Goal: Task Accomplishment & Management: Manage account settings

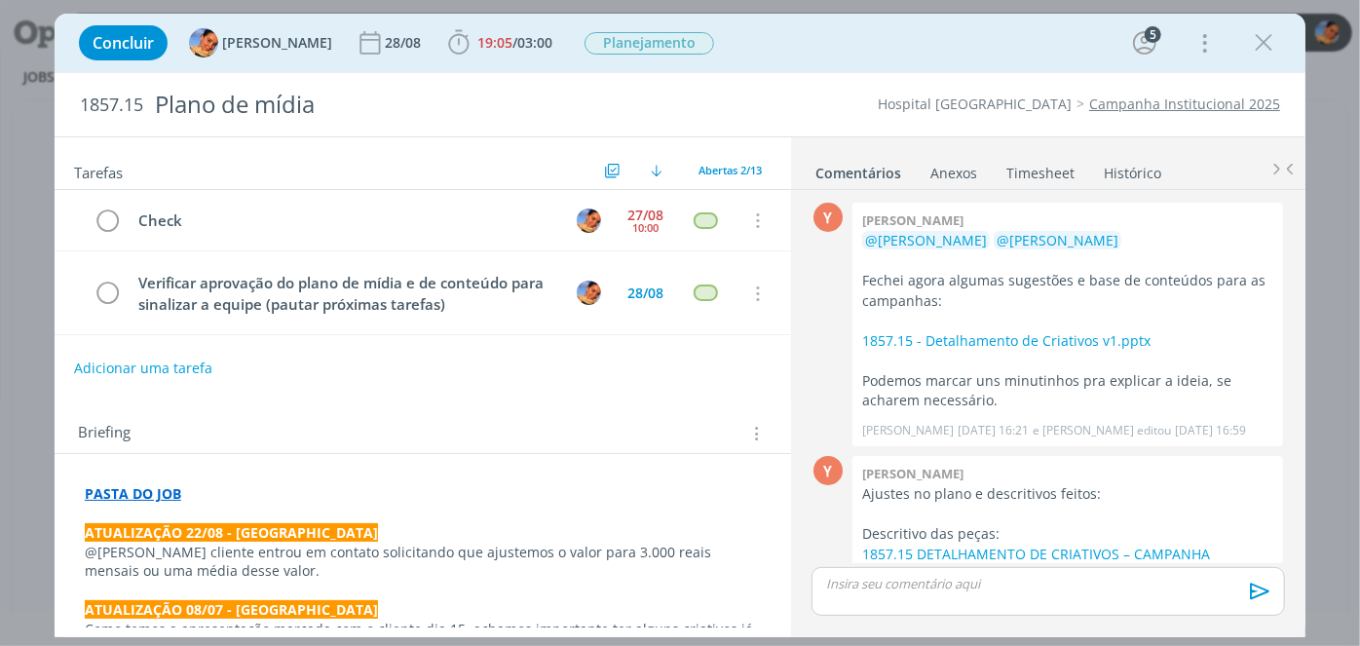
scroll to position [599, 0]
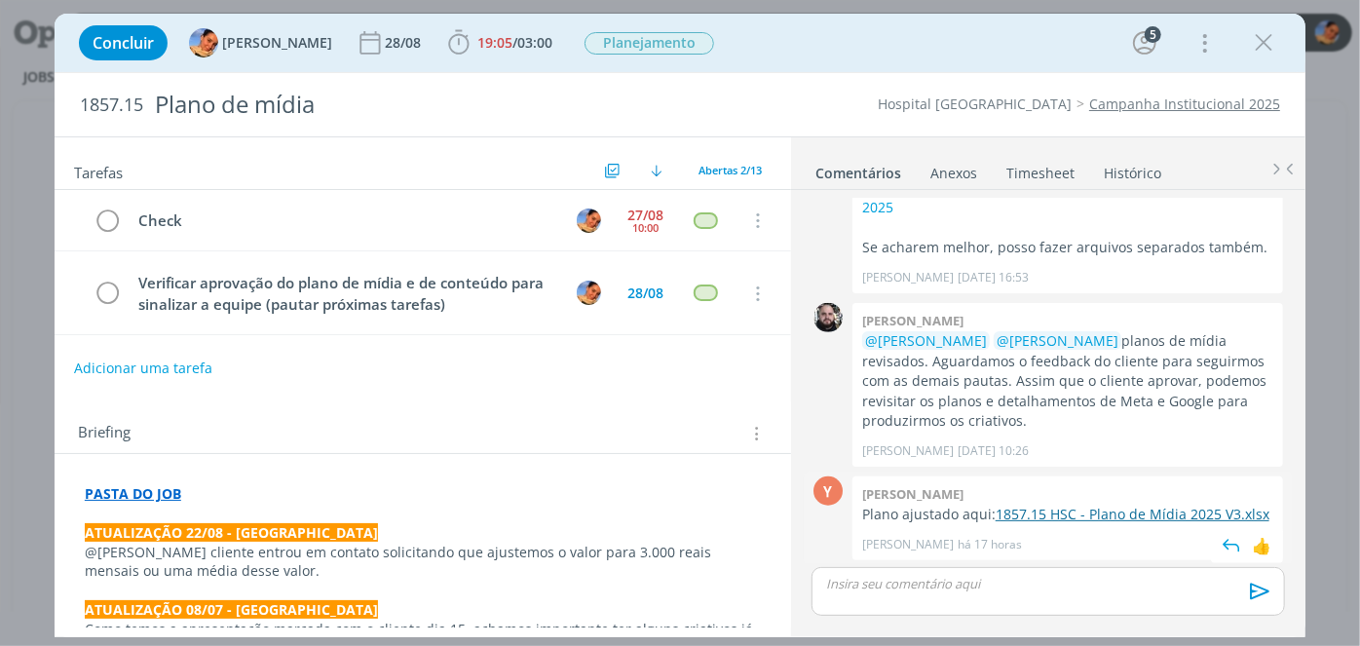
click at [1091, 510] on link "1857.15 HSC - Plano de Mídia 2025 V3.xlsx" at bounding box center [1133, 514] width 274 height 19
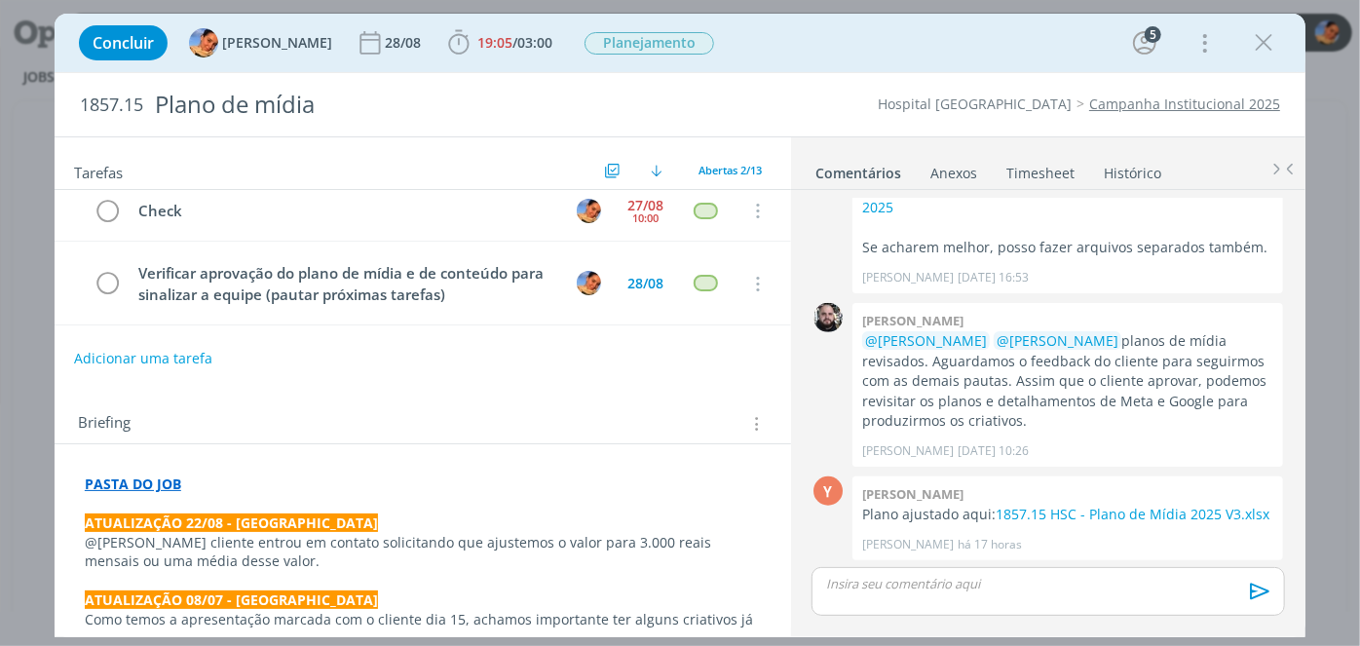
scroll to position [0, 0]
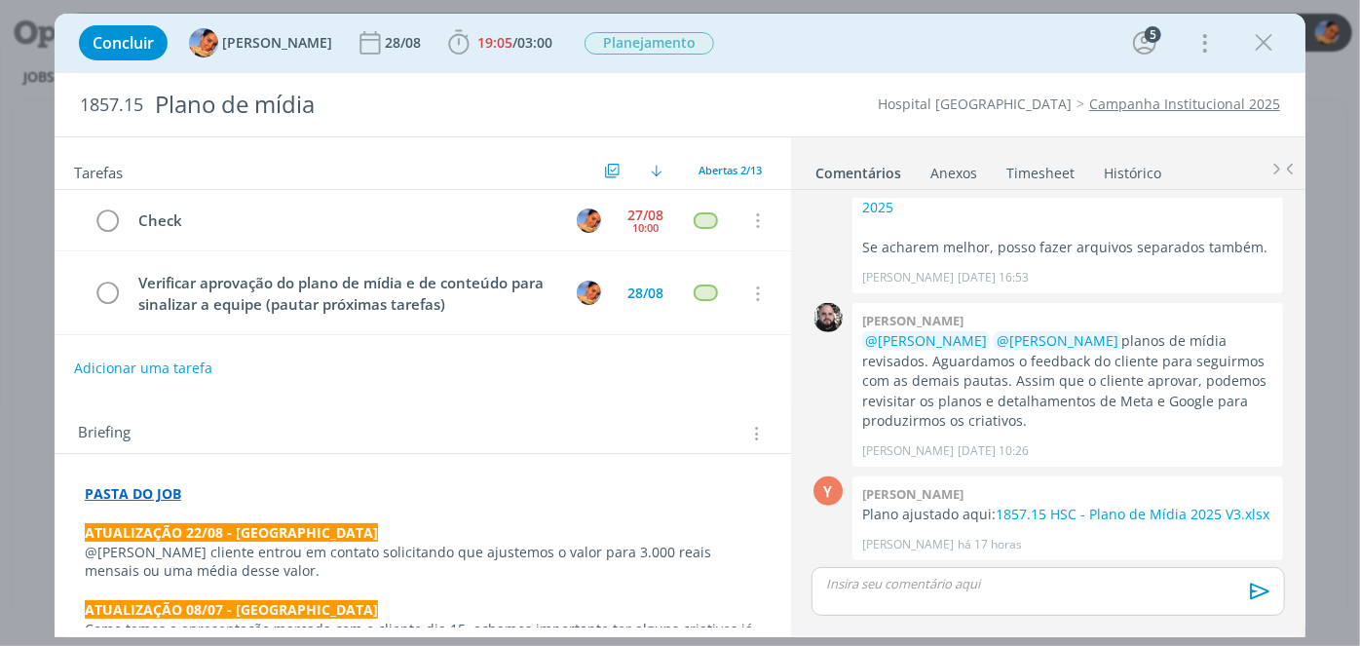
click at [155, 504] on p "dialog" at bounding box center [423, 513] width 676 height 19
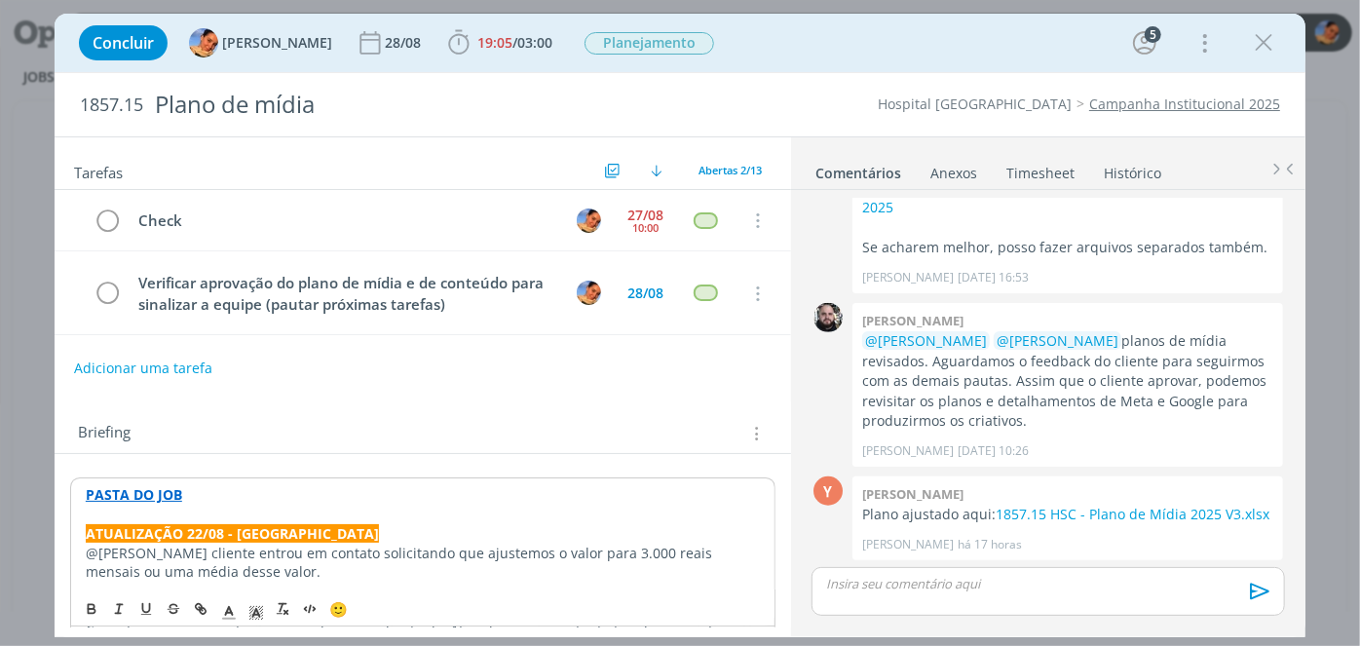
click at [161, 494] on strong "PASTA DO JOB" at bounding box center [134, 494] width 96 height 19
click at [184, 525] on link "https://sobeae.sharepoint.com/:f:/s/SOBEAE/EqwY0aOcVwJMoeM22bh6BpUBiC5H7Yq5j29l…" at bounding box center [211, 531] width 147 height 25
click at [113, 223] on icon "dialog" at bounding box center [108, 221] width 27 height 29
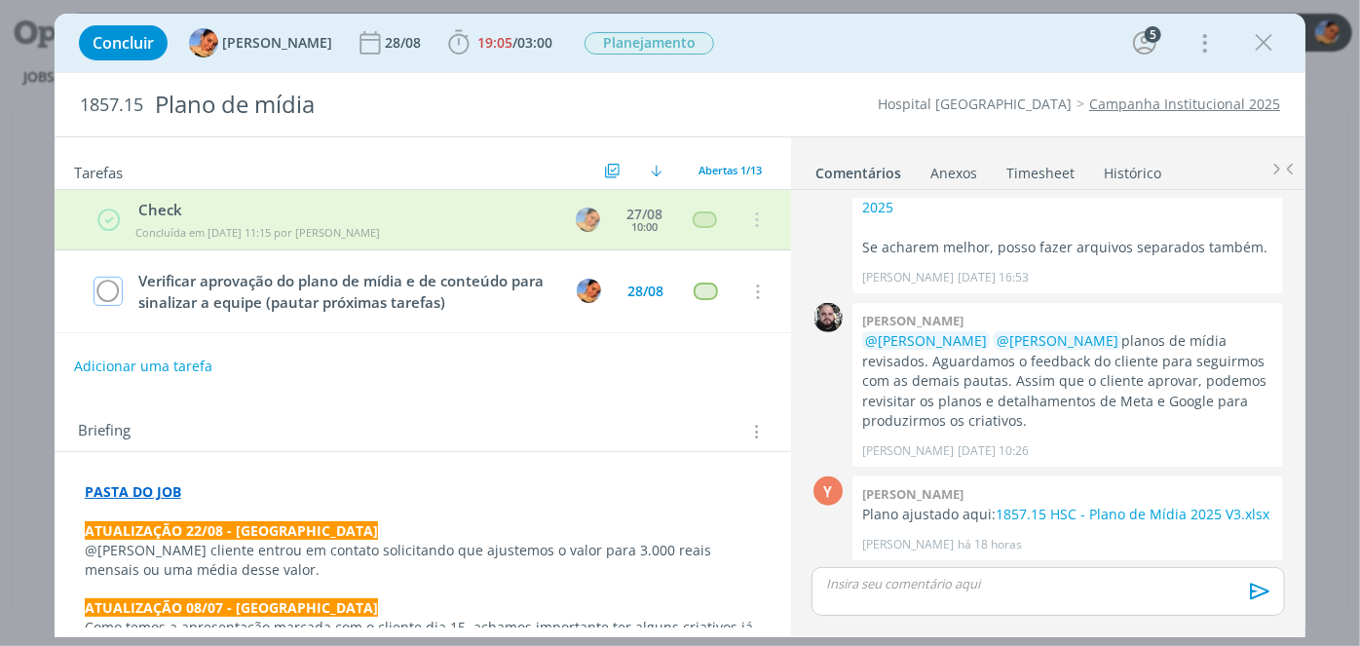
click at [995, 592] on div "dialog" at bounding box center [1048, 591] width 473 height 49
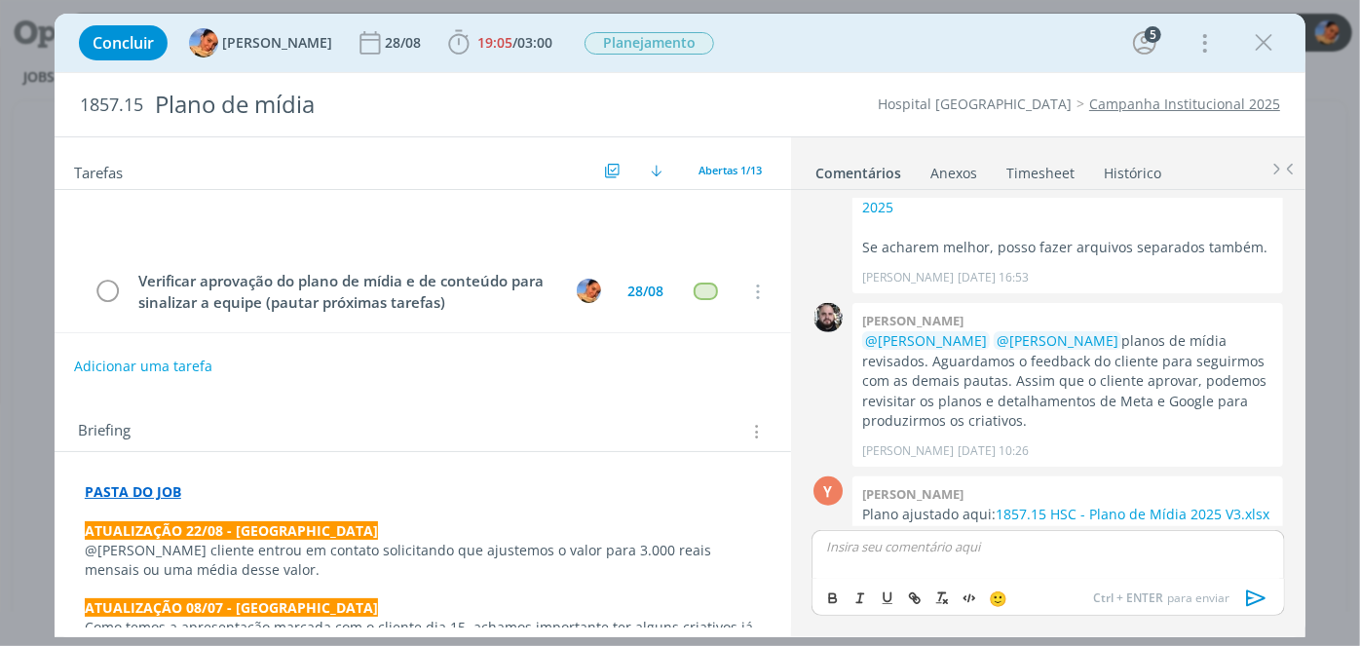
scroll to position [636, 0]
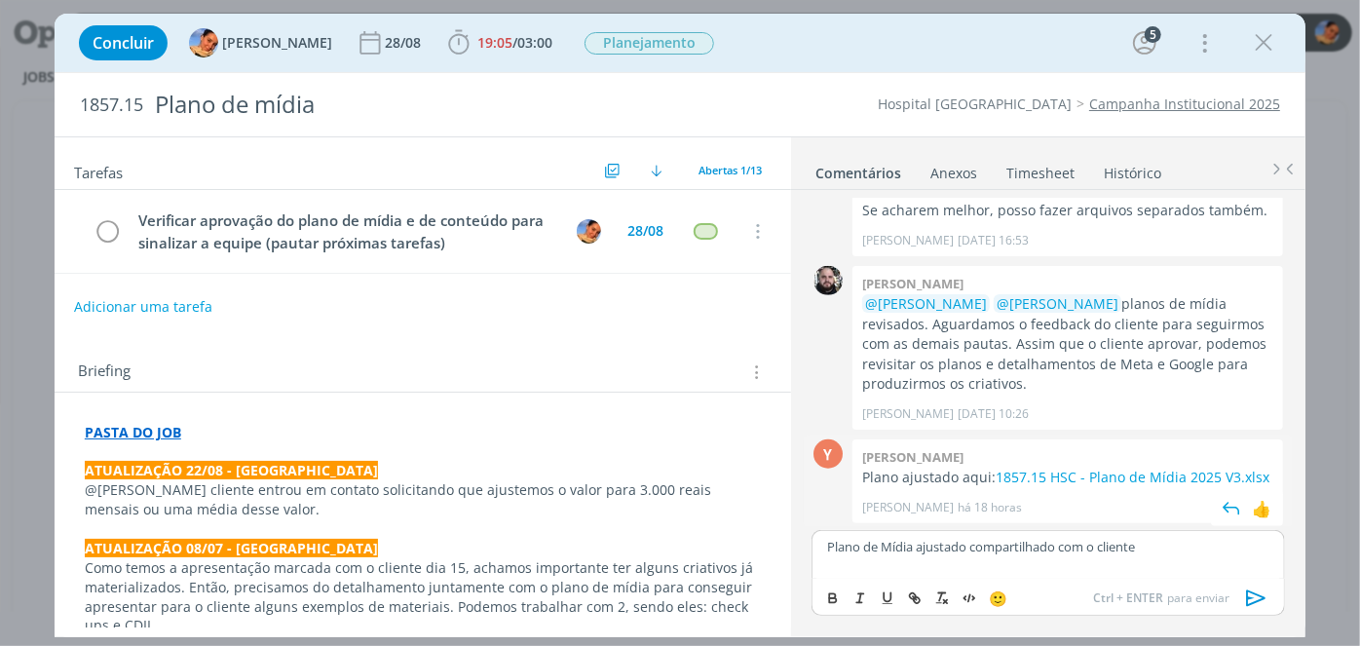
drag, startPoint x: 1264, startPoint y: 592, endPoint x: 1049, endPoint y: 506, distance: 231.2
click at [1265, 592] on icon "dialog" at bounding box center [1256, 598] width 29 height 29
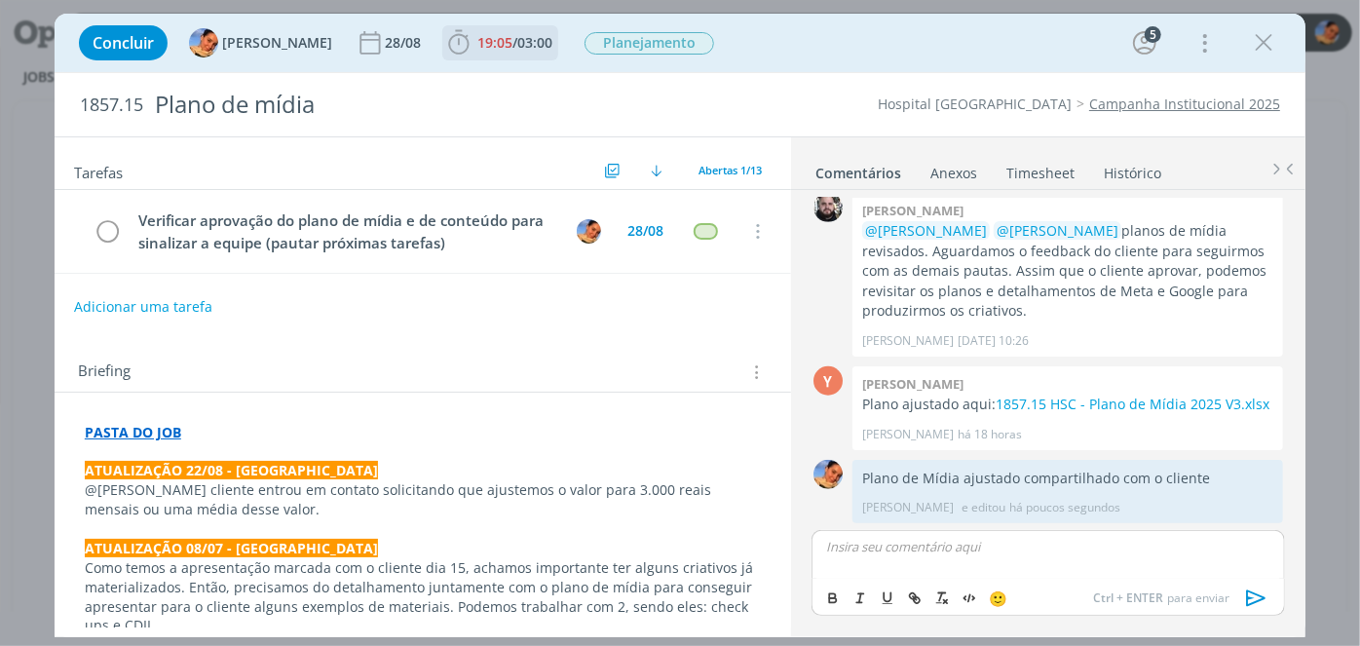
drag, startPoint x: 507, startPoint y: 40, endPoint x: 541, endPoint y: 50, distance: 35.5
click at [517, 39] on span "03:00" at bounding box center [534, 42] width 35 height 19
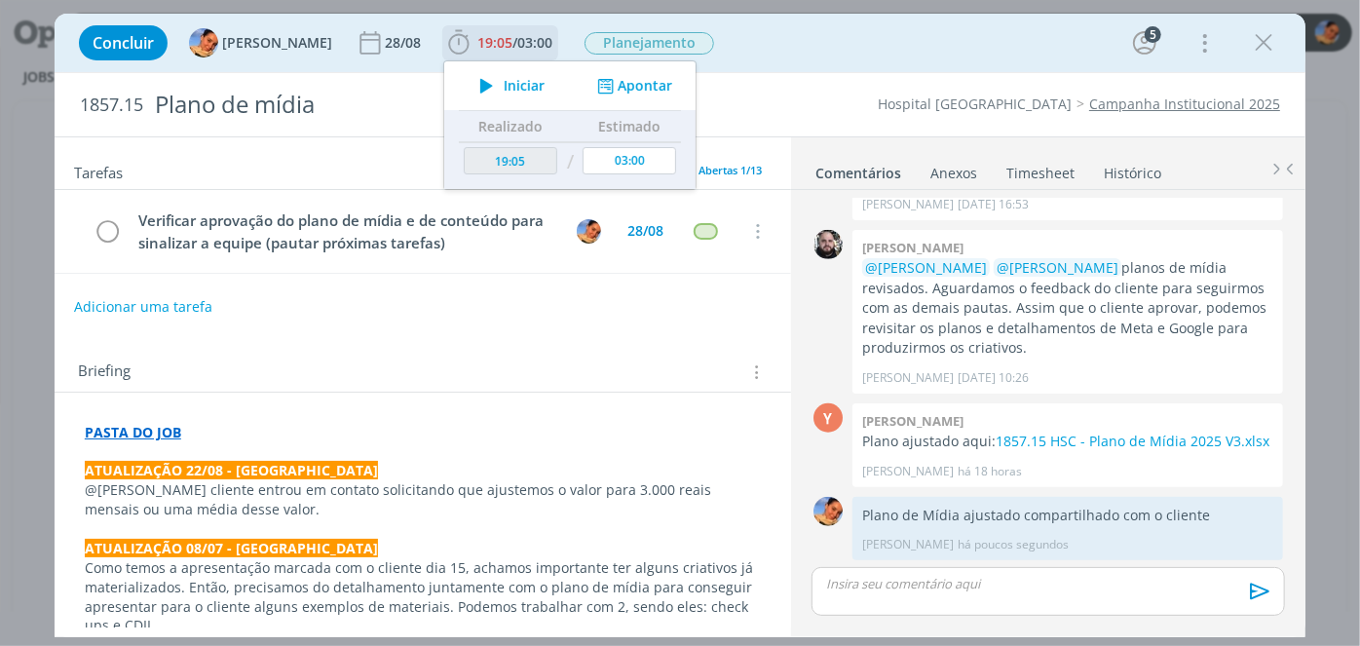
click at [638, 93] on button "Apontar" at bounding box center [632, 86] width 81 height 20
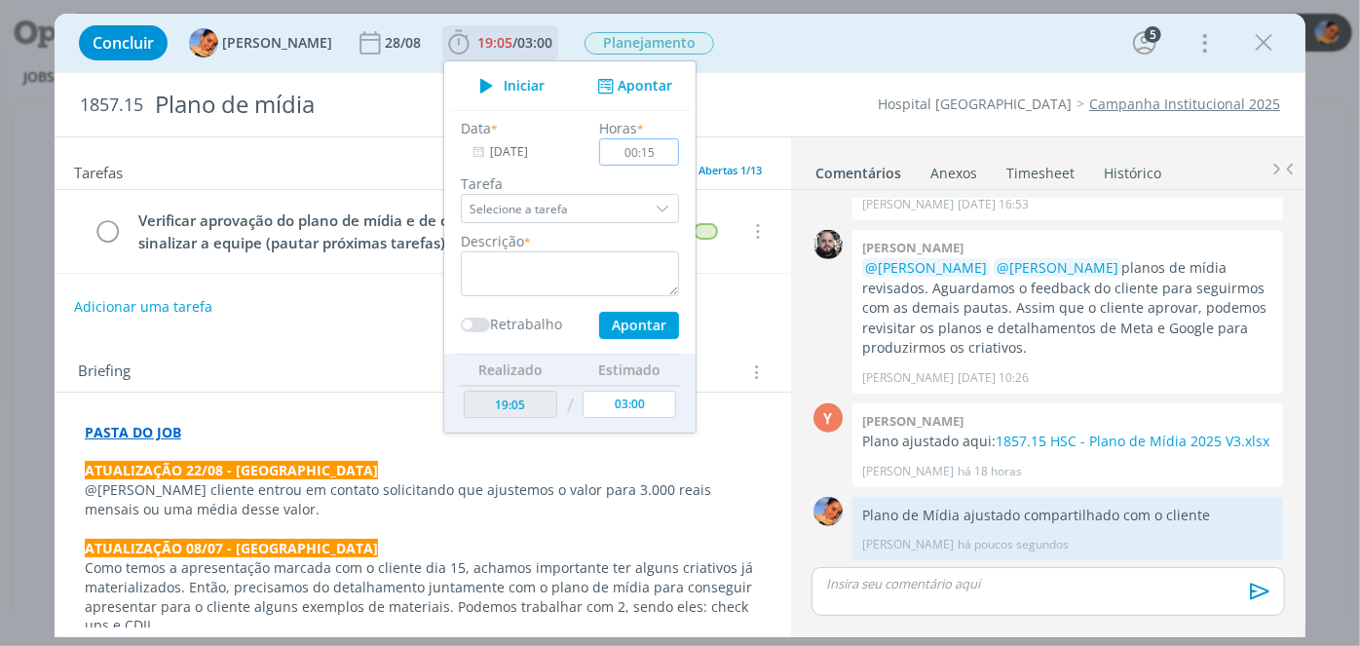
type input "00:15"
click at [566, 256] on textarea "dialog" at bounding box center [570, 273] width 218 height 45
type textarea "Envio de Plano de Mídia ajustado"
click at [616, 327] on button "Apontar" at bounding box center [639, 325] width 80 height 27
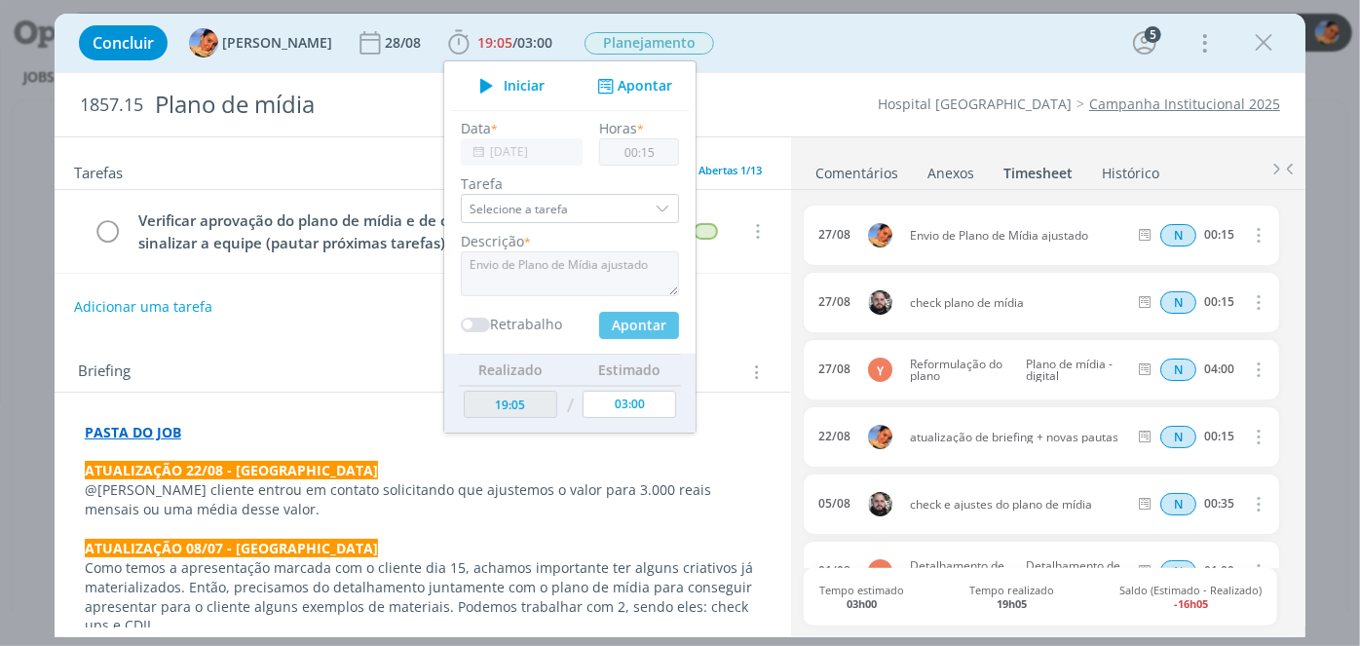
click at [843, 38] on div "Concluir Luíza Santana 28/08 19:05 / 03:00 Iniciar Apontar Data * 27/08/2025 Ho…" at bounding box center [680, 42] width 1222 height 47
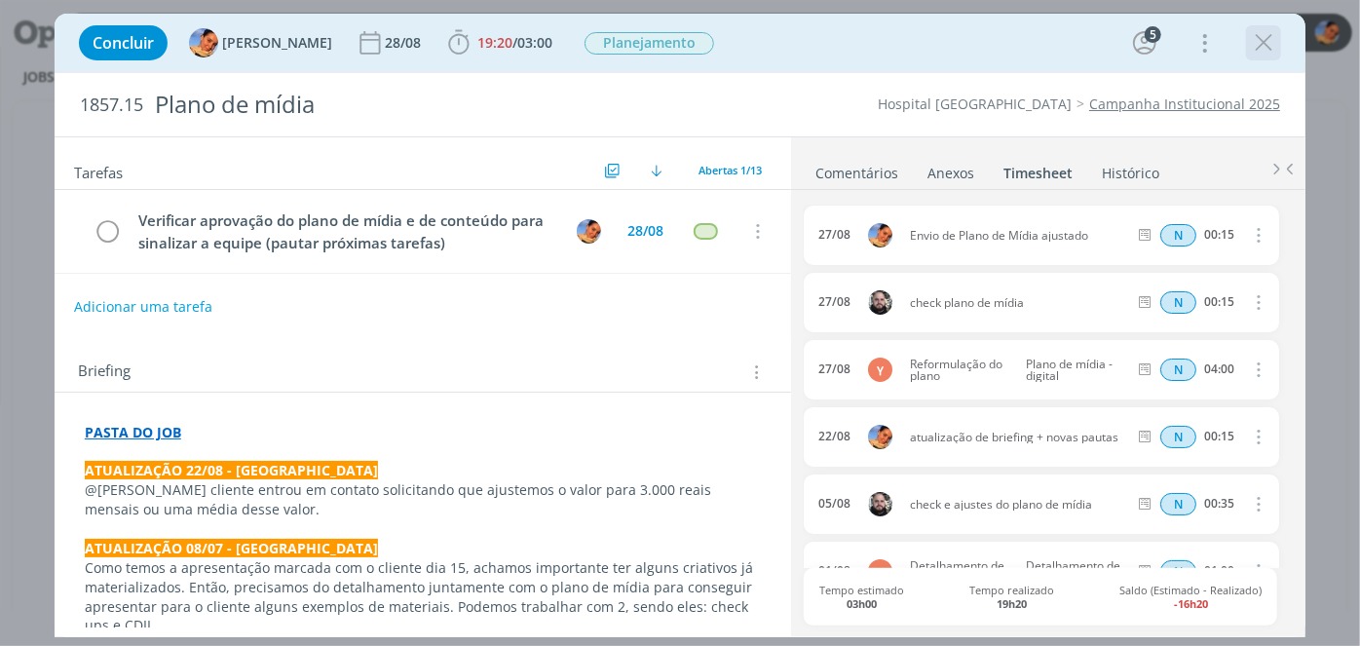
click at [1264, 46] on icon "dialog" at bounding box center [1263, 42] width 29 height 29
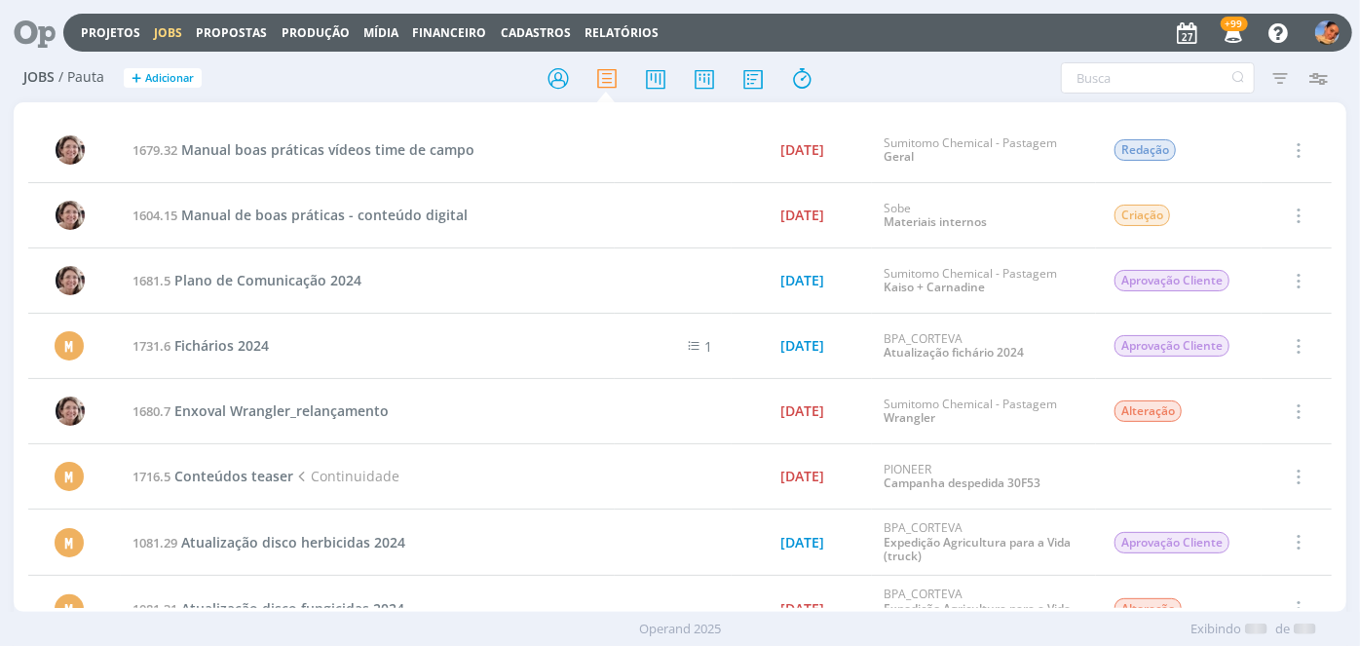
click at [108, 42] on div "Projetos Jobs Propostas Produção Mídia Financeiro Cadastros Relatórios +99 Noti…" at bounding box center [707, 33] width 1289 height 38
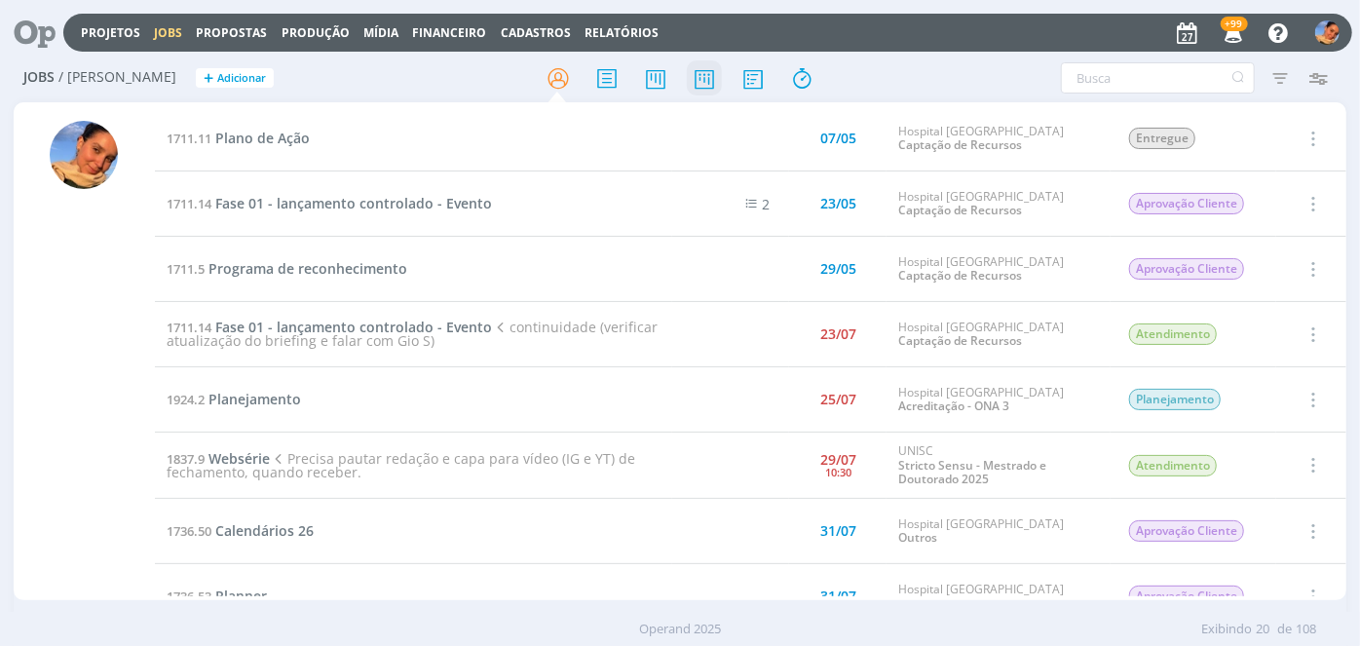
click at [688, 81] on icon at bounding box center [704, 78] width 35 height 38
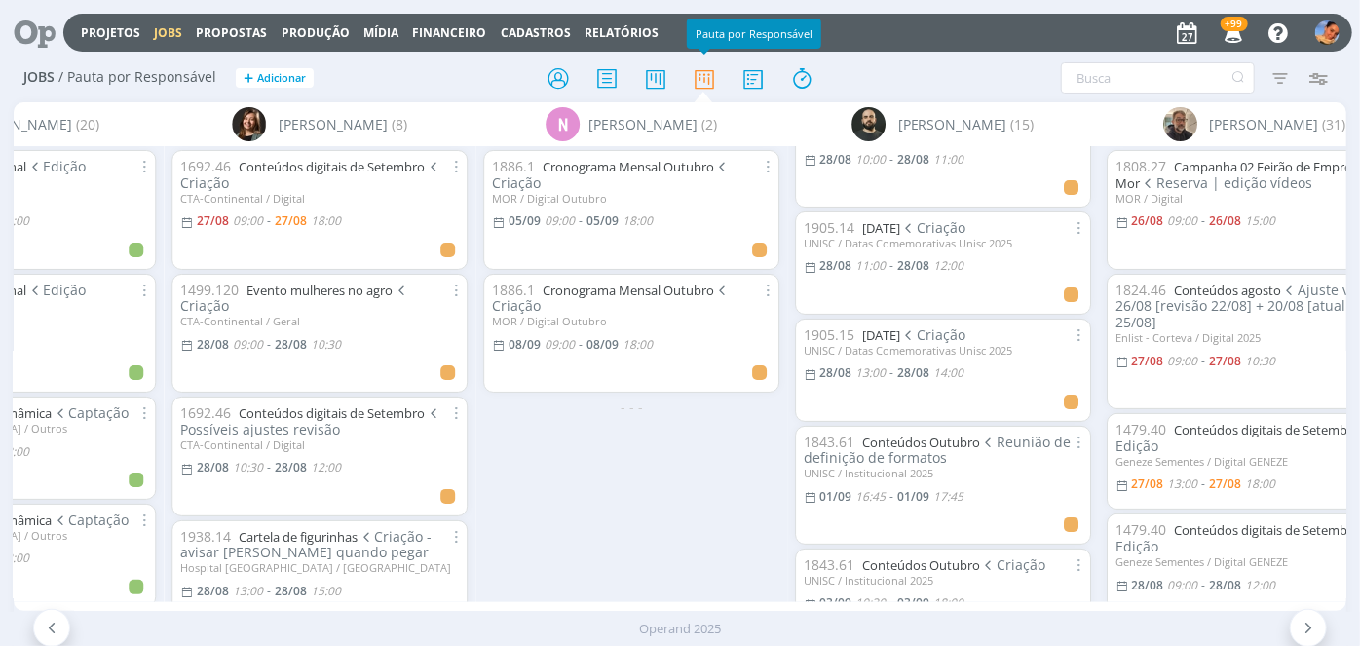
scroll to position [1062, 0]
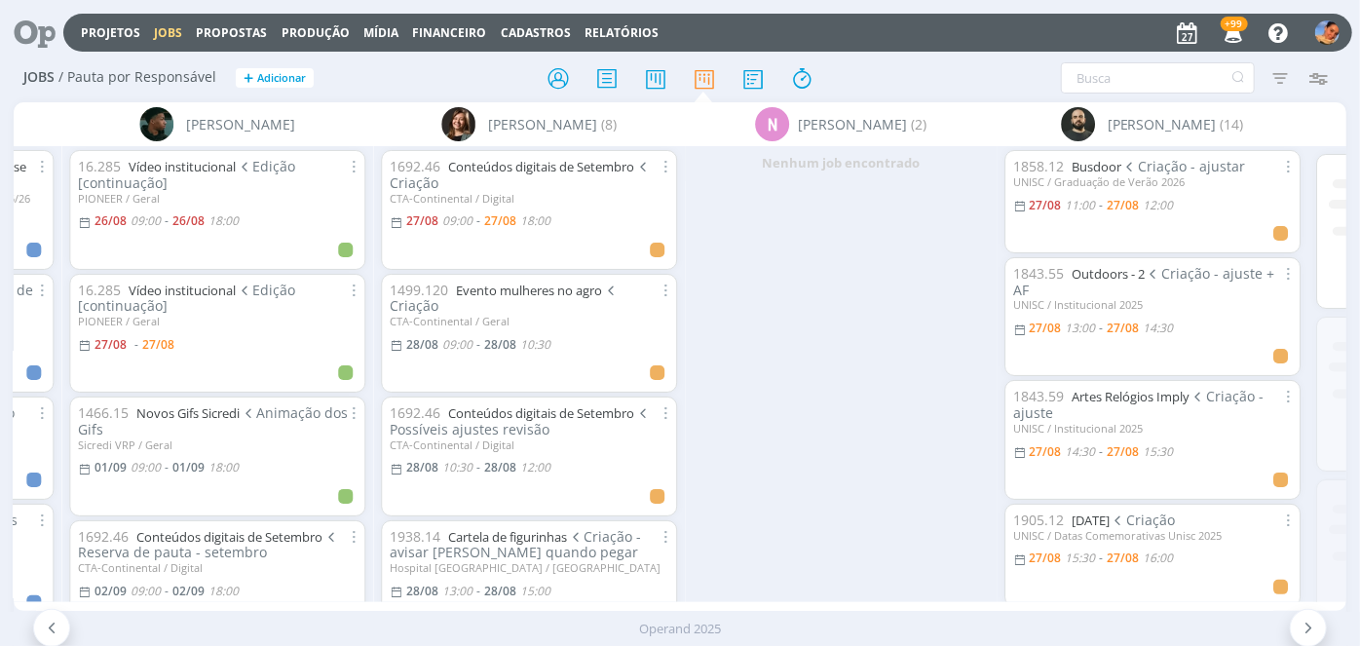
scroll to position [0, 2460]
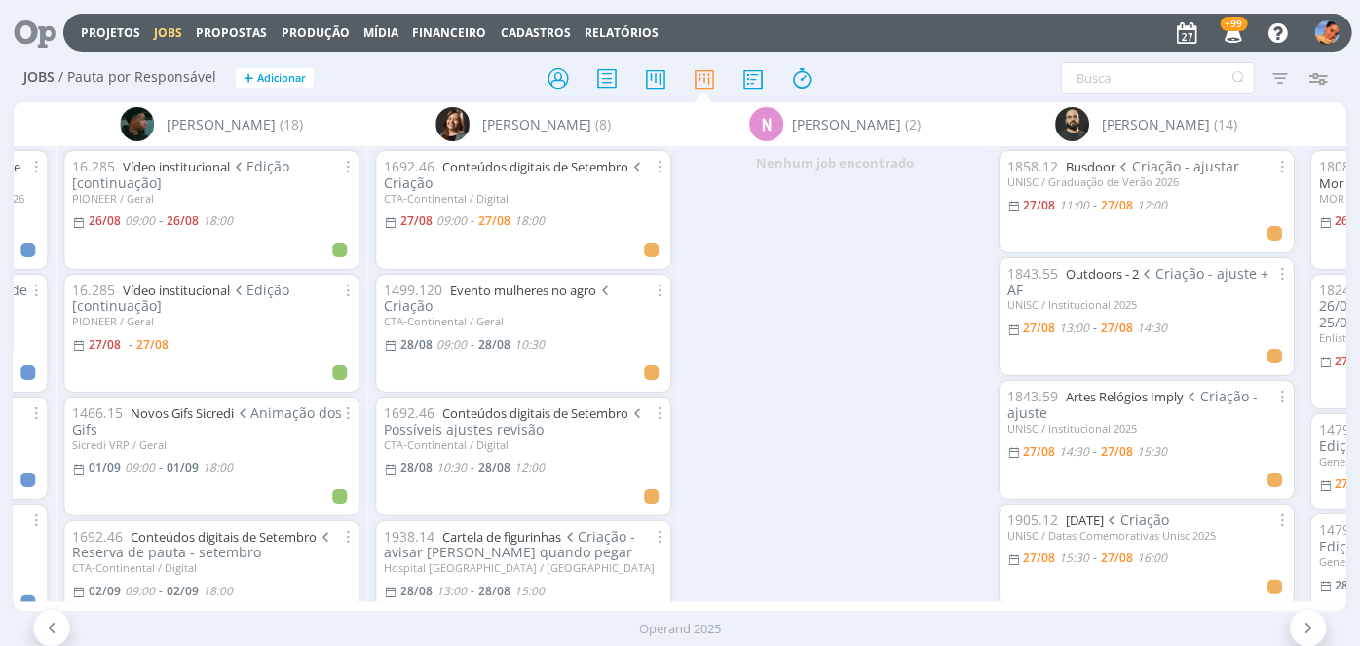
click at [898, 166] on div "Nenhum job encontrado" at bounding box center [835, 163] width 312 height 35
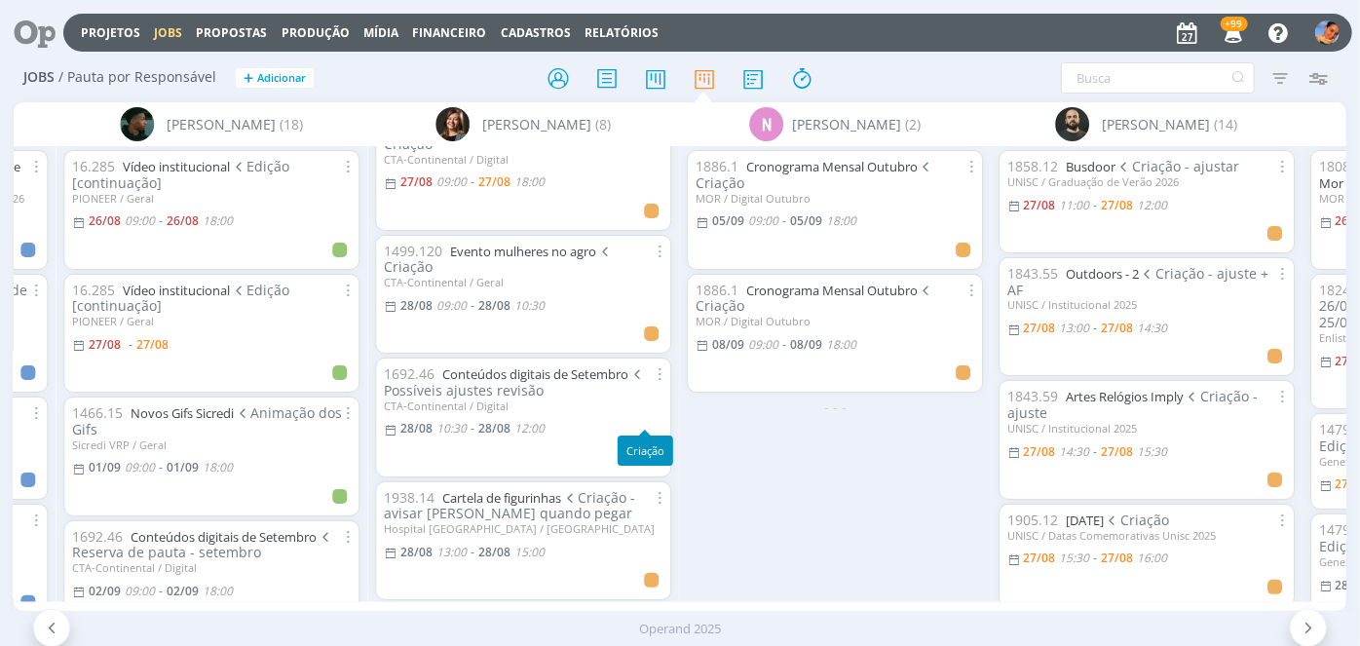
scroll to position [88, 0]
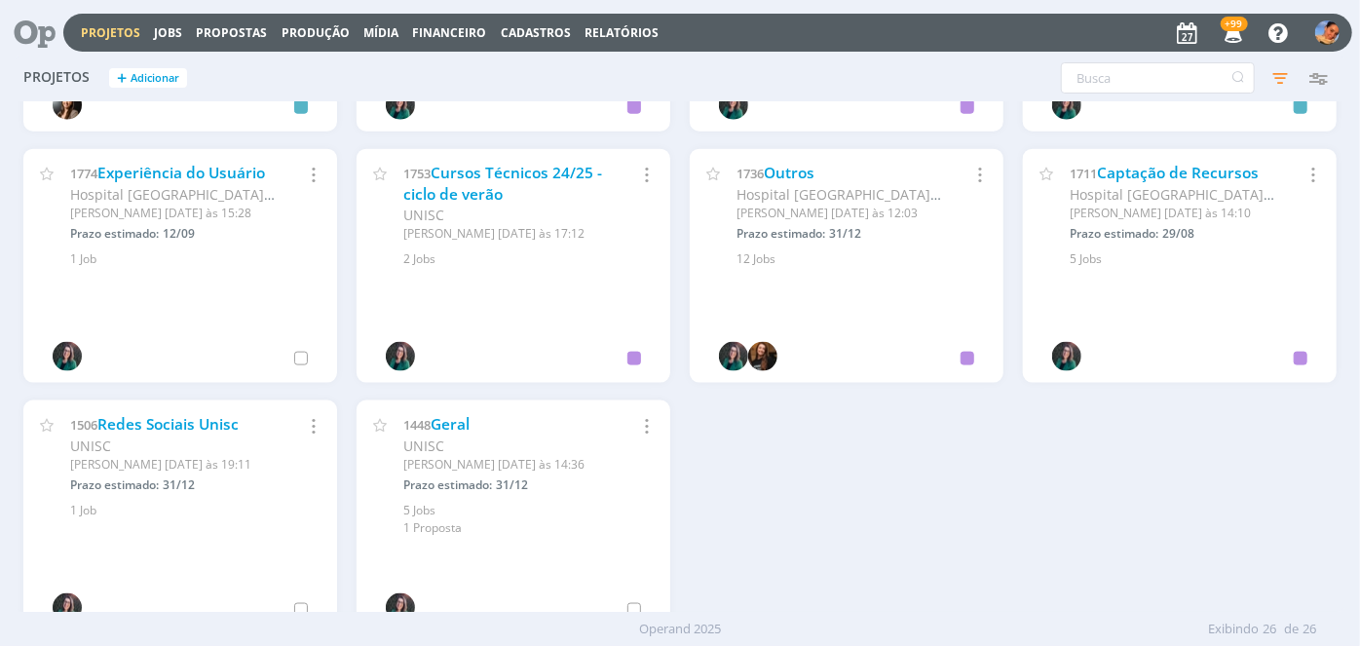
scroll to position [1239, 0]
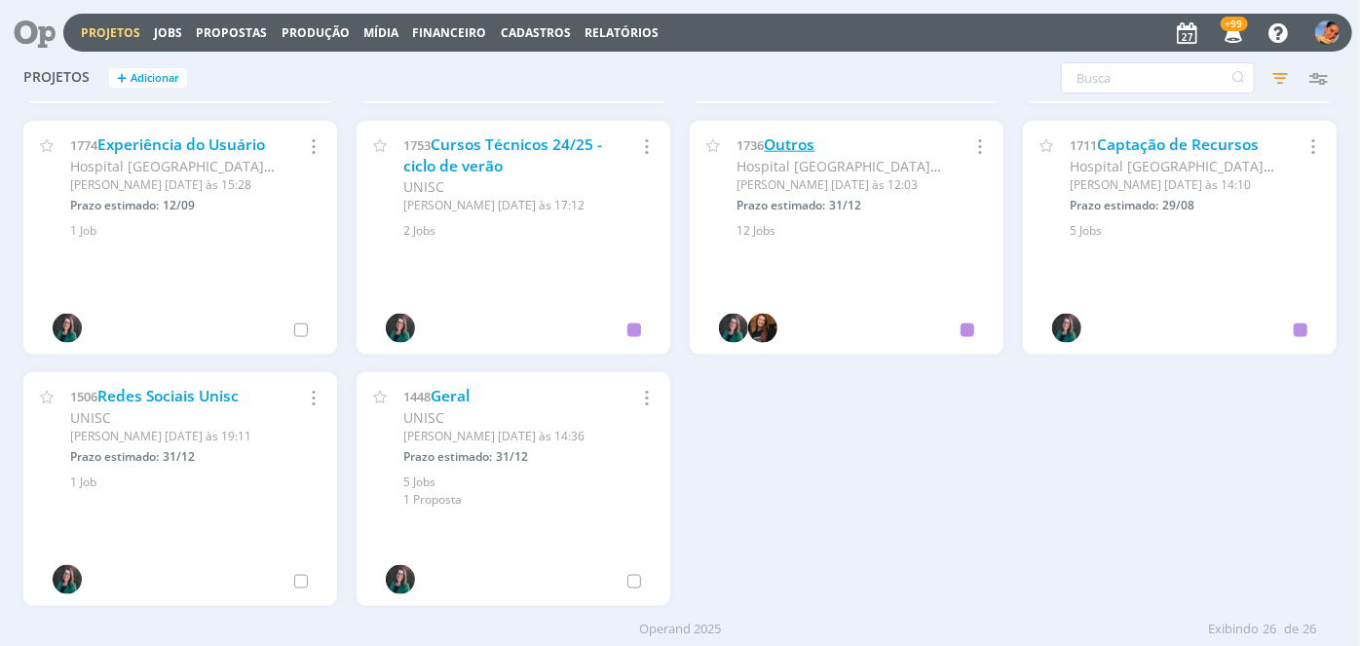
drag, startPoint x: 829, startPoint y: 144, endPoint x: 813, endPoint y: 143, distance: 15.6
click at [826, 143] on div "1736 Outros" at bounding box center [840, 144] width 206 height 21
click at [802, 143] on link "Outros" at bounding box center [789, 144] width 51 height 20
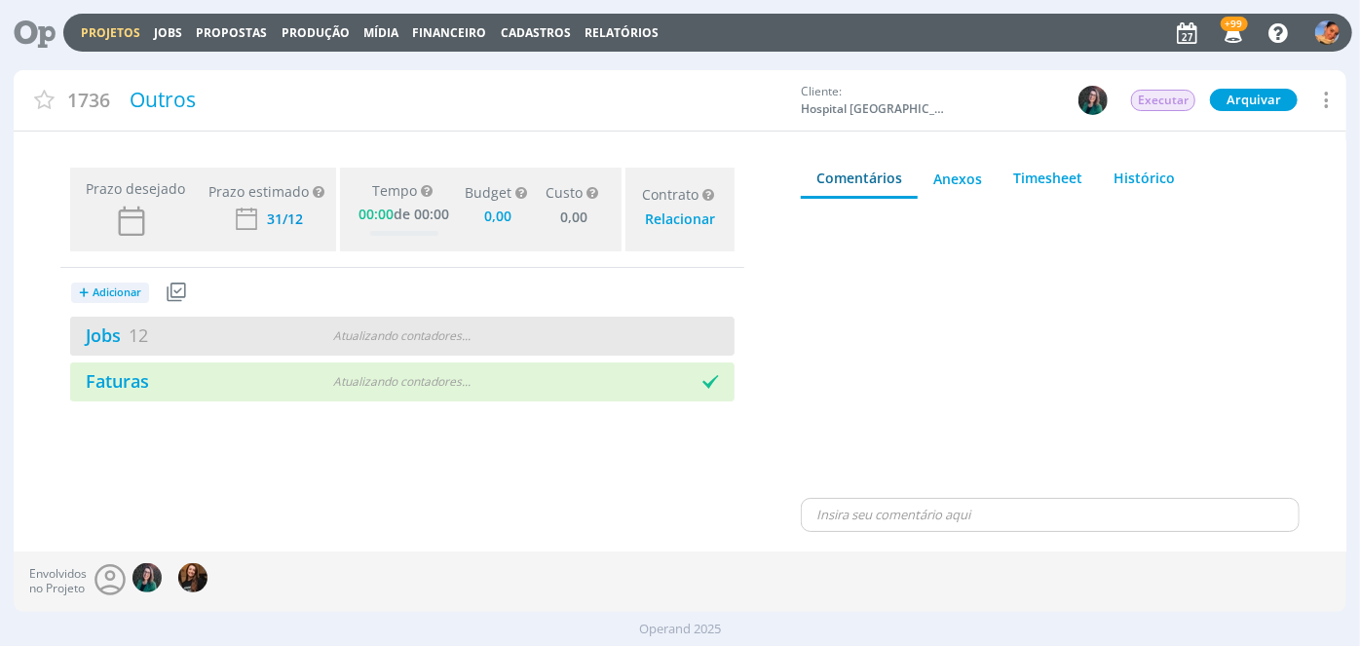
click at [296, 332] on div "Atualizando contadores . . ." at bounding box center [401, 336] width 211 height 18
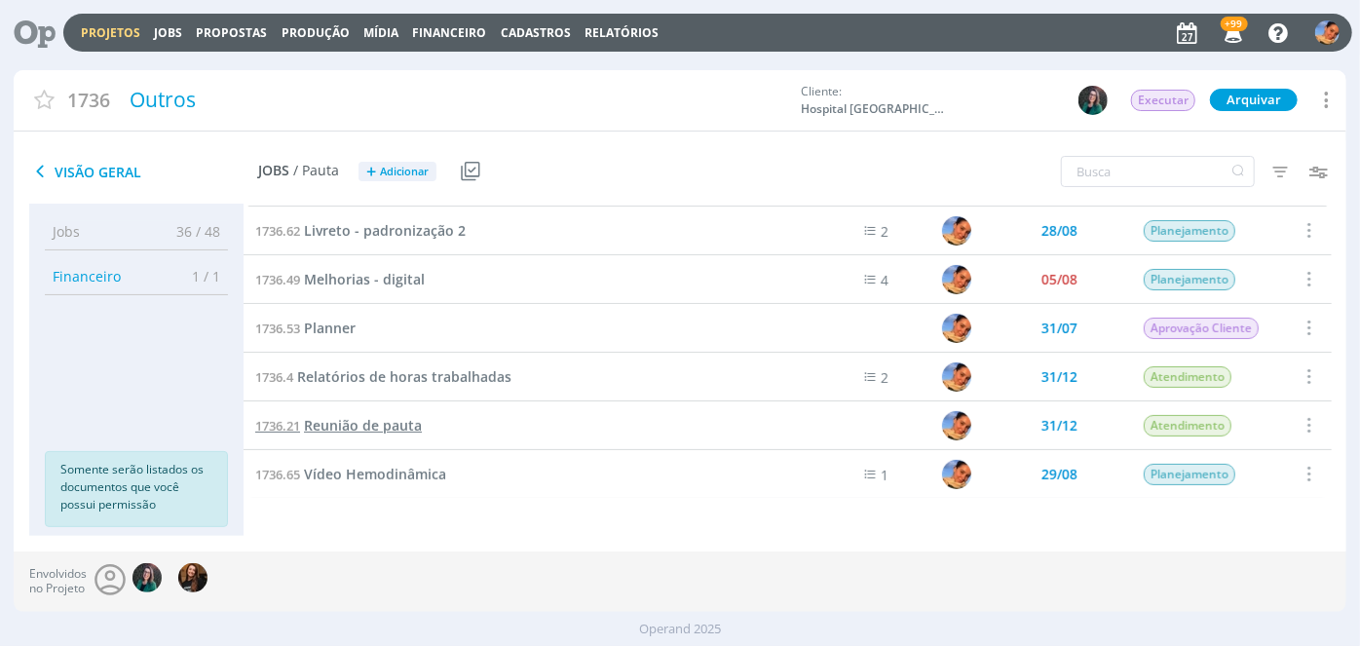
scroll to position [290, 0]
click at [391, 468] on span "Vídeo Hemodinâmica" at bounding box center [375, 474] width 142 height 19
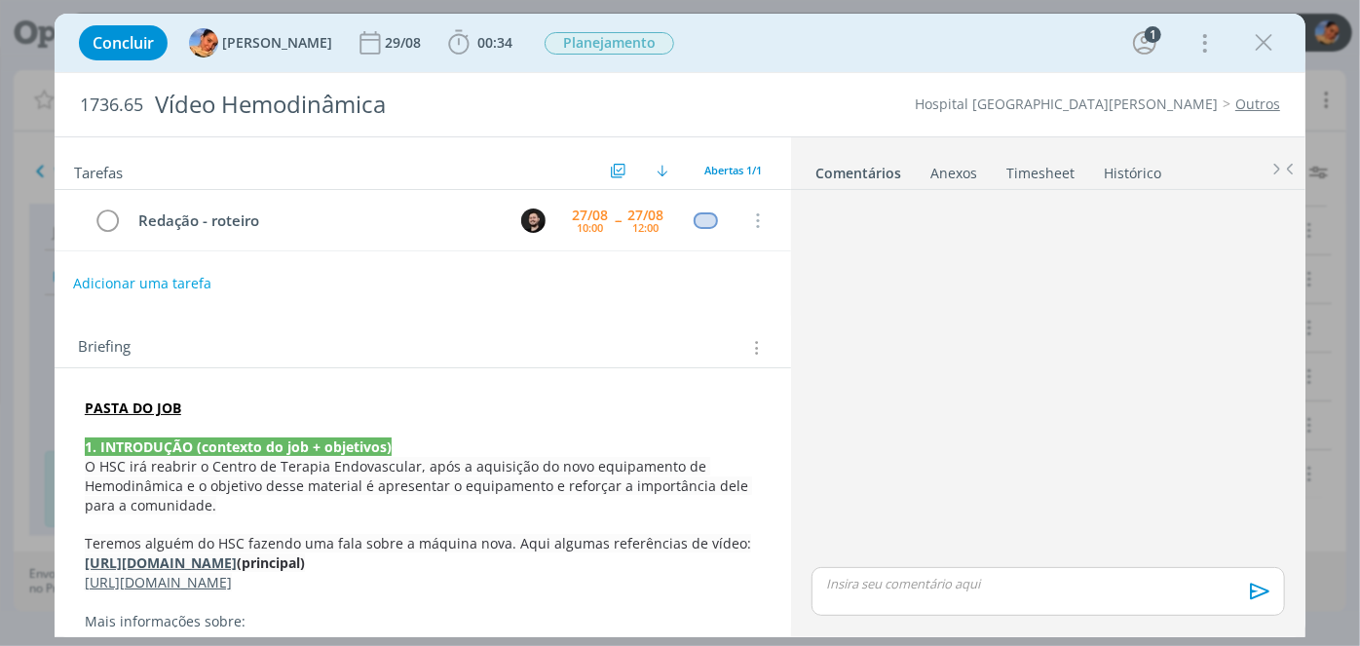
click at [157, 287] on button "Adicionar uma tarefa" at bounding box center [142, 283] width 138 height 33
click at [157, 287] on input "dialog" at bounding box center [293, 282] width 411 height 27
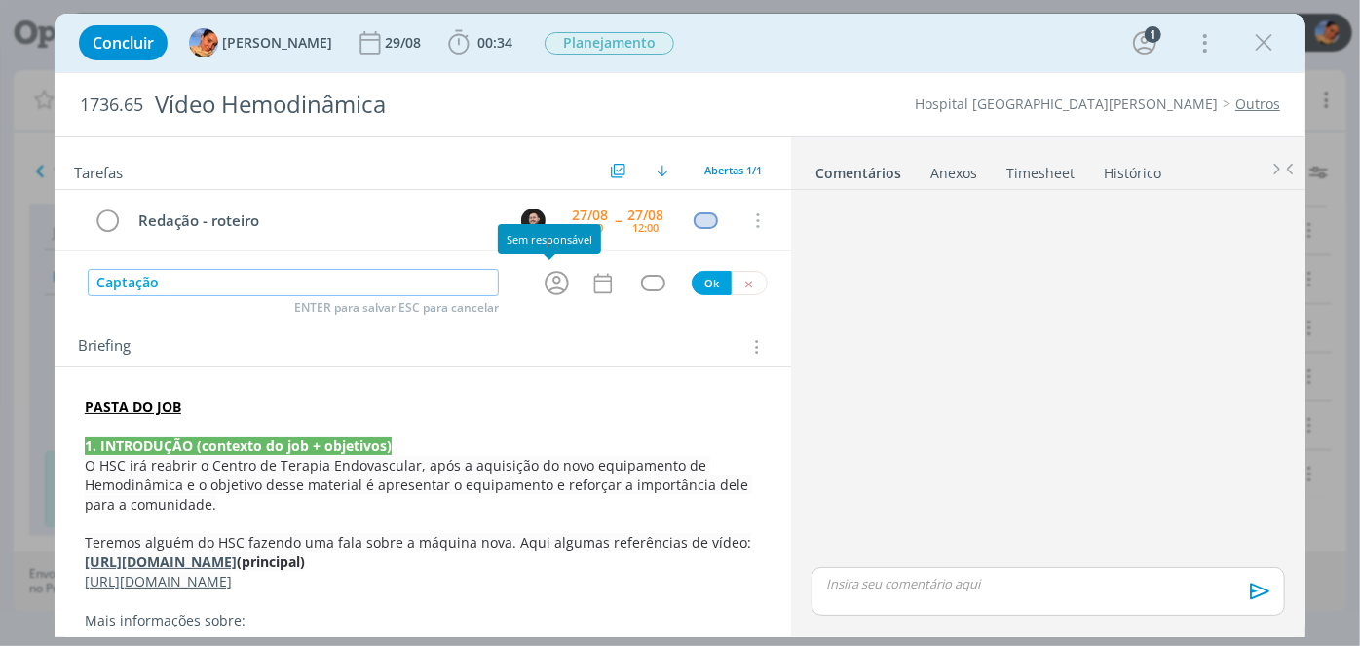
click at [561, 276] on icon "dialog" at bounding box center [557, 283] width 30 height 30
type input "Captação"
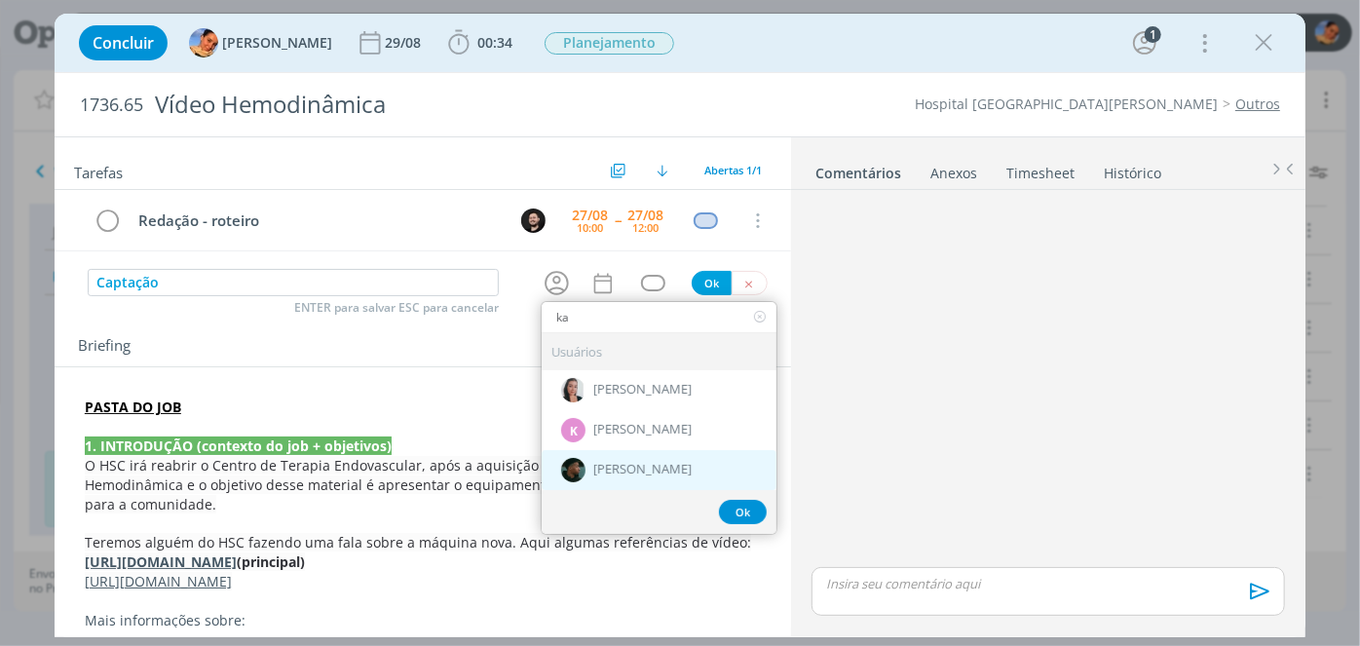
type input "ka"
click at [633, 458] on div "[PERSON_NAME]" at bounding box center [659, 470] width 235 height 40
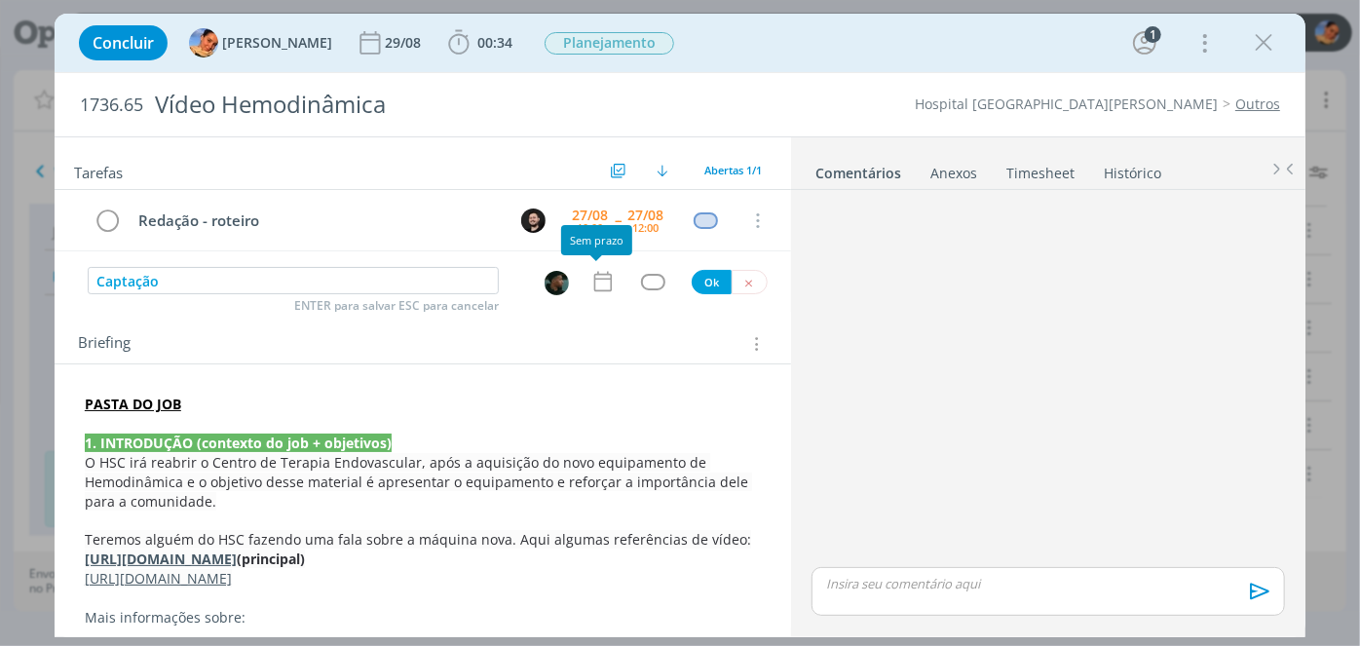
click at [600, 277] on icon "dialog" at bounding box center [603, 282] width 18 height 20
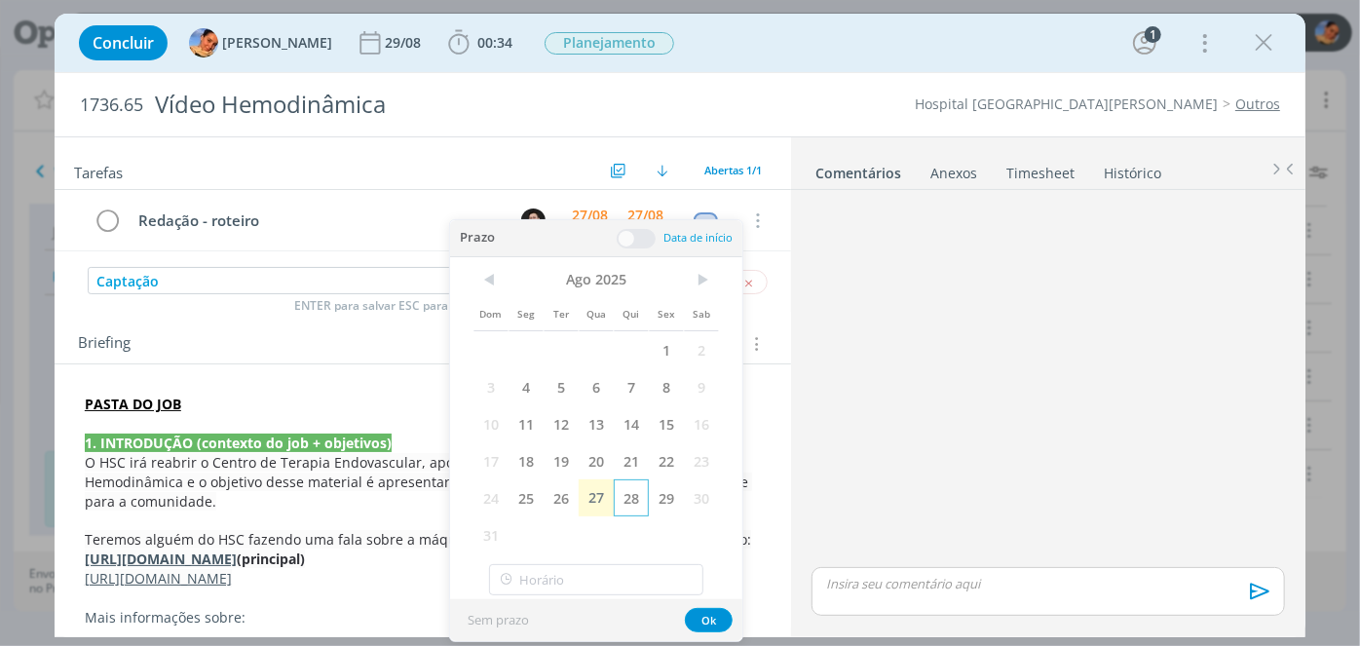
click at [624, 497] on span "28" at bounding box center [631, 497] width 35 height 37
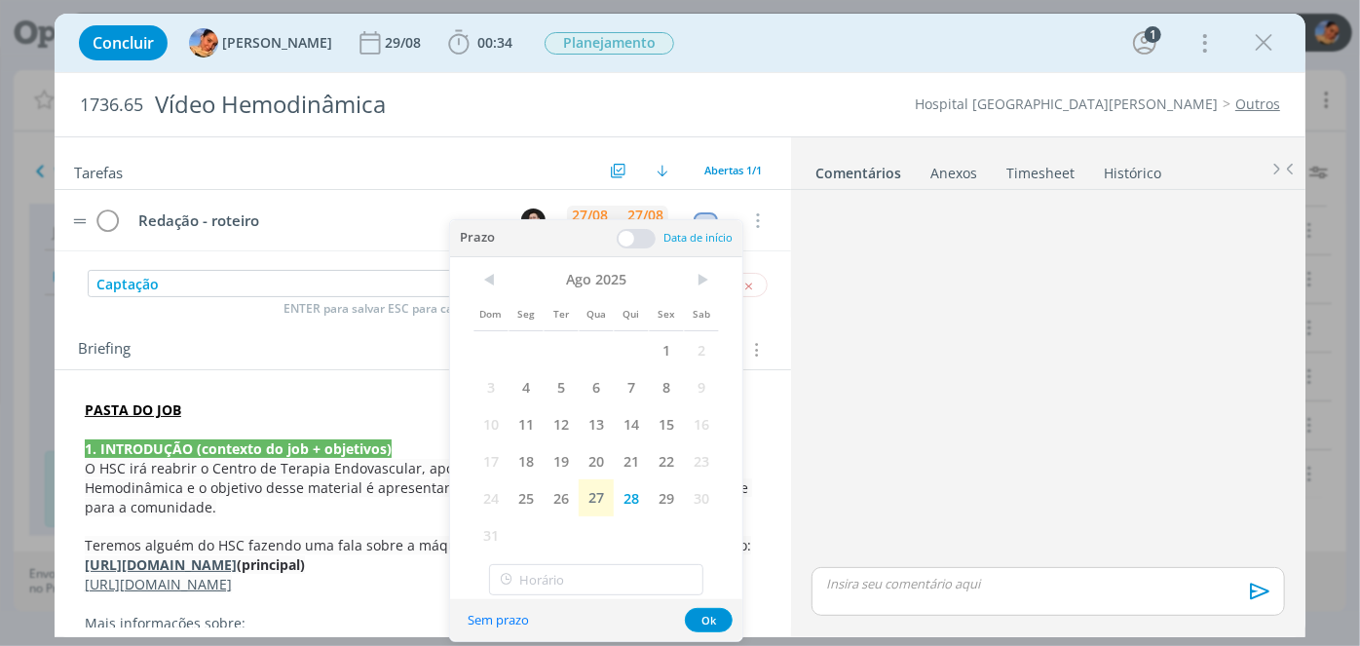
click at [627, 216] on div "27/08" at bounding box center [645, 215] width 36 height 14
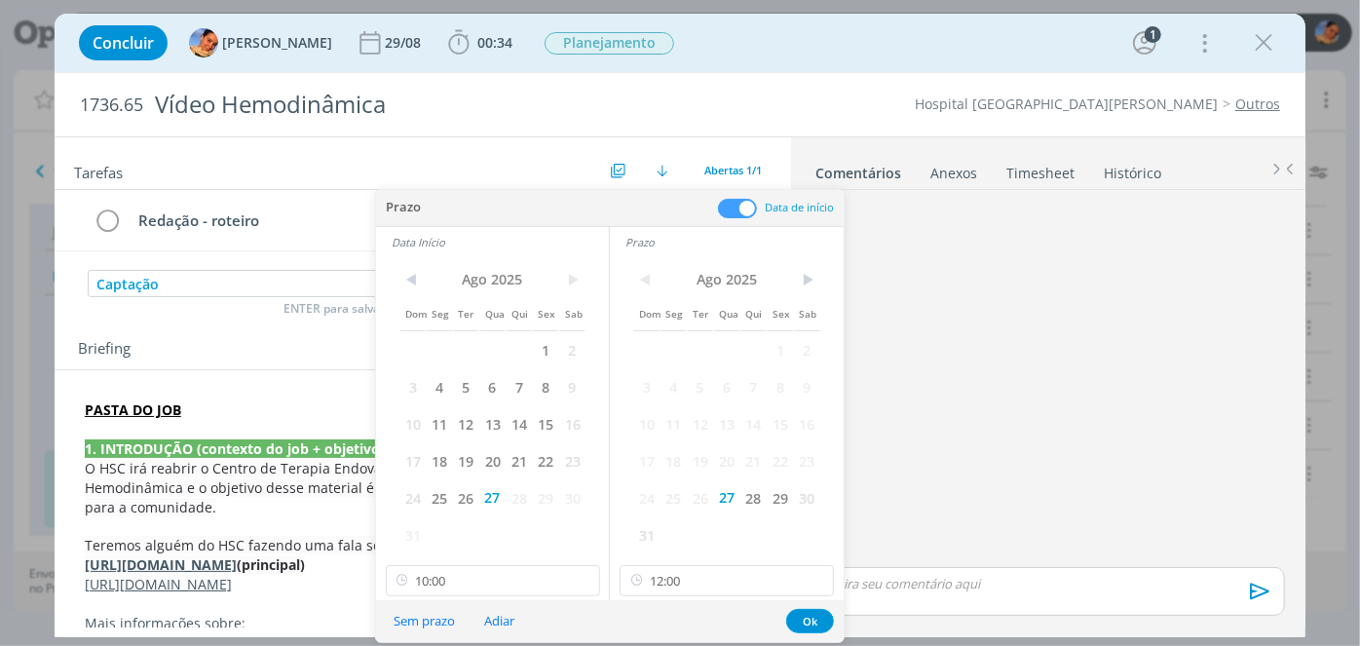
drag, startPoint x: 920, startPoint y: 431, endPoint x: 735, endPoint y: 321, distance: 214.9
click at [920, 430] on div "dialog" at bounding box center [1048, 380] width 489 height 365
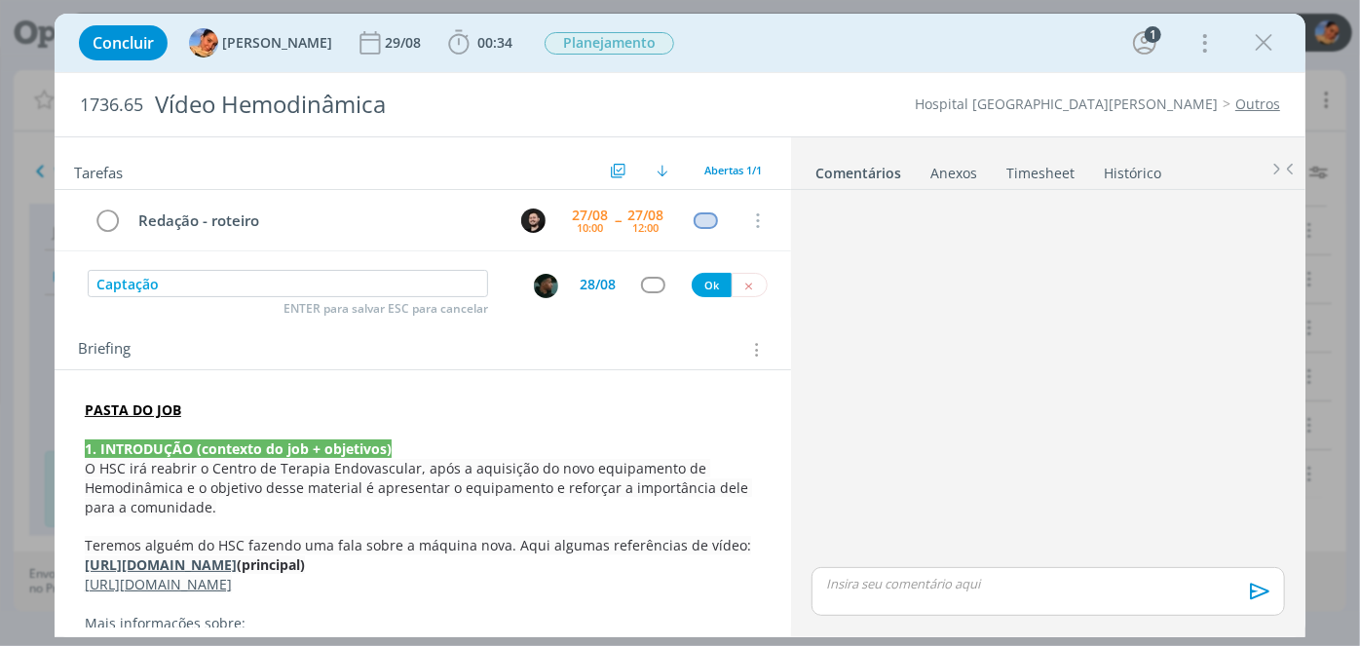
click at [584, 278] on div "28/08" at bounding box center [598, 285] width 36 height 14
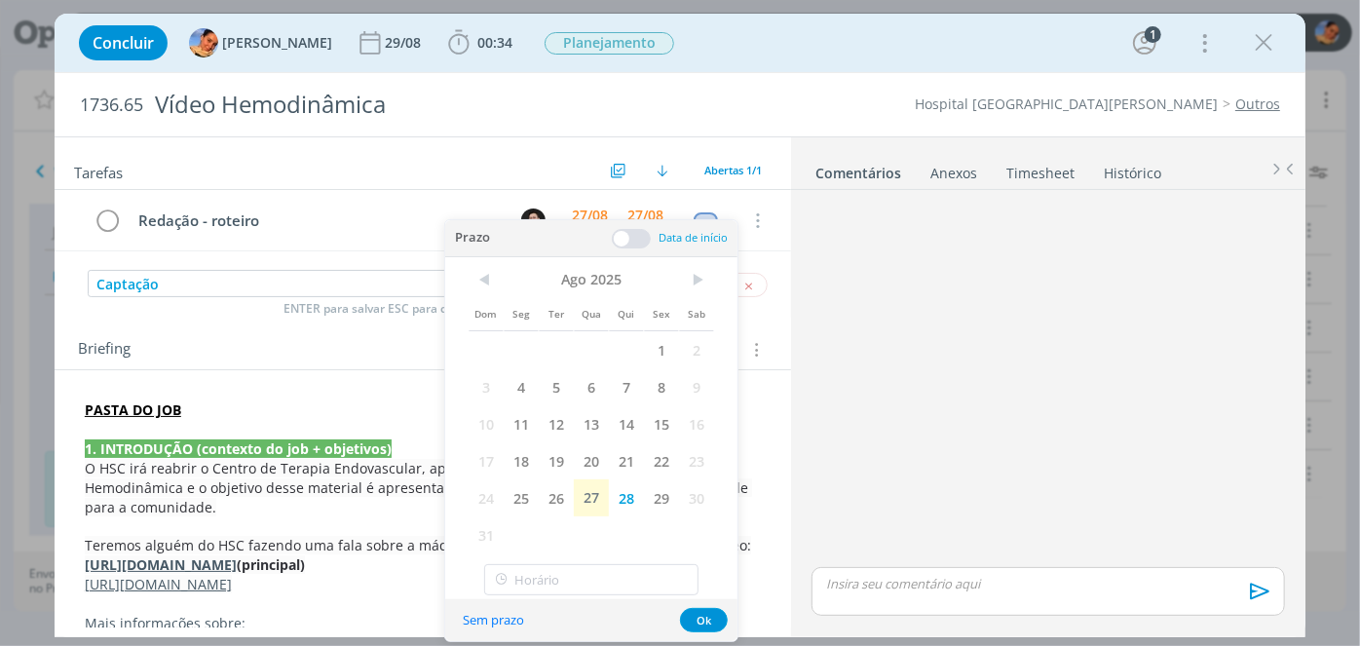
click at [638, 242] on span at bounding box center [631, 238] width 39 height 19
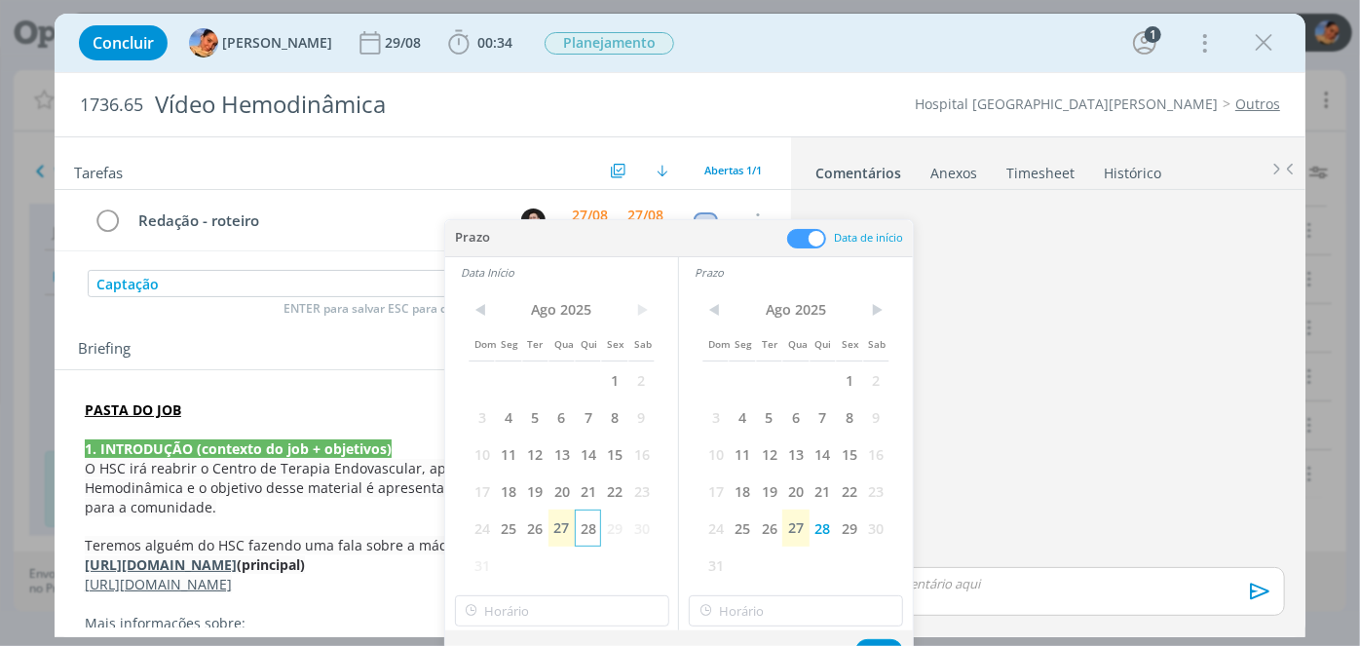
click at [586, 527] on span "28" at bounding box center [588, 528] width 26 height 37
click at [571, 610] on input "12:00" at bounding box center [562, 610] width 214 height 31
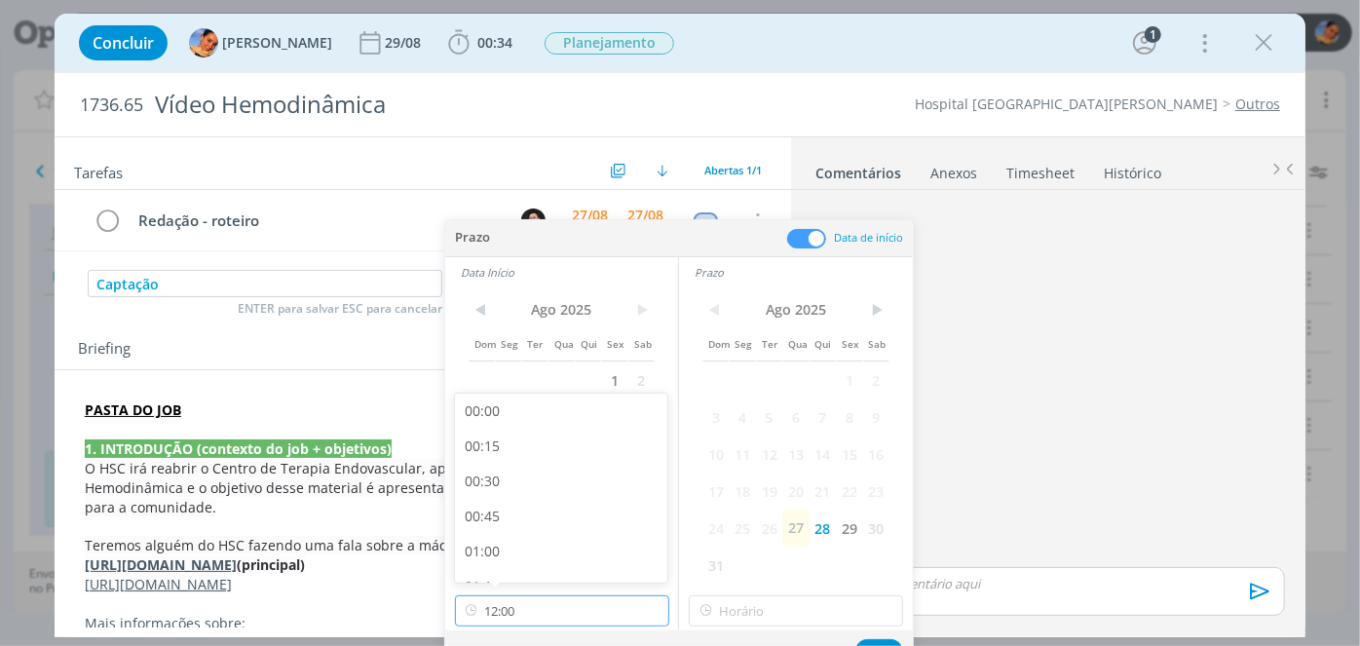
scroll to position [1535, 0]
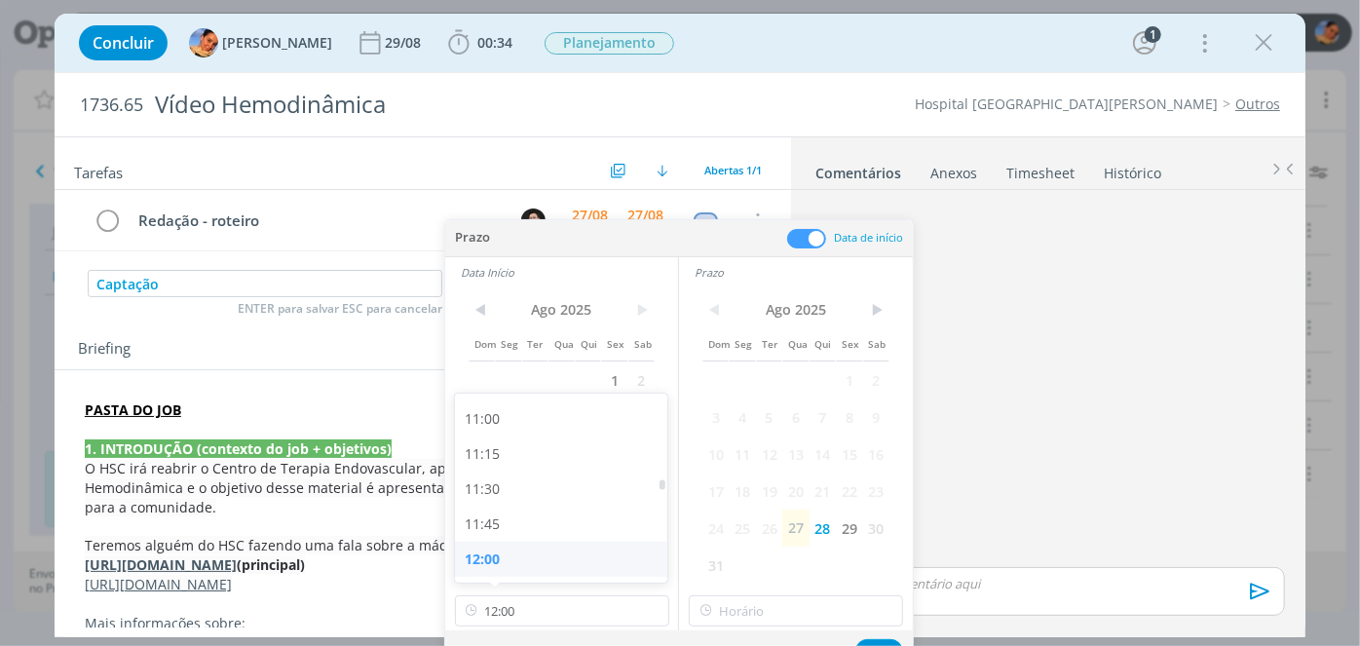
click at [563, 559] on div "12:00" at bounding box center [564, 559] width 218 height 35
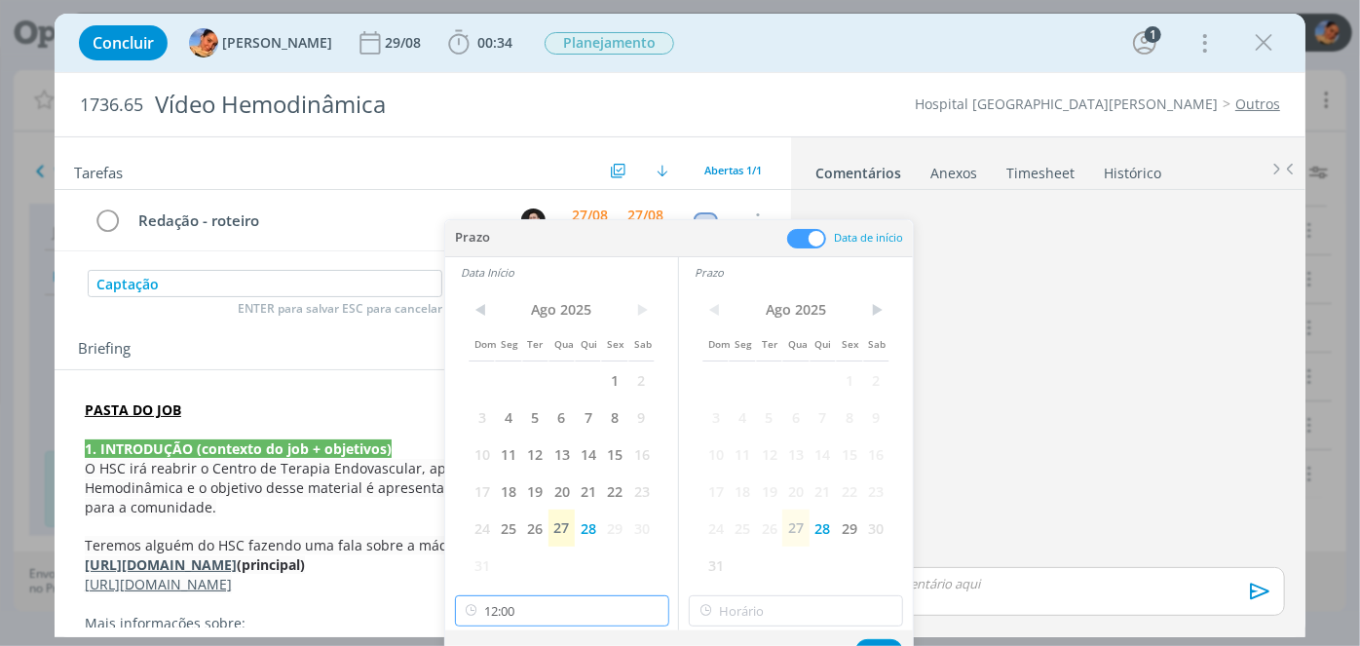
click at [583, 615] on input "12:00" at bounding box center [562, 610] width 214 height 31
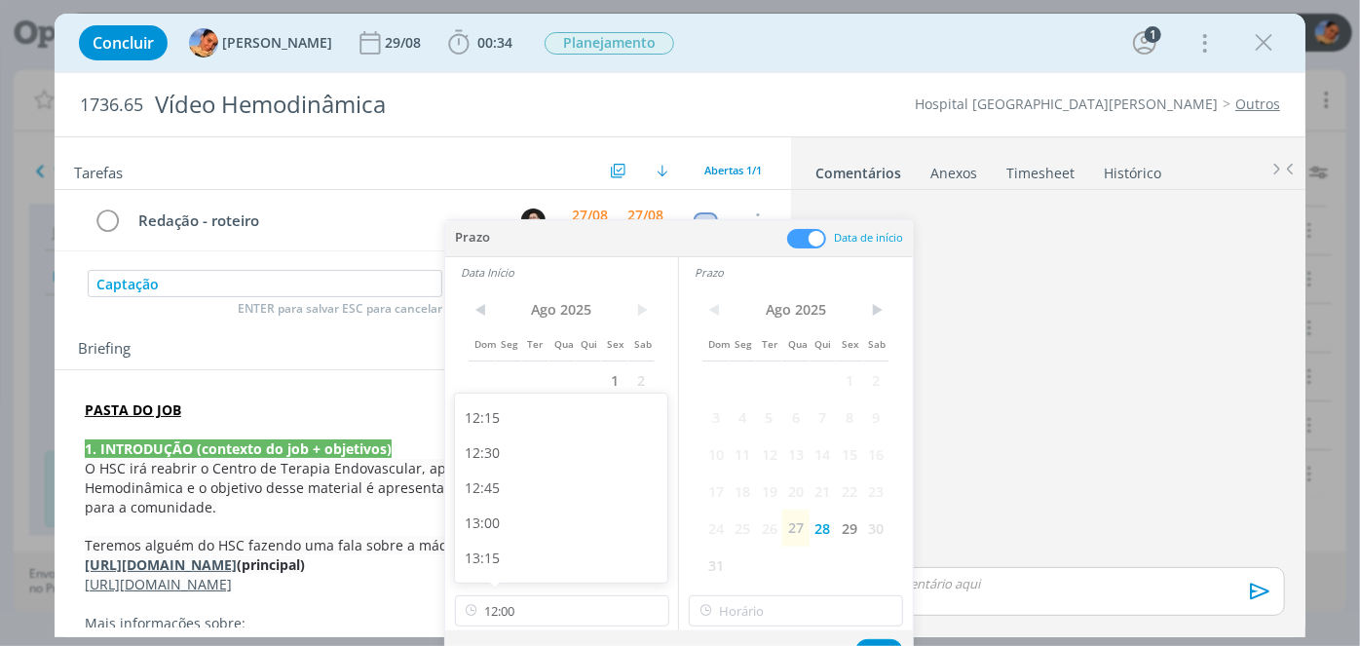
drag, startPoint x: 561, startPoint y: 520, endPoint x: 634, endPoint y: 554, distance: 80.6
click at [562, 520] on div "13:00" at bounding box center [564, 523] width 218 height 35
type input "13:00"
drag, startPoint x: 760, startPoint y: 590, endPoint x: 772, endPoint y: 610, distance: 22.7
click at [761, 590] on div "< Ago 2025 > Dom Seg Ter Qua Qui Sex Sab 1 2 3 4 5 6 7 8 9 10 11 12 13 14 15 16…" at bounding box center [796, 458] width 234 height 343
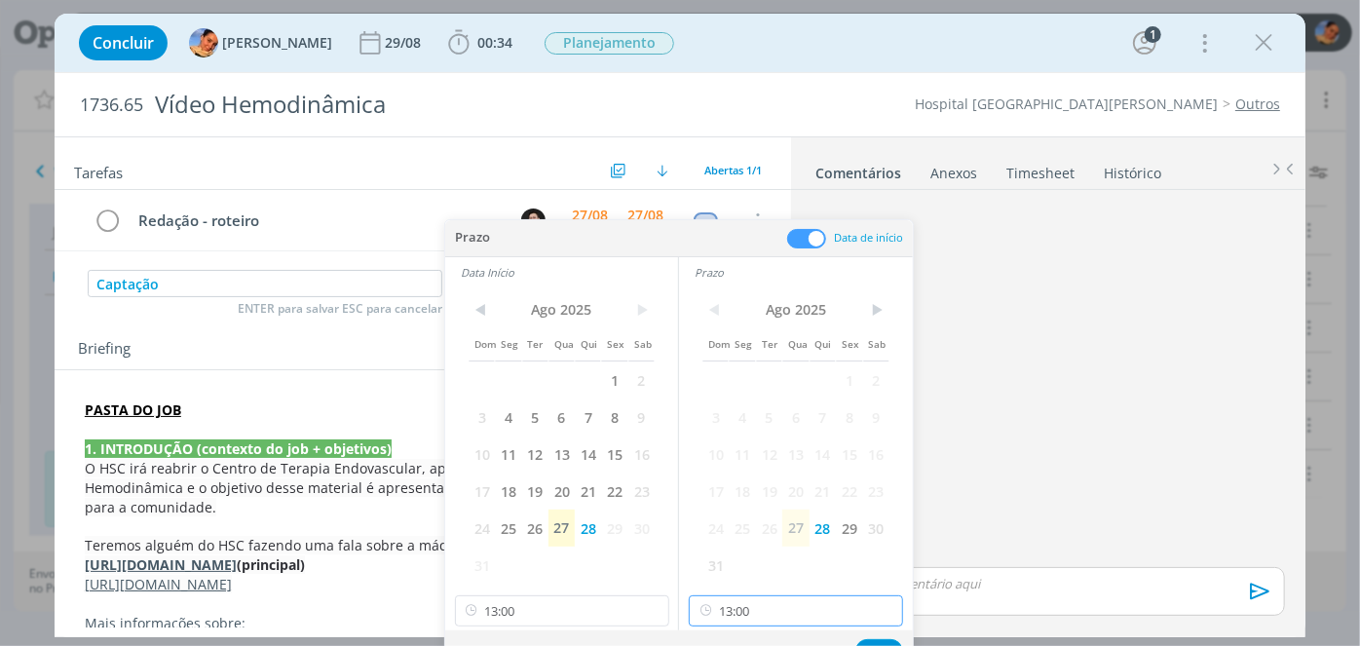
click at [775, 614] on input "13:00" at bounding box center [796, 610] width 214 height 31
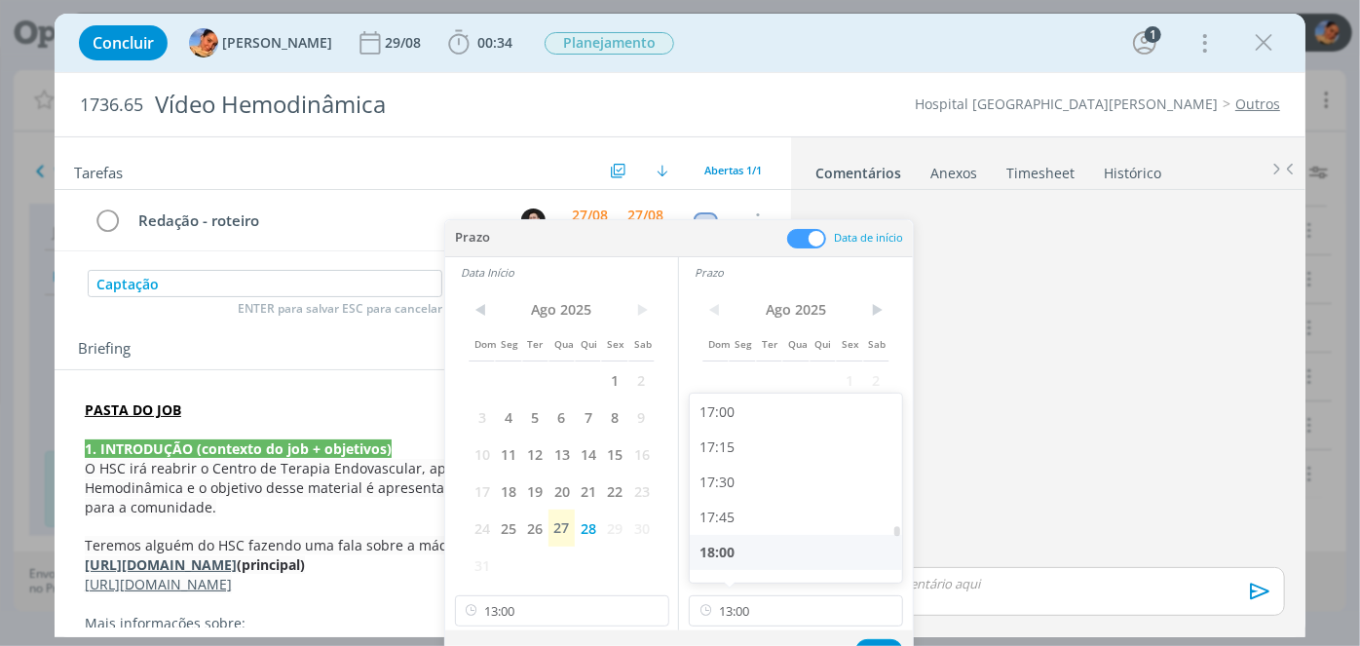
click at [795, 533] on div "17:45" at bounding box center [799, 517] width 218 height 35
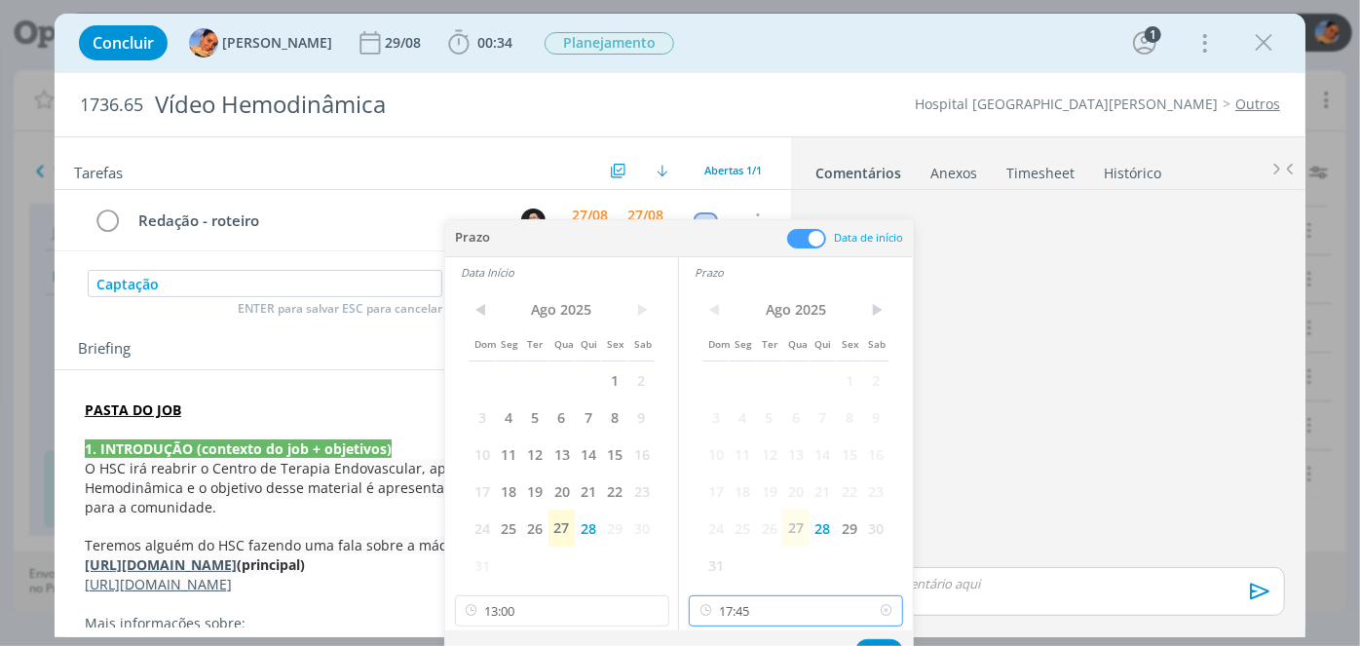
drag, startPoint x: 785, startPoint y: 606, endPoint x: 772, endPoint y: 540, distance: 67.6
click at [783, 605] on input "17:45" at bounding box center [796, 610] width 214 height 31
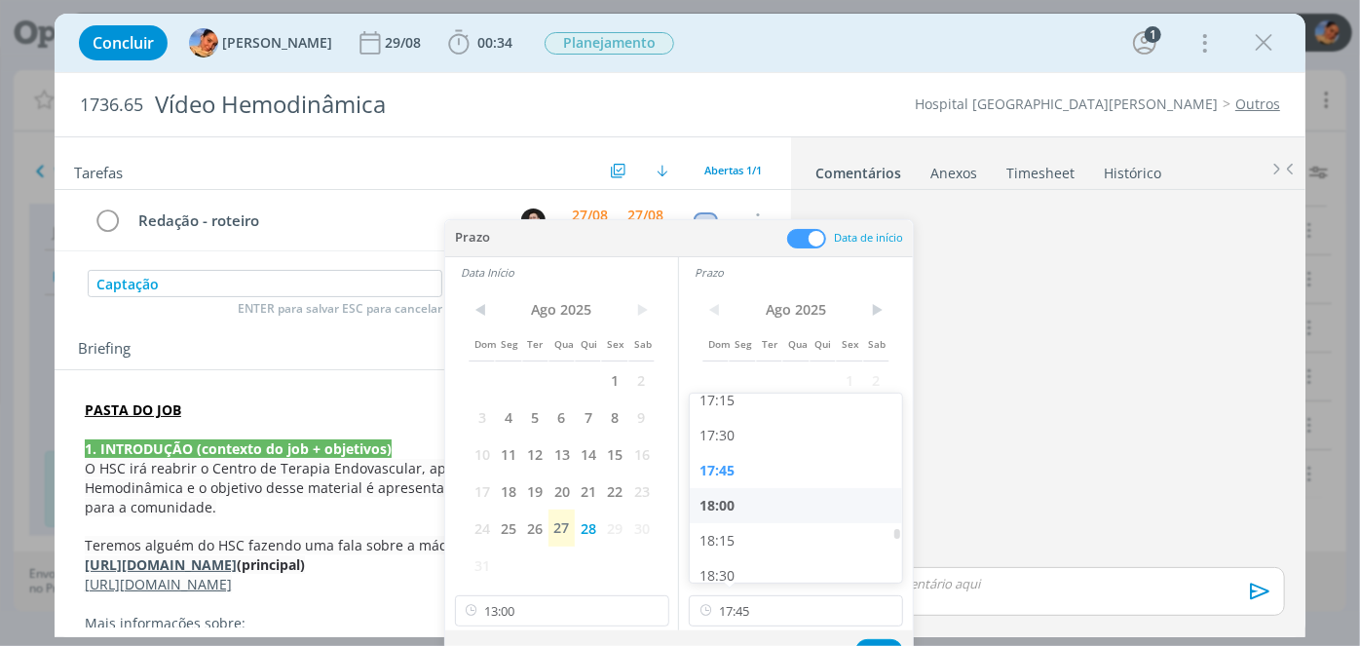
click at [787, 511] on div "18:00" at bounding box center [799, 505] width 218 height 35
type input "18:00"
click at [879, 639] on button "Ok" at bounding box center [879, 651] width 48 height 24
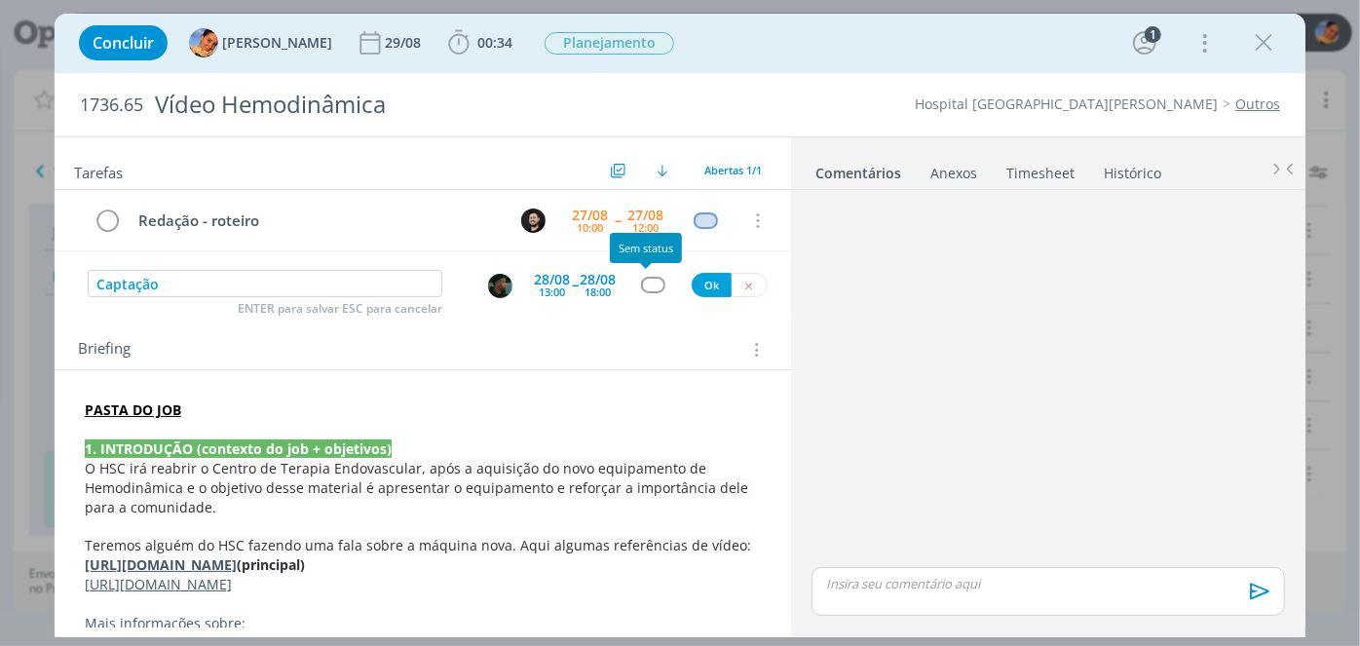
click at [645, 279] on div "dialog" at bounding box center [653, 285] width 24 height 17
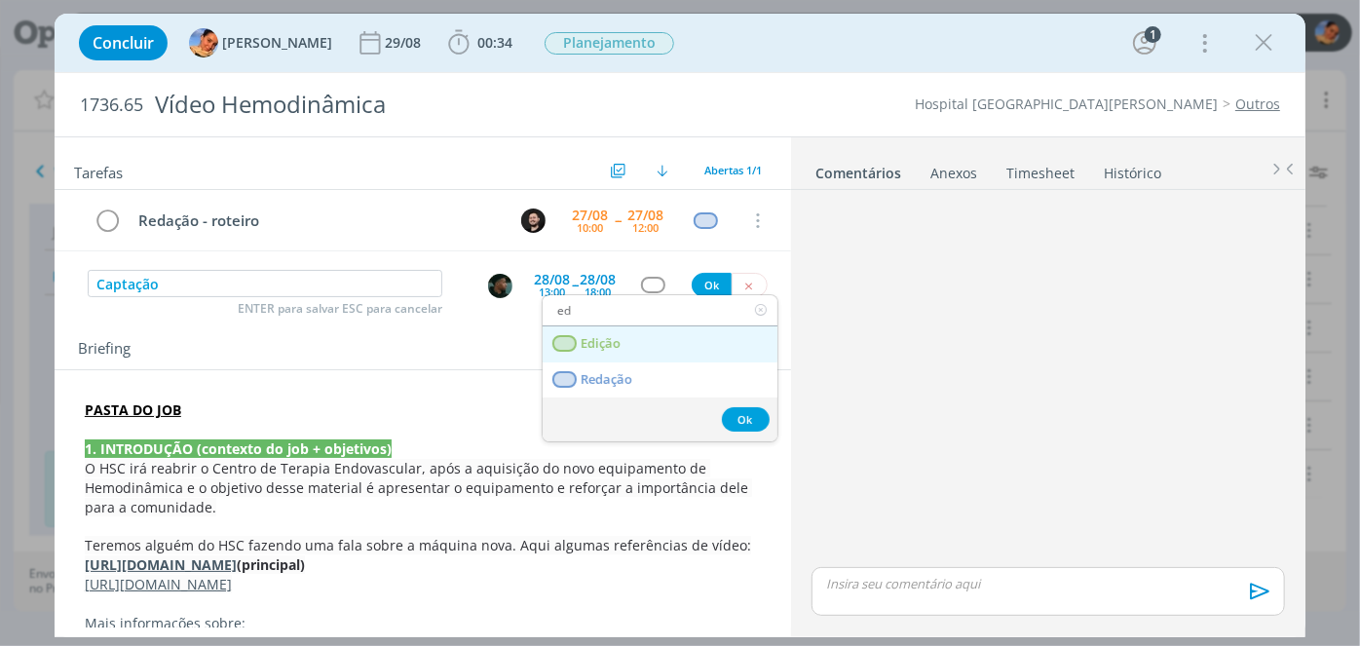
type input "ed"
drag, startPoint x: 664, startPoint y: 339, endPoint x: 673, endPoint y: 315, distance: 25.9
click at [664, 339] on link "Edição" at bounding box center [660, 344] width 235 height 36
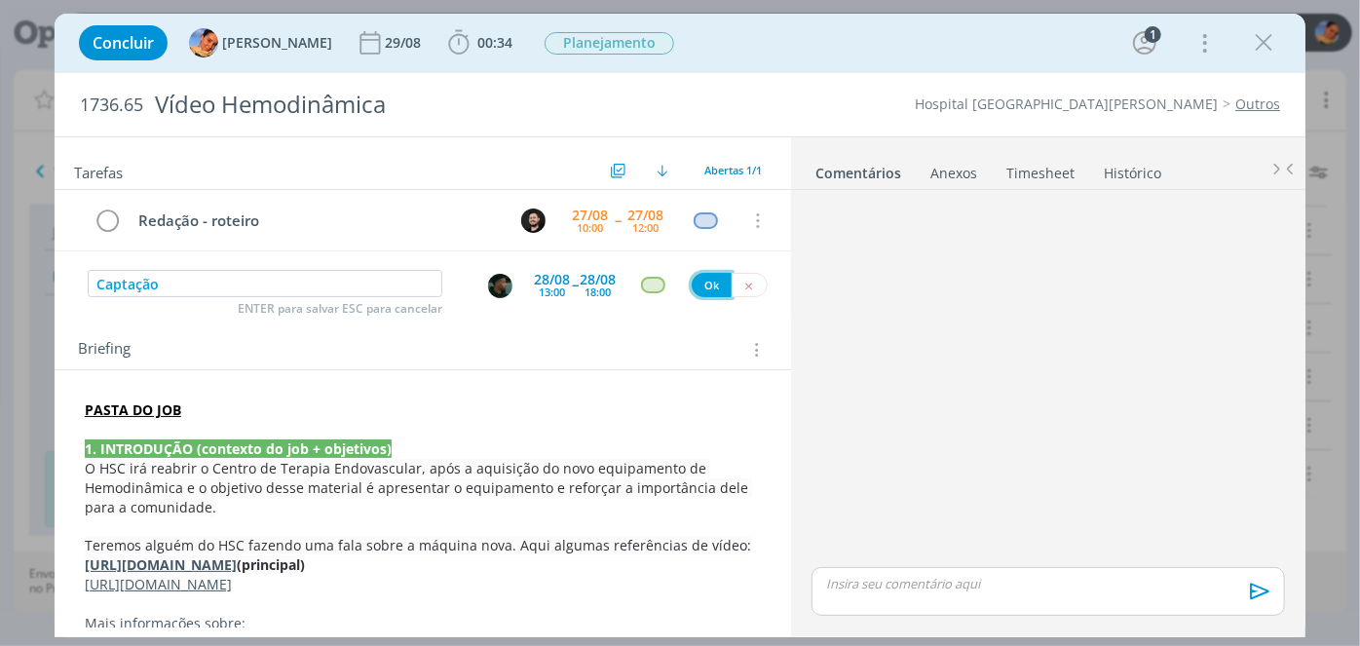
click at [699, 281] on button "Ok" at bounding box center [712, 285] width 40 height 24
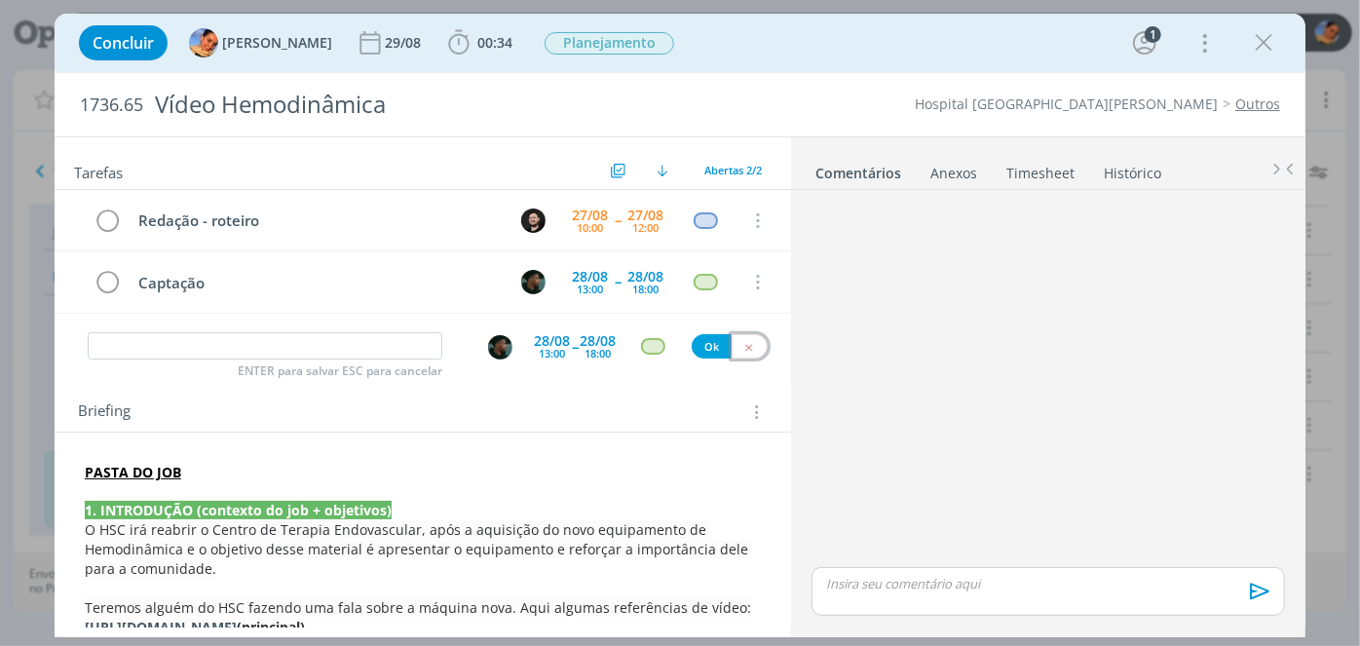
drag, startPoint x: 749, startPoint y: 341, endPoint x: 699, endPoint y: 354, distance: 52.2
click at [748, 341] on button "dialog" at bounding box center [750, 346] width 36 height 24
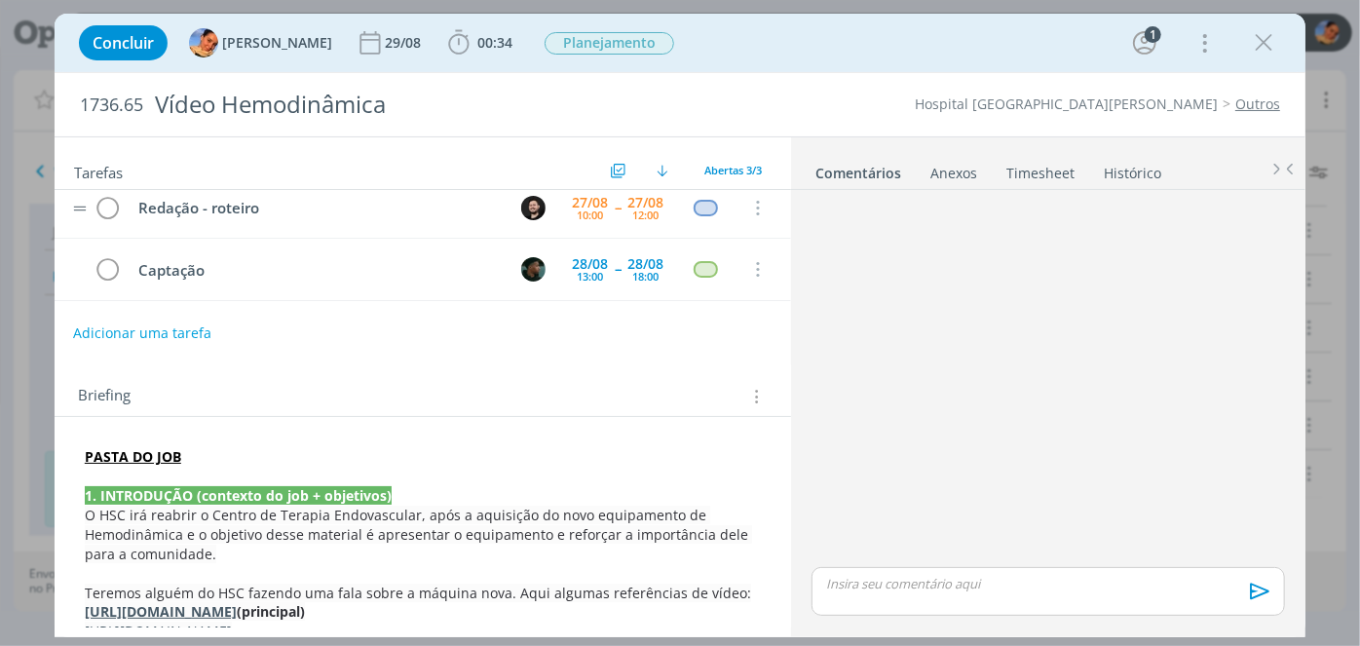
scroll to position [0, 0]
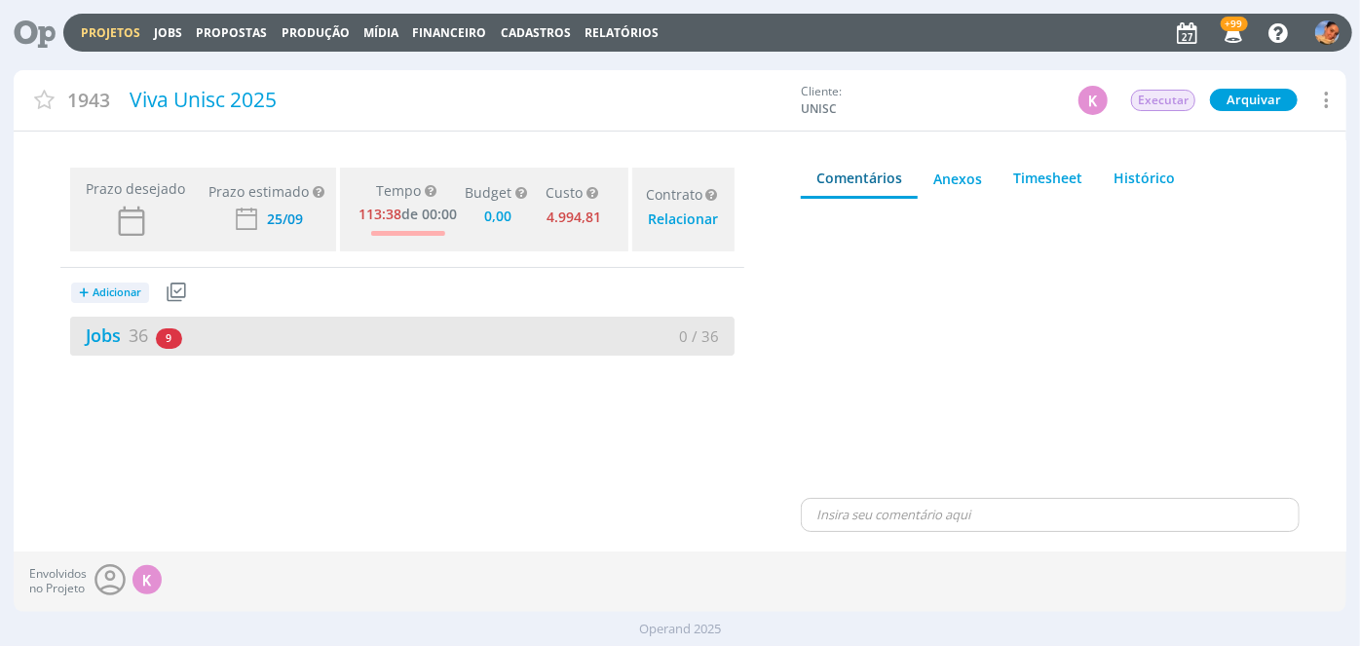
click at [514, 344] on div "0 / 36" at bounding box center [568, 336] width 332 height 22
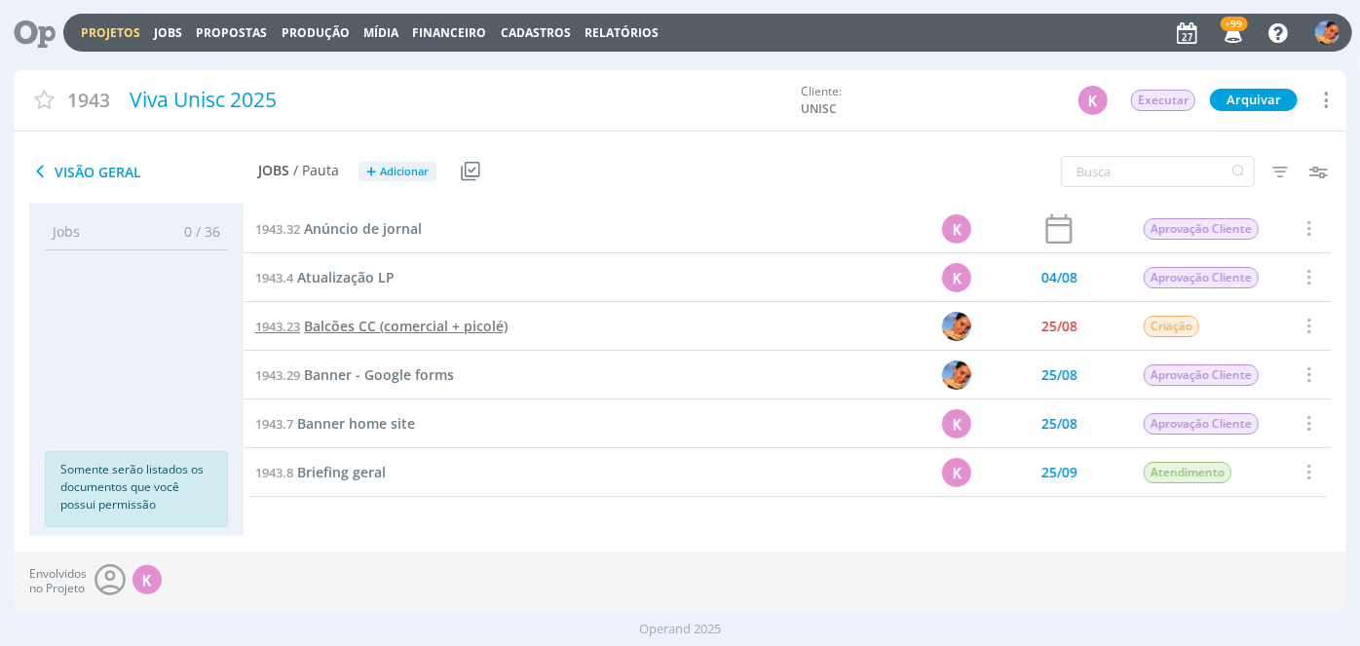
click at [433, 333] on span "Balcões CC (comercial + picolé)" at bounding box center [406, 326] width 204 height 19
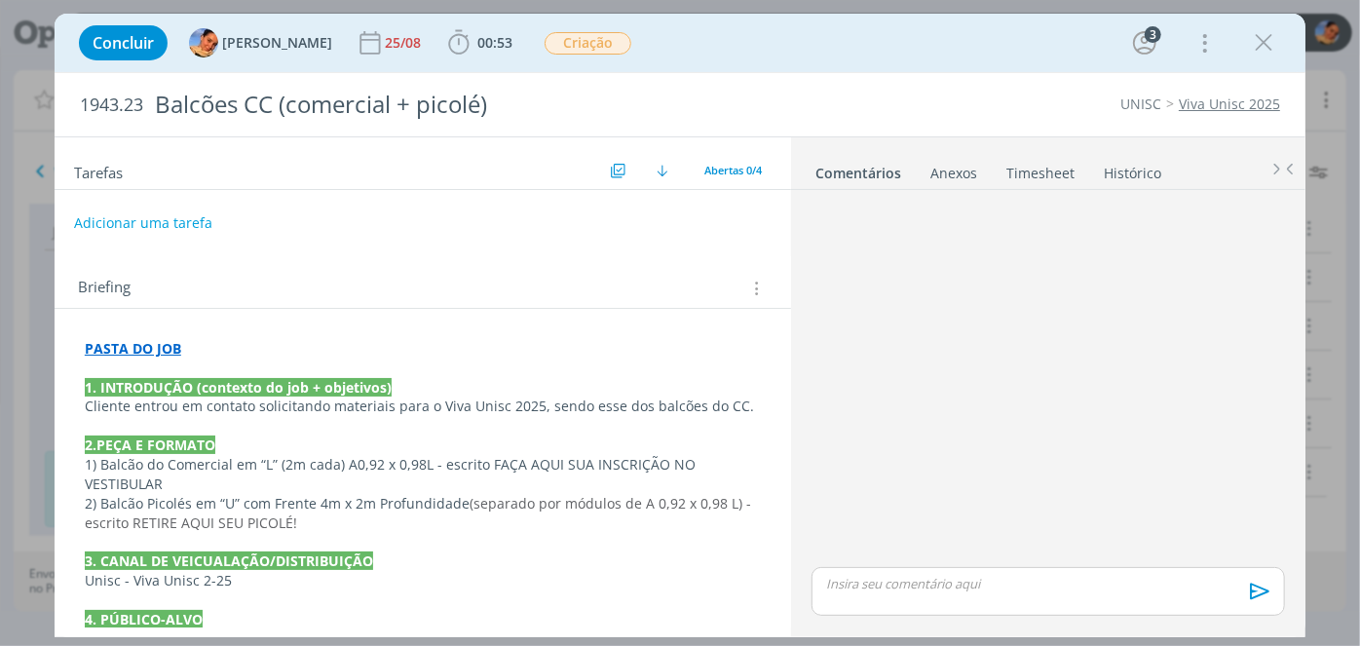
scroll to position [27, 0]
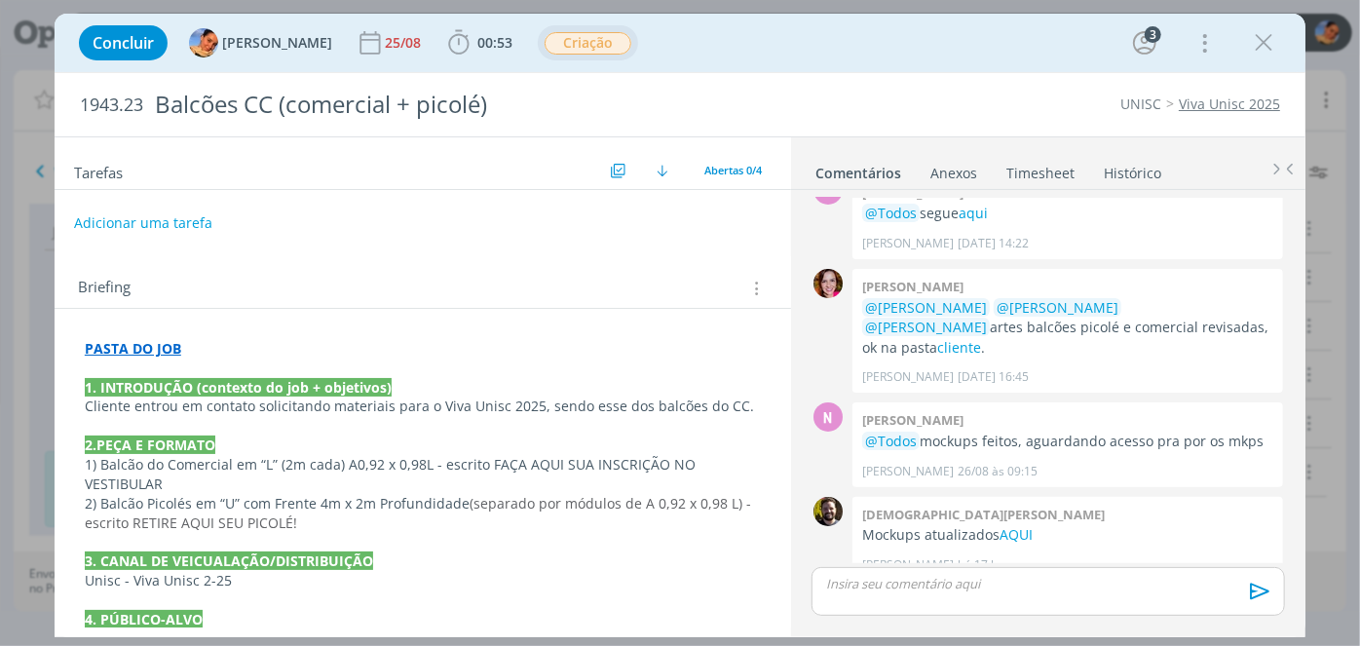
drag, startPoint x: 614, startPoint y: 60, endPoint x: 597, endPoint y: 46, distance: 22.1
click at [610, 57] on div "Concluir Luíza Santana 25/08 00:53 Iniciar Apontar Data * 27/08/2025 Horas * 00…" at bounding box center [680, 42] width 1222 height 47
click at [597, 46] on span "Criação" at bounding box center [588, 43] width 87 height 22
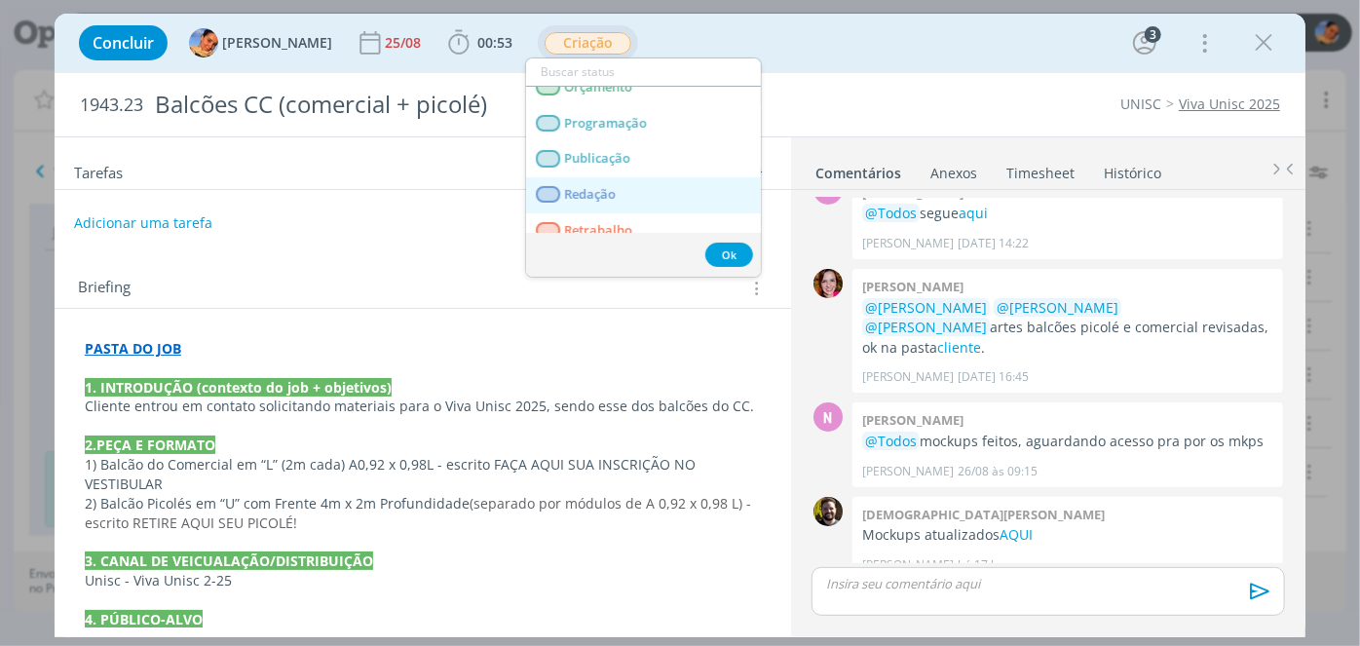
scroll to position [390, 0]
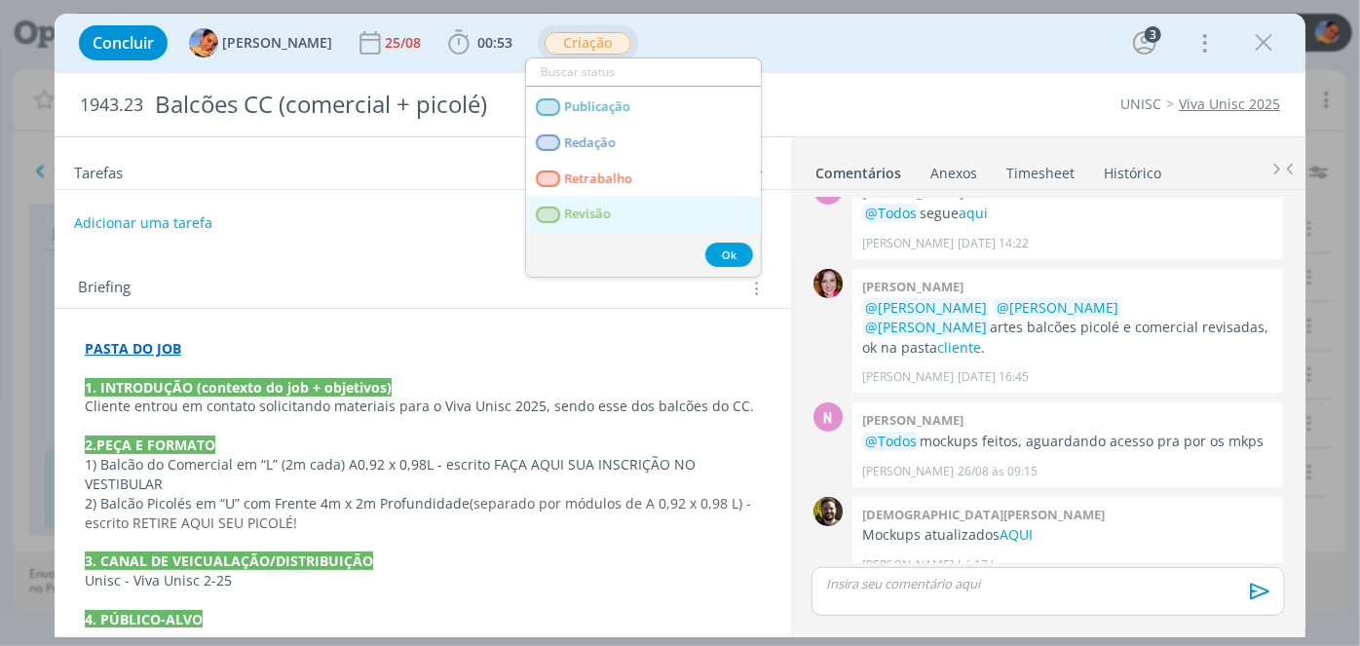
drag, startPoint x: 597, startPoint y: 212, endPoint x: 578, endPoint y: 179, distance: 38.4
click at [596, 212] on span "Revisão" at bounding box center [587, 215] width 47 height 16
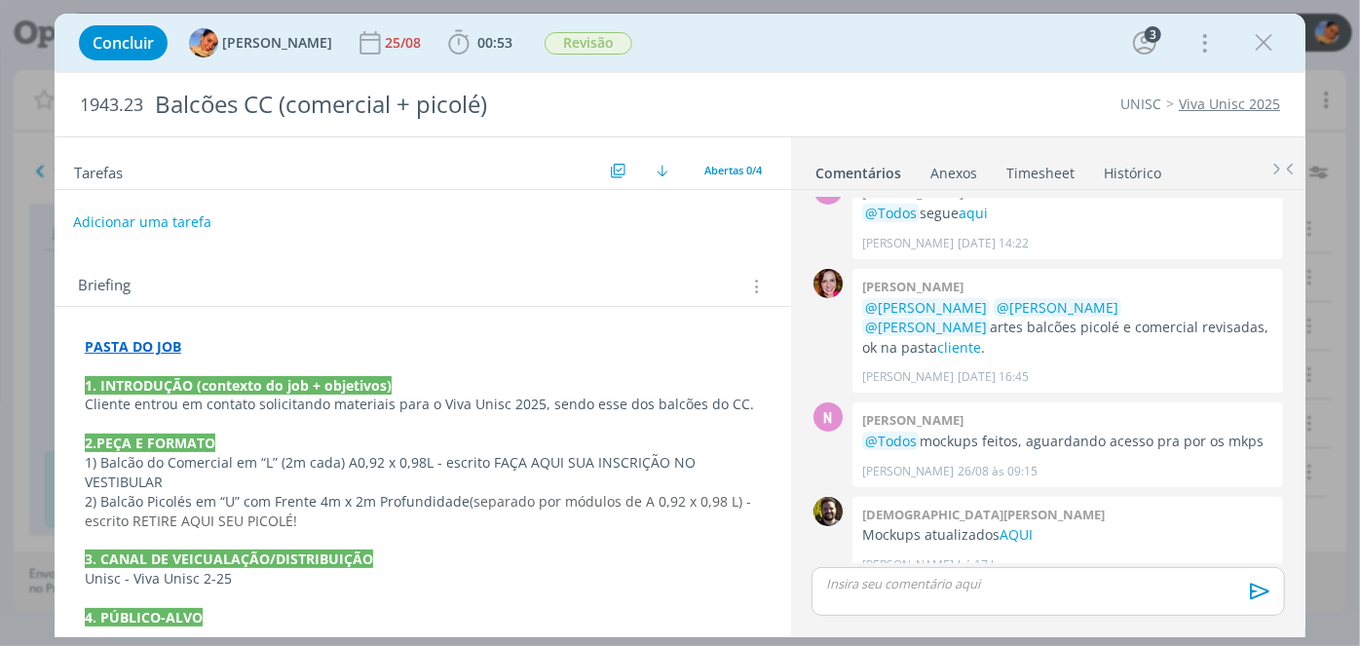
click at [184, 223] on button "Adicionar uma tarefa" at bounding box center [142, 222] width 138 height 33
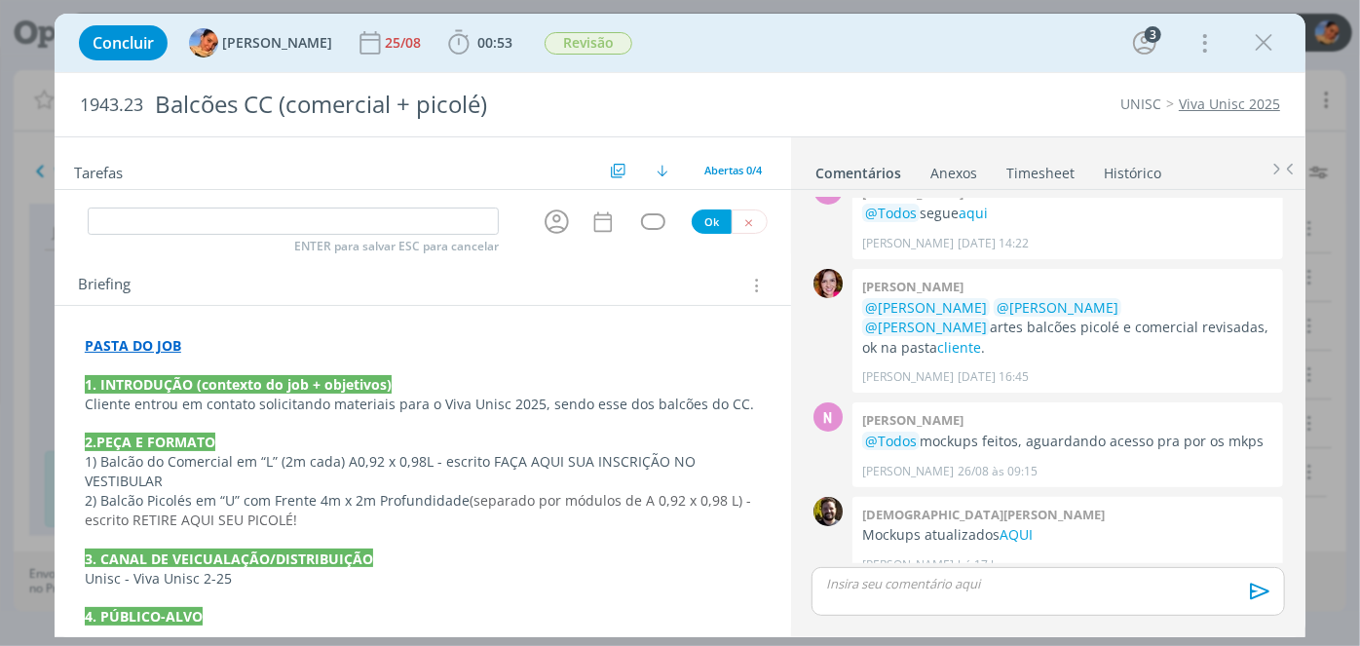
click at [182, 221] on input "dialog" at bounding box center [293, 221] width 411 height 27
type input "F"
click at [548, 217] on icon "dialog" at bounding box center [557, 222] width 30 height 30
type input "Revisão"
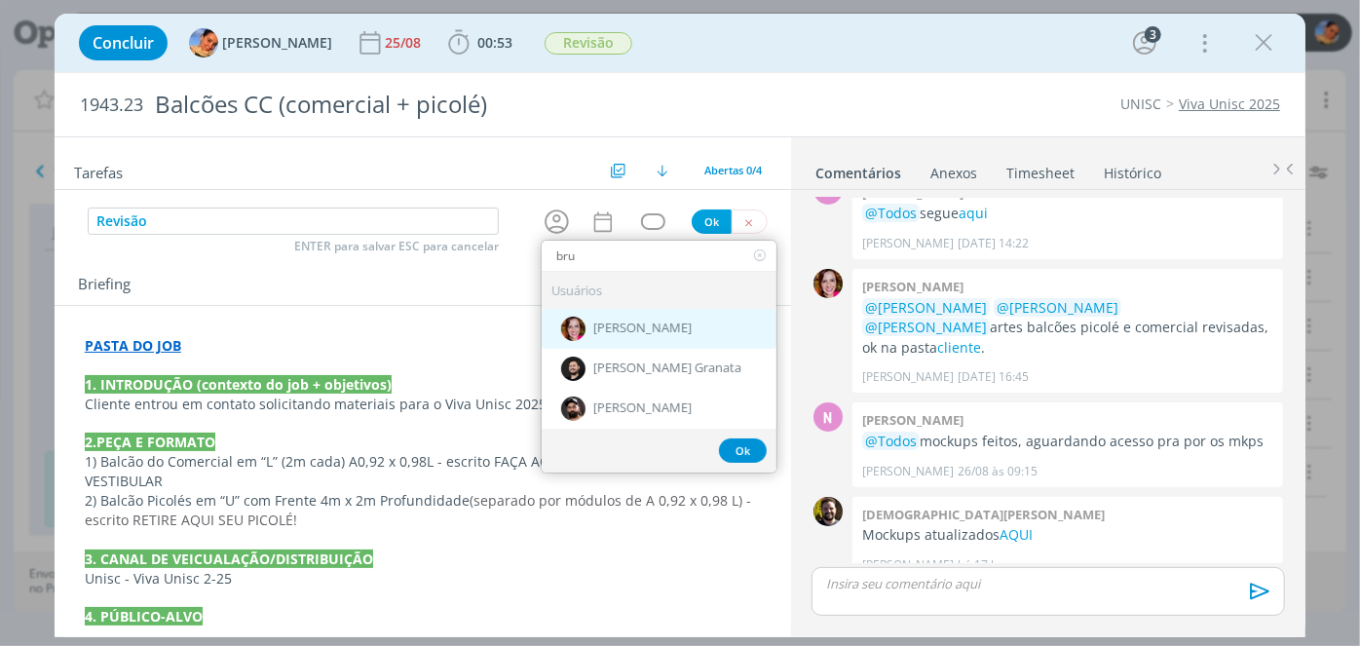
type input "bru"
drag, startPoint x: 652, startPoint y: 315, endPoint x: 597, endPoint y: 232, distance: 99.2
click at [647, 310] on div "[PERSON_NAME]" at bounding box center [659, 329] width 235 height 40
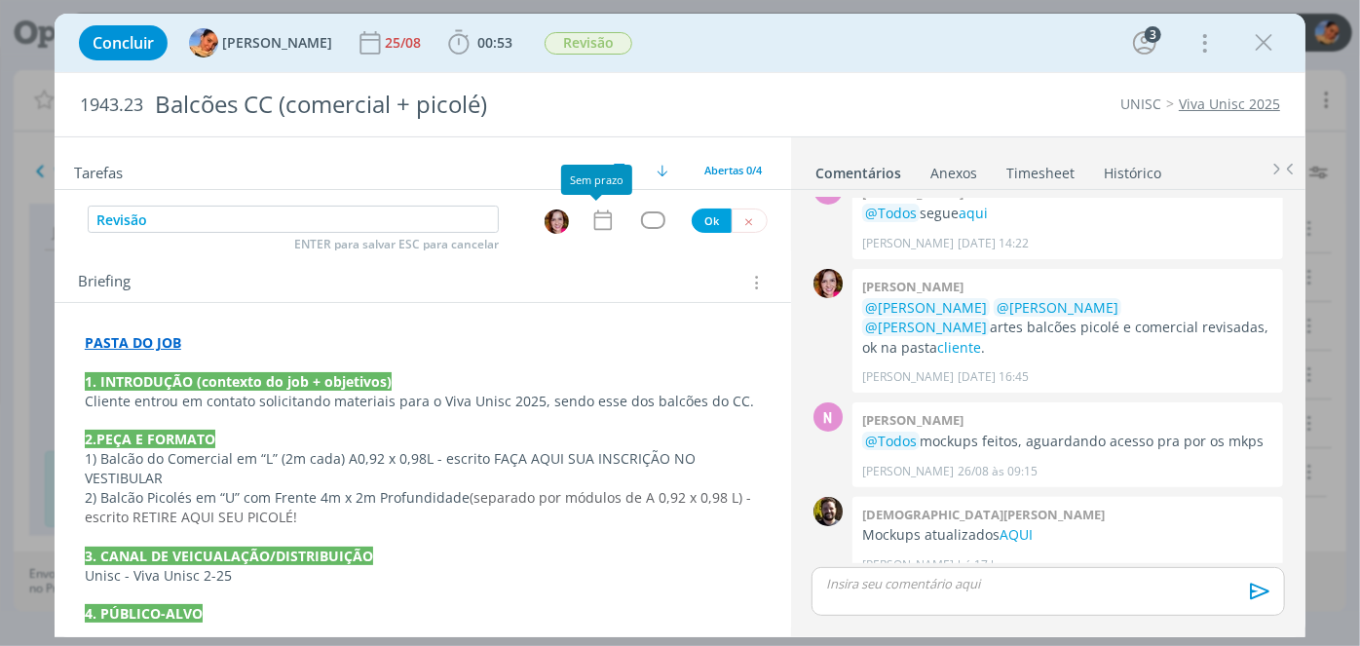
click at [597, 222] on icon "dialog" at bounding box center [602, 220] width 25 height 25
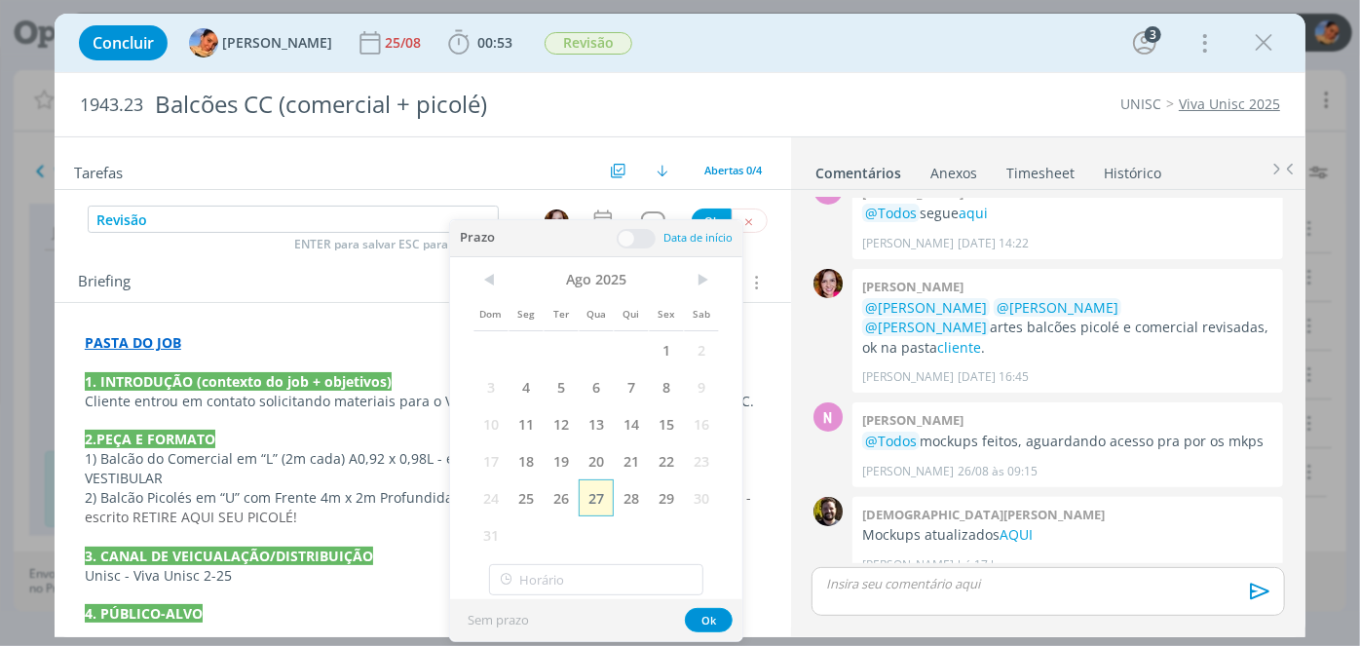
click at [604, 510] on span "27" at bounding box center [596, 497] width 35 height 37
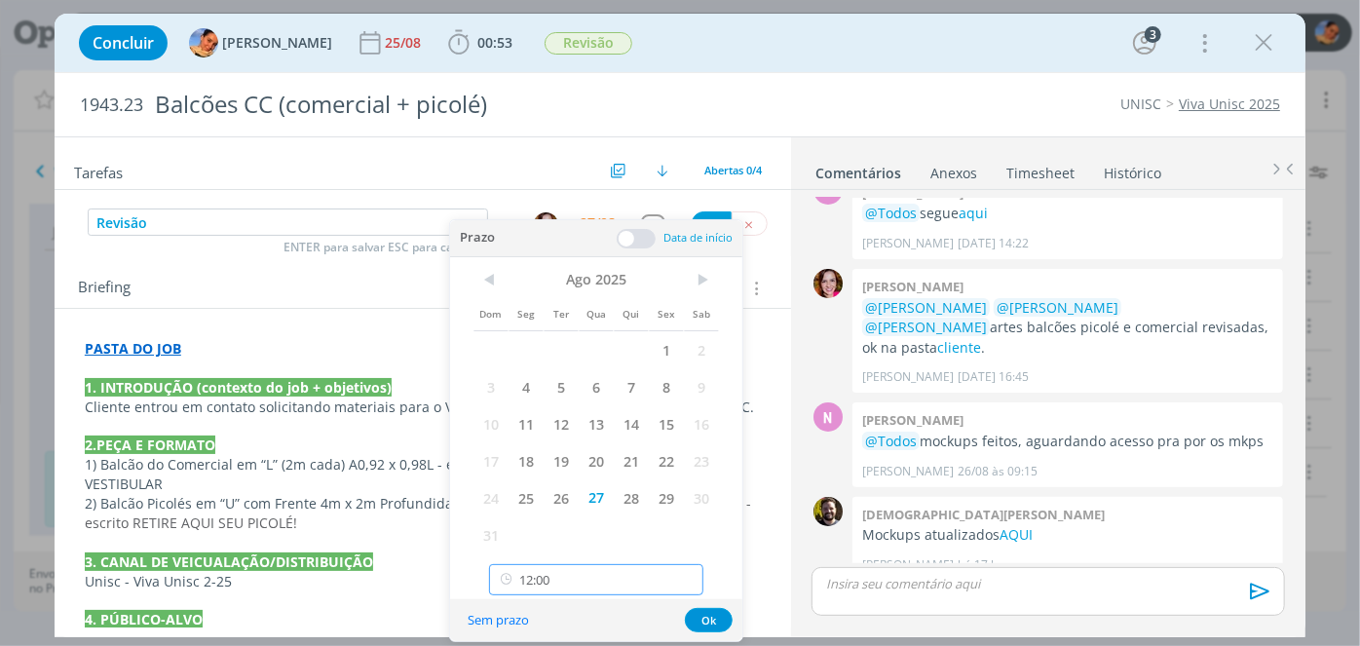
click at [586, 577] on input "12:00" at bounding box center [596, 579] width 214 height 31
click at [578, 445] on div "11:30" at bounding box center [599, 458] width 218 height 35
click at [638, 237] on span at bounding box center [636, 238] width 39 height 19
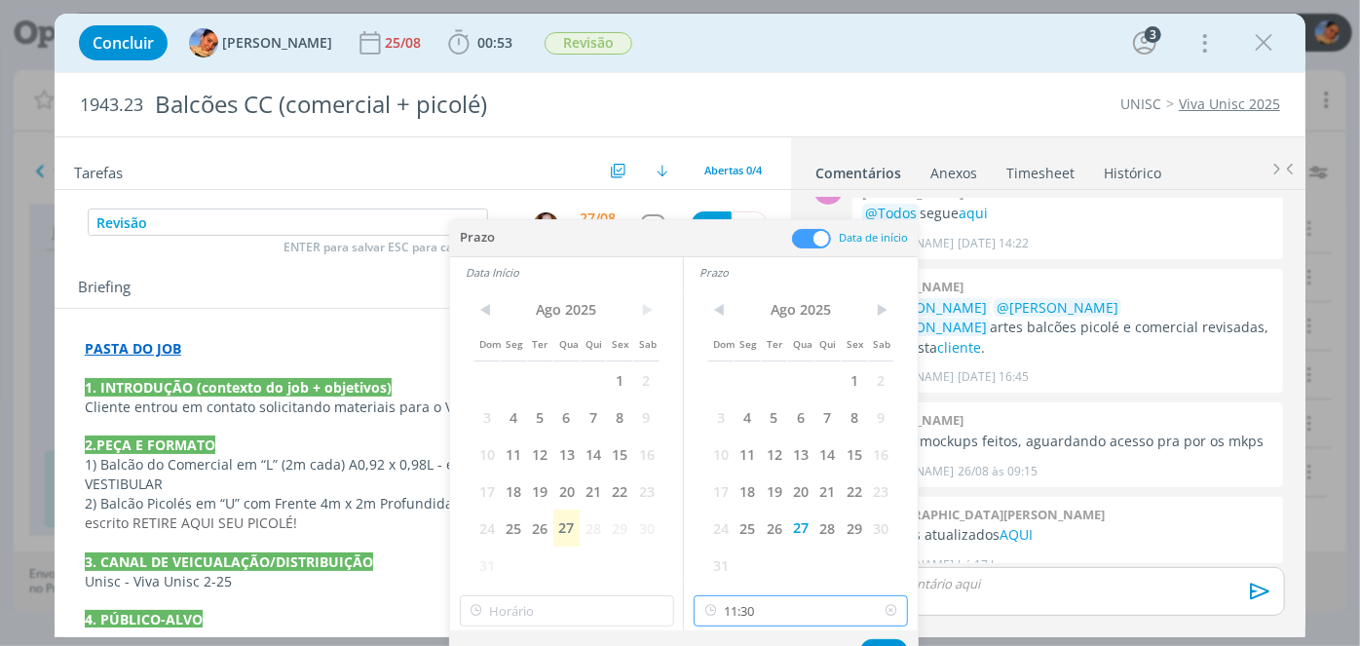
click at [730, 603] on input "11:30" at bounding box center [801, 610] width 214 height 31
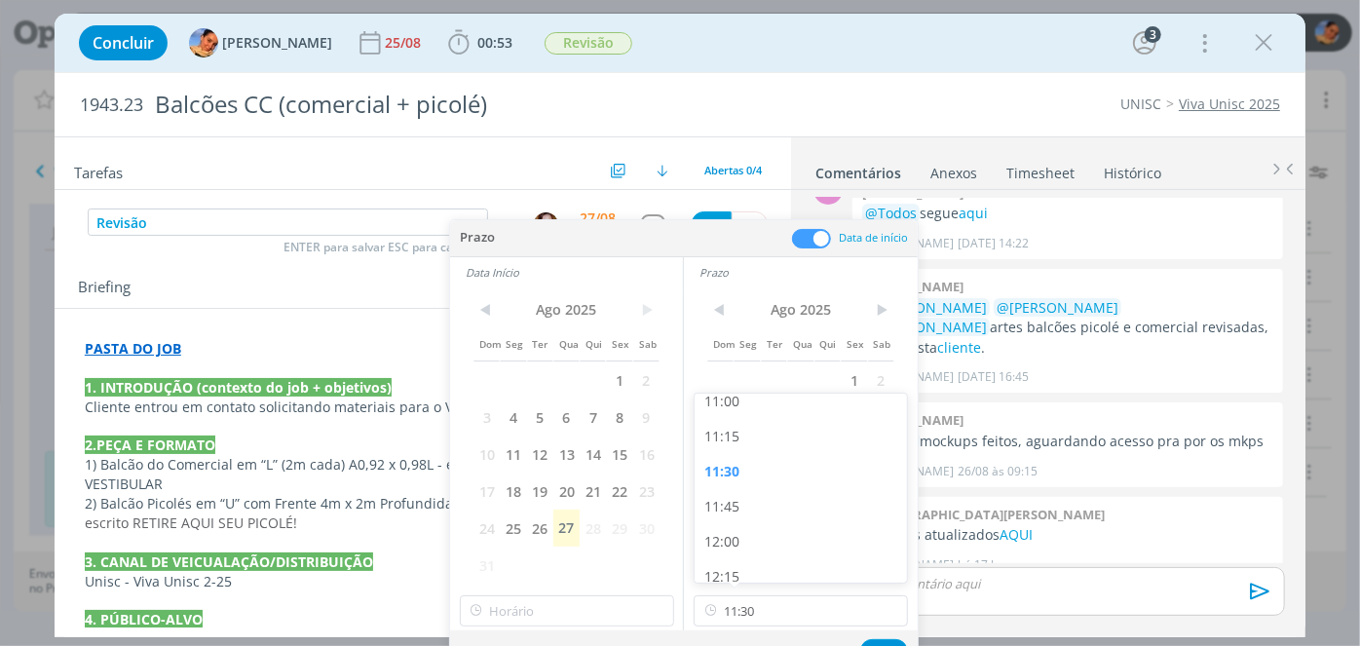
drag, startPoint x: 748, startPoint y: 541, endPoint x: 603, endPoint y: 571, distance: 148.3
click at [738, 544] on div "12:00" at bounding box center [804, 541] width 218 height 35
type input "12:00"
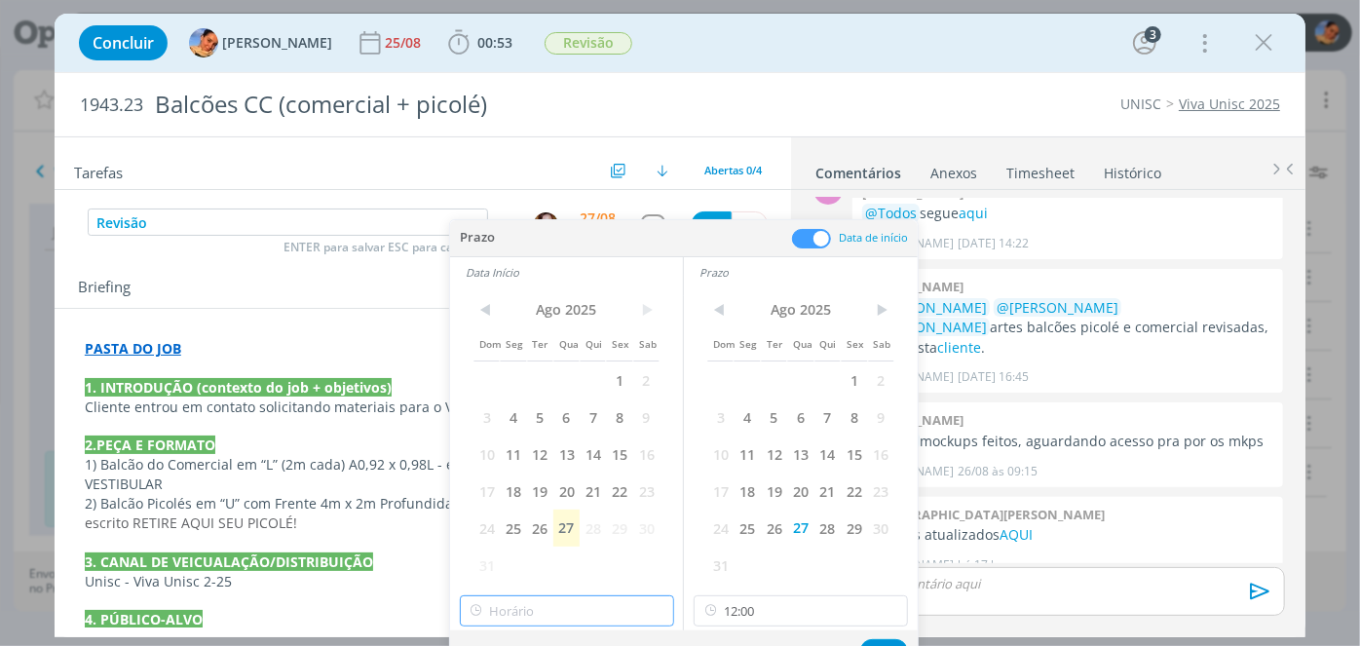
click at [541, 620] on input "text" at bounding box center [567, 610] width 214 height 31
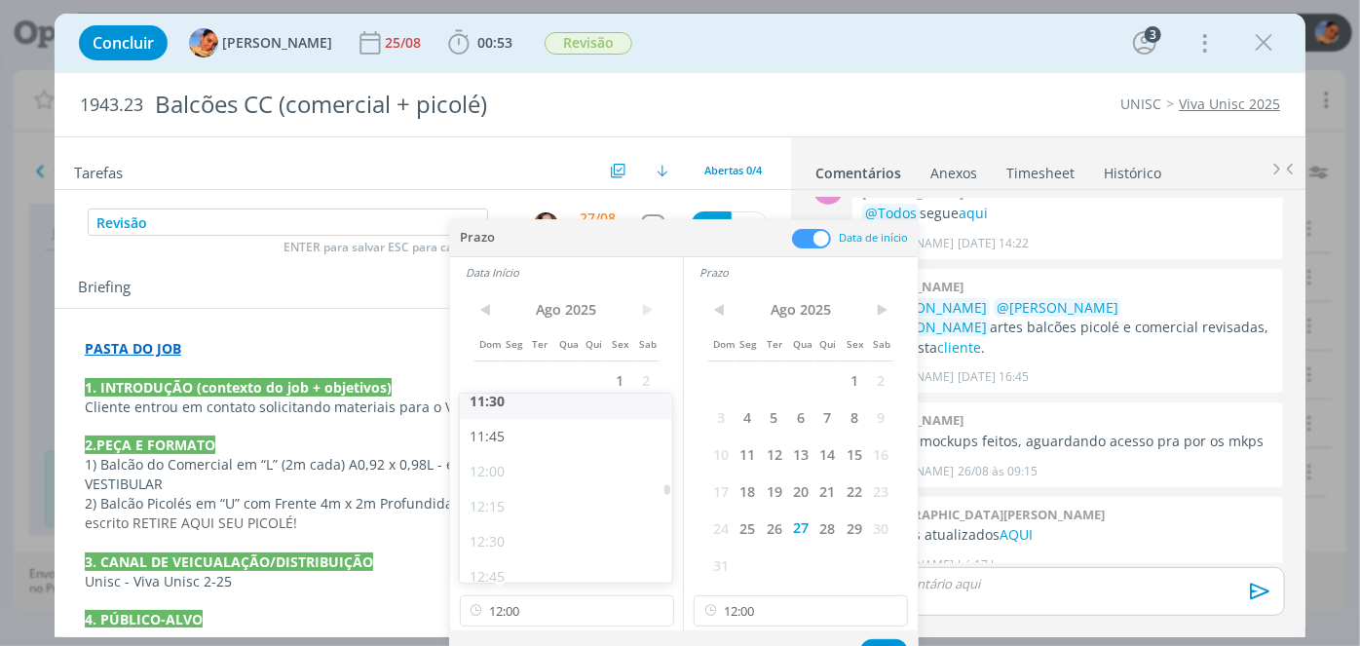
click at [540, 411] on div "11:30" at bounding box center [569, 401] width 218 height 35
type input "11:30"
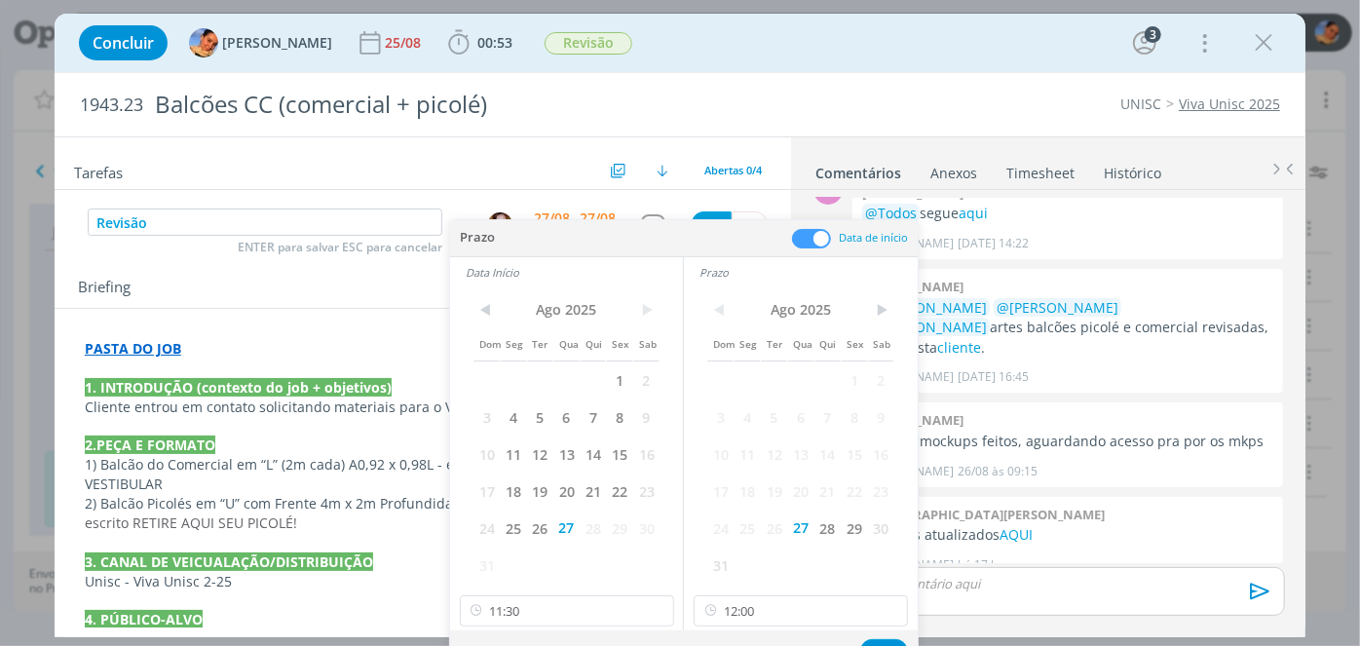
scroll to position [1613, 0]
click at [878, 645] on button "Ok" at bounding box center [884, 651] width 48 height 24
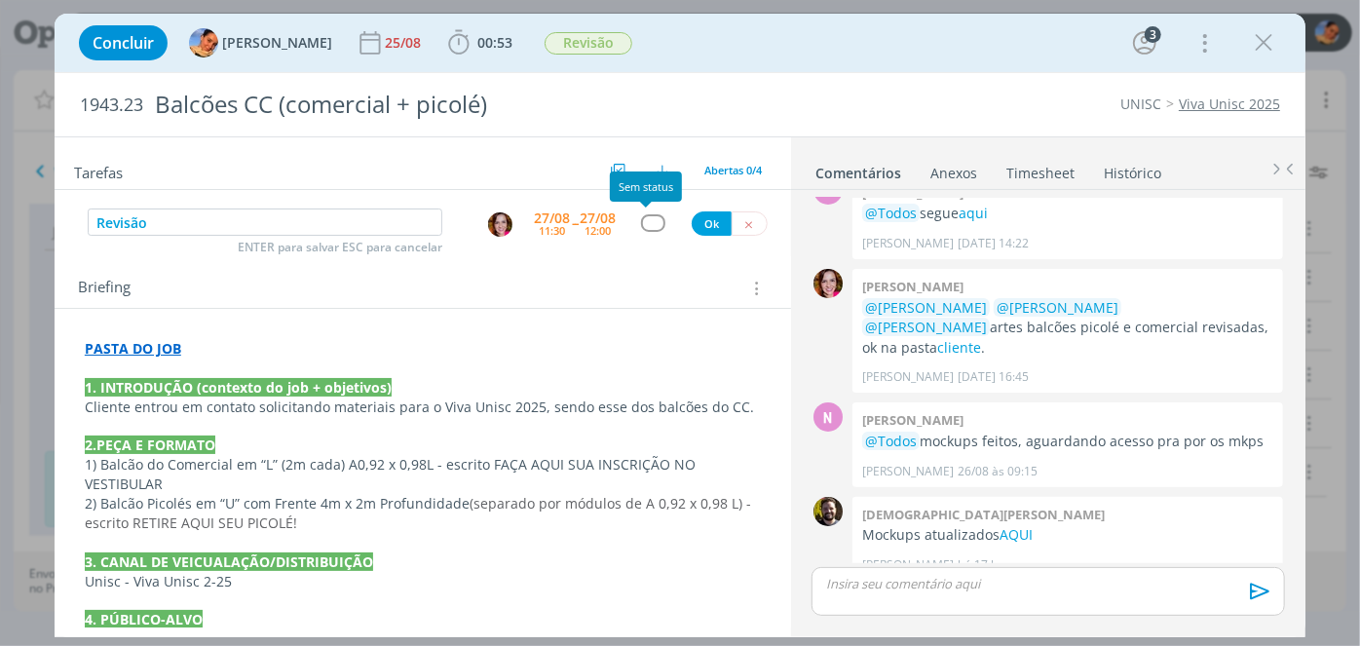
click at [651, 217] on div "dialog" at bounding box center [653, 222] width 24 height 17
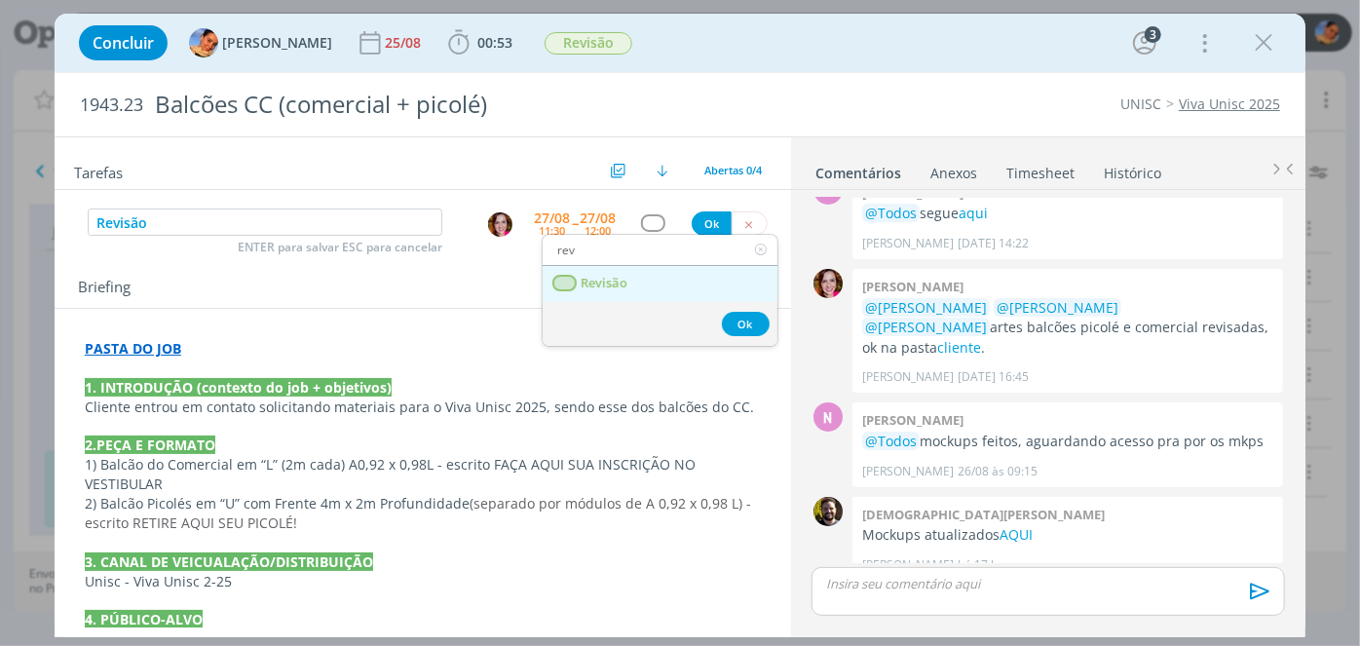
type input "rev"
drag, startPoint x: 652, startPoint y: 286, endPoint x: 670, endPoint y: 243, distance: 47.6
click at [652, 286] on link "Revisão" at bounding box center [660, 284] width 235 height 36
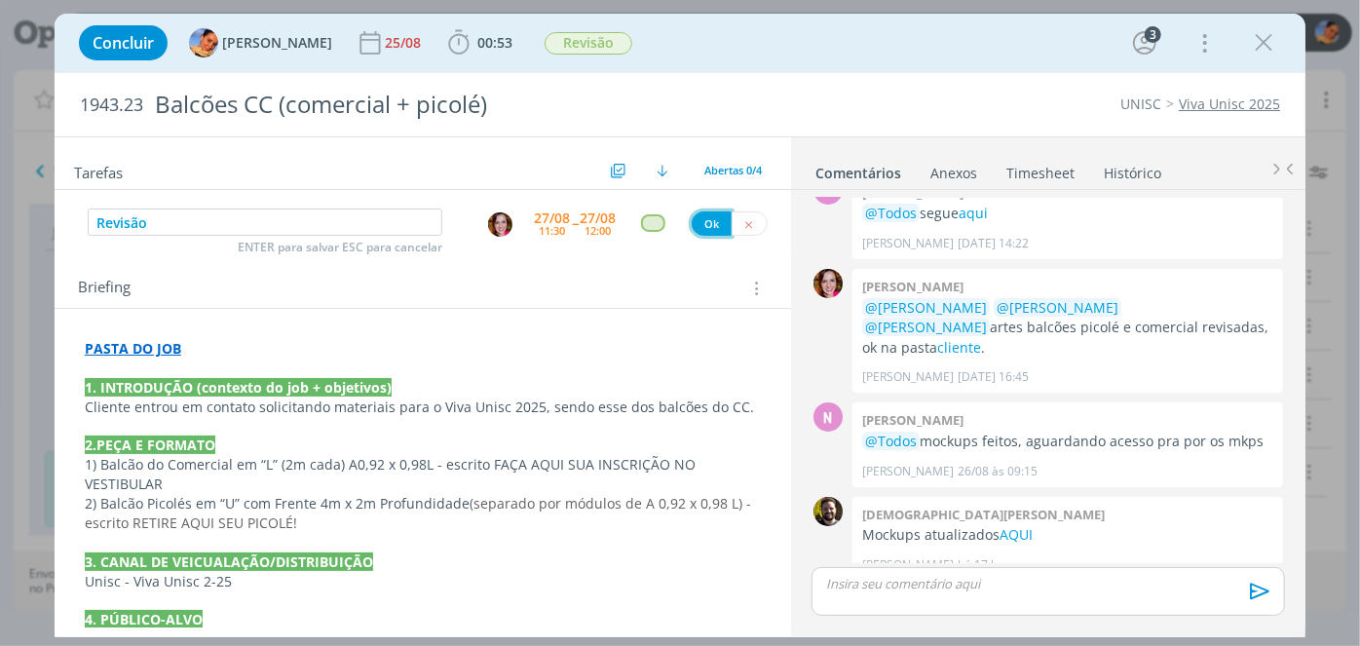
click at [695, 215] on button "Ok" at bounding box center [712, 223] width 40 height 24
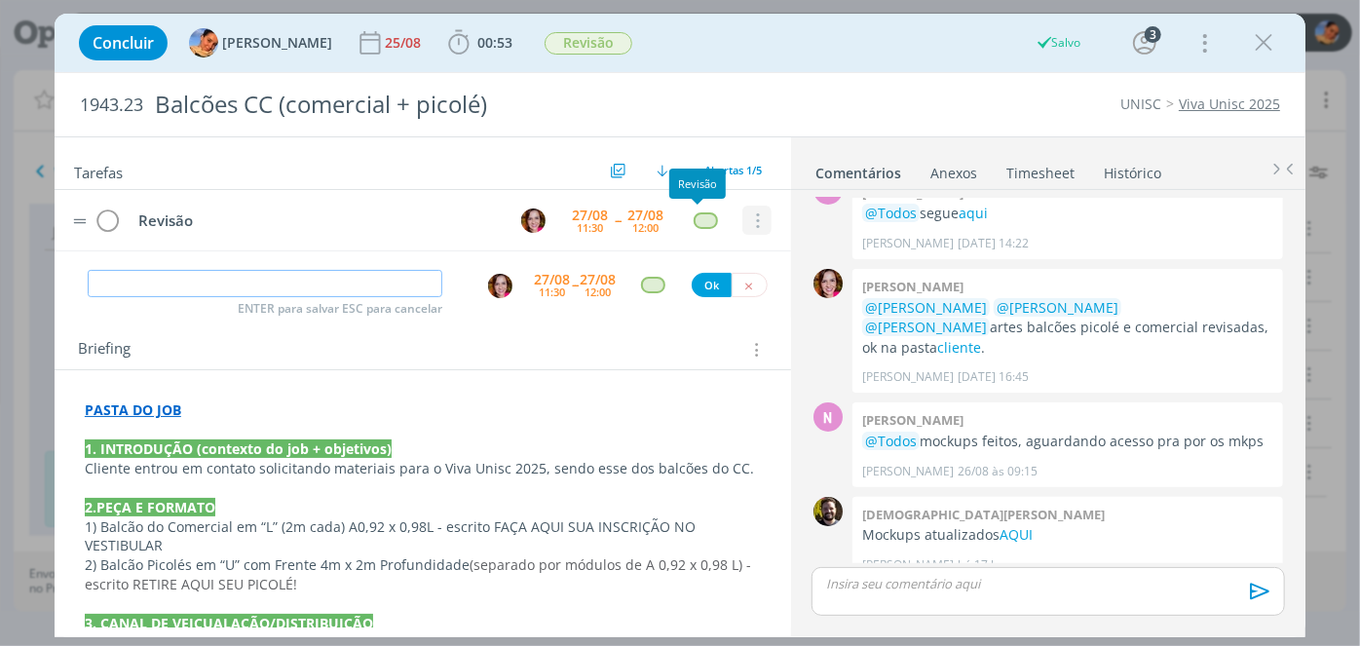
click at [745, 212] on icon "dialog" at bounding box center [755, 221] width 21 height 18
click at [717, 218] on link "Cancelar" at bounding box center [694, 214] width 154 height 31
click at [742, 280] on icon "dialog" at bounding box center [748, 286] width 13 height 13
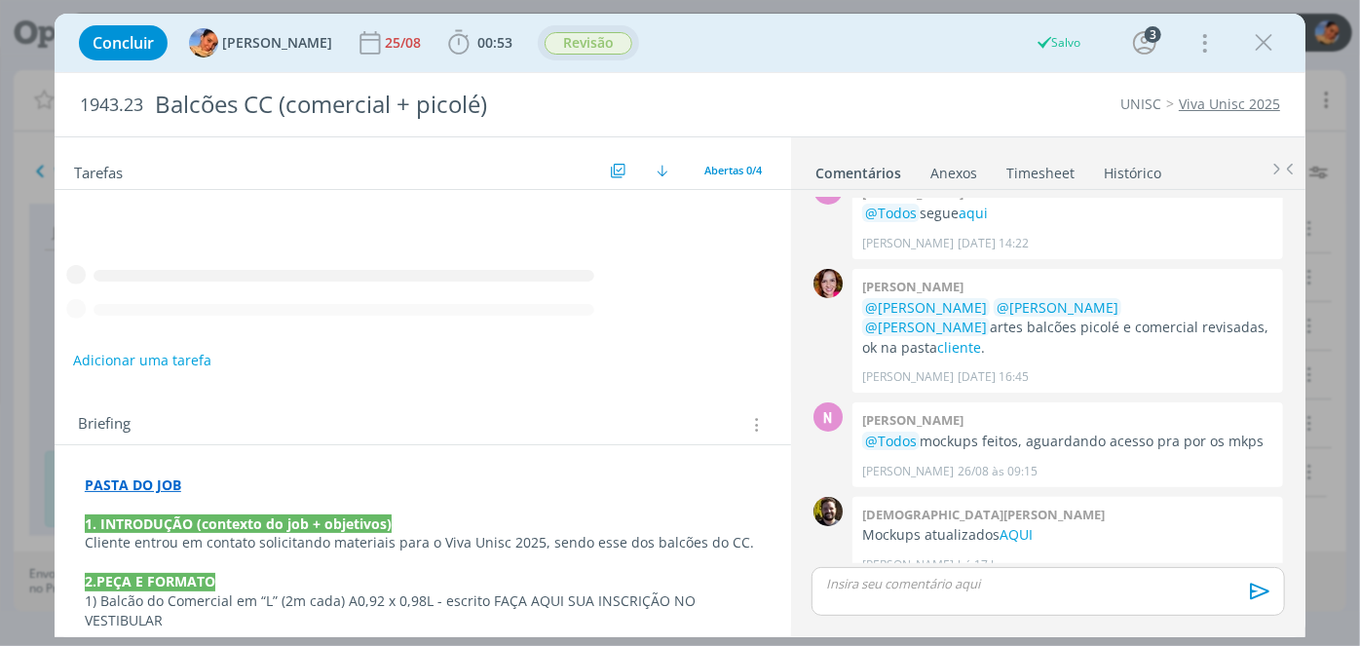
click at [554, 37] on span "Revisão" at bounding box center [589, 43] width 88 height 22
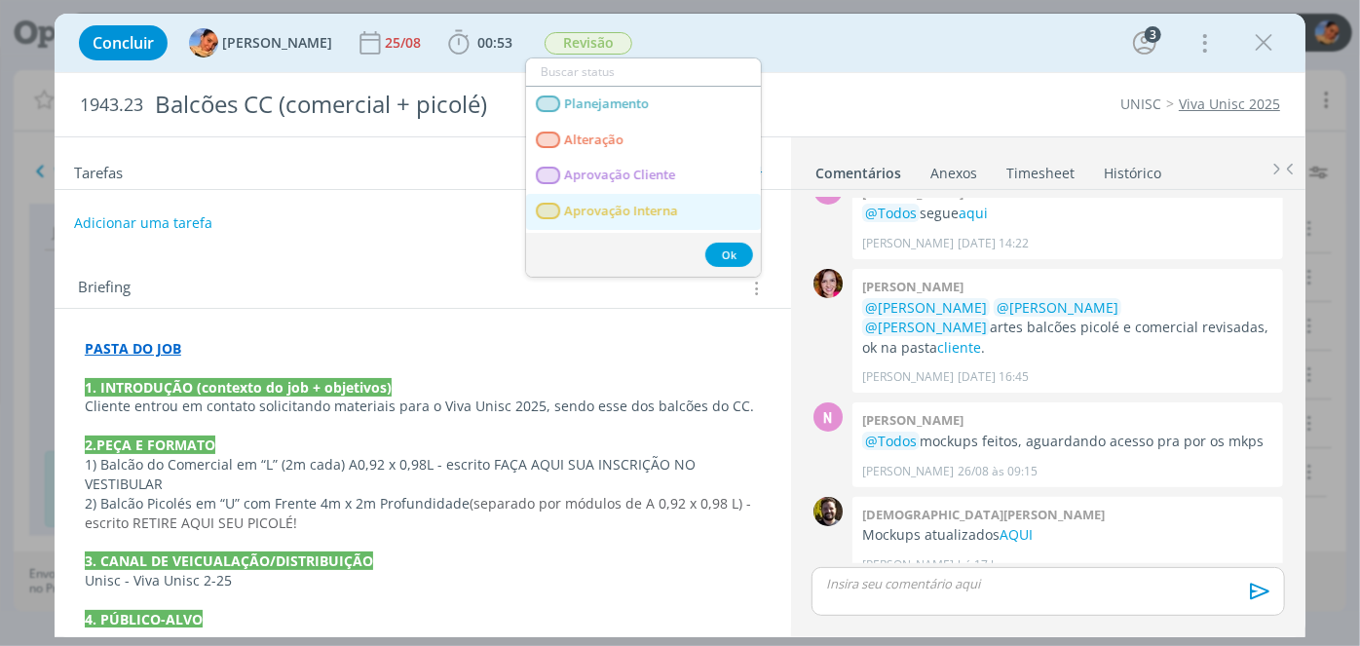
click at [645, 204] on span "Aprovação Interna" at bounding box center [621, 212] width 114 height 16
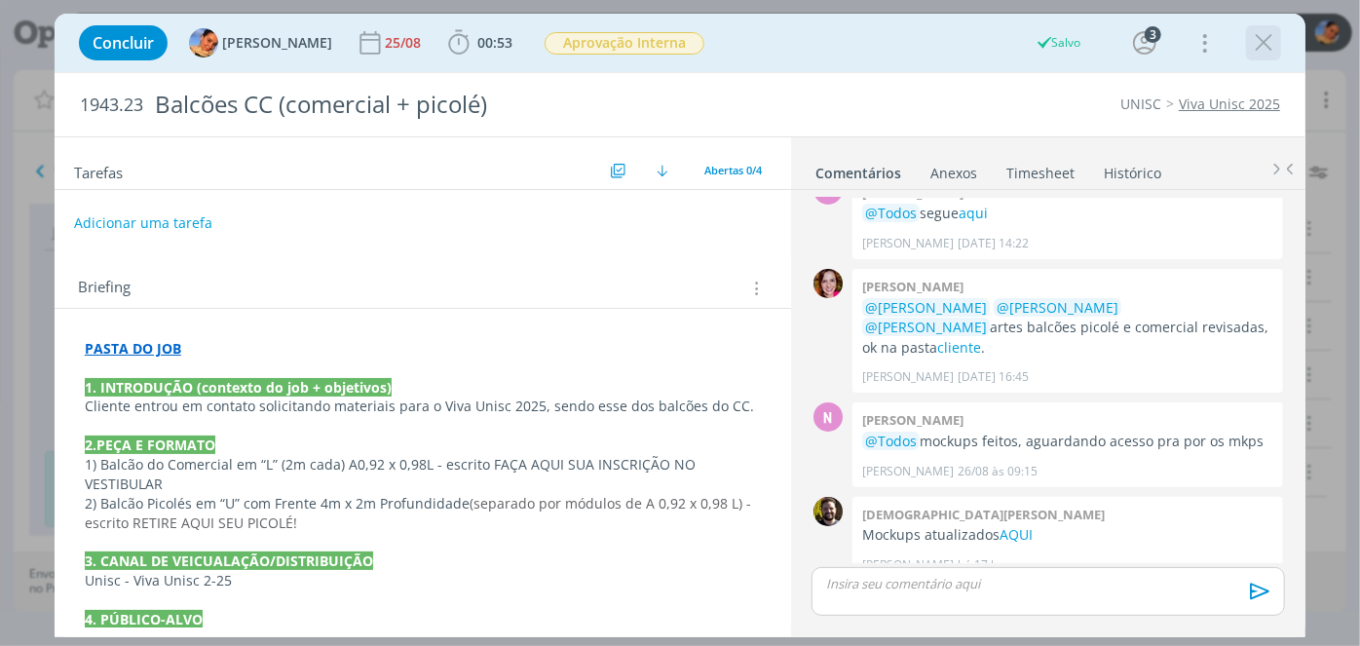
click at [1257, 37] on icon "dialog" at bounding box center [1263, 42] width 29 height 29
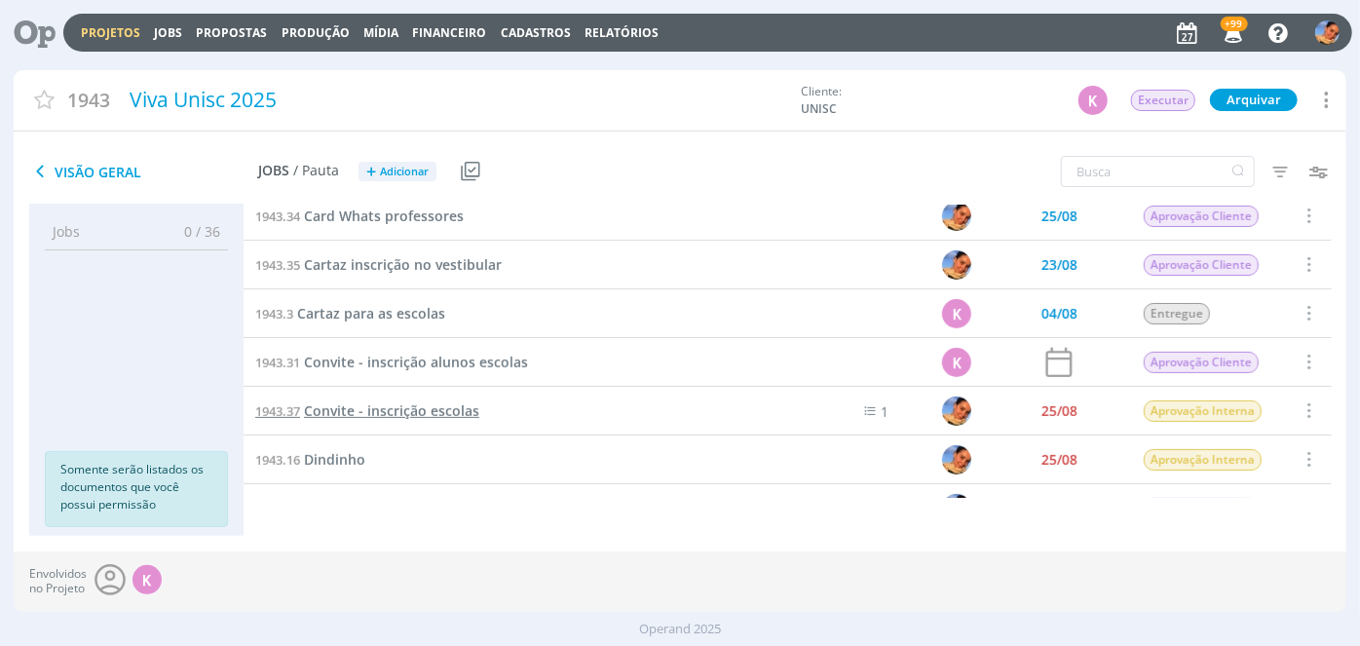
scroll to position [442, 0]
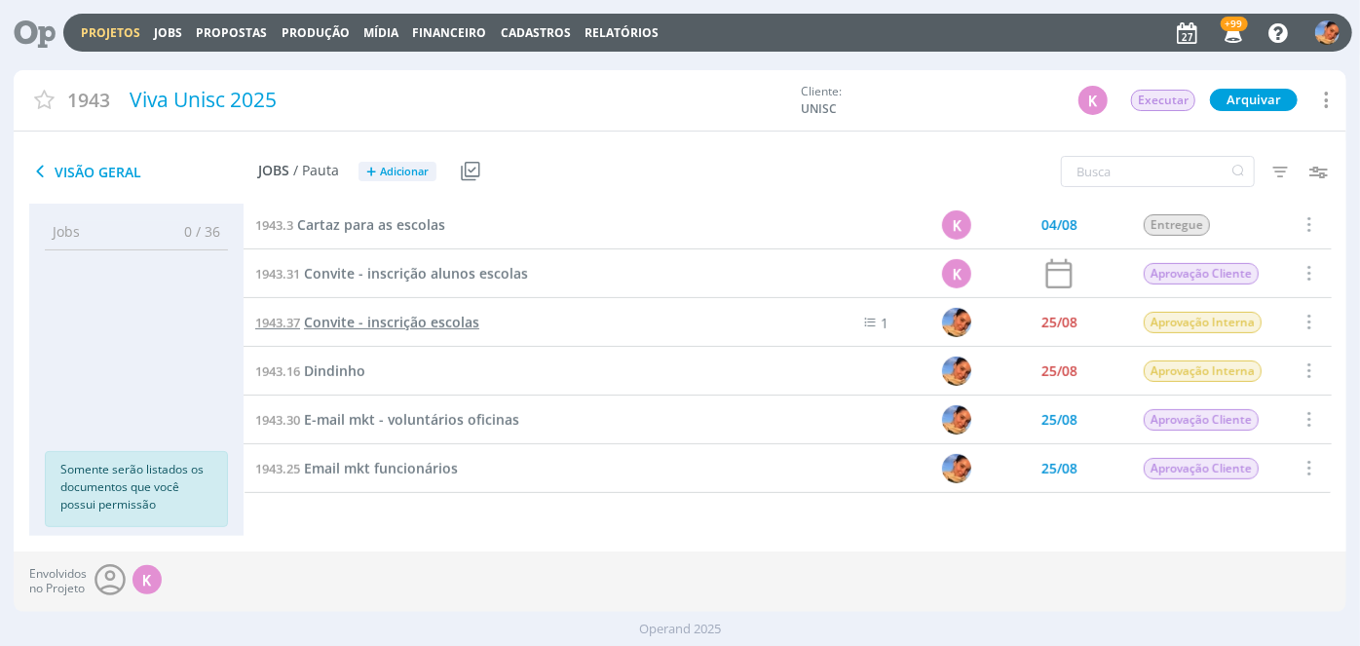
click at [461, 322] on span "Convite - inscrição escolas" at bounding box center [391, 322] width 175 height 19
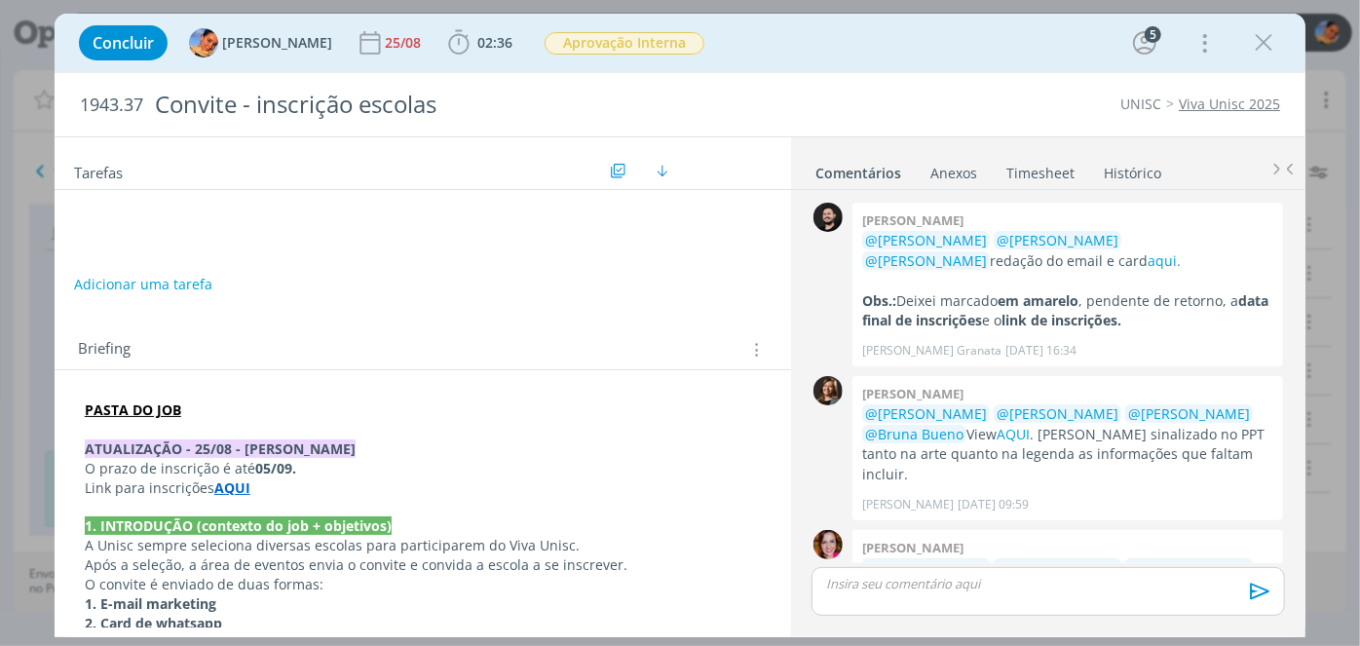
scroll to position [187, 0]
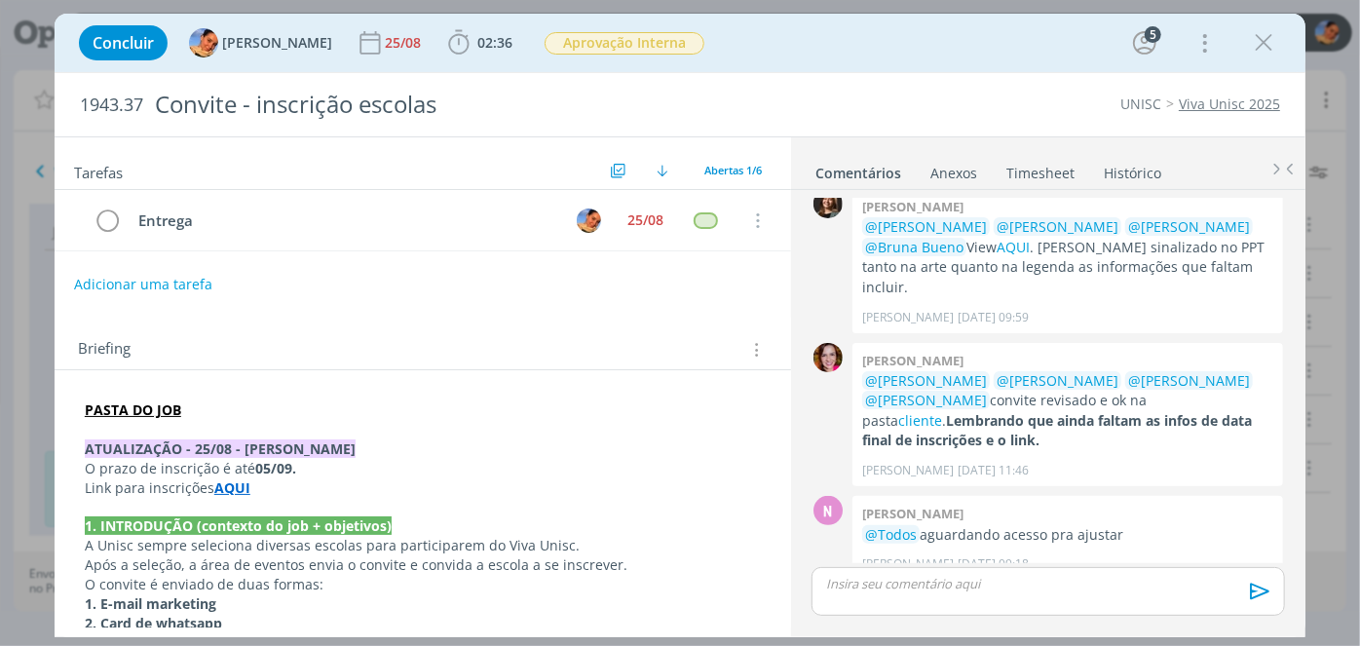
click at [154, 413] on strong "PASTA DO JOB" at bounding box center [133, 409] width 96 height 19
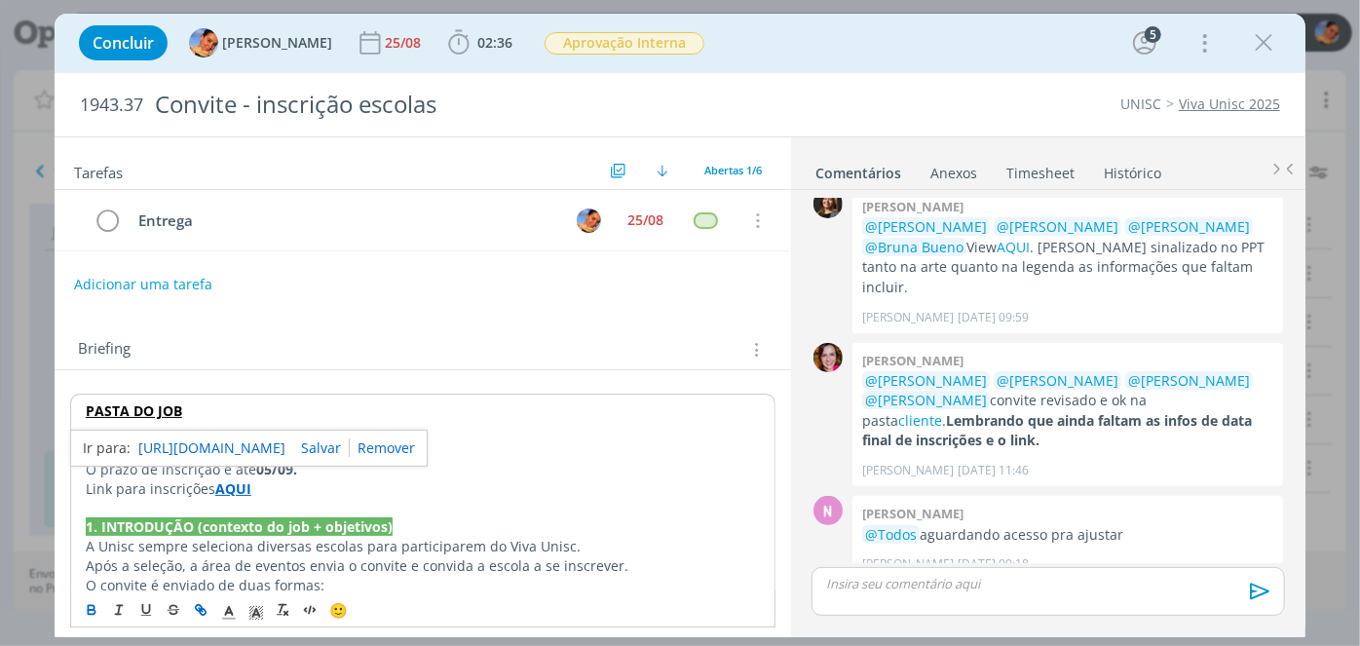
click at [189, 442] on link "https://sobeae.sharepoint.com/:f:/s/SOBEAE/EtAxRcuDdjBLiZ9H0s-1P6wBjighLuYSC8hU…" at bounding box center [211, 447] width 147 height 25
click at [1260, 40] on icon "dialog" at bounding box center [1263, 42] width 29 height 29
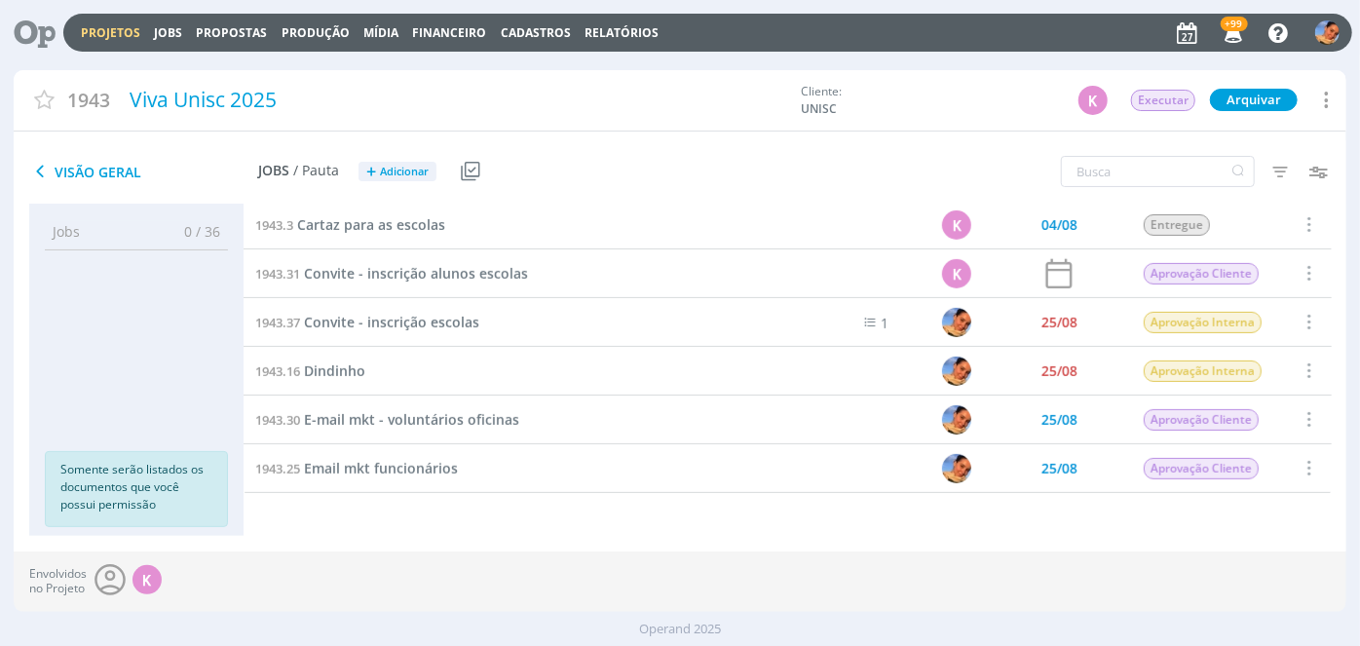
scroll to position [531, 0]
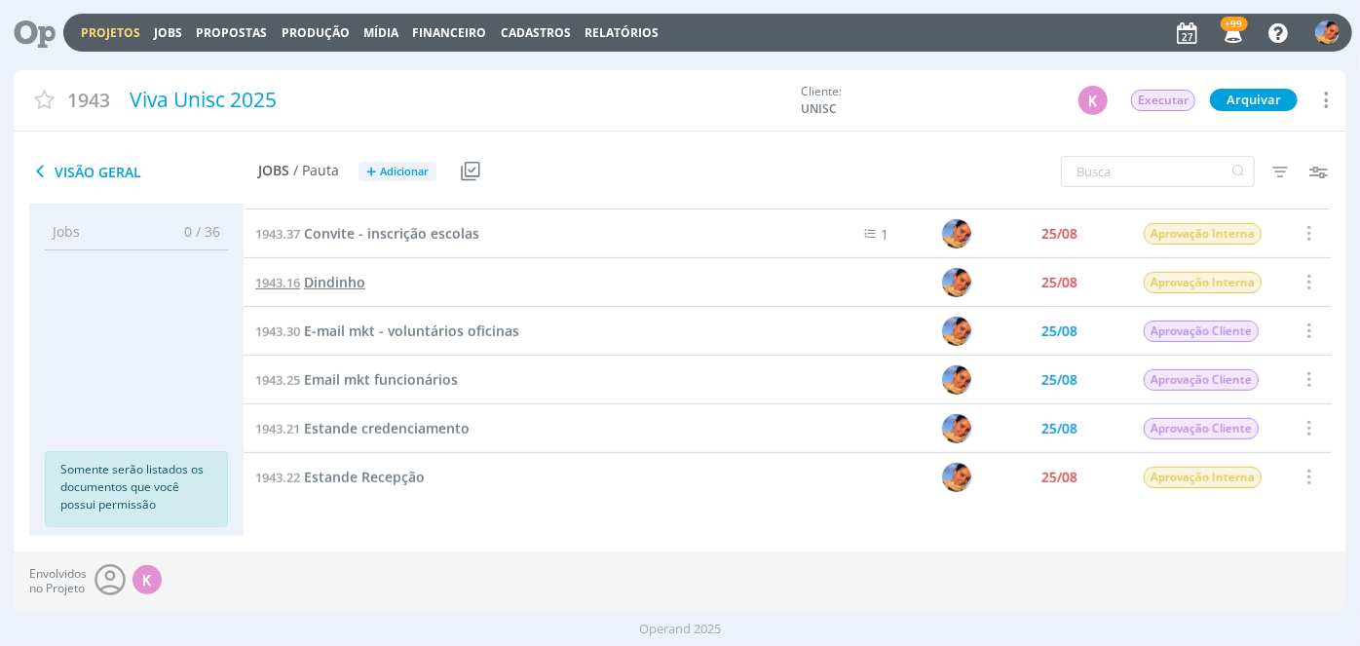
click at [338, 281] on span "Dindinho" at bounding box center [334, 282] width 61 height 19
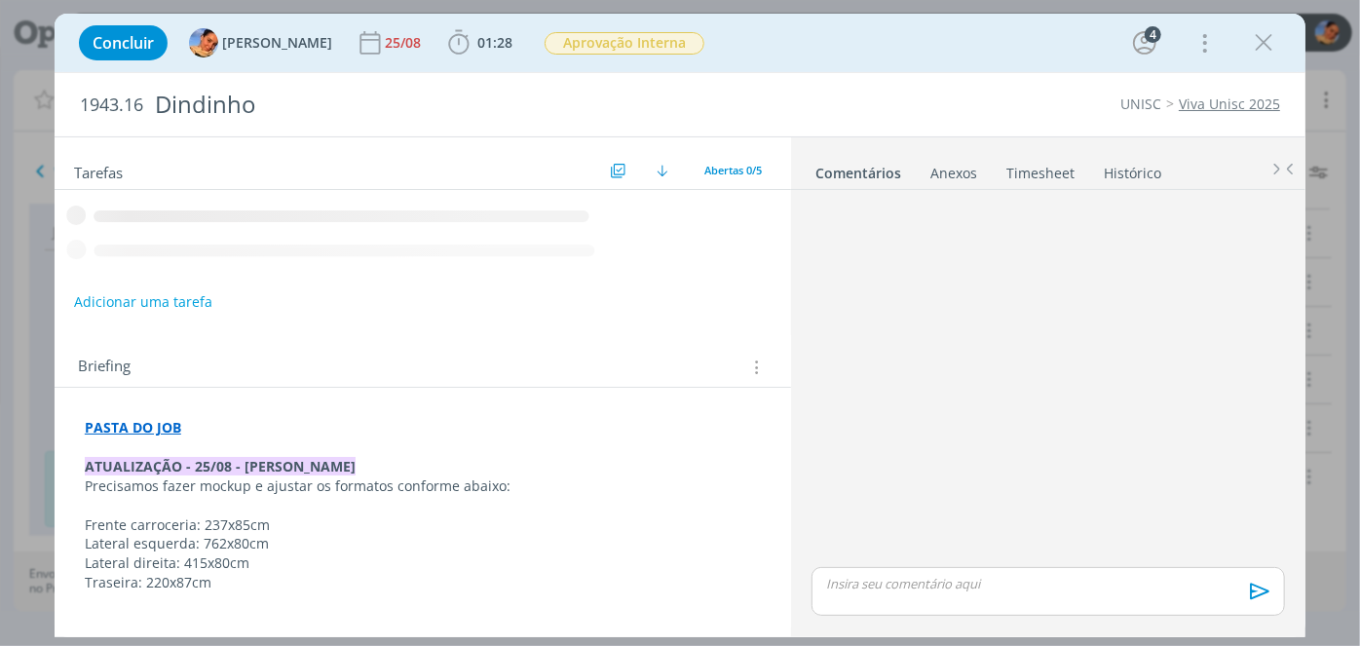
scroll to position [482, 0]
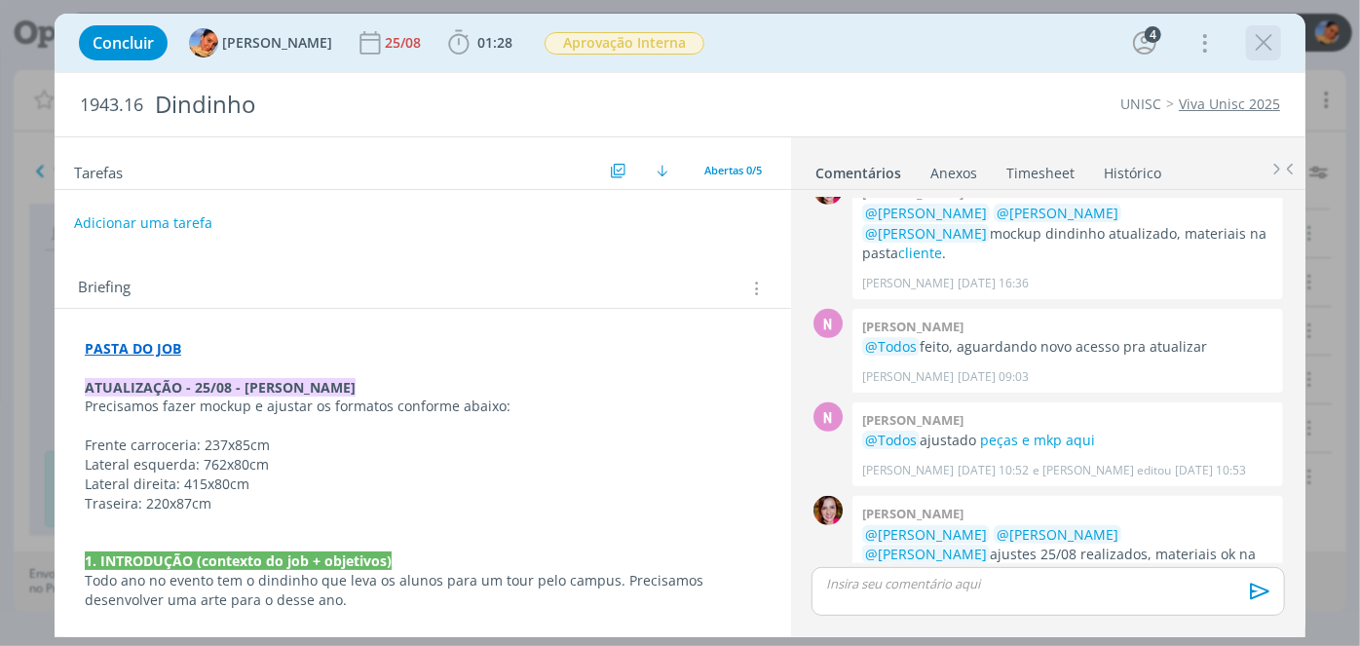
click at [1261, 43] on icon "dialog" at bounding box center [1263, 42] width 29 height 29
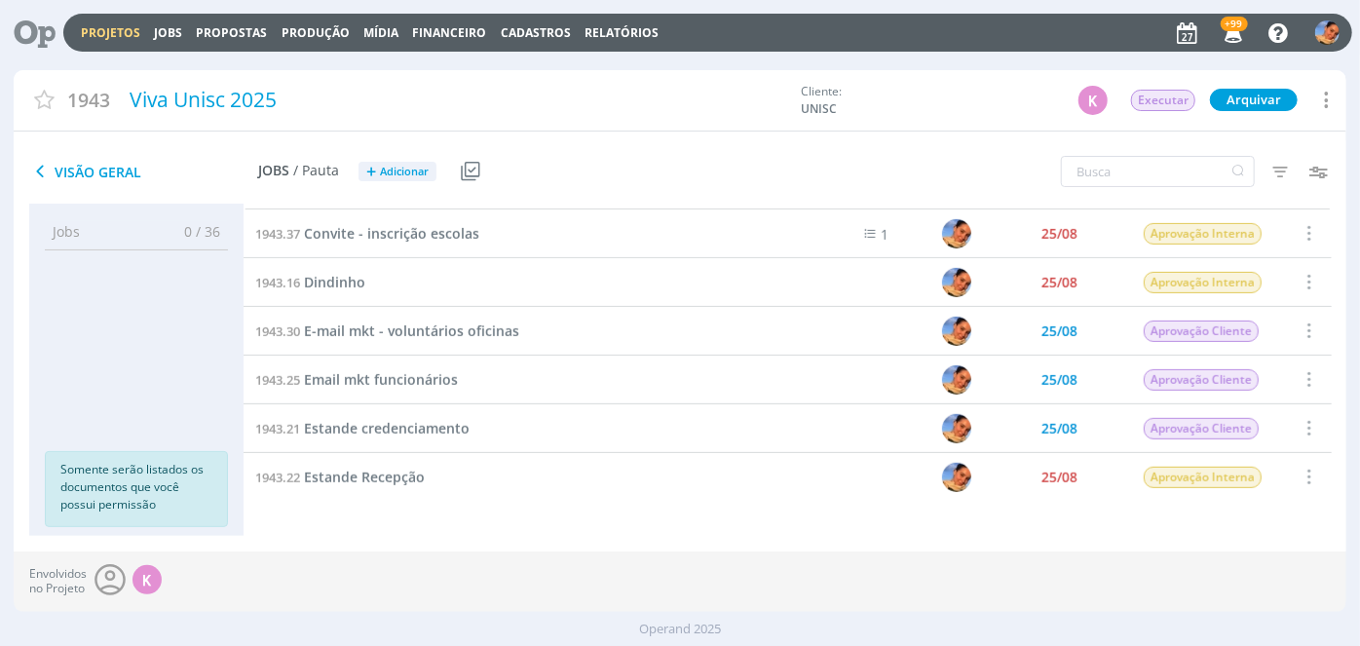
scroll to position [620, 0]
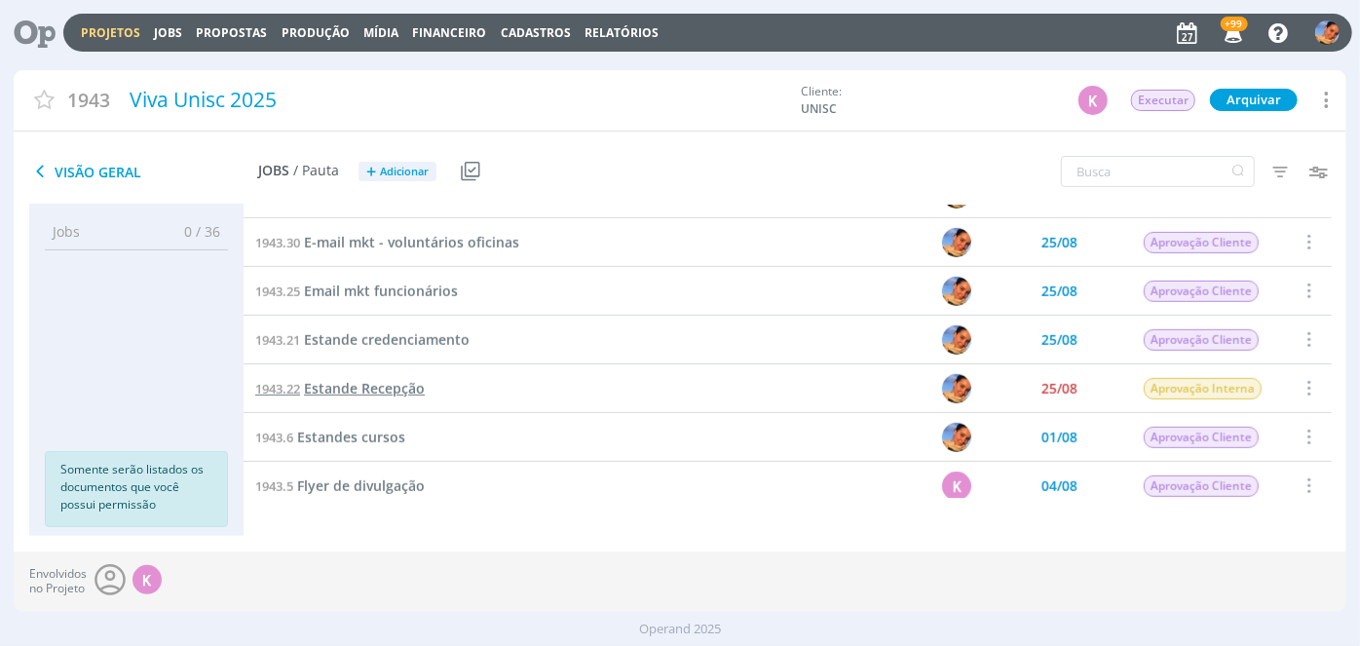
click at [395, 388] on span "Estande Recepção" at bounding box center [364, 388] width 121 height 19
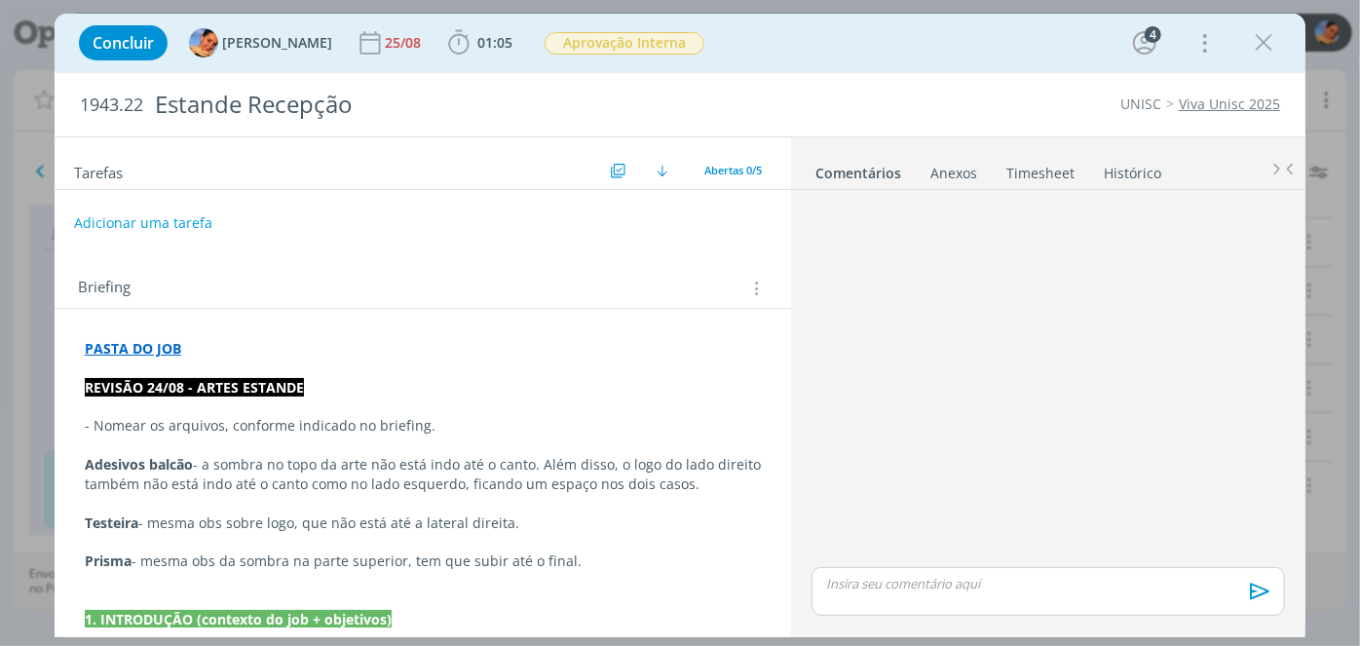
scroll to position [389, 0]
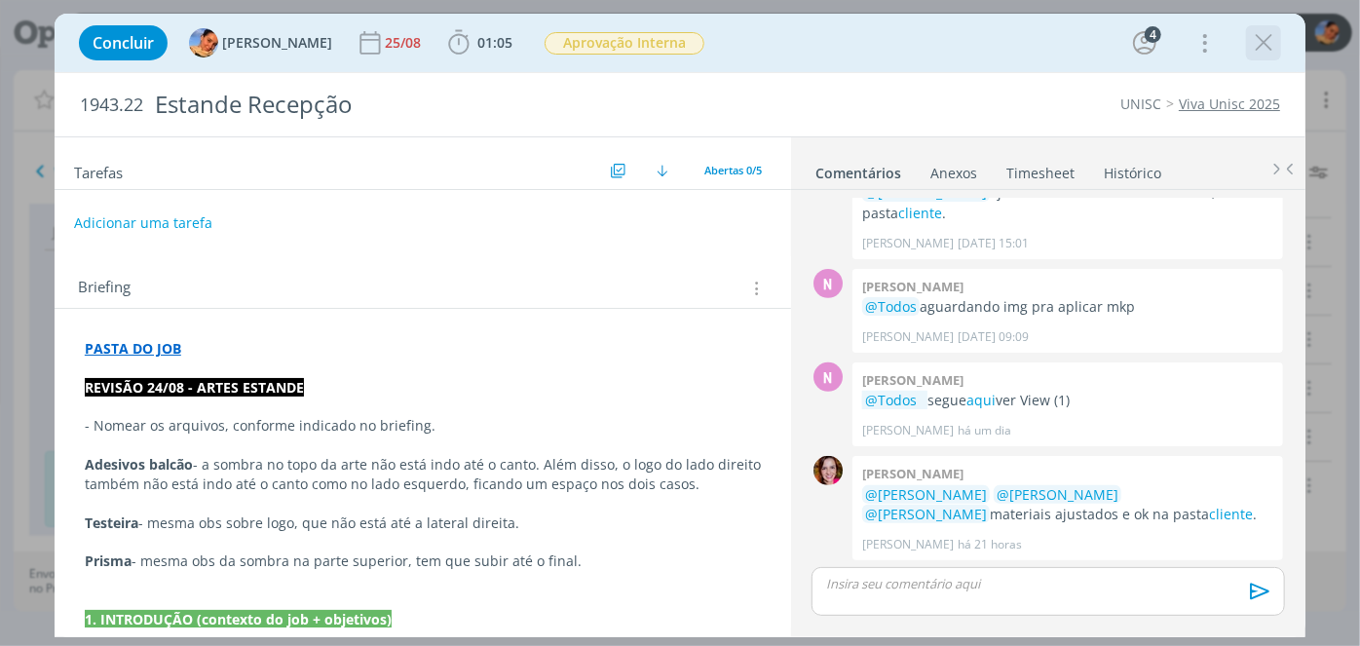
click at [1247, 52] on div "dialog" at bounding box center [1263, 42] width 35 height 35
click at [1248, 46] on div "dialog" at bounding box center [1263, 42] width 35 height 35
click at [1264, 44] on icon "dialog" at bounding box center [1263, 42] width 29 height 29
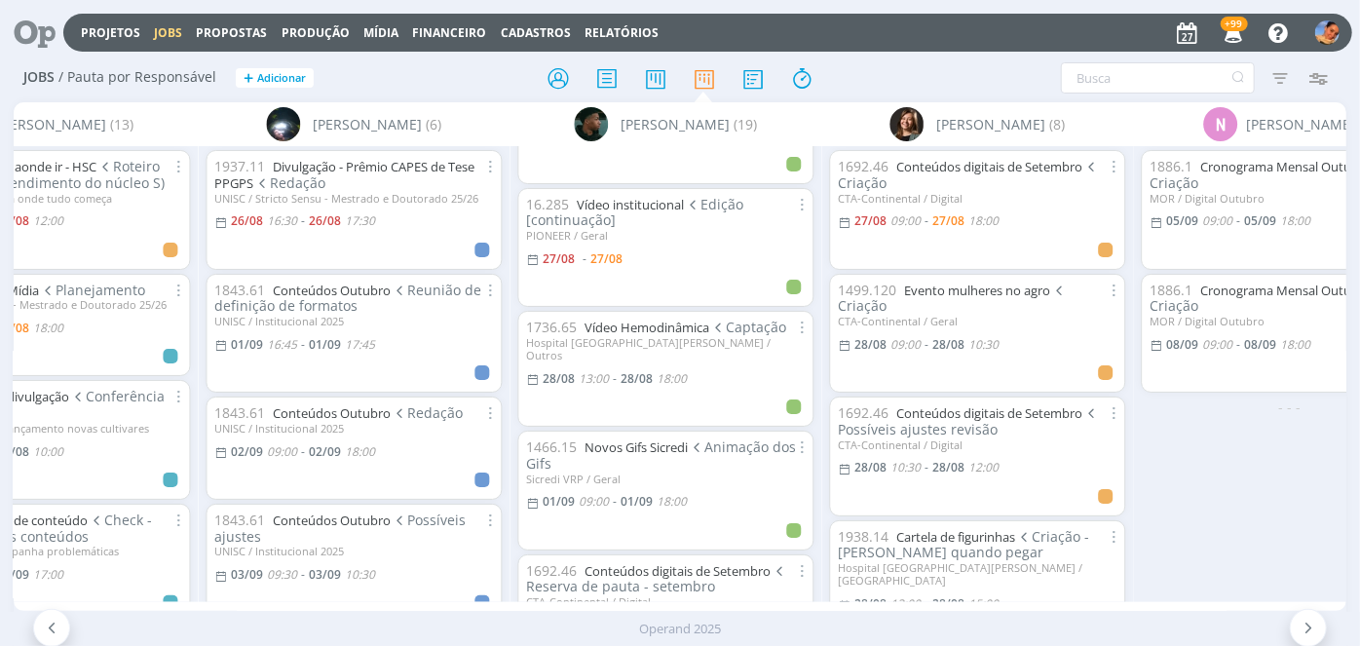
scroll to position [88, 0]
click at [665, 322] on link "Vídeo Hemodinâmica" at bounding box center [647, 326] width 125 height 18
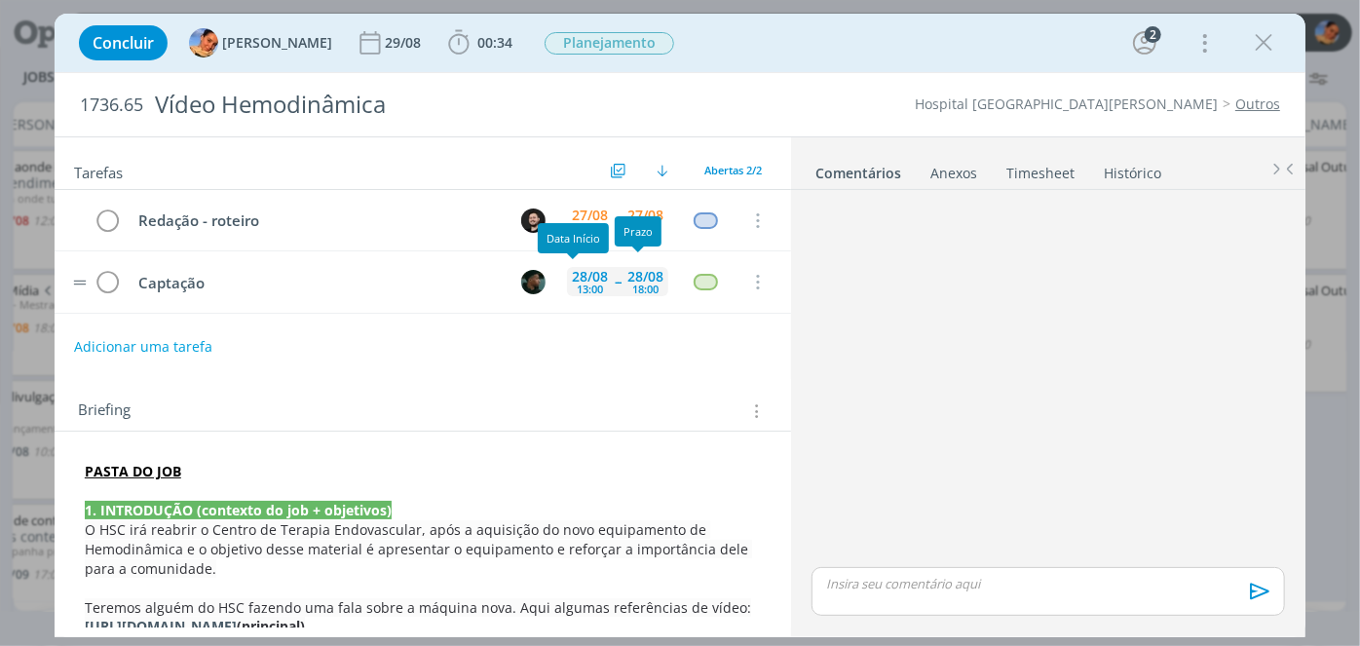
click at [583, 284] on div "13:00" at bounding box center [590, 289] width 26 height 11
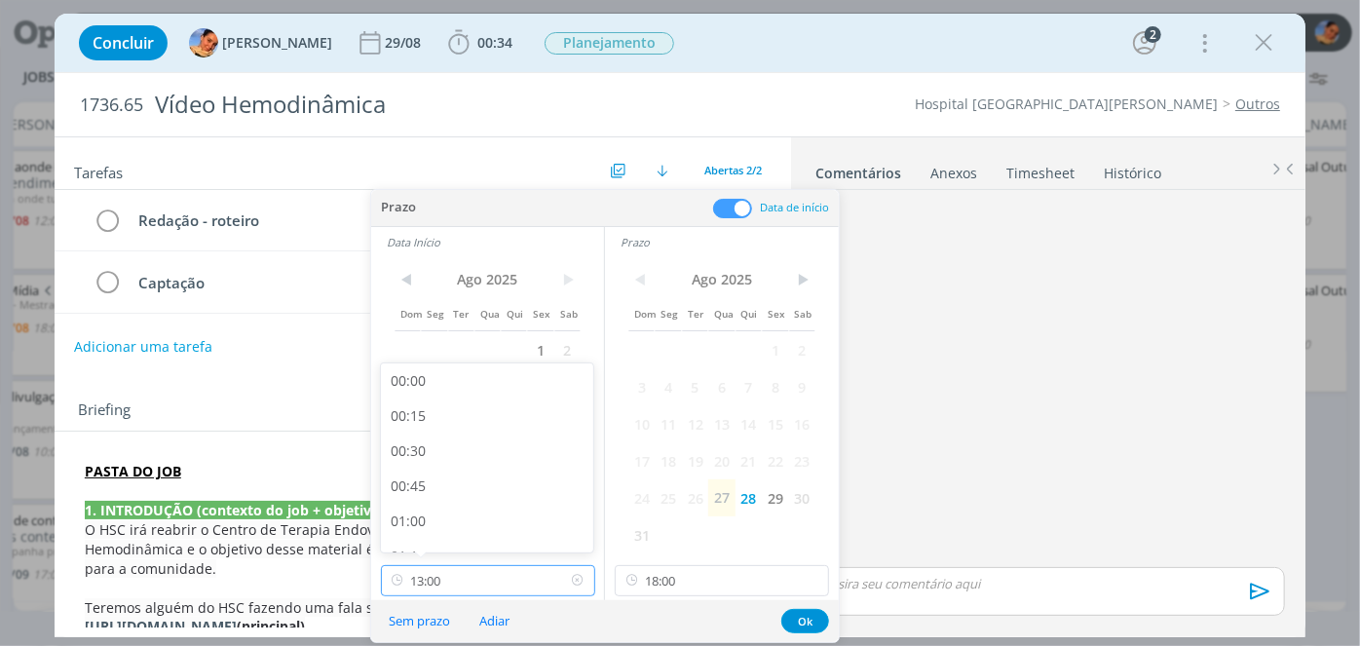
click at [464, 585] on input "13:00" at bounding box center [488, 580] width 214 height 31
drag, startPoint x: 462, startPoint y: 424, endPoint x: 514, endPoint y: 436, distance: 54.1
click at [462, 423] on div "09:00" at bounding box center [490, 411] width 218 height 35
type input "09:00"
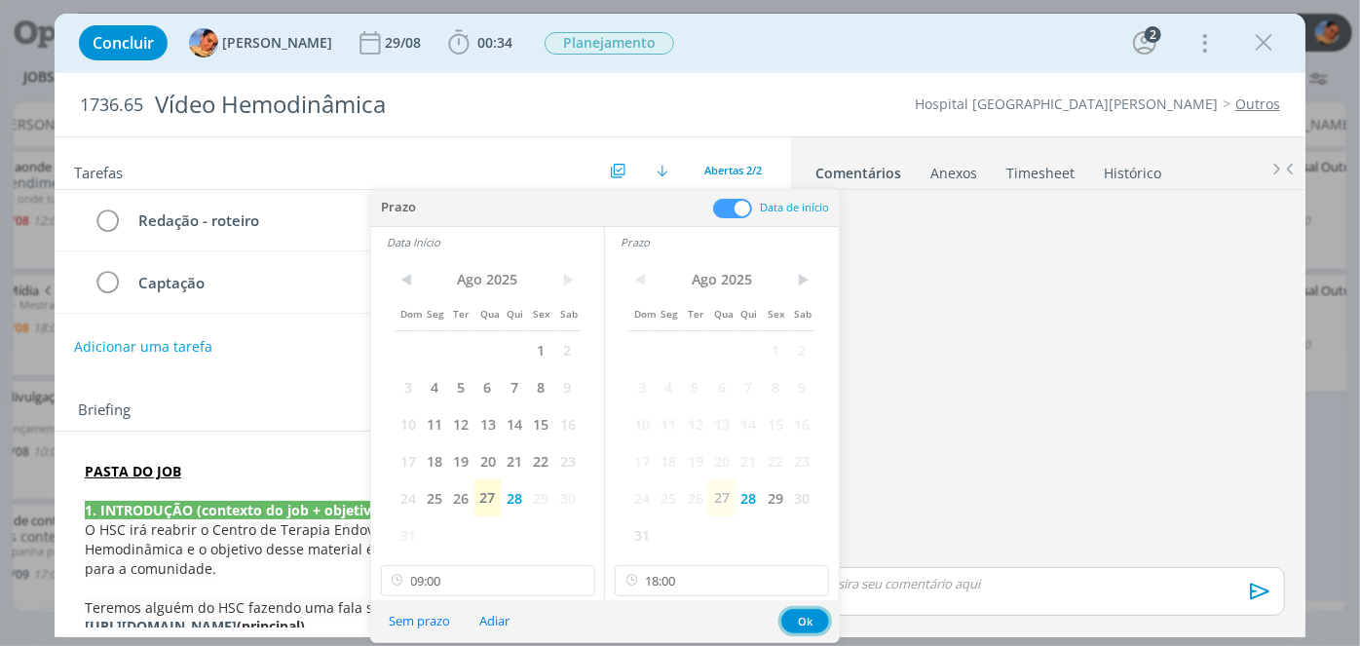
click at [818, 624] on button "Ok" at bounding box center [805, 621] width 48 height 24
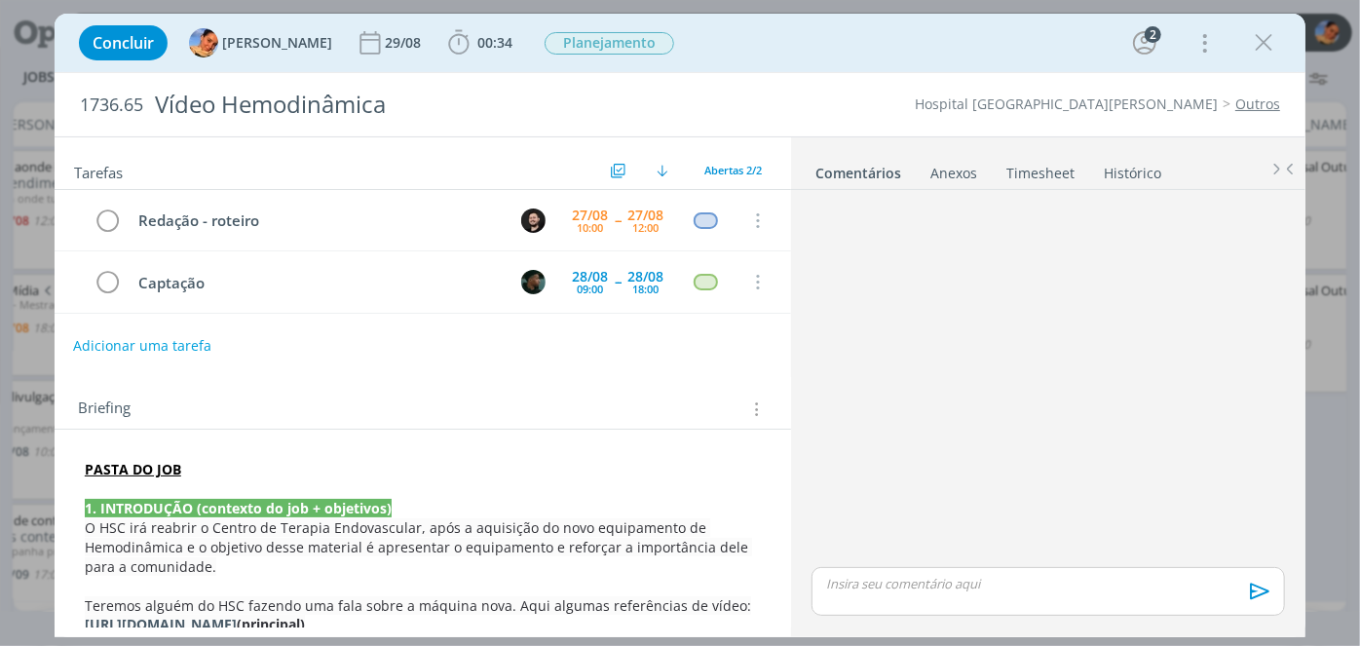
click at [189, 333] on button "Adicionar uma tarefa" at bounding box center [142, 345] width 138 height 33
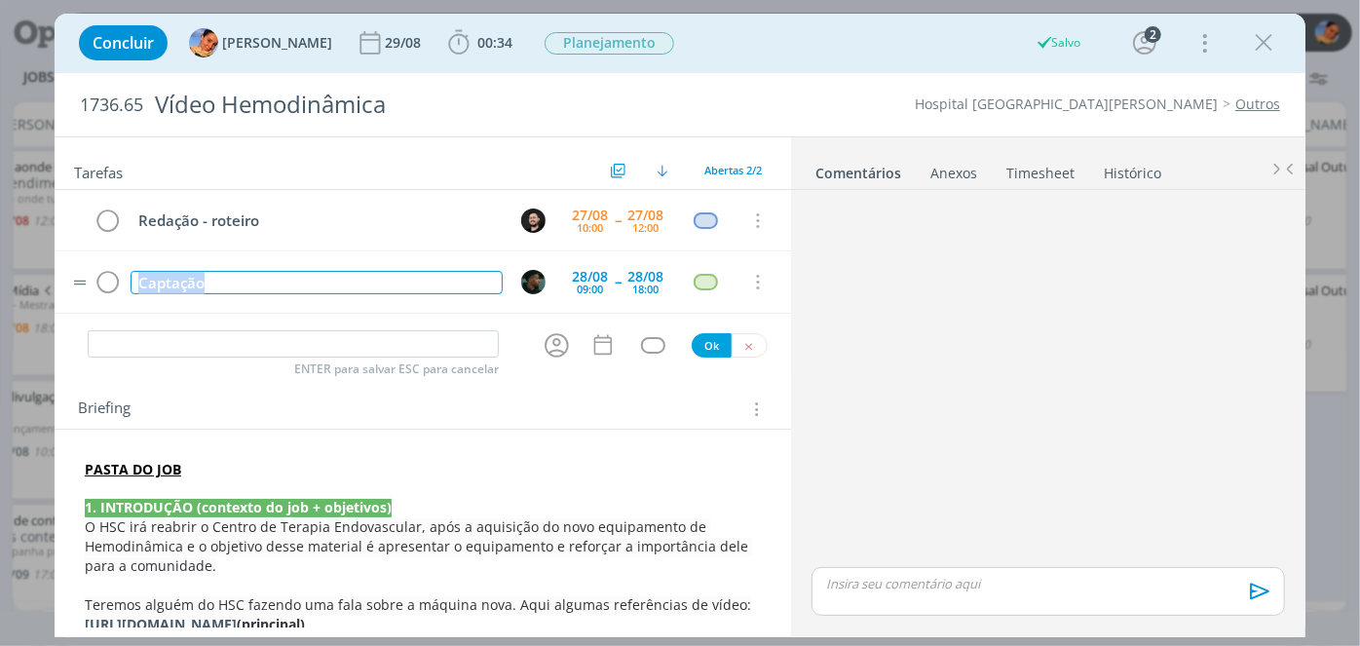
drag, startPoint x: 236, startPoint y: 286, endPoint x: 63, endPoint y: 273, distance: 173.0
click at [63, 273] on tr "Captação [DATE] 09:00 -- [DATE] 18:00 Cancelar" at bounding box center [423, 281] width 737 height 61
copy div "Captação"
click at [164, 341] on input "dialog" at bounding box center [293, 343] width 411 height 27
paste input "Captação"
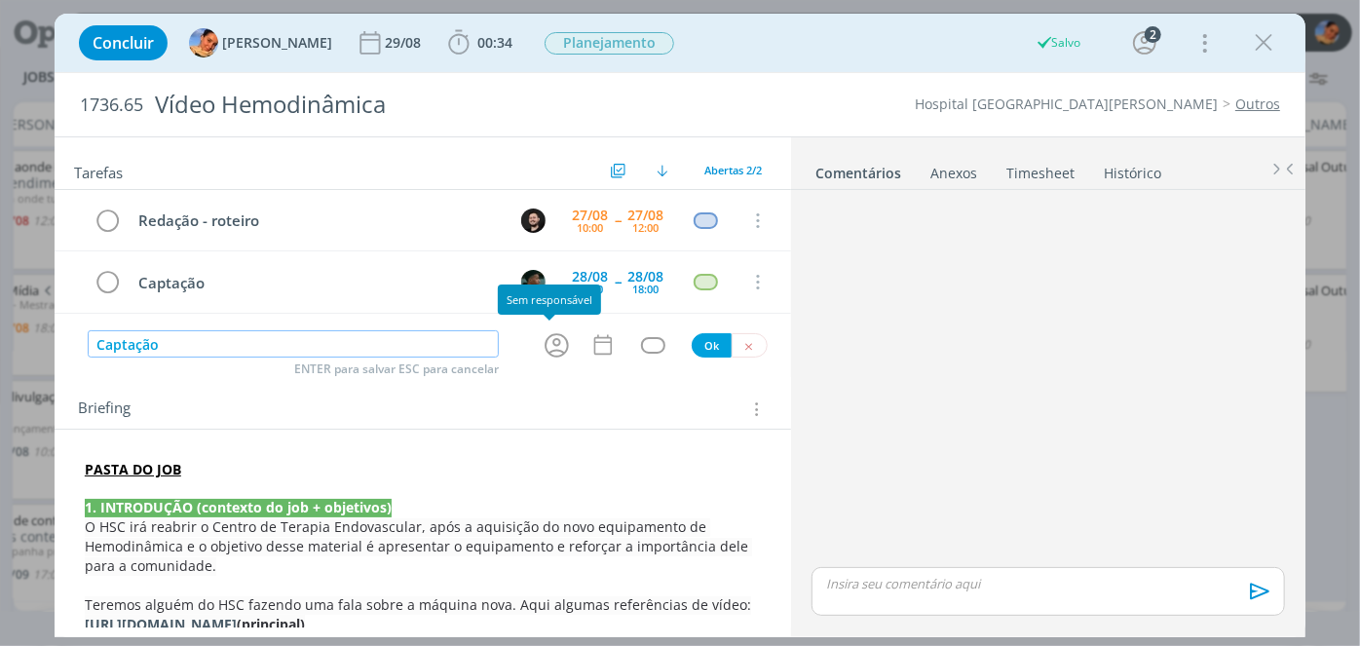
click at [545, 339] on icon "dialog" at bounding box center [557, 345] width 24 height 24
type input "Captação"
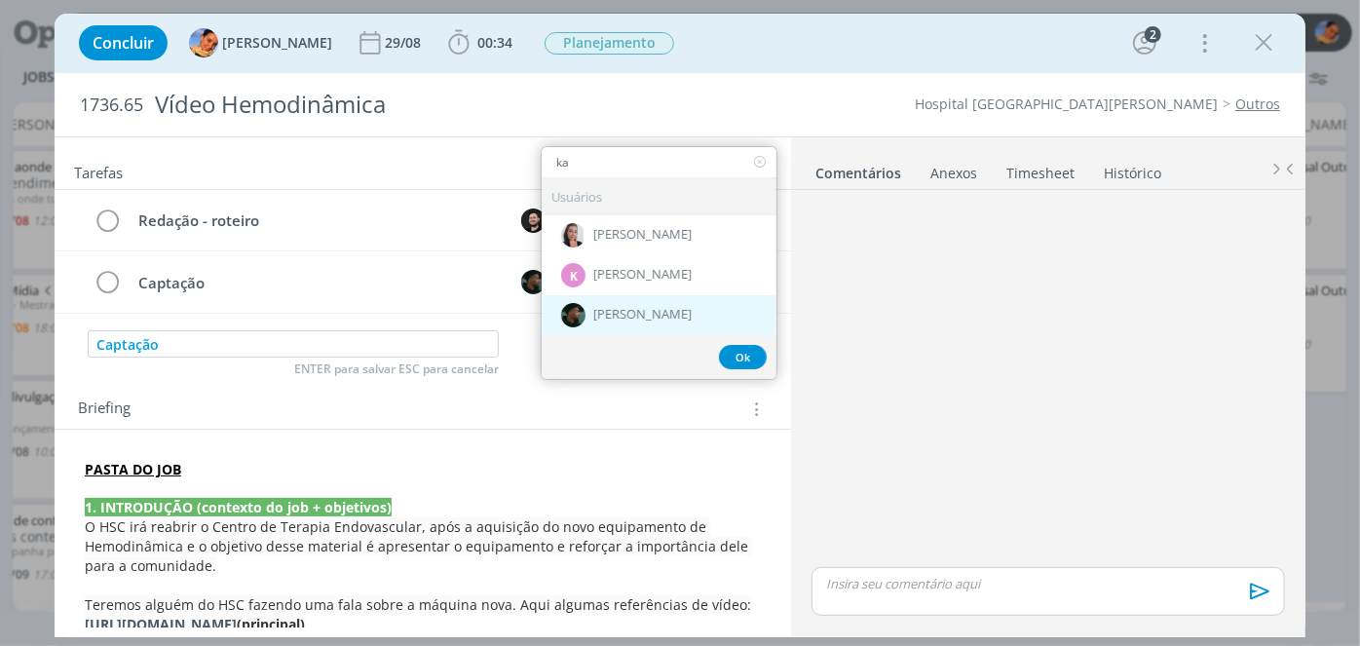
type input "ka"
click at [628, 310] on span "[PERSON_NAME]" at bounding box center [642, 315] width 98 height 16
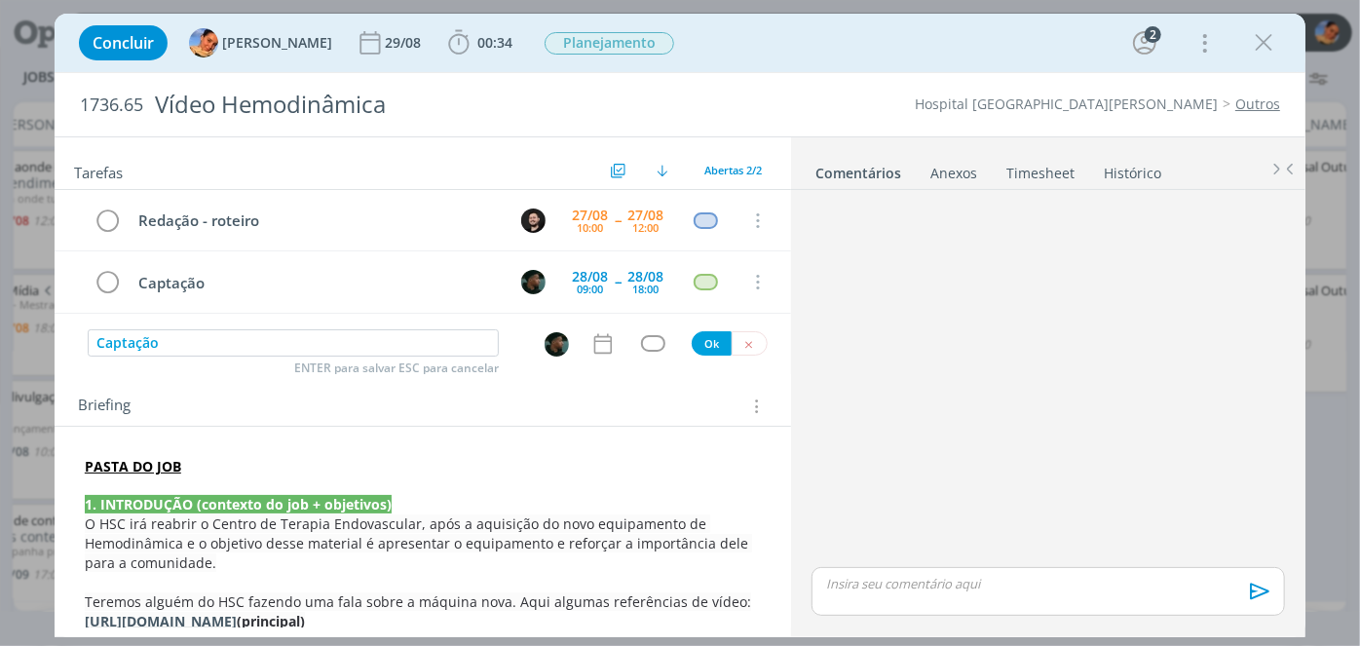
click at [611, 333] on div "dialog" at bounding box center [606, 343] width 33 height 25
click at [602, 338] on icon "dialog" at bounding box center [603, 343] width 18 height 20
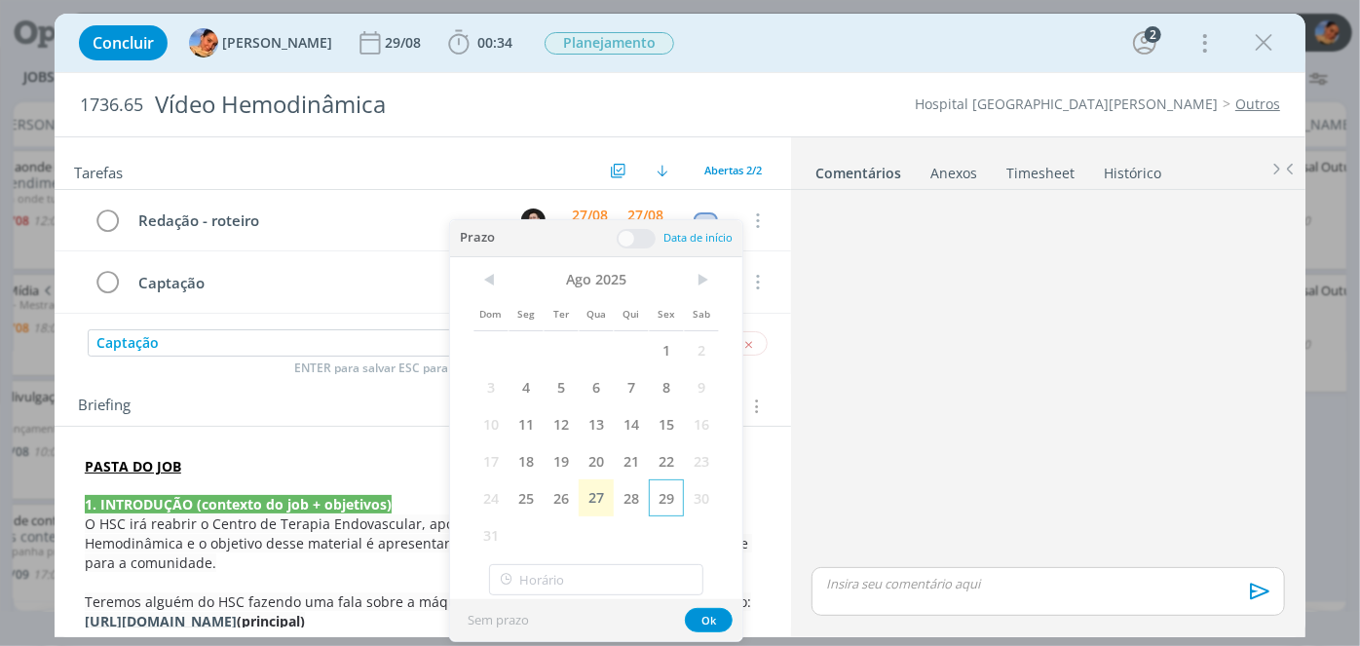
click at [658, 497] on span "29" at bounding box center [666, 497] width 35 height 37
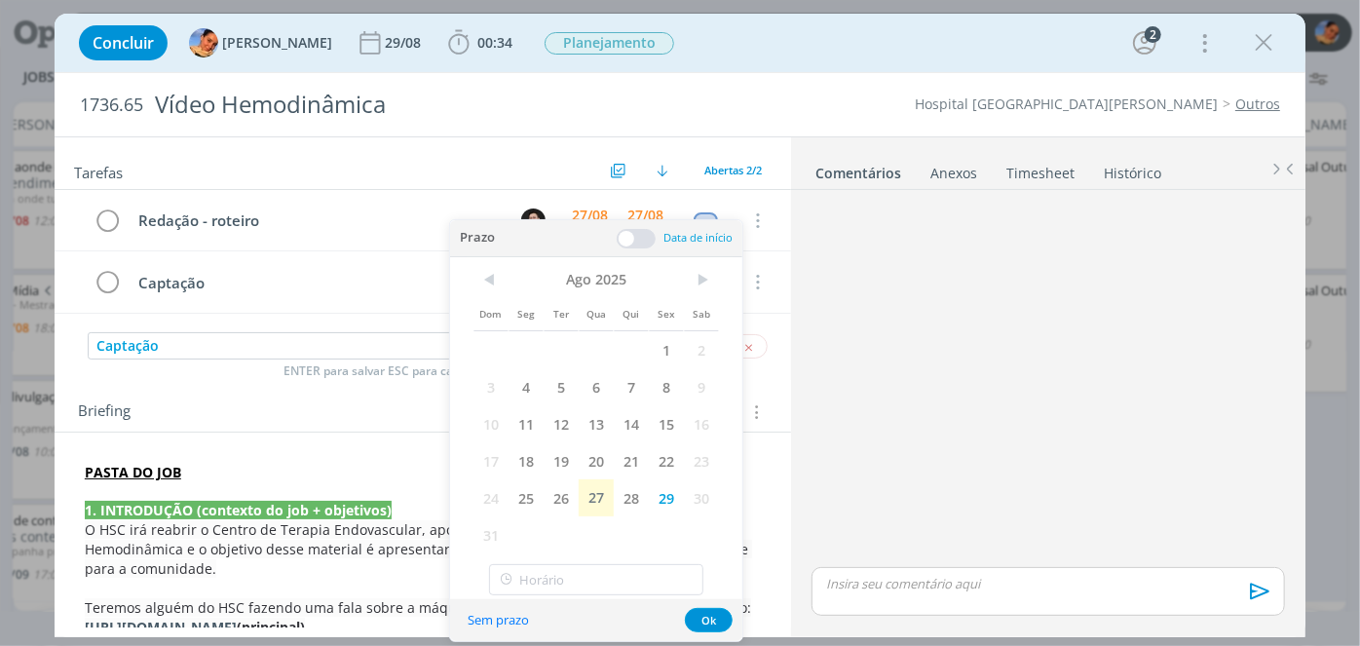
click at [645, 232] on span at bounding box center [636, 238] width 39 height 19
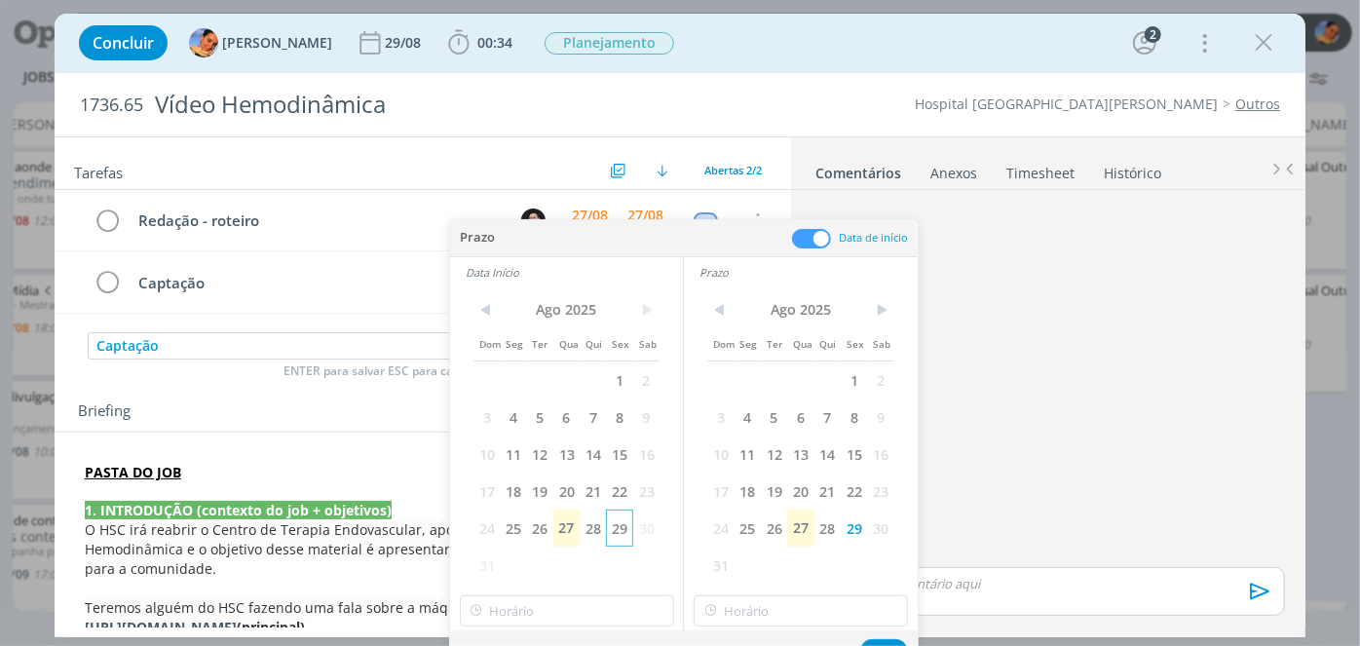
click at [624, 528] on span "29" at bounding box center [619, 528] width 26 height 37
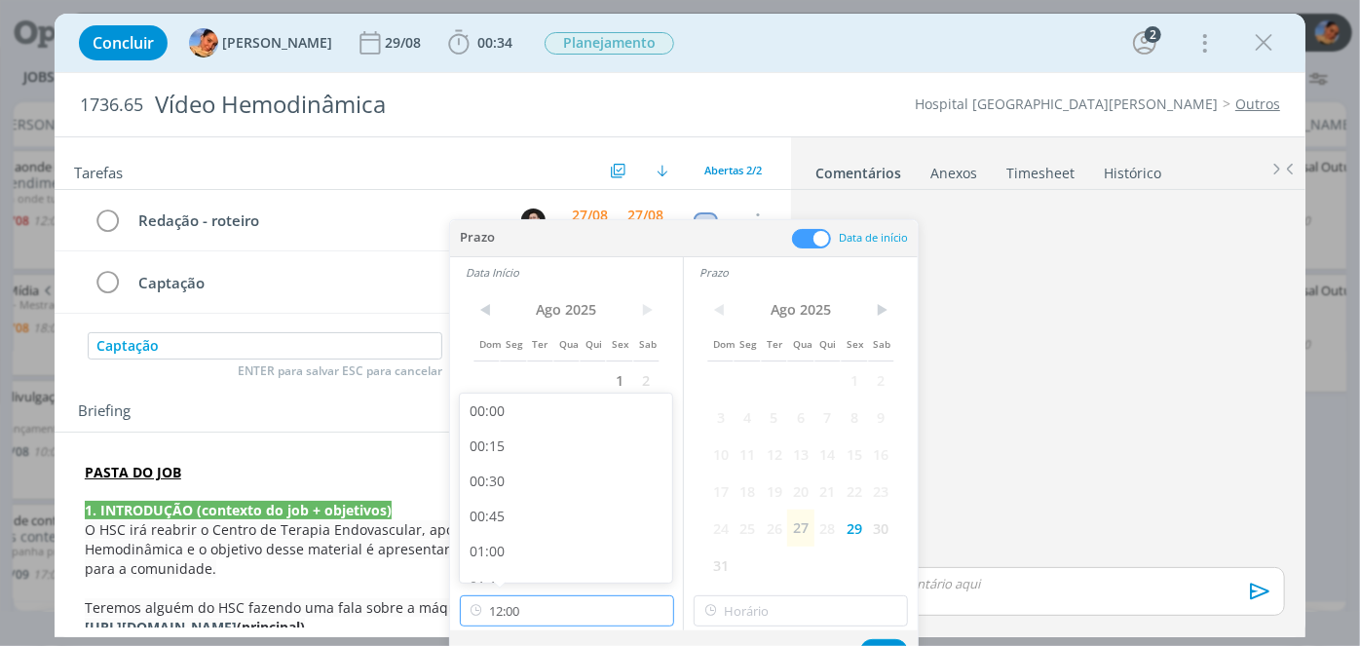
click at [586, 623] on input "12:00" at bounding box center [567, 610] width 214 height 31
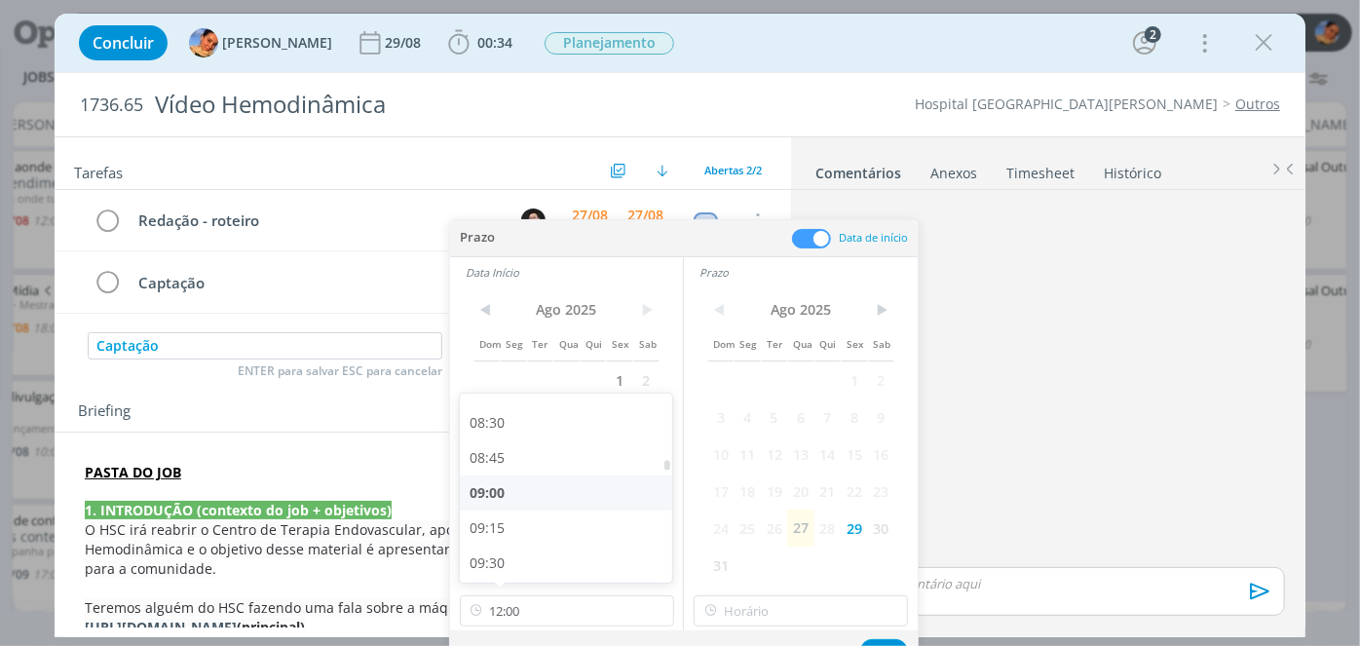
click at [549, 501] on div "09:00" at bounding box center [569, 492] width 218 height 35
type input "09:00"
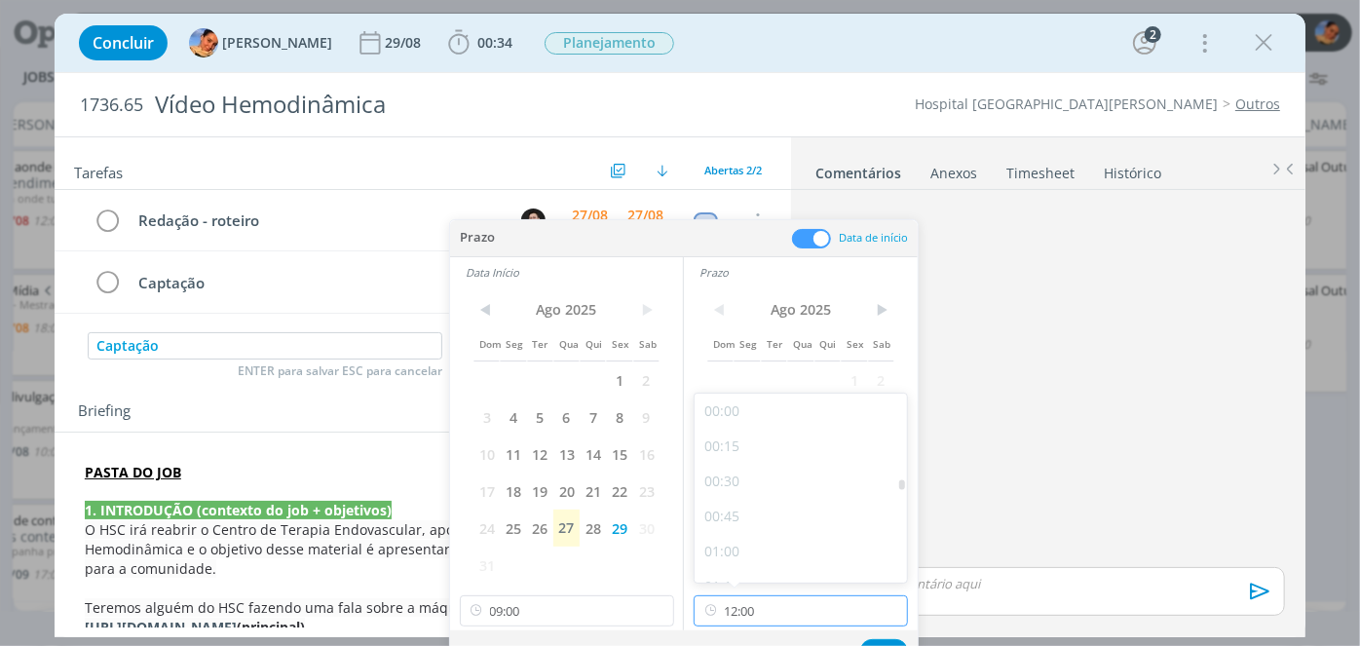
drag, startPoint x: 748, startPoint y: 608, endPoint x: 760, endPoint y: 547, distance: 62.5
click at [747, 608] on input "12:00" at bounding box center [801, 610] width 214 height 31
click at [762, 425] on div "18:00" at bounding box center [804, 426] width 218 height 35
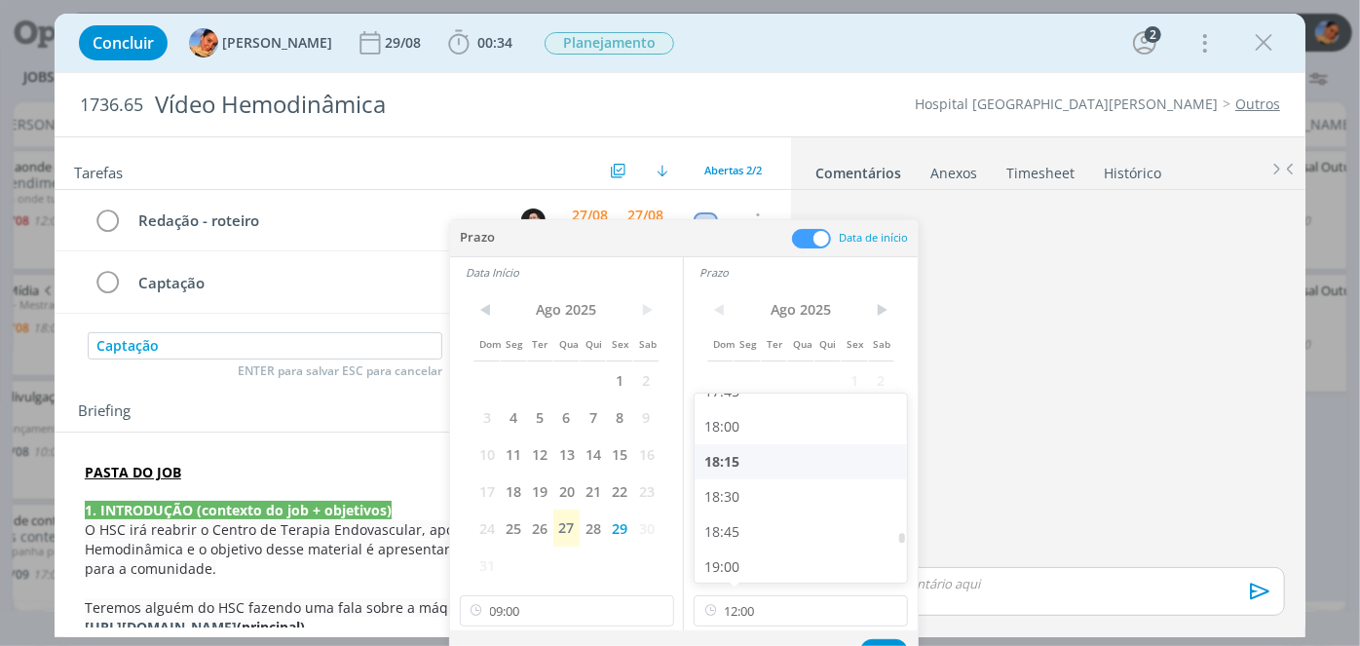
type input "18:00"
click at [891, 639] on button "Ok" at bounding box center [884, 651] width 48 height 24
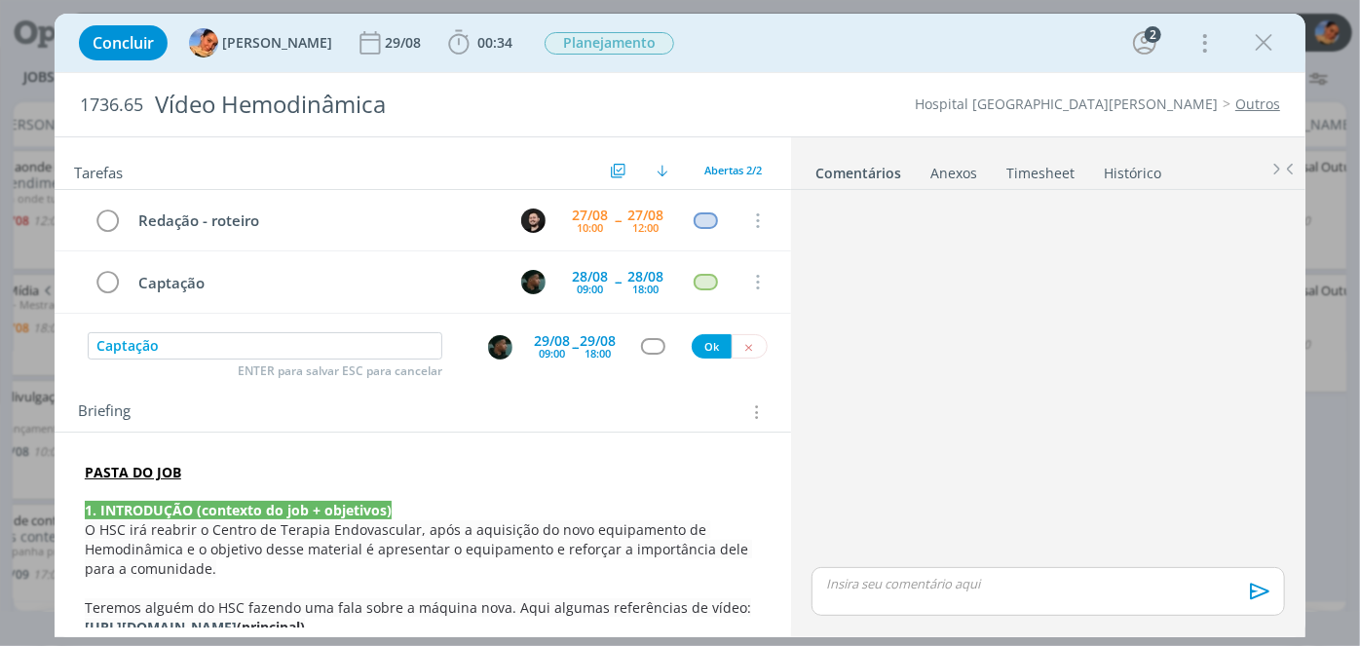
click at [644, 351] on div "dialog" at bounding box center [653, 346] width 24 height 17
click at [643, 349] on div "dialog" at bounding box center [653, 346] width 24 height 17
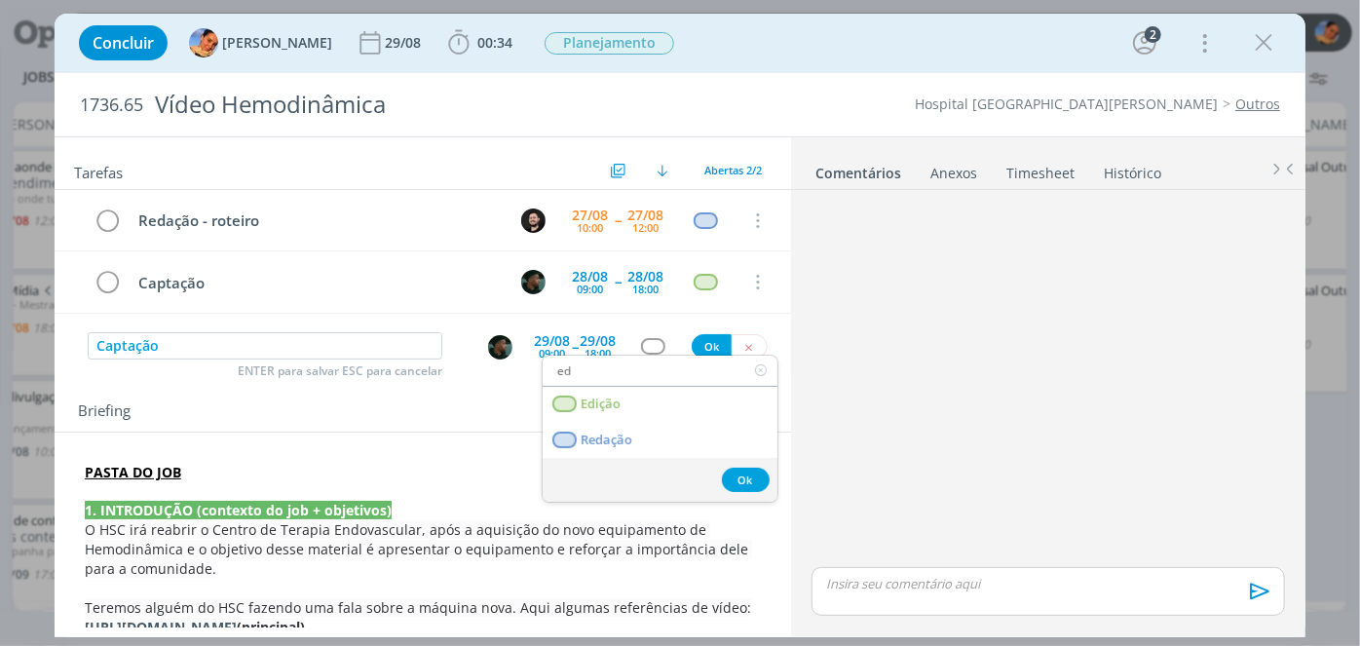
type input "ed"
click at [627, 396] on link "Edição" at bounding box center [660, 405] width 235 height 36
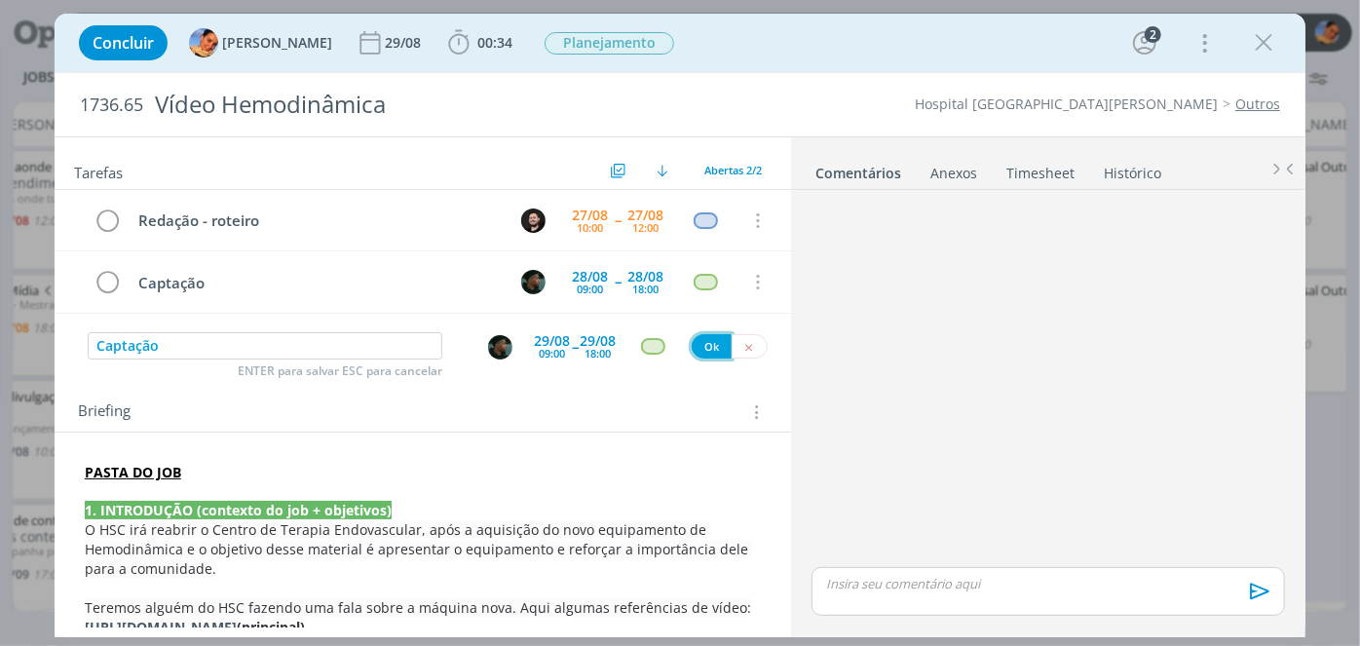
drag, startPoint x: 701, startPoint y: 341, endPoint x: 663, endPoint y: 476, distance: 140.6
click at [702, 343] on button "Ok" at bounding box center [712, 346] width 40 height 24
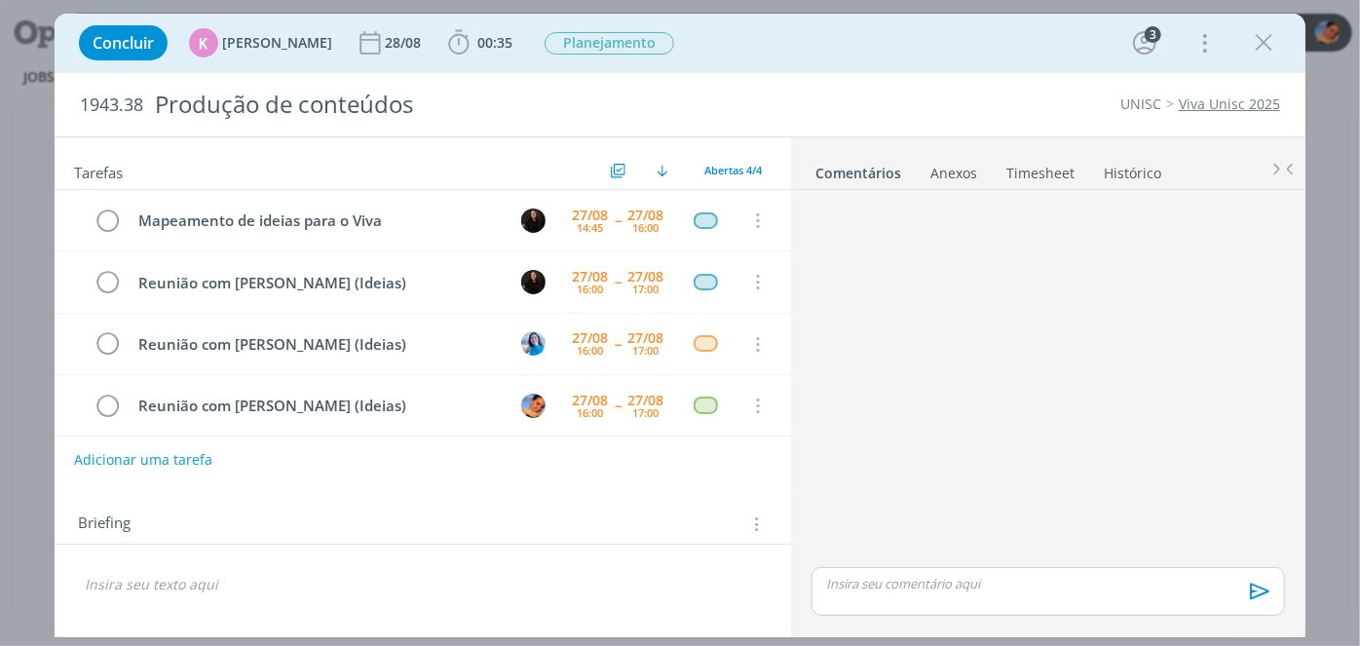
click at [753, 531] on icon "dialog" at bounding box center [755, 523] width 19 height 21
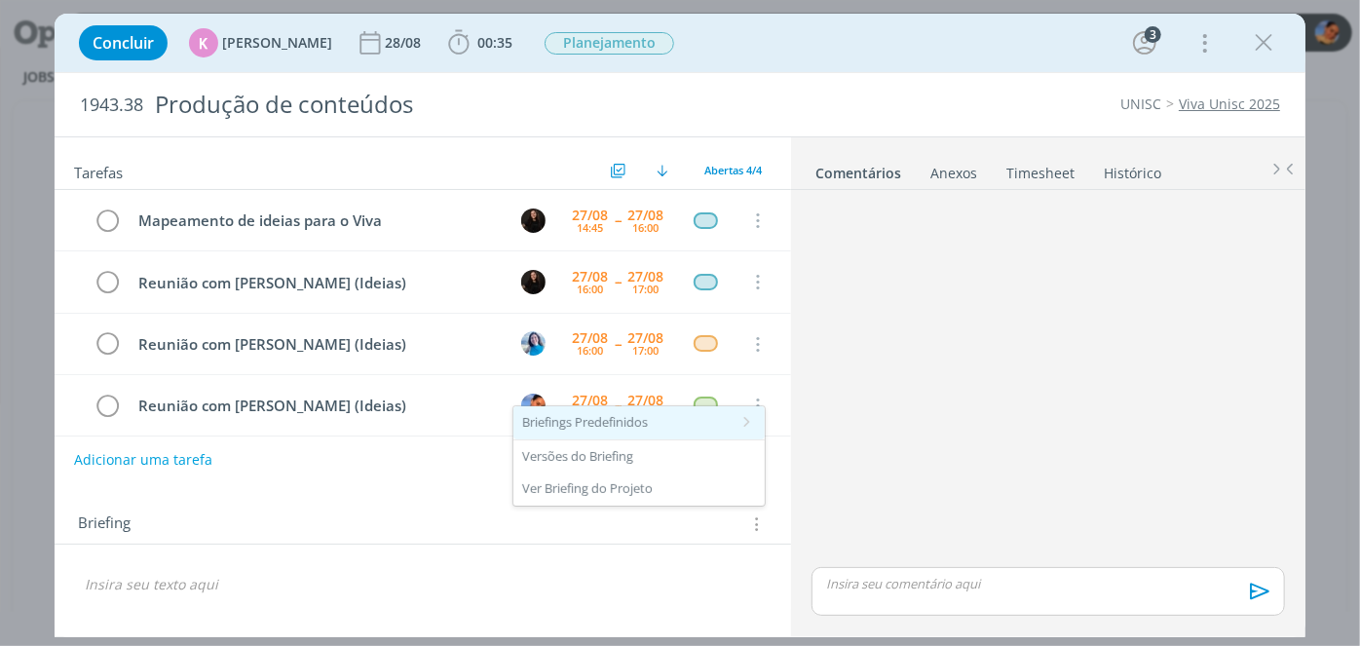
click at [715, 419] on div "Briefings Predefinidos" at bounding box center [638, 422] width 251 height 33
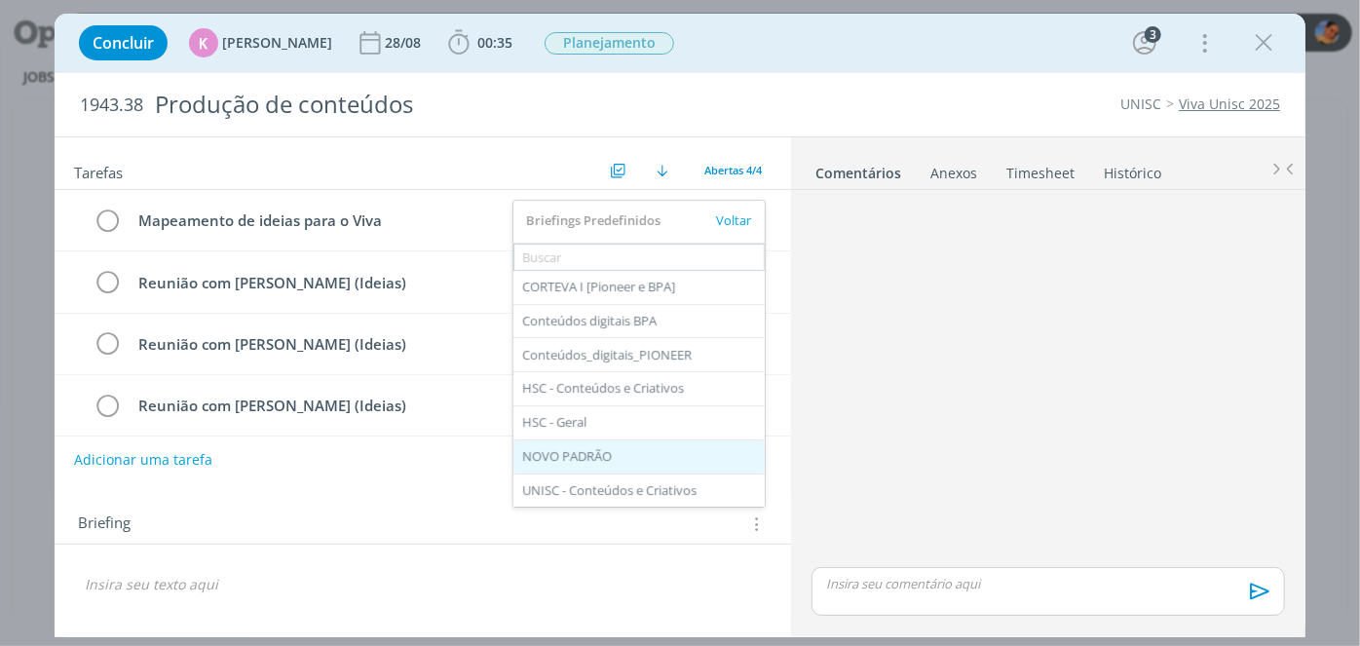
click at [667, 456] on div "NOVO PADRÃO" at bounding box center [638, 456] width 251 height 33
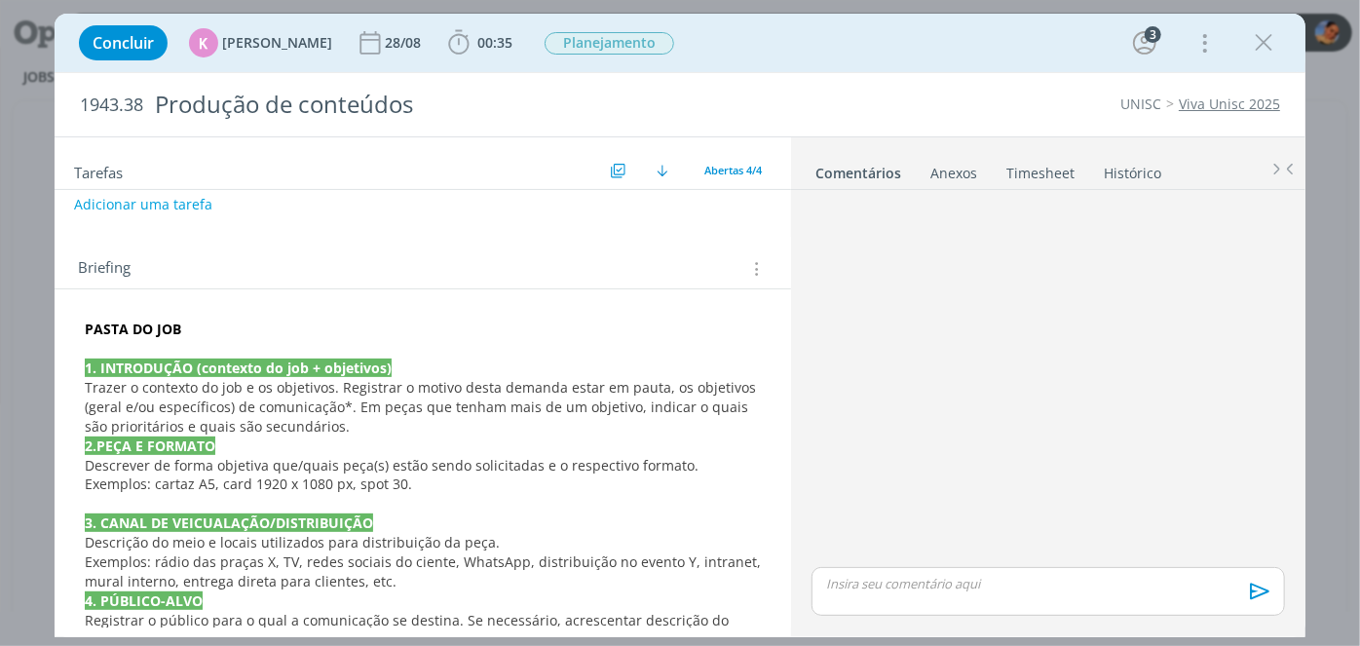
scroll to position [246, 0]
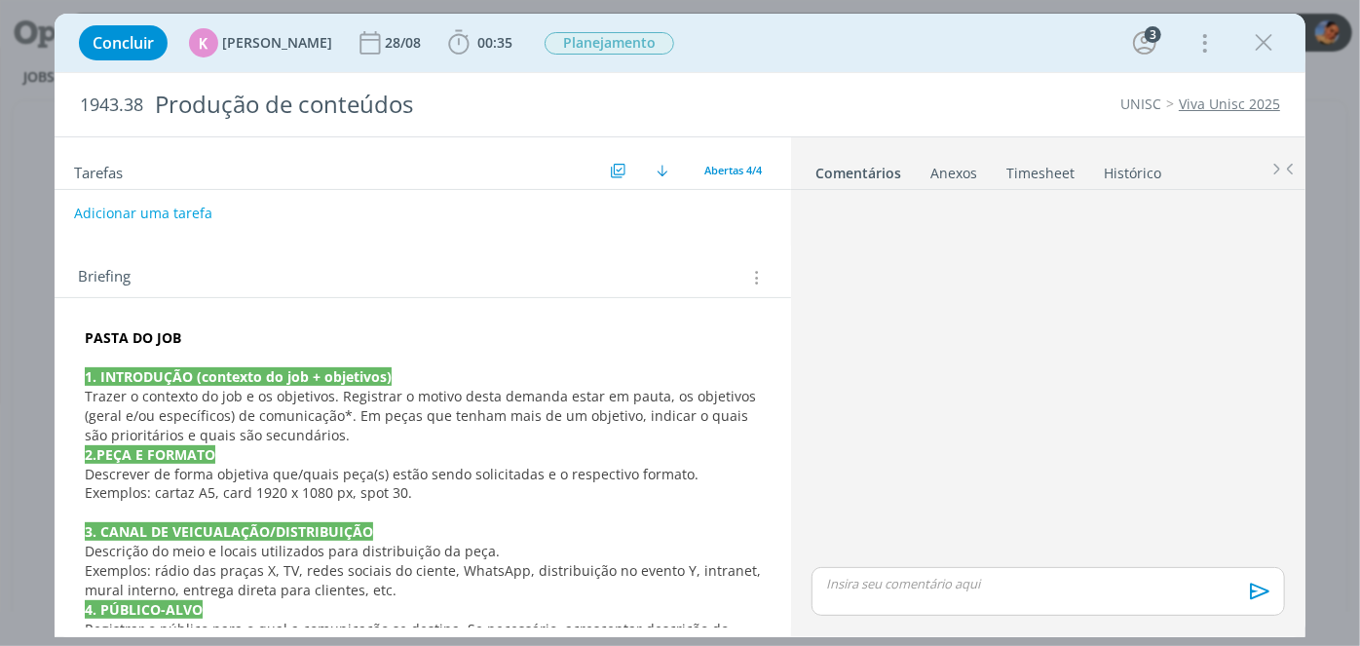
click at [138, 100] on span "1943.38" at bounding box center [111, 105] width 63 height 21
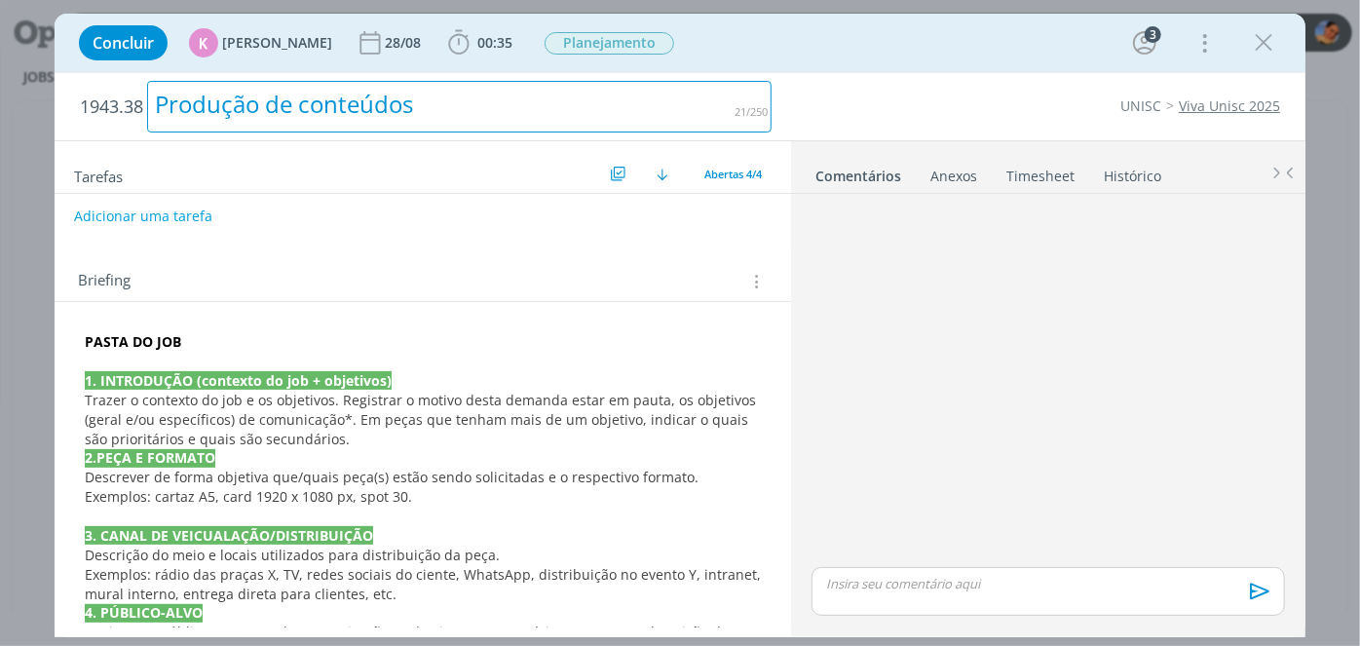
drag, startPoint x: 146, startPoint y: 106, endPoint x: 66, endPoint y: 94, distance: 80.9
click at [61, 90] on div "1943.38 Produção de conteúdos UNISC Viva Unisc 2025" at bounding box center [680, 106] width 1251 height 67
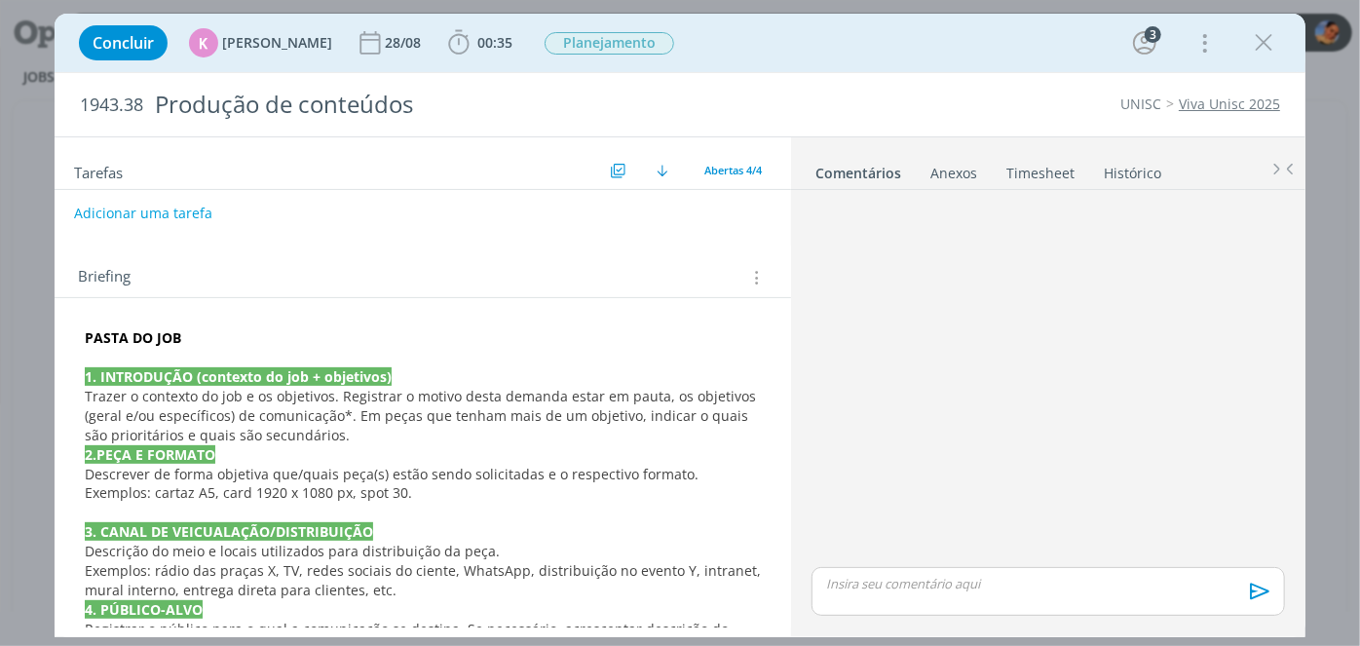
click at [82, 101] on div "1943.38 Produção de conteúdos" at bounding box center [426, 104] width 712 height 63
click at [83, 101] on span "1943.38" at bounding box center [111, 105] width 63 height 21
copy span "1943.38"
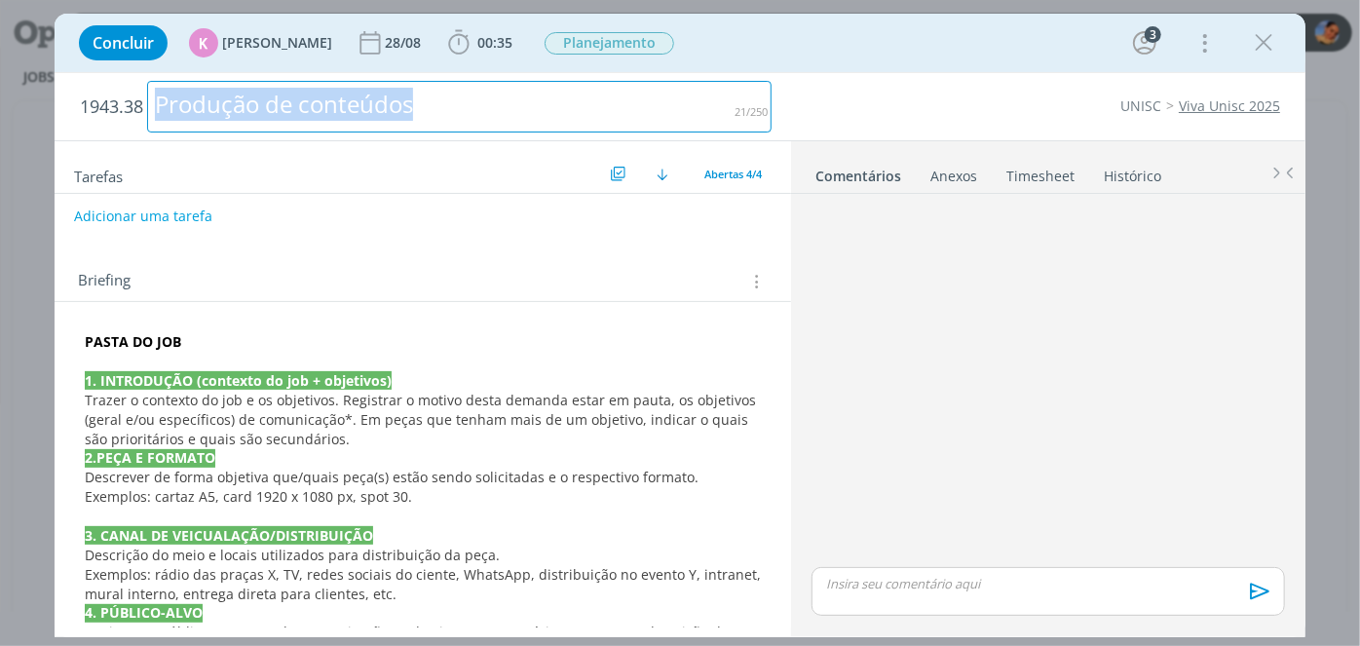
drag, startPoint x: 440, startPoint y: 111, endPoint x: 0, endPoint y: 115, distance: 440.4
click at [0, 115] on div "Concluir K Karoline Arend 28/08 00:35 Iniciar Apontar Data * 27/08/2025 Horas *…" at bounding box center [680, 323] width 1360 height 646
copy div "Produção de conteúdos"
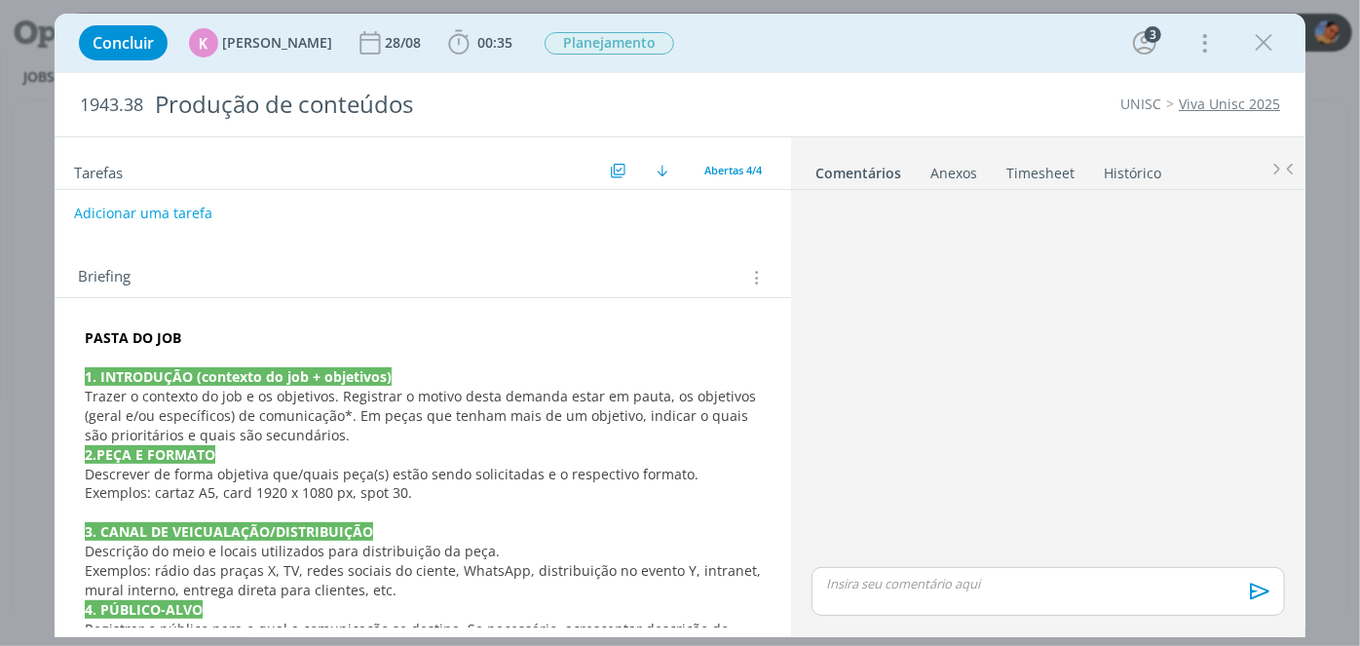
click at [257, 335] on p "PASTA DO JOB" at bounding box center [423, 337] width 676 height 19
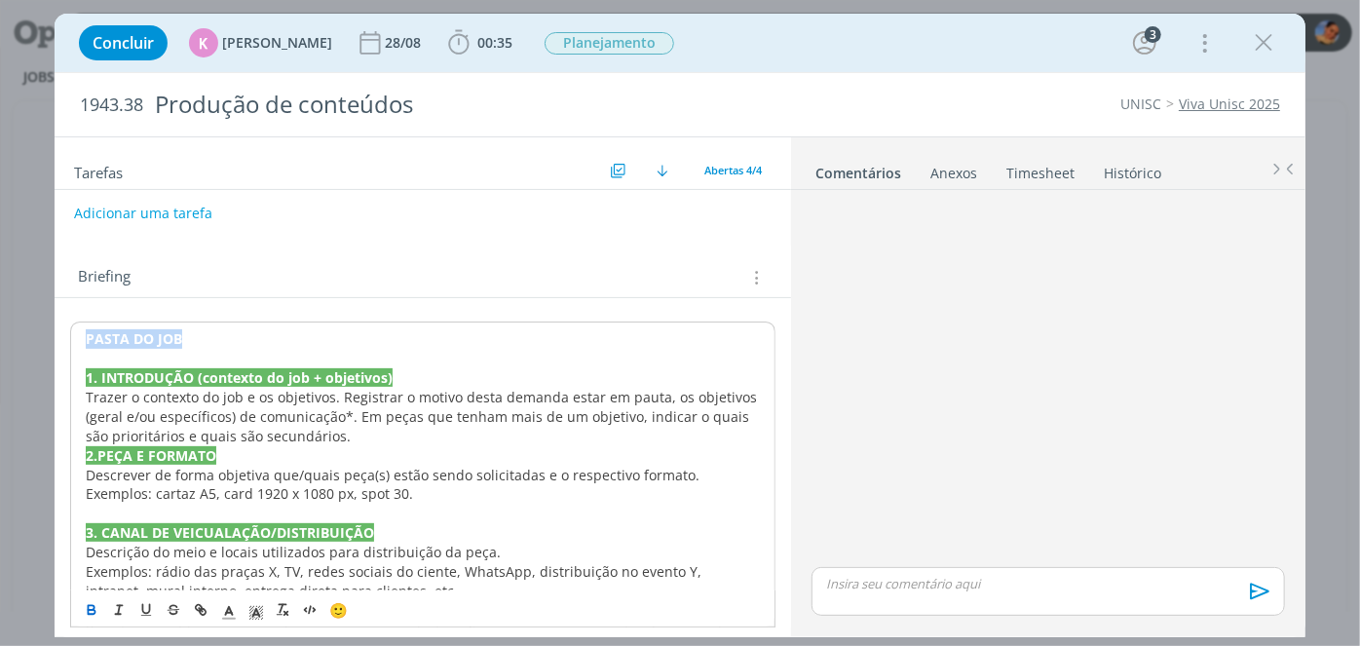
drag, startPoint x: 254, startPoint y: 333, endPoint x: 25, endPoint y: 329, distance: 229.0
click at [25, 329] on div "Concluir K Karoline Arend 28/08 00:35 Iniciar Apontar Data * 27/08/2025 Horas *…" at bounding box center [680, 323] width 1360 height 646
click at [200, 612] on icon "dialog" at bounding box center [203, 612] width 6 height 6
paste input "https://sobeae.sharepoint.com/:f:/s/SOBEAE/EvhDPTIUOaJIsPqfuF7XBu4B0WmY3fooNgUc…"
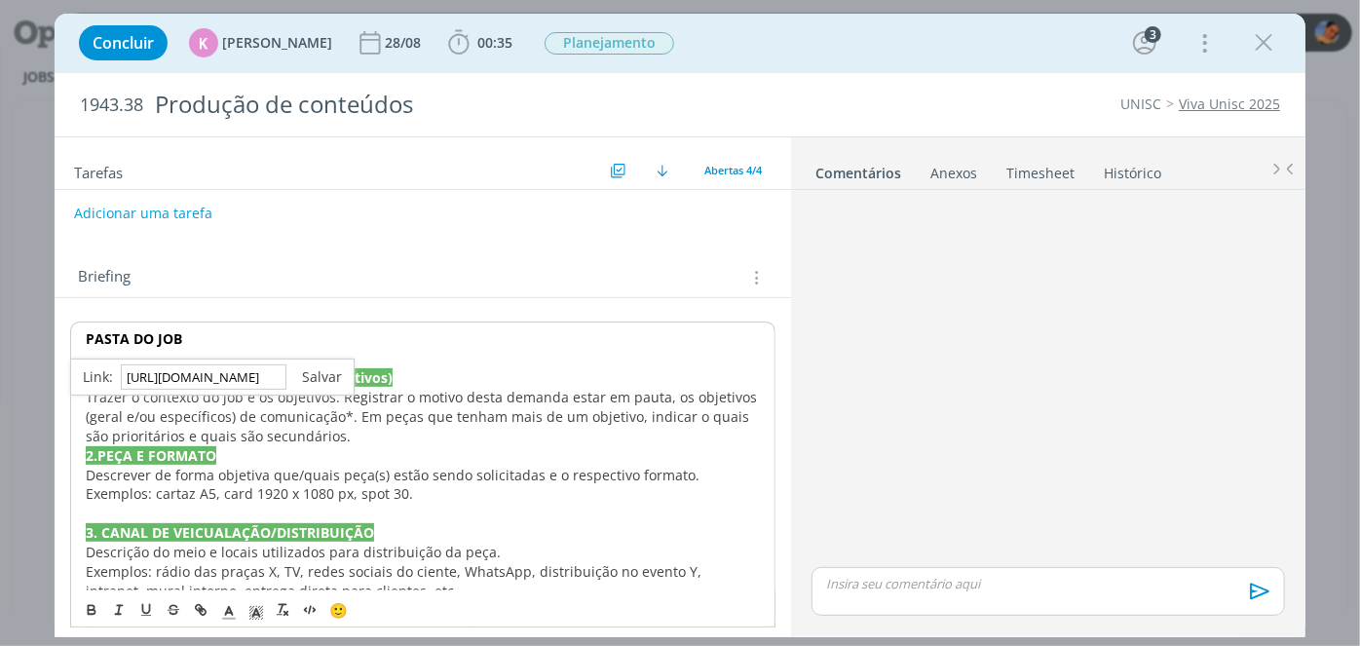
type input "https://sobeae.sharepoint.com/:f:/s/SOBEAE/EvhDPTIUOaJIsPqfuF7XBu4B0WmY3fooNgUc…"
click at [338, 367] on link "dialog" at bounding box center [314, 376] width 56 height 19
click at [322, 392] on span "o contexto do job e os objetivos. Registrar o motivo desta demanda estar em pau…" at bounding box center [423, 416] width 675 height 57
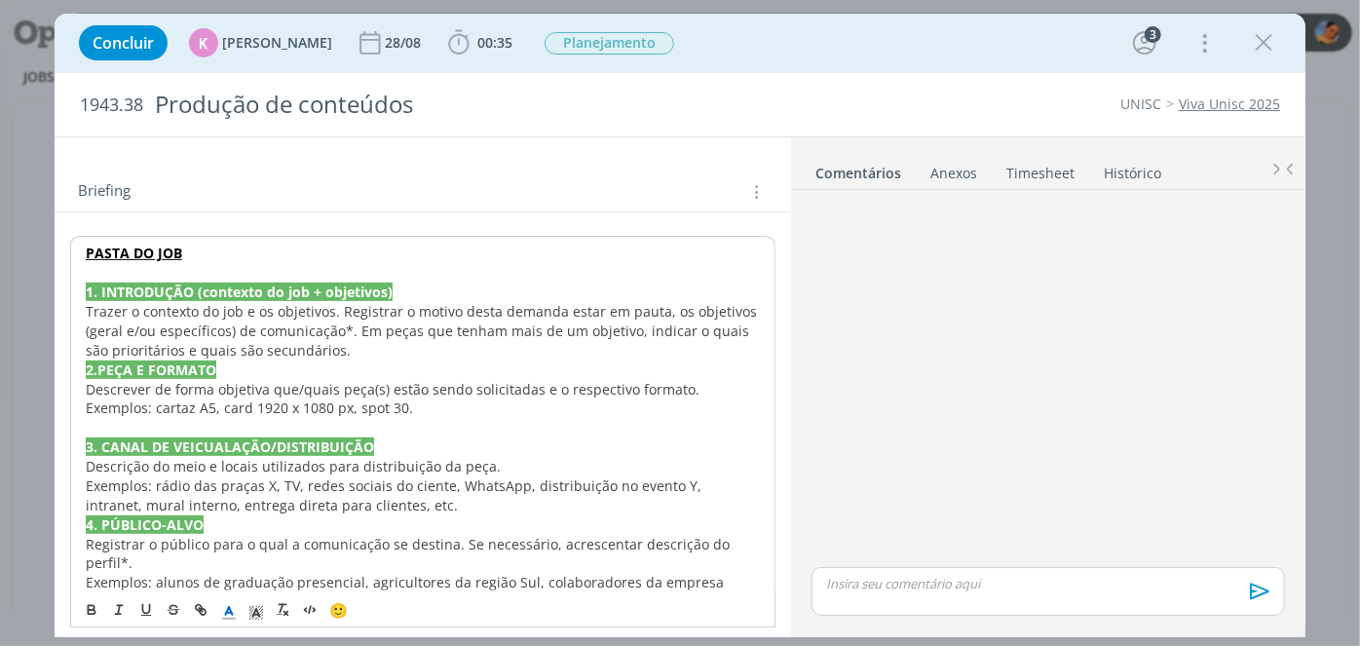
scroll to position [335, 0]
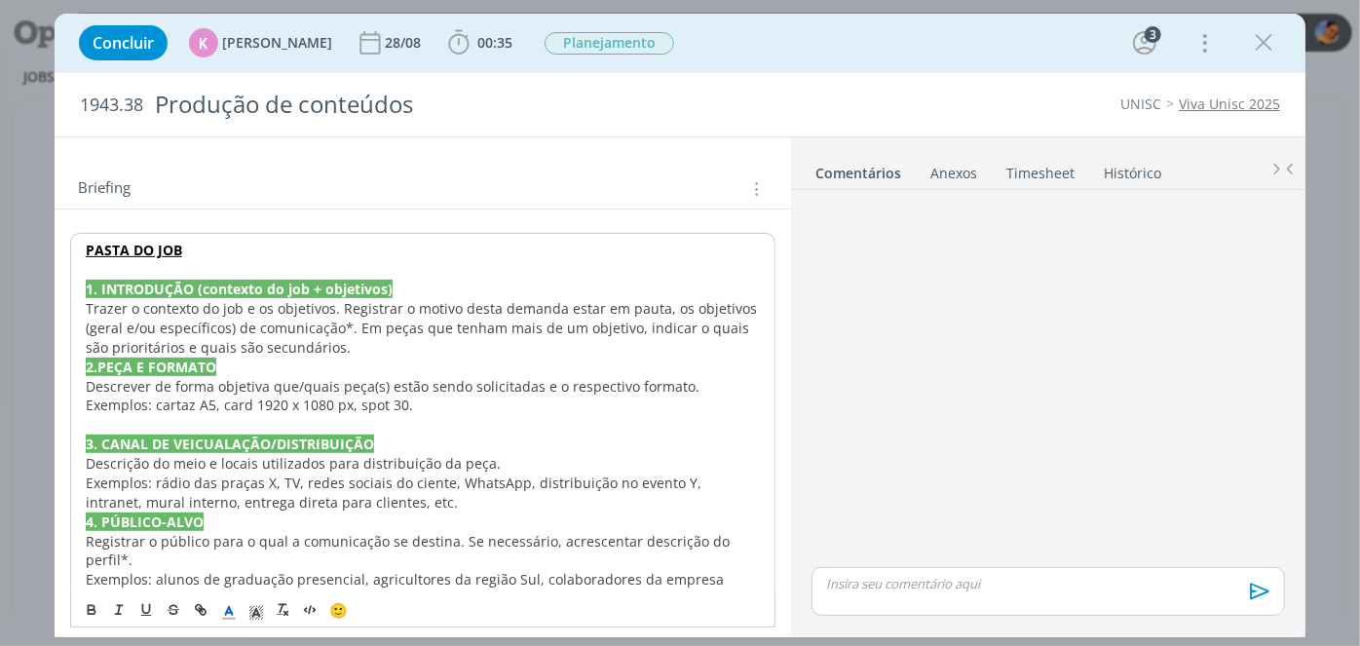
click at [338, 346] on p "Trazer o contexto do job e os objetivos. Registrar o motivo desta demanda estar…" at bounding box center [423, 328] width 674 height 58
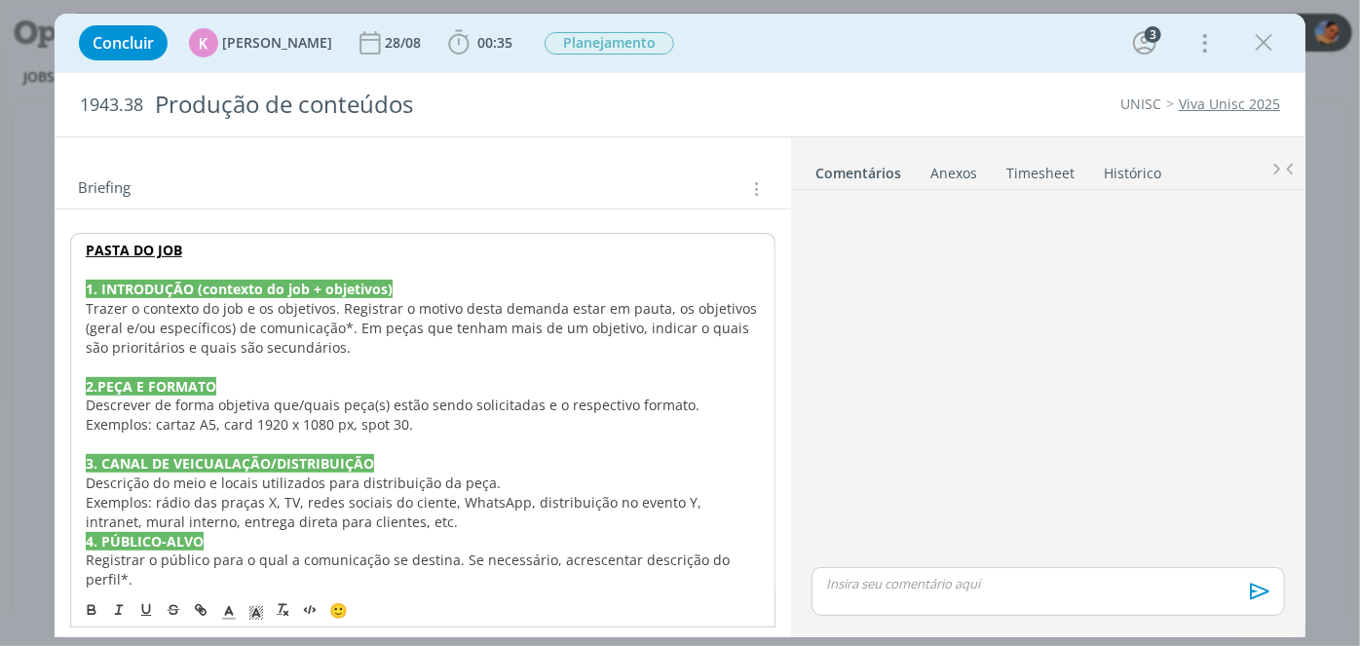
click at [345, 327] on span "o contexto do job e os objetivos. Registrar o motivo desta demanda estar em pau…" at bounding box center [423, 327] width 675 height 57
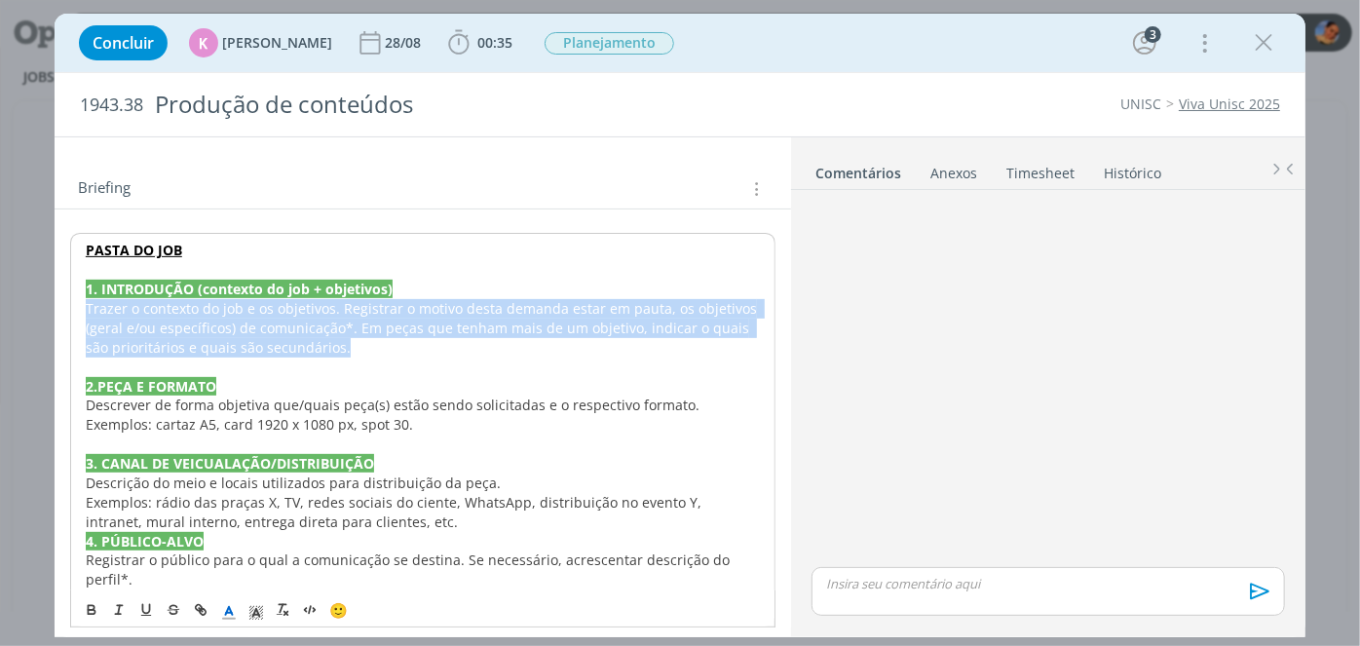
drag, startPoint x: 337, startPoint y: 342, endPoint x: 71, endPoint y: 302, distance: 268.9
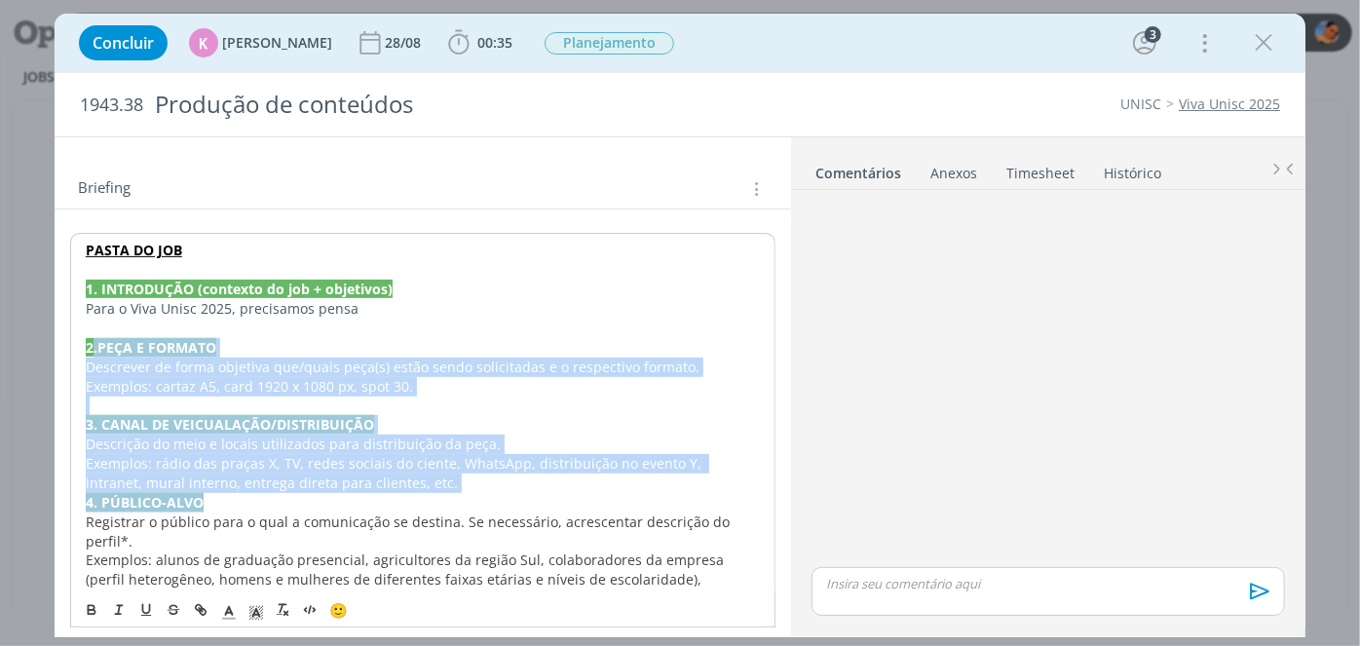
drag, startPoint x: 422, startPoint y: 489, endPoint x: 80, endPoint y: 388, distance: 356.7
click at [145, 485] on span "Exemplos: rádio das praças X, TV, redes sociais do ciente, WhatsApp, distribuiç…" at bounding box center [396, 473] width 620 height 38
drag, startPoint x: 343, startPoint y: 470, endPoint x: 52, endPoint y: 347, distance: 316.1
click at [52, 347] on div "Concluir K Karoline Arend 28/08 00:35 Iniciar Apontar Data * 27/08/2025 Horas *…" at bounding box center [680, 323] width 1360 height 646
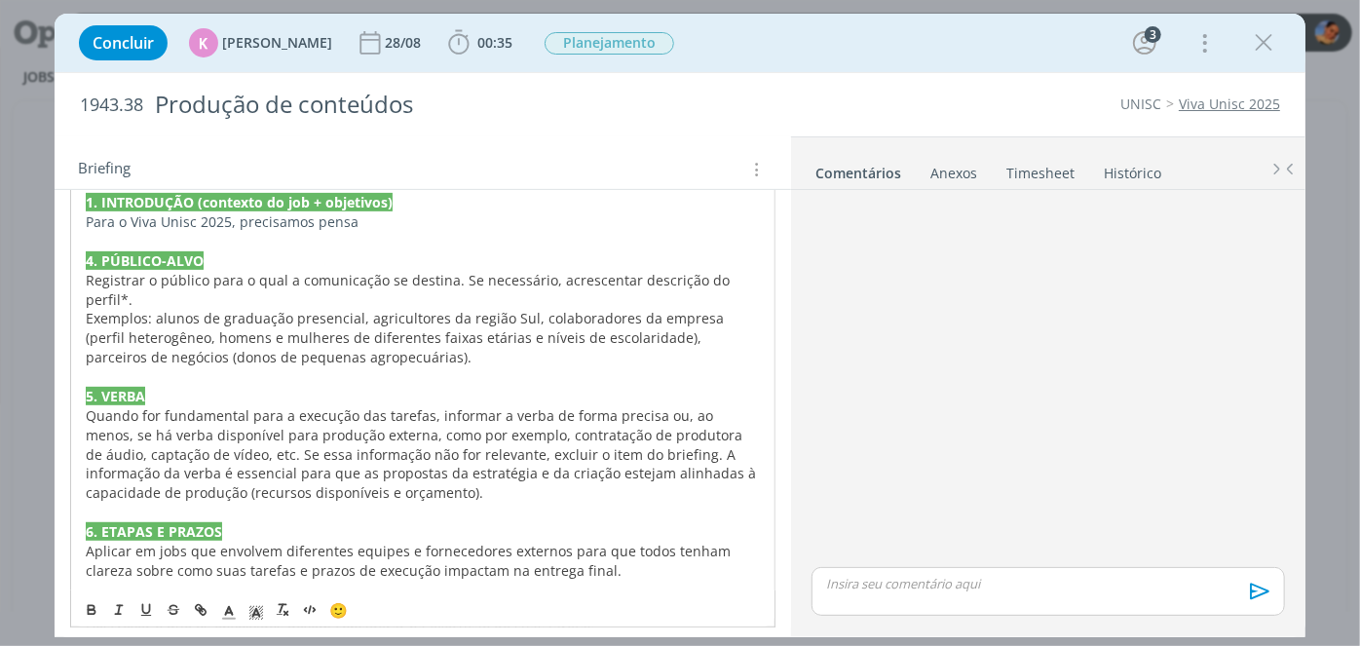
scroll to position [423, 0]
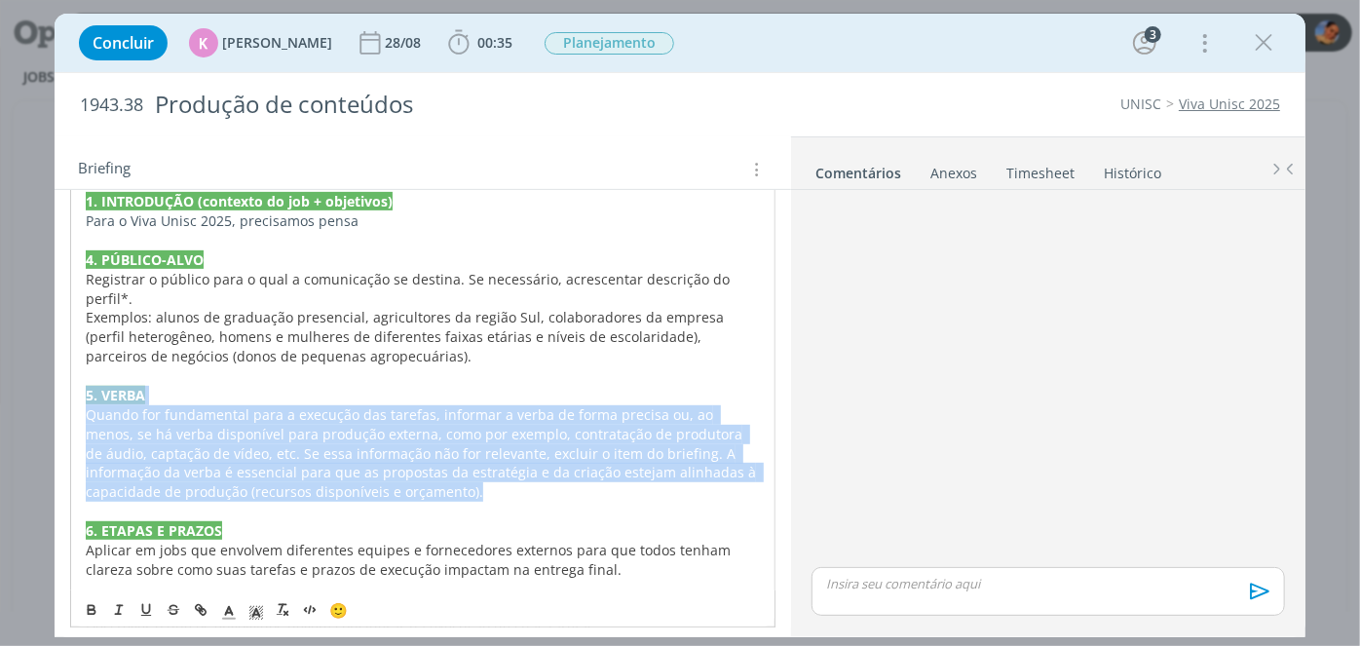
drag, startPoint x: 384, startPoint y: 491, endPoint x: 61, endPoint y: 385, distance: 339.5
click at [62, 387] on div "PASTA DO JOB 1. INTRODUÇÃO (contexto do job + objetivos) Para o Viva Unisc 2025…" at bounding box center [423, 599] width 737 height 954
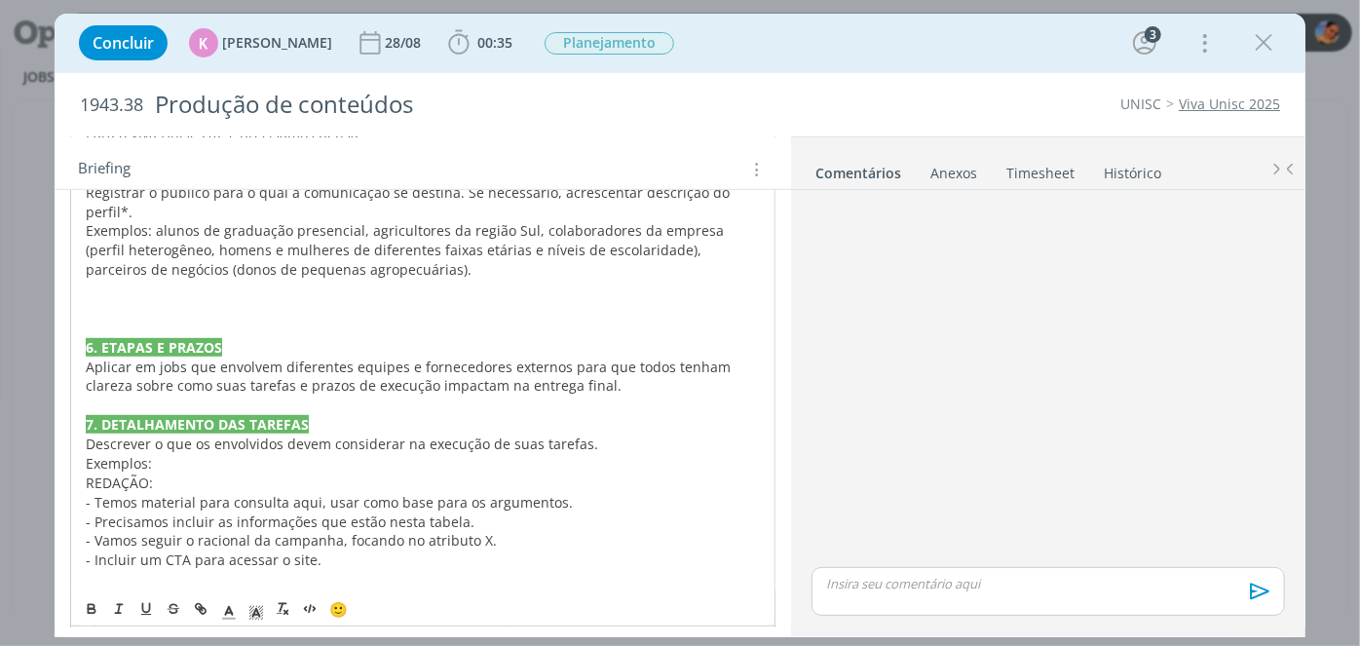
scroll to position [511, 0]
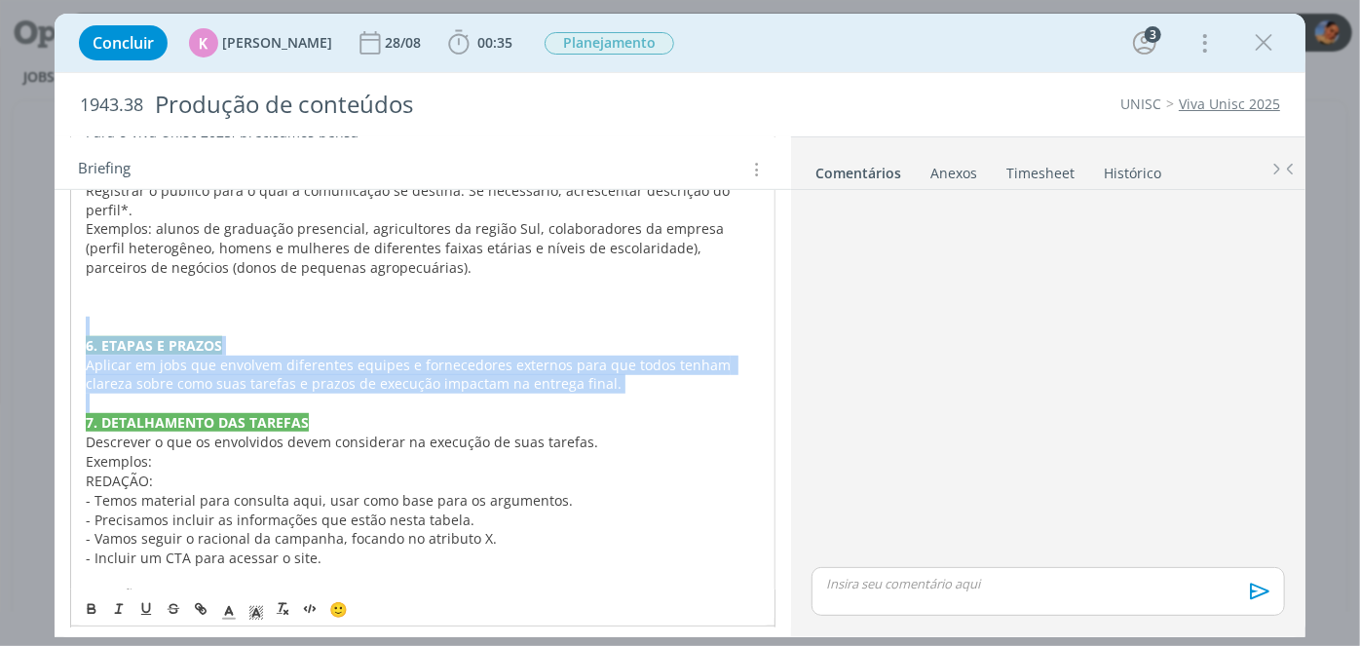
drag, startPoint x: 606, startPoint y: 393, endPoint x: 56, endPoint y: 320, distance: 555.3
click at [56, 320] on div "PASTA DO JOB 1. INTRODUÇÃO (contexto do job + objetivos) Para o Viva Unisc 2025…" at bounding box center [423, 461] width 737 height 857
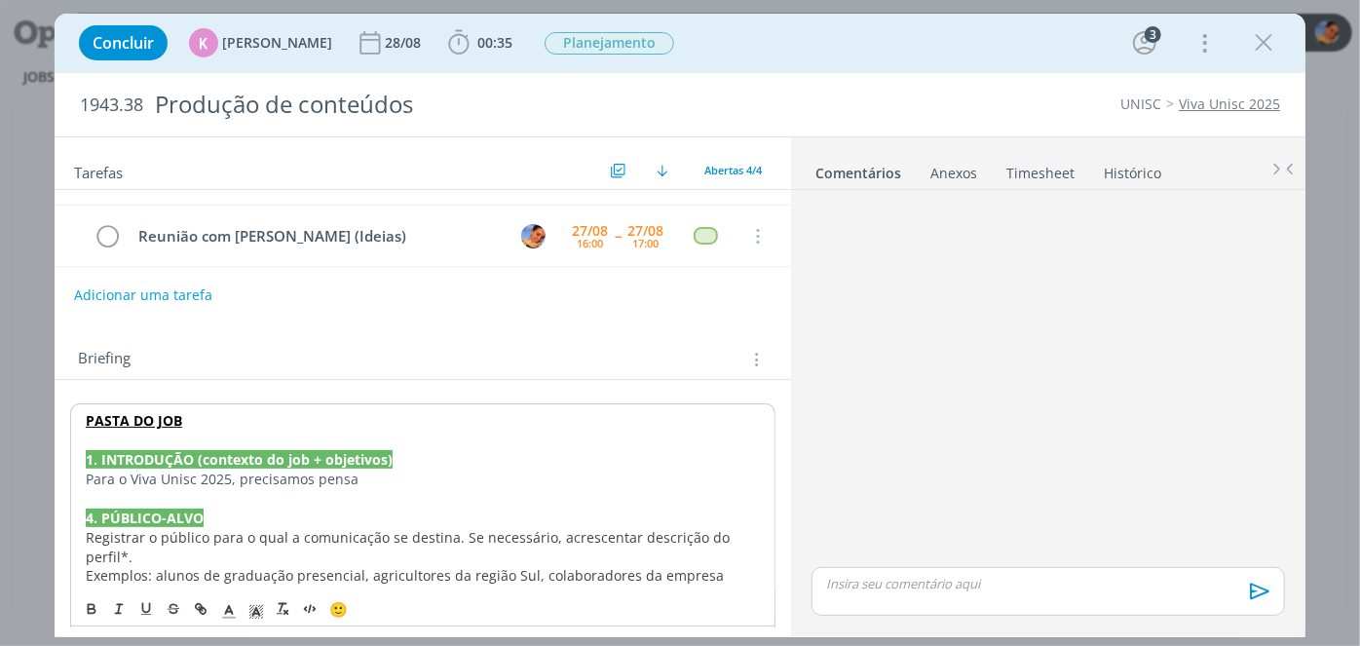
scroll to position [213, 0]
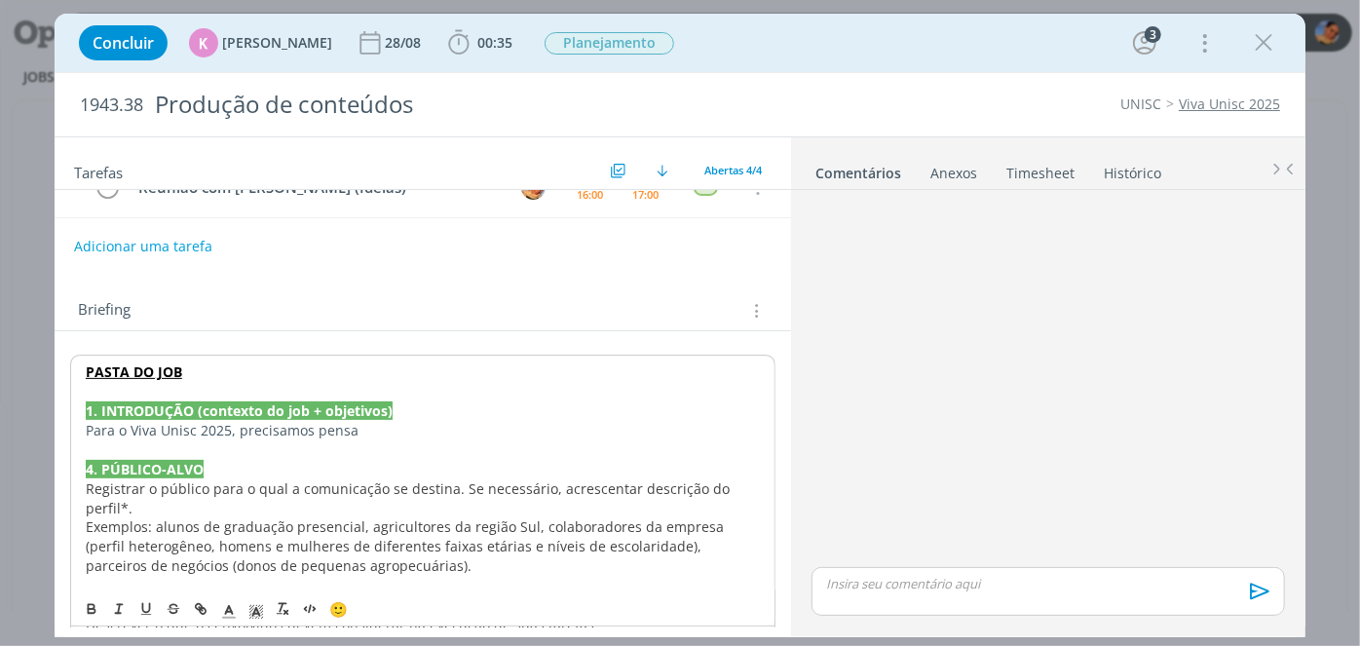
click at [371, 434] on p "Para o Viva Unisc 2025, precisamos pensa" at bounding box center [423, 430] width 674 height 19
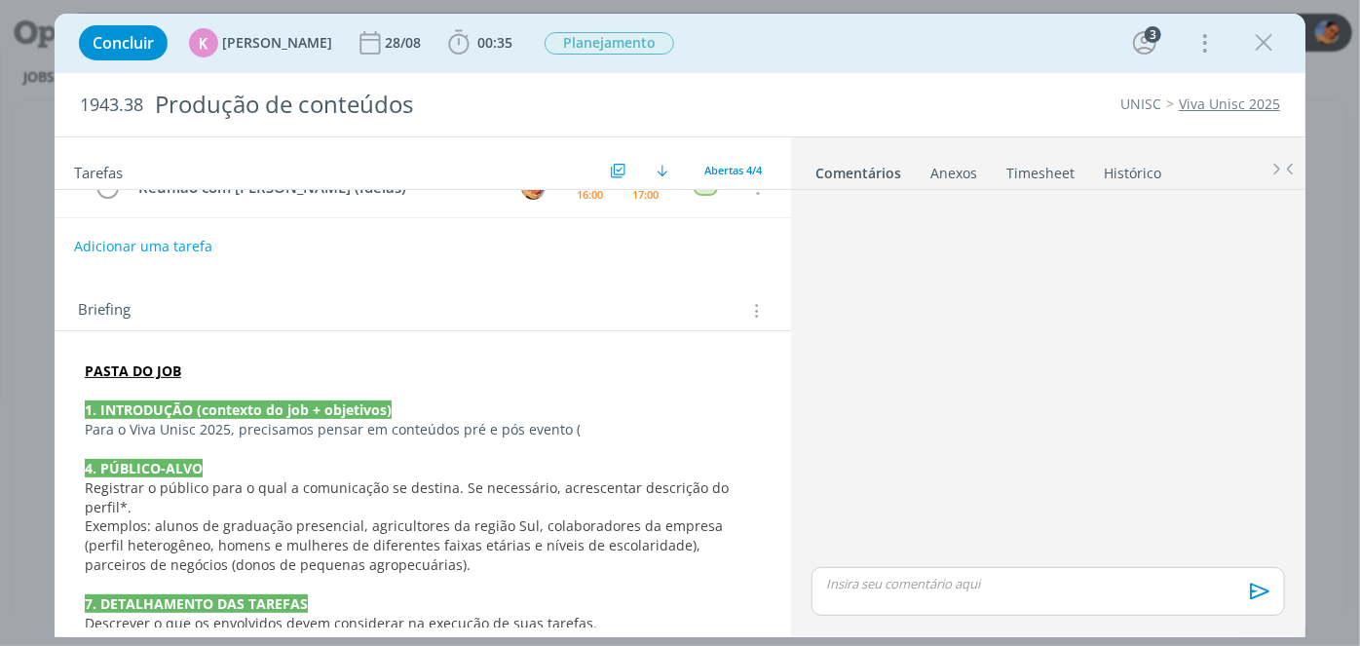
click at [610, 439] on p "dialog" at bounding box center [423, 448] width 676 height 19
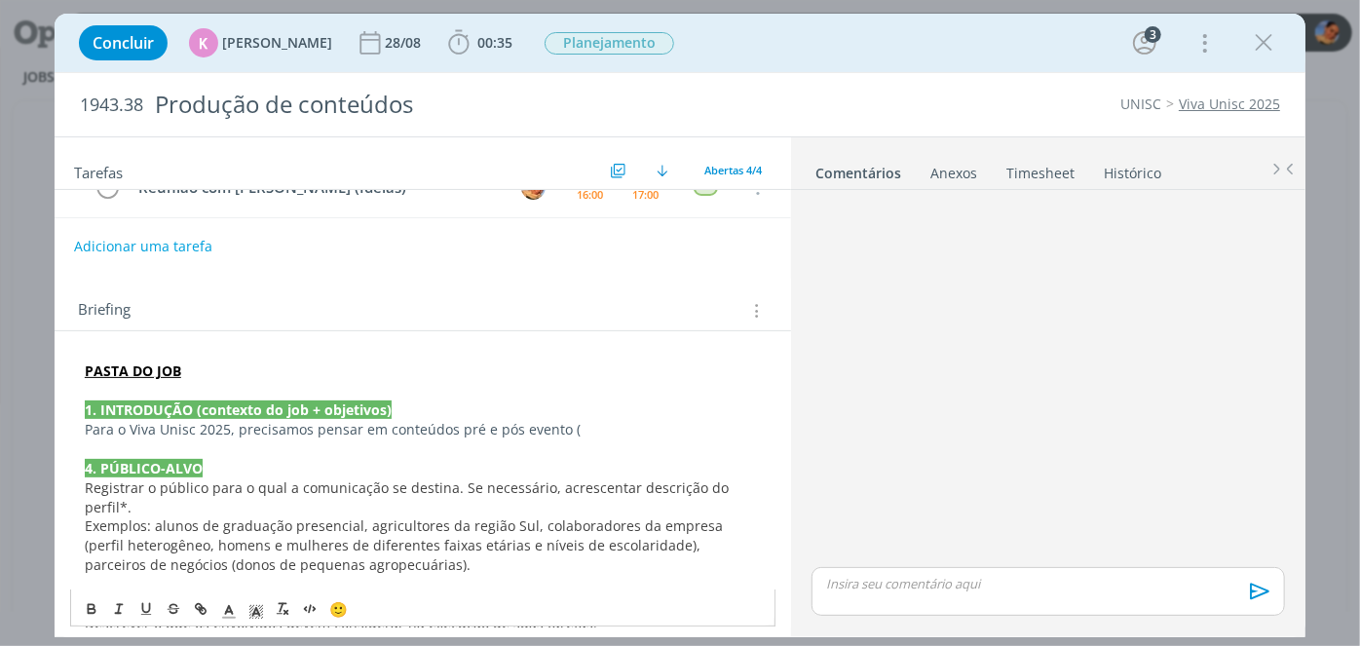
click at [602, 429] on p "Para o Viva Unisc 2025, precisamos pensar em conteúdos pré e pós evento (" at bounding box center [423, 429] width 676 height 19
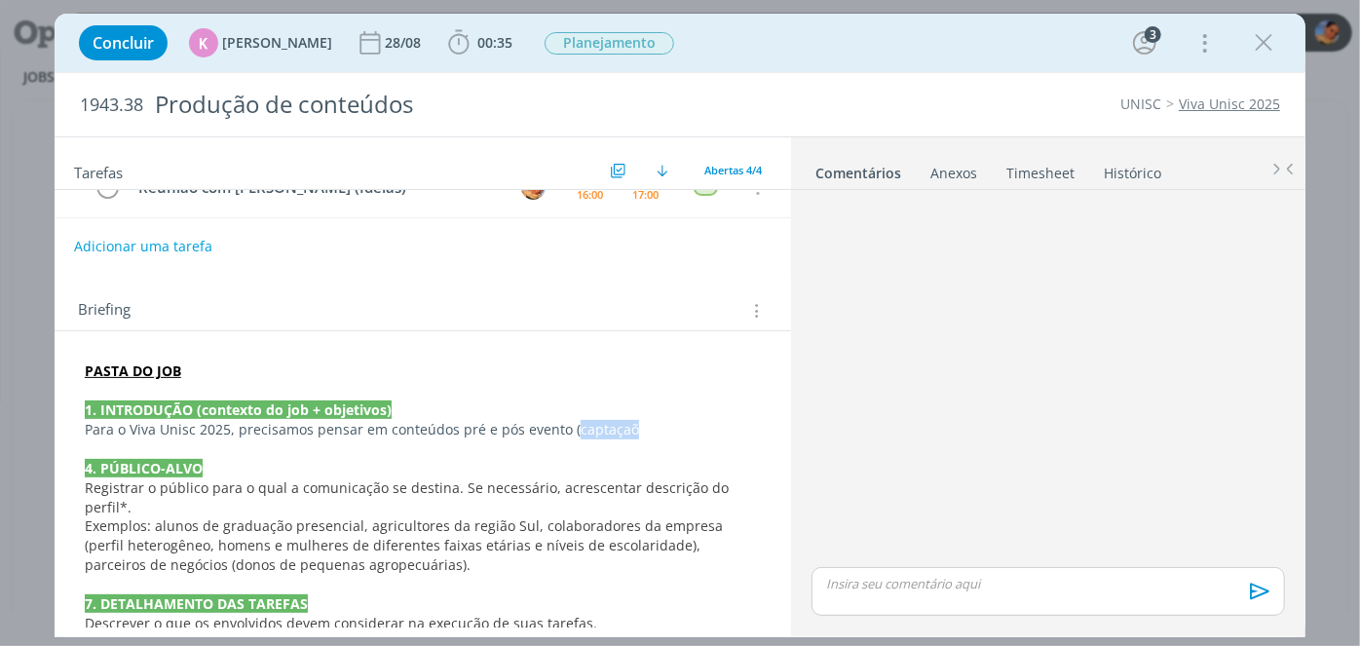
drag, startPoint x: 641, startPoint y: 432, endPoint x: 568, endPoint y: 417, distance: 74.5
click at [566, 424] on p "Para o Viva Unisc 2025, precisamos pensar em conteúdos pré e pós evento (captaç…" at bounding box center [423, 429] width 676 height 19
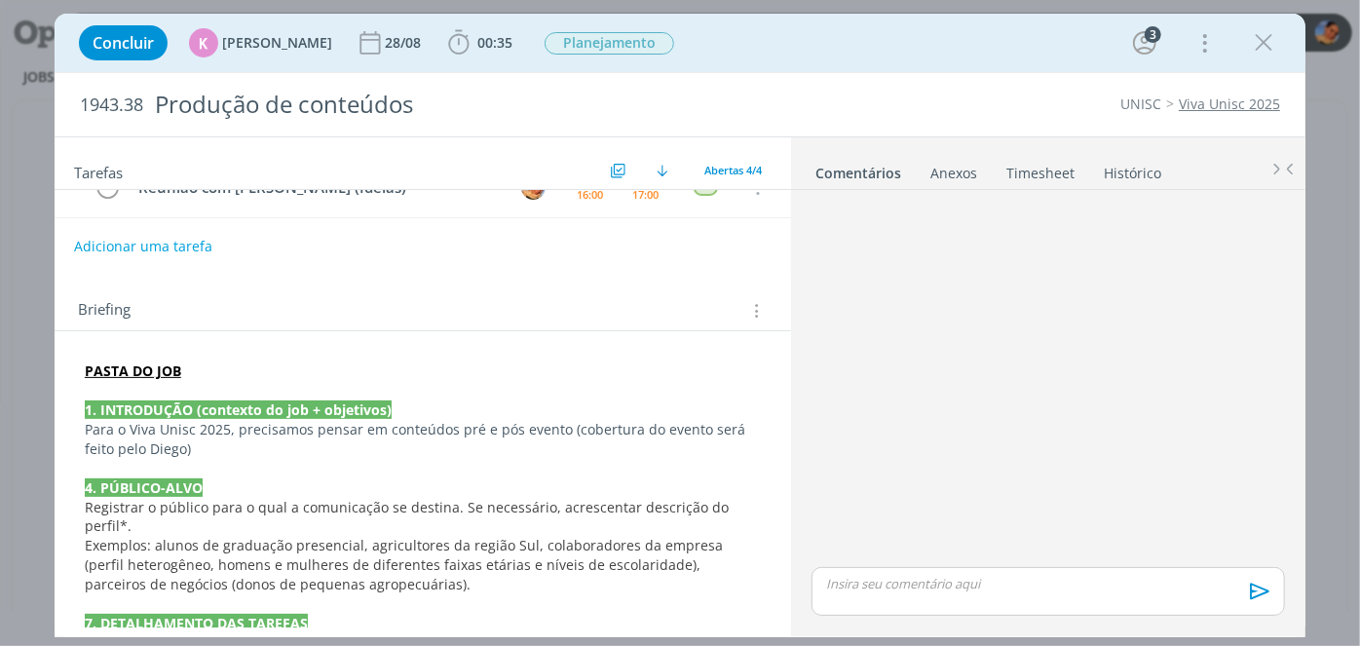
click at [339, 446] on p "Para o Viva Unisc 2025, precisamos pensar em conteúdos pré e pós evento (cobert…" at bounding box center [423, 439] width 676 height 39
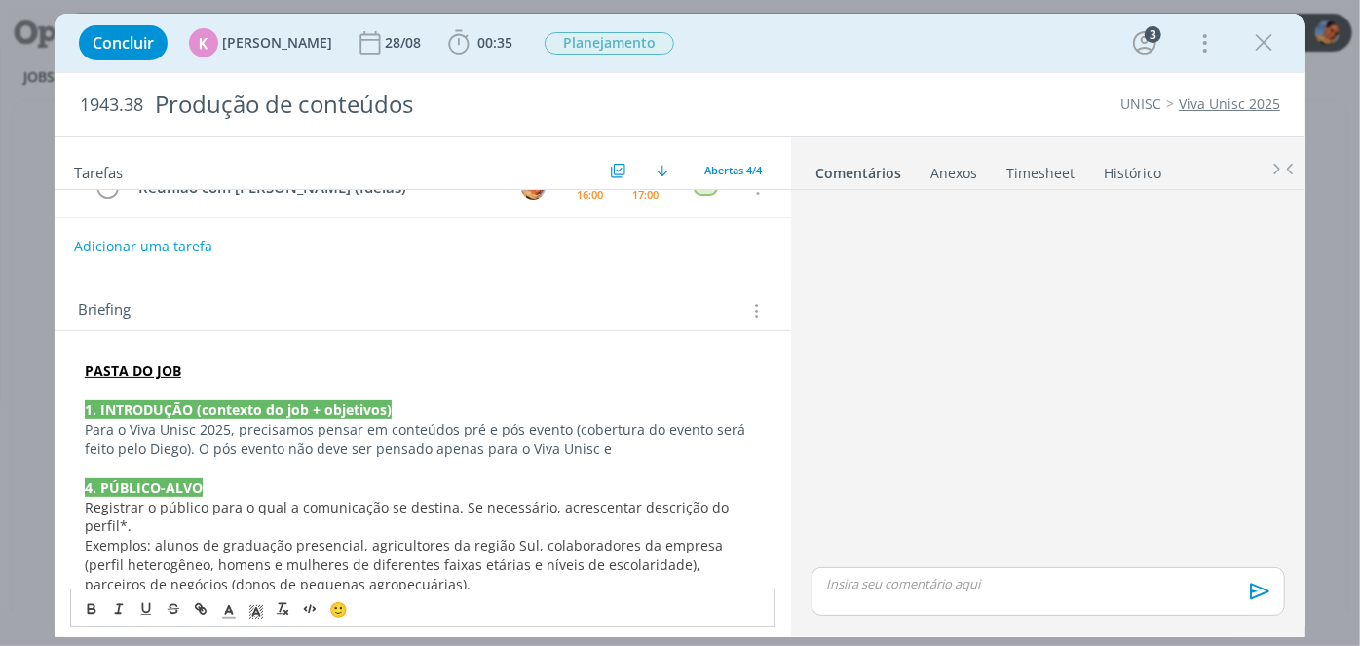
click at [476, 445] on p "Para o Viva Unisc 2025, precisamos pensar em conteúdos pré e pós evento (cobert…" at bounding box center [423, 439] width 676 height 39
click at [612, 445] on p "Para o Viva Unisc 2025, precisamos pensar em conteúdos pré e pós evento (cobert…" at bounding box center [423, 439] width 676 height 39
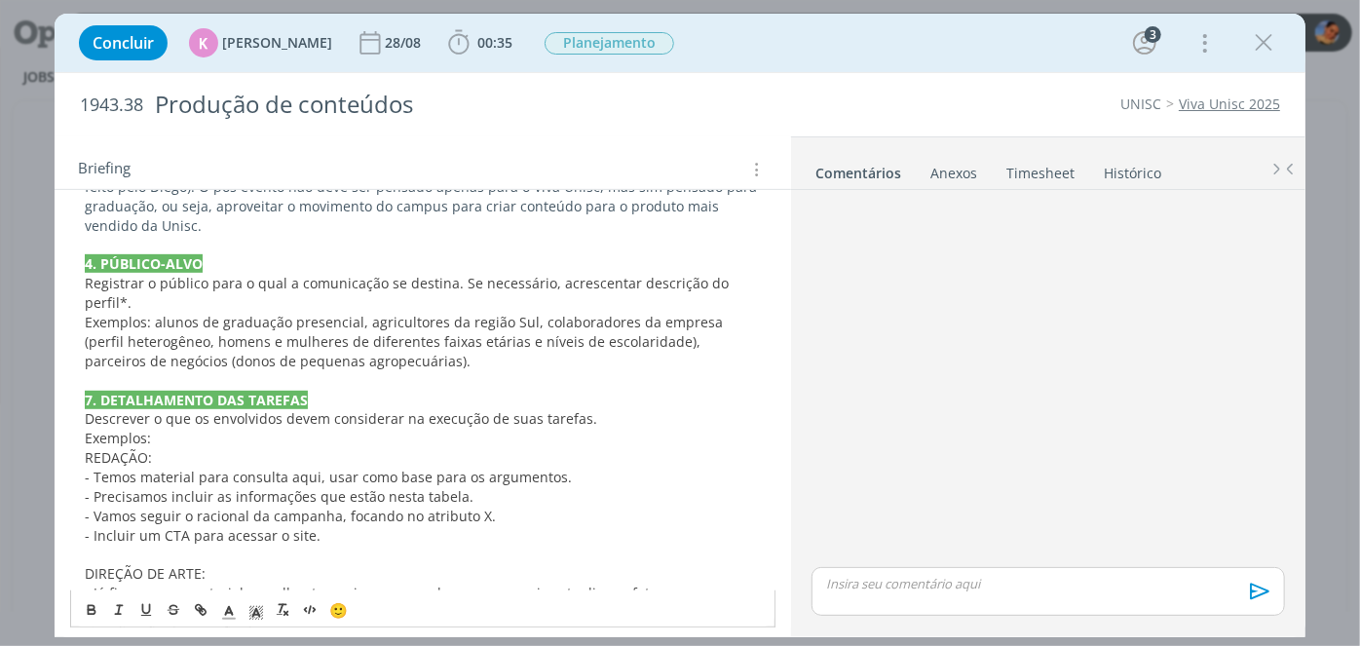
scroll to position [479, 0]
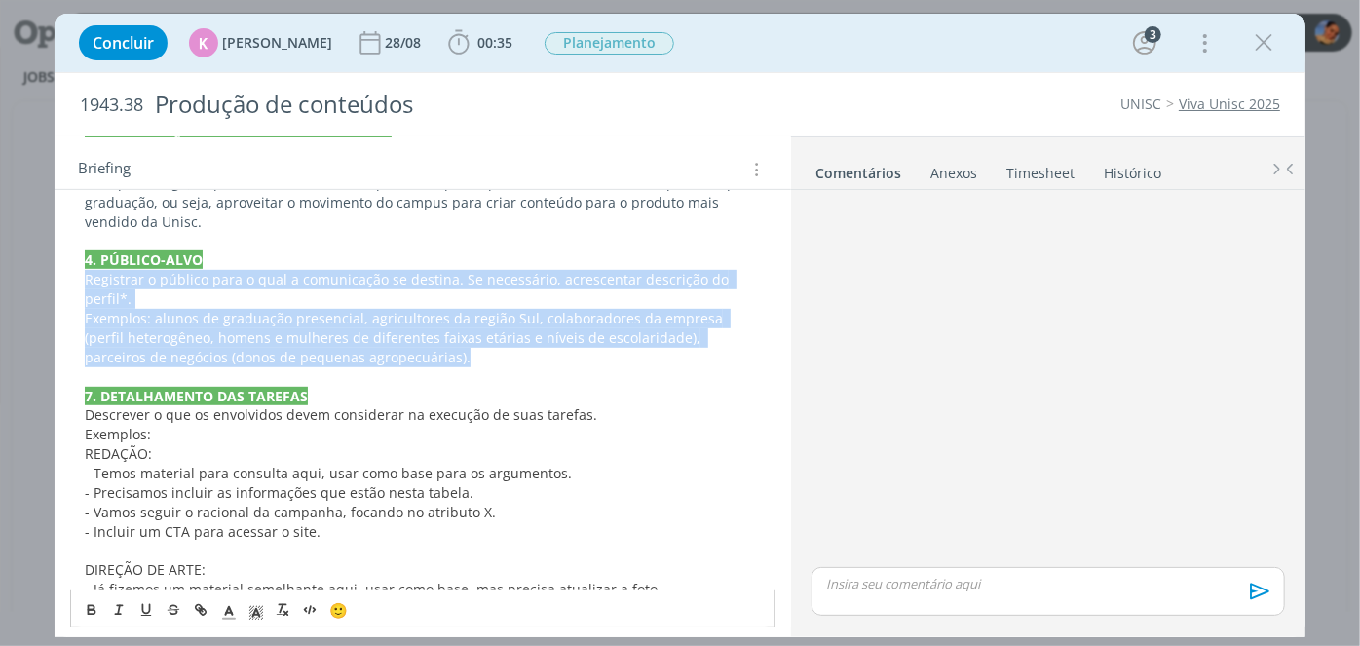
drag, startPoint x: 381, startPoint y: 357, endPoint x: 78, endPoint y: 277, distance: 313.3
click at [78, 277] on div "PASTA DO JOB 1. INTRODUÇÃO (contexto do job + objetivos) Para o Viva Unisc 2025…" at bounding box center [422, 454] width 705 height 730
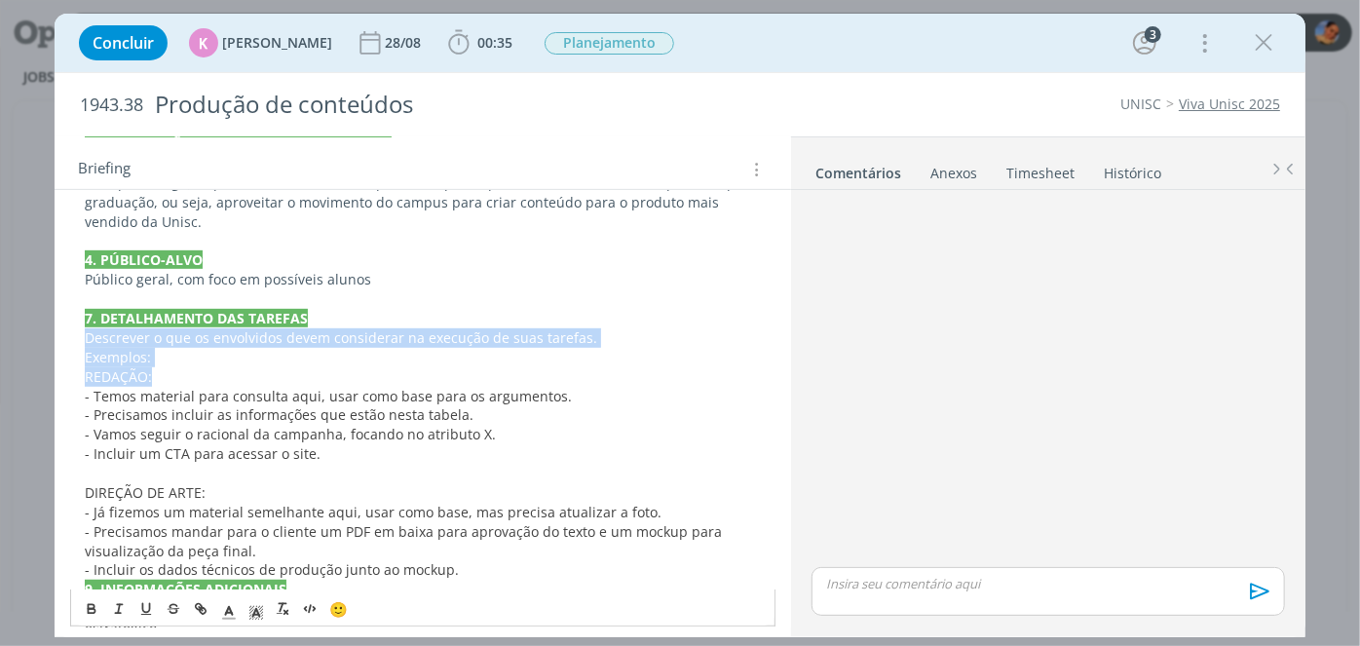
drag, startPoint x: 181, startPoint y: 367, endPoint x: 58, endPoint y: 333, distance: 127.4
click at [58, 333] on div "PASTA DO JOB 1. INTRODUÇÃO (contexto do job + objetivos) Para o Viva Unisc 2025…" at bounding box center [423, 425] width 737 height 721
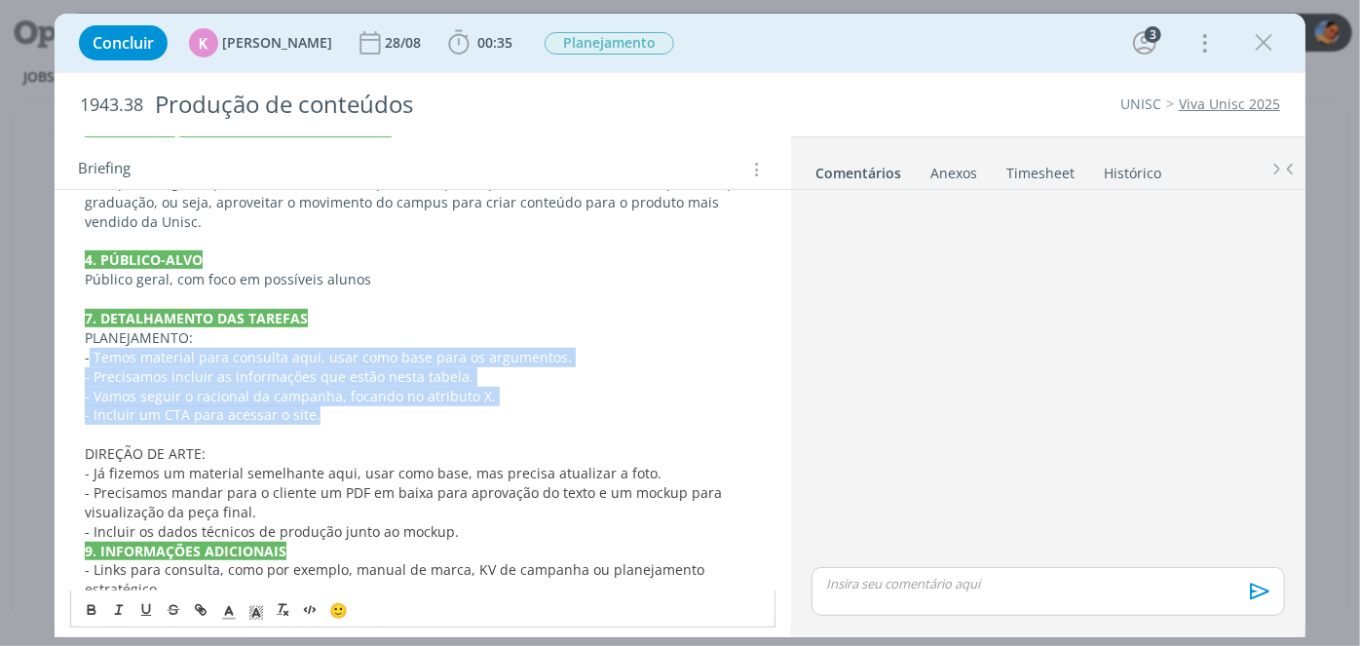
drag, startPoint x: 378, startPoint y: 421, endPoint x: 91, endPoint y: 360, distance: 293.7
click at [91, 360] on div "PASTA DO JOB 1. INTRODUÇÃO (contexto do job + objetivos) Para o Viva Unisc 2025…" at bounding box center [422, 396] width 705 height 614
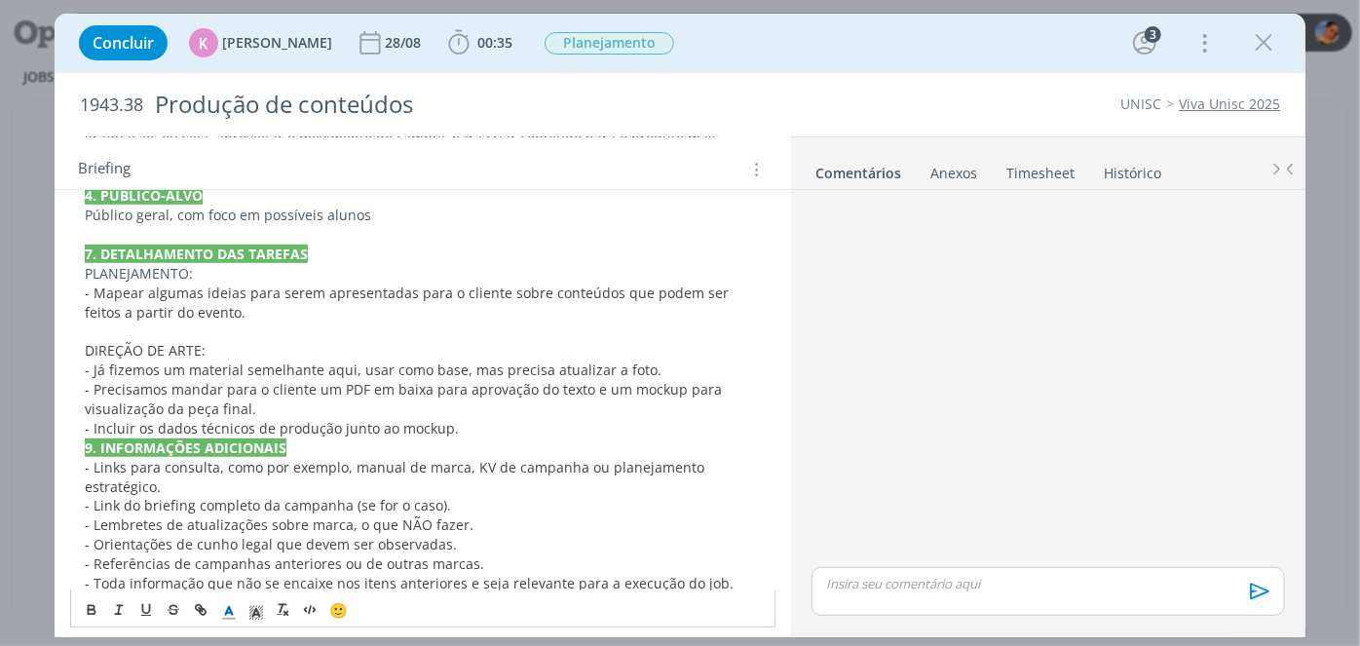
scroll to position [558, 0]
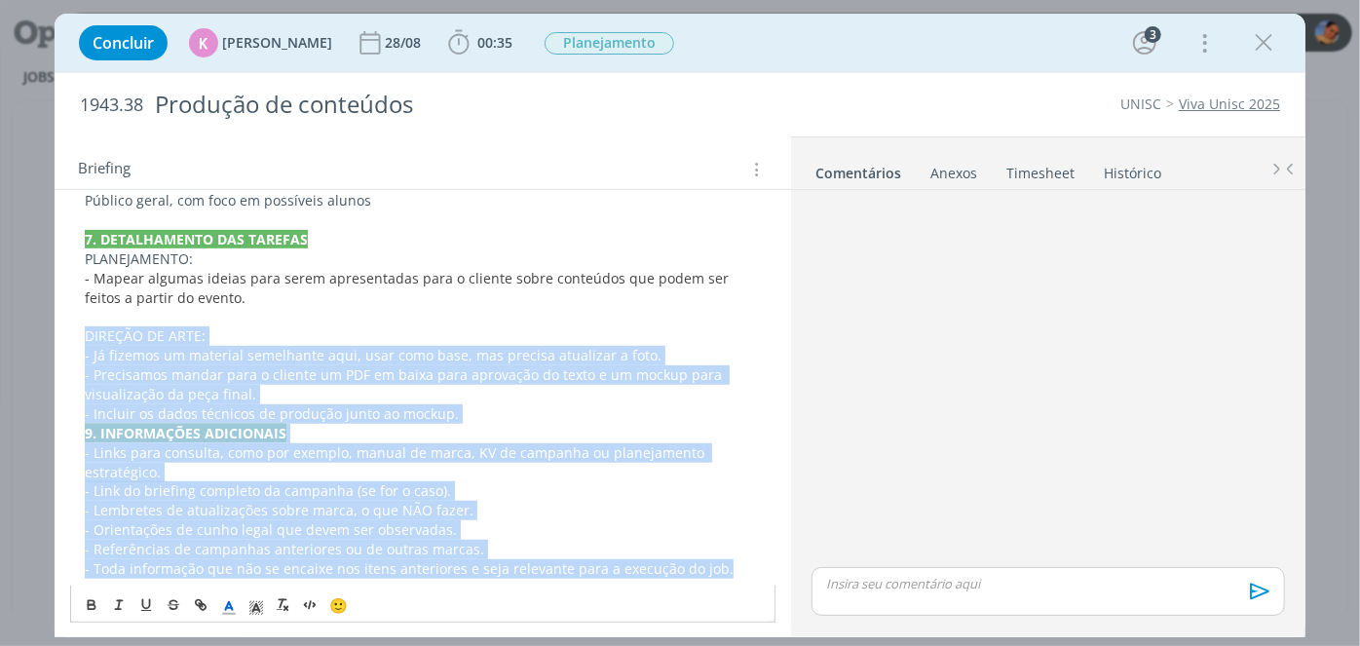
drag, startPoint x: 636, startPoint y: 556, endPoint x: 85, endPoint y: 327, distance: 597.1
click at [85, 327] on div "PASTA DO JOB 1. INTRODUÇÃO (contexto do job + objetivos) Para o Viva Unisc 2025…" at bounding box center [422, 297] width 705 height 575
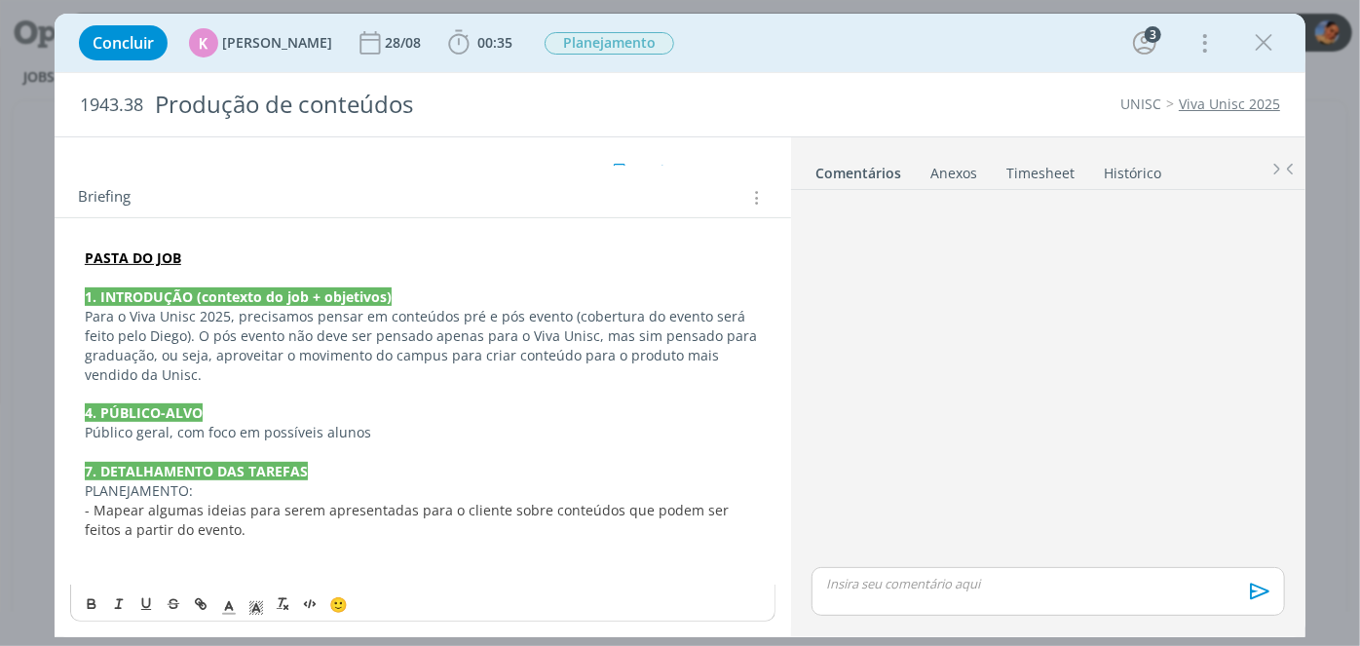
scroll to position [307, 0]
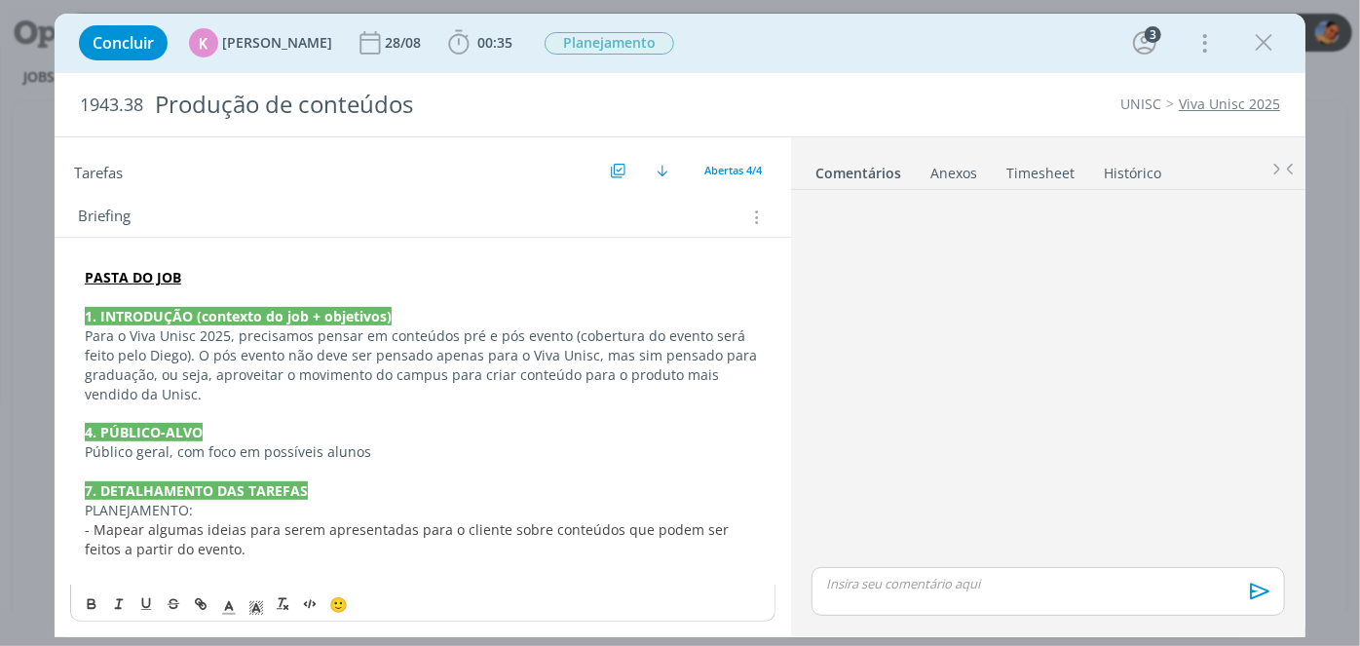
click at [533, 208] on div "Briefing" at bounding box center [425, 217] width 695 height 25
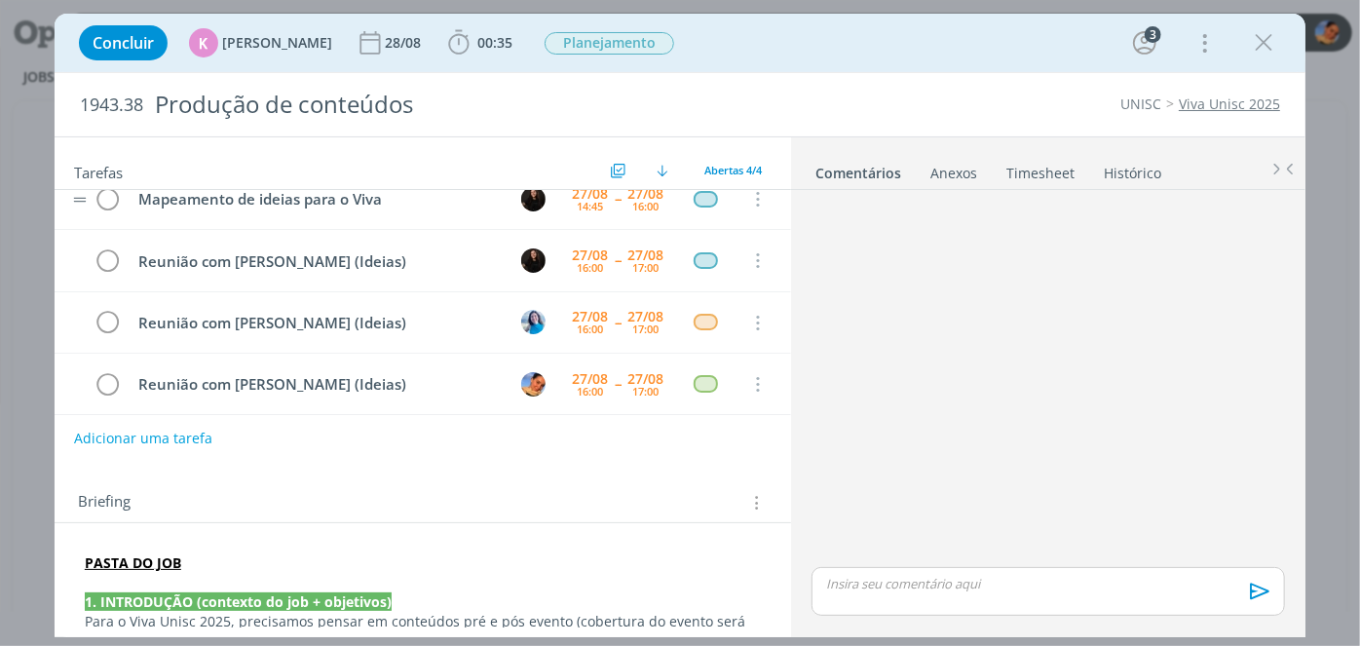
scroll to position [5, 0]
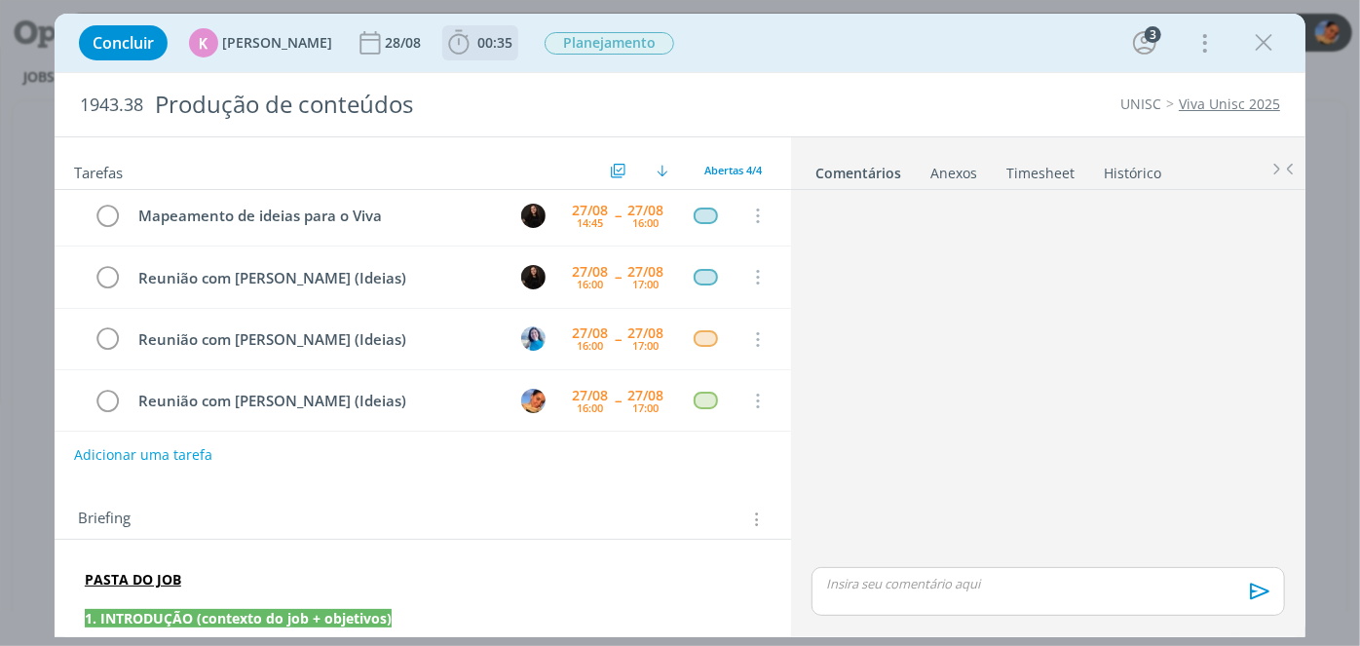
click at [473, 55] on span "00:35" at bounding box center [480, 42] width 72 height 29
click at [1054, 174] on link "Timesheet" at bounding box center [1040, 169] width 70 height 28
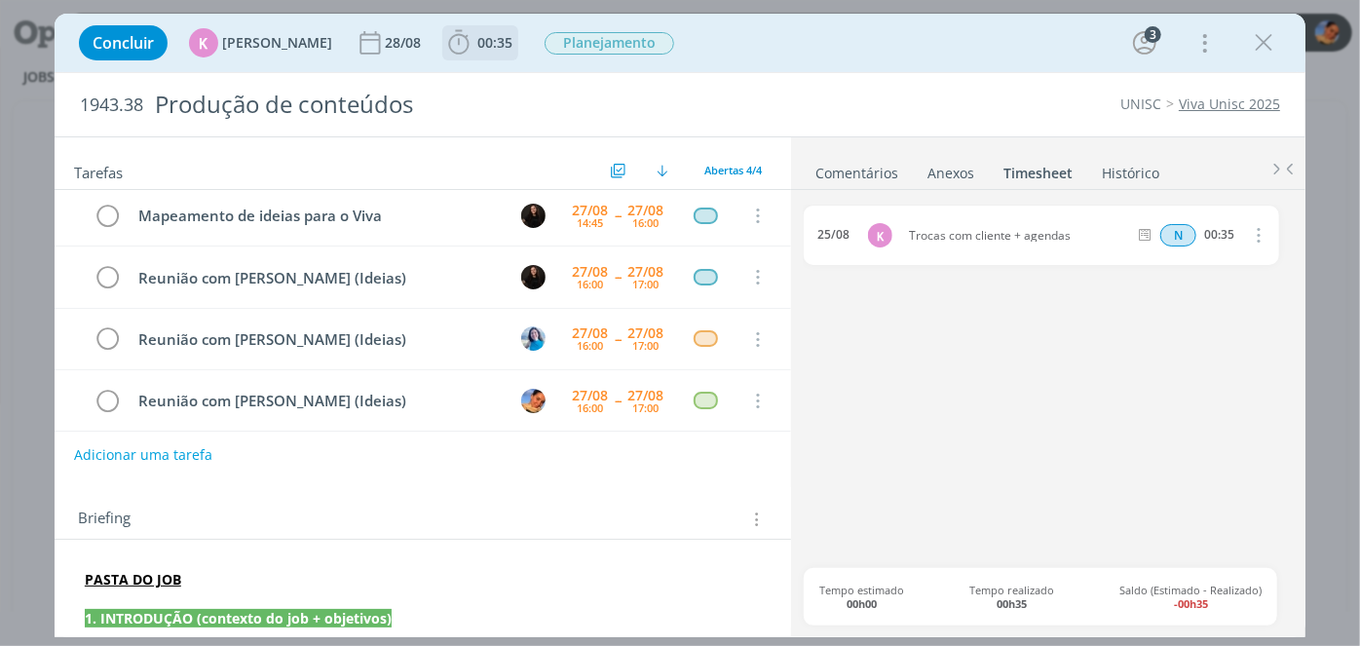
click at [502, 39] on b "00:35" at bounding box center [494, 43] width 43 height 14
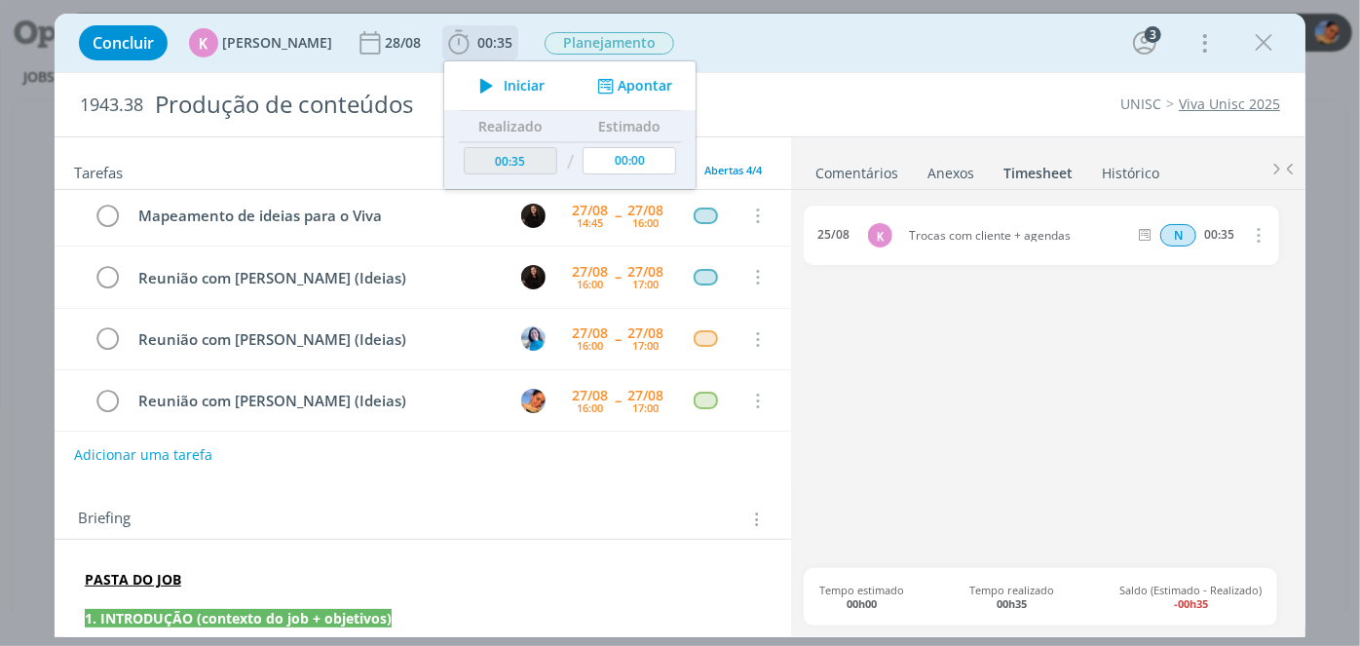
click at [628, 89] on button "Apontar" at bounding box center [632, 86] width 81 height 20
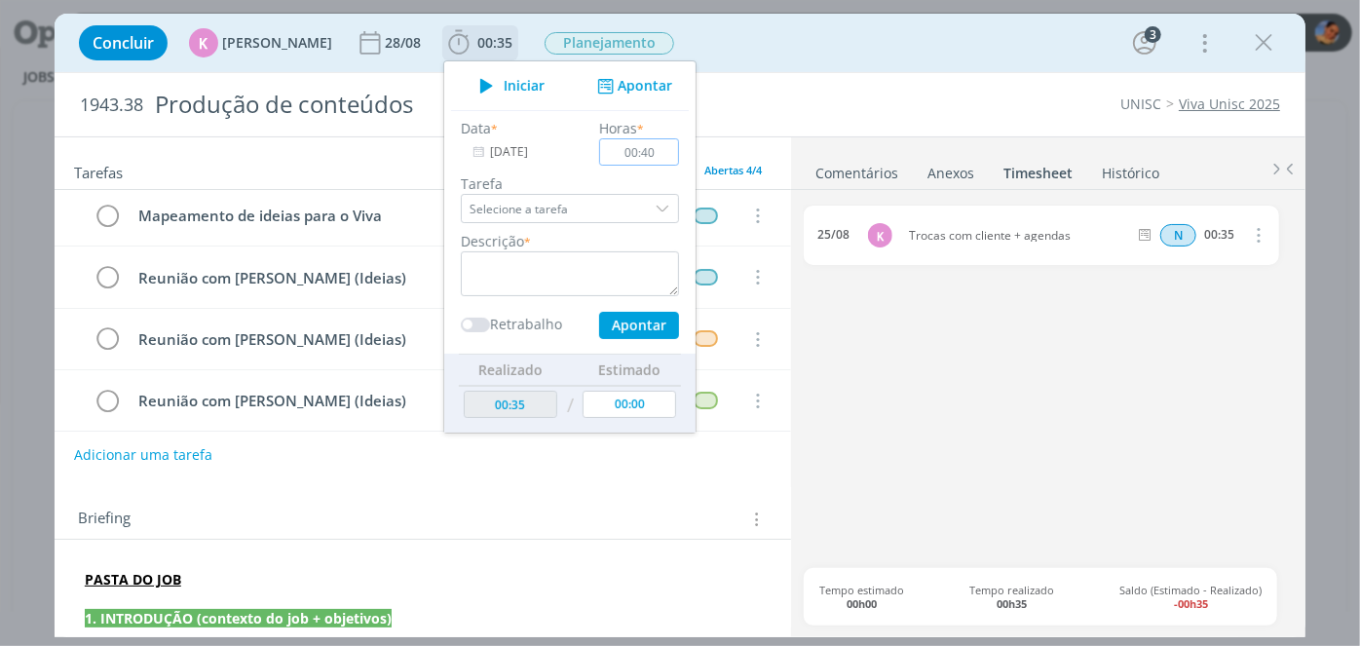
type input "00:40"
click at [531, 284] on textarea "dialog" at bounding box center [570, 273] width 218 height 45
type textarea "Job + briefing + pautas + troca de agenda"
drag, startPoint x: 622, startPoint y: 324, endPoint x: 632, endPoint y: 366, distance: 43.2
click at [623, 324] on button "Apontar" at bounding box center [639, 325] width 80 height 27
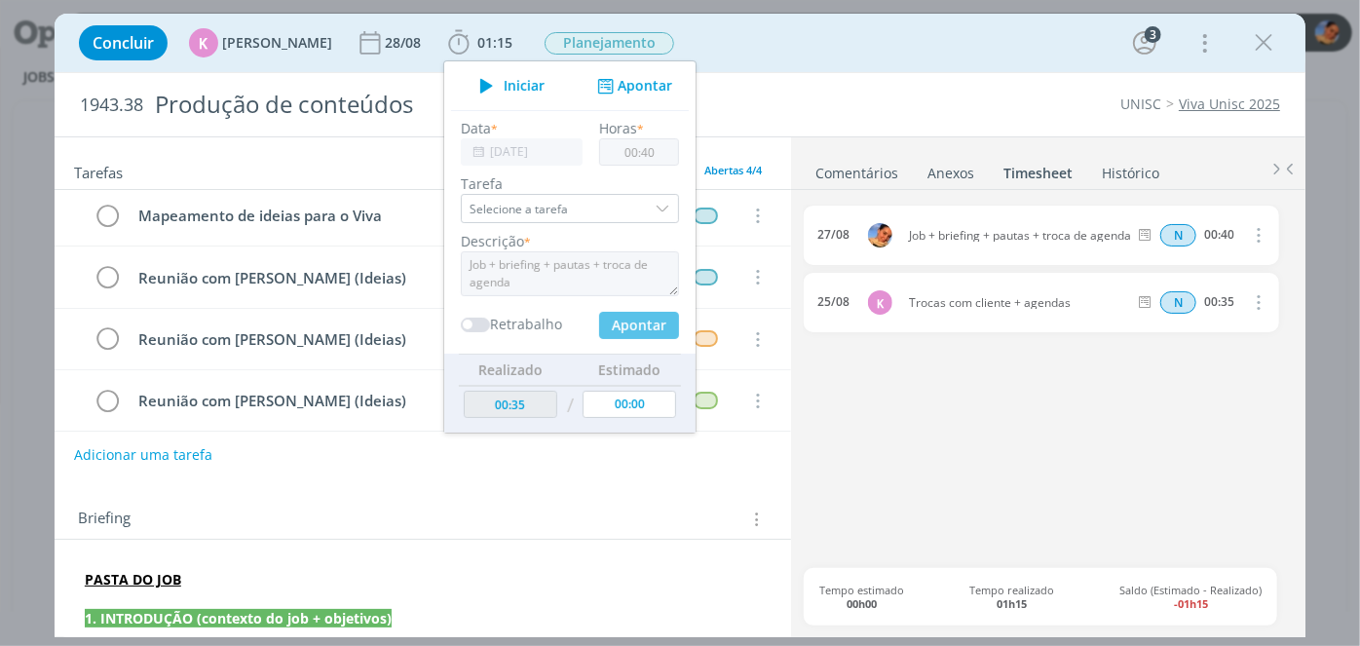
type input "01:15"
type input "00:00"
click at [961, 45] on div "Concluir K Karoline Arend 28/08 01:15 Iniciar Apontar Data * 27/08/2025 Horas *…" at bounding box center [680, 42] width 1222 height 47
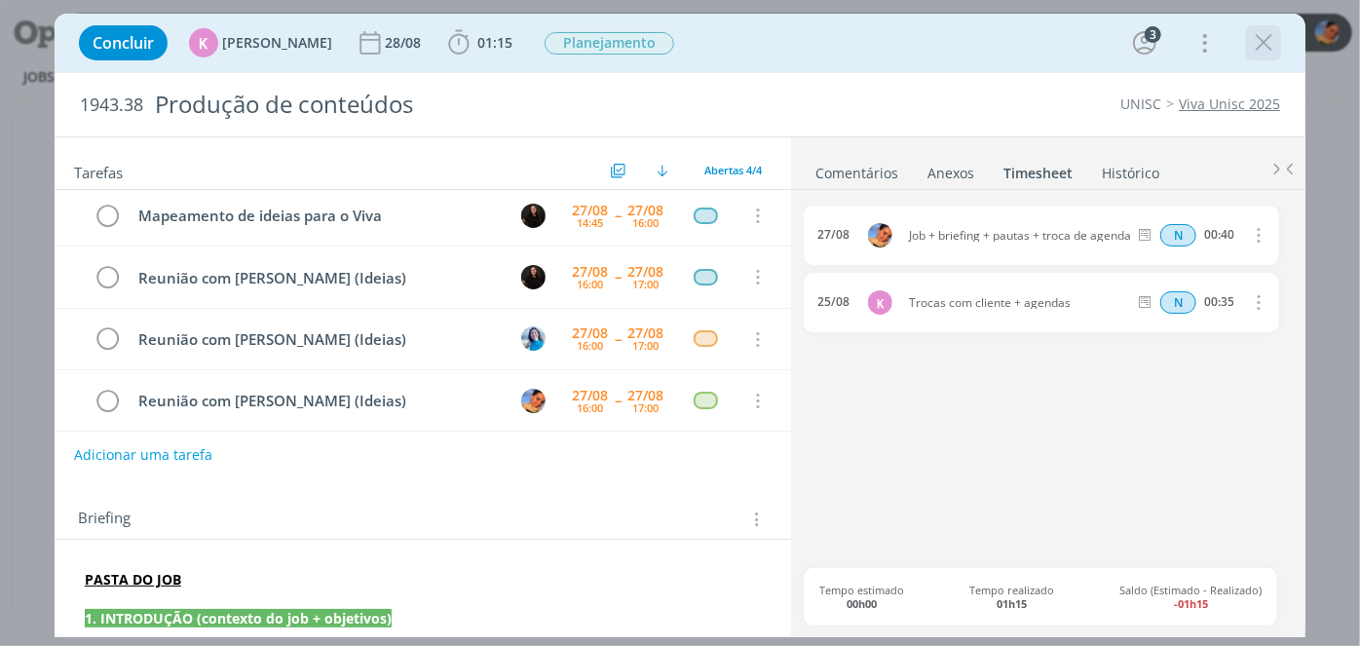
click at [1258, 46] on icon "dialog" at bounding box center [1263, 42] width 29 height 29
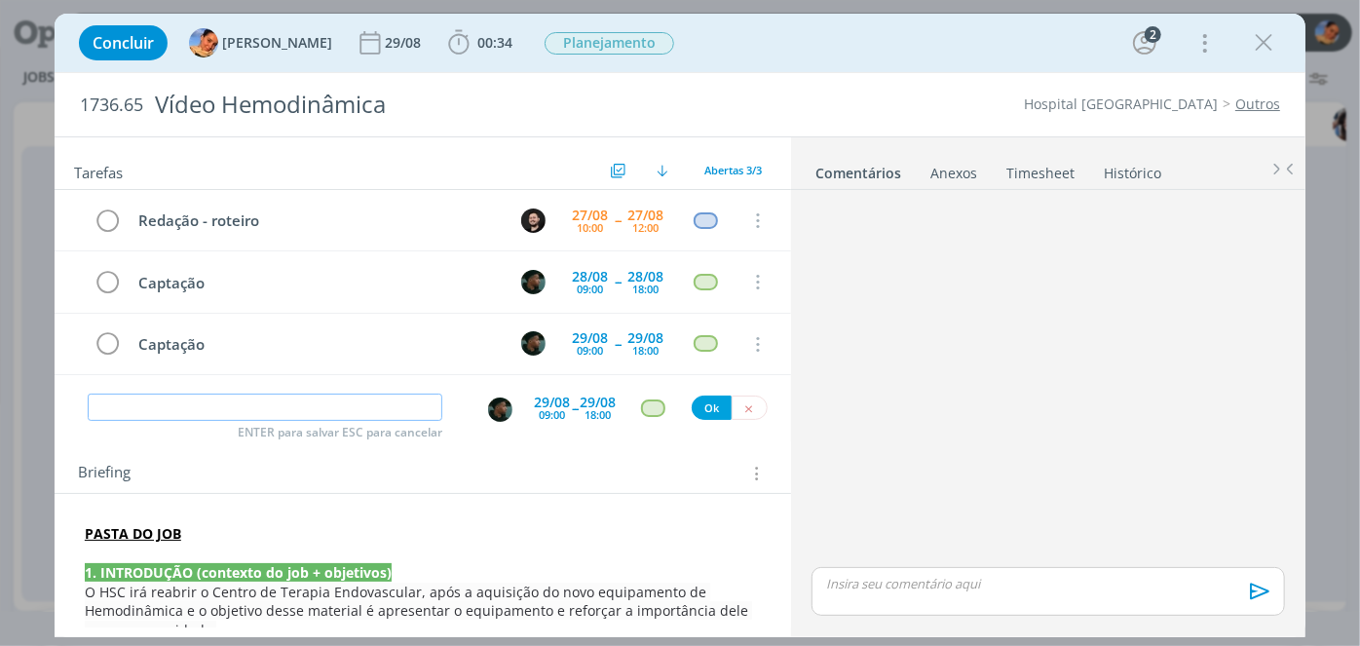
scroll to position [88, 0]
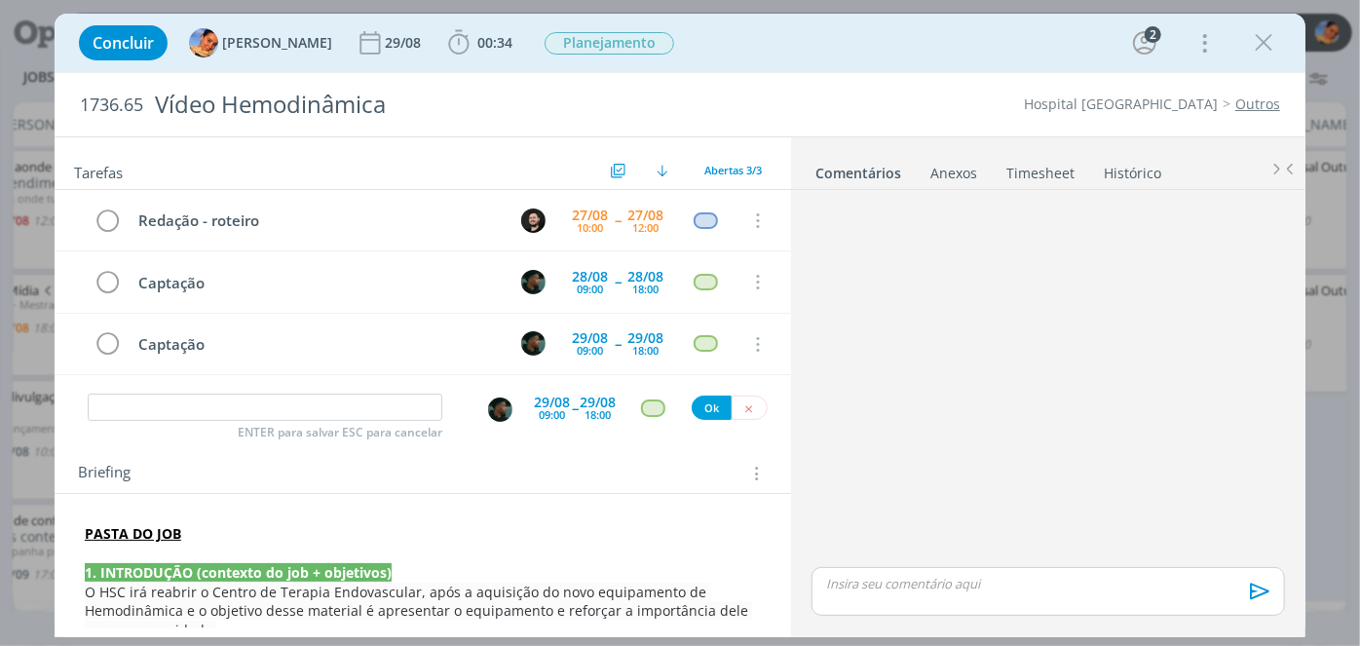
click at [1248, 111] on link "Outros" at bounding box center [1257, 104] width 45 height 19
click at [638, 331] on div "29/08" at bounding box center [645, 338] width 36 height 14
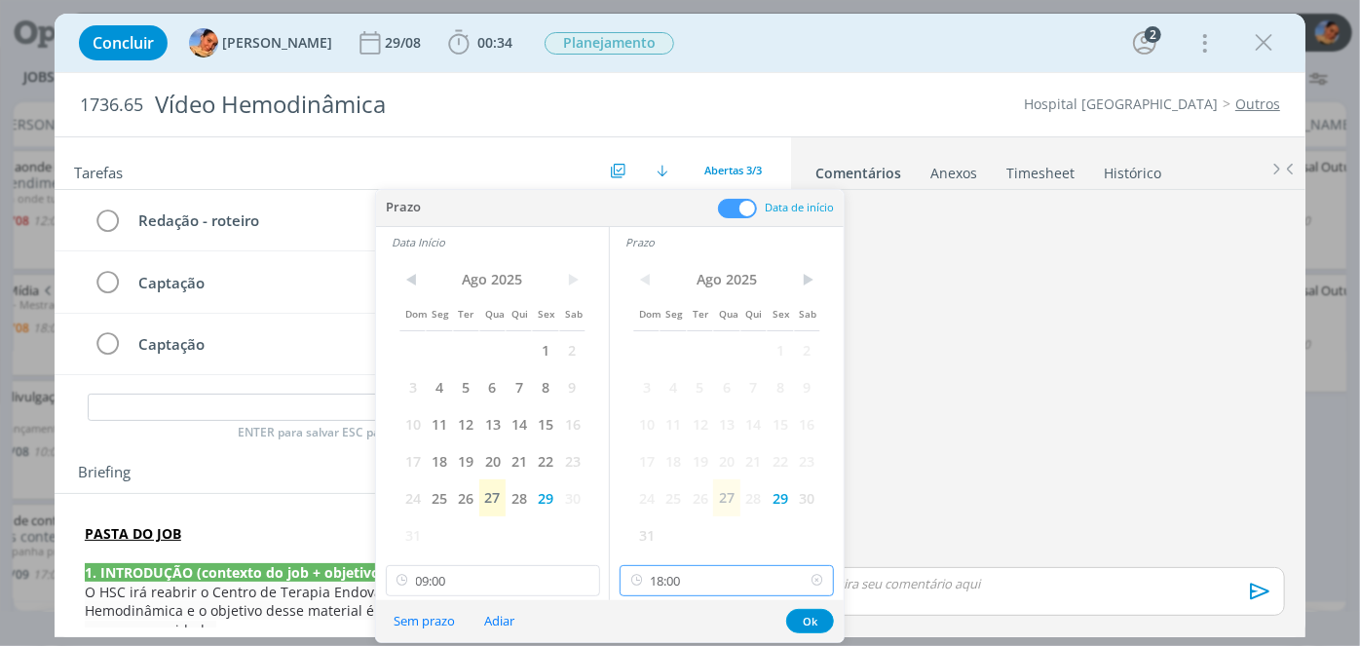
click at [691, 571] on input "18:00" at bounding box center [727, 580] width 214 height 31
click at [764, 419] on div "12:15" at bounding box center [730, 431] width 218 height 35
type input "12:15"
click at [681, 592] on input "12:15" at bounding box center [727, 580] width 214 height 31
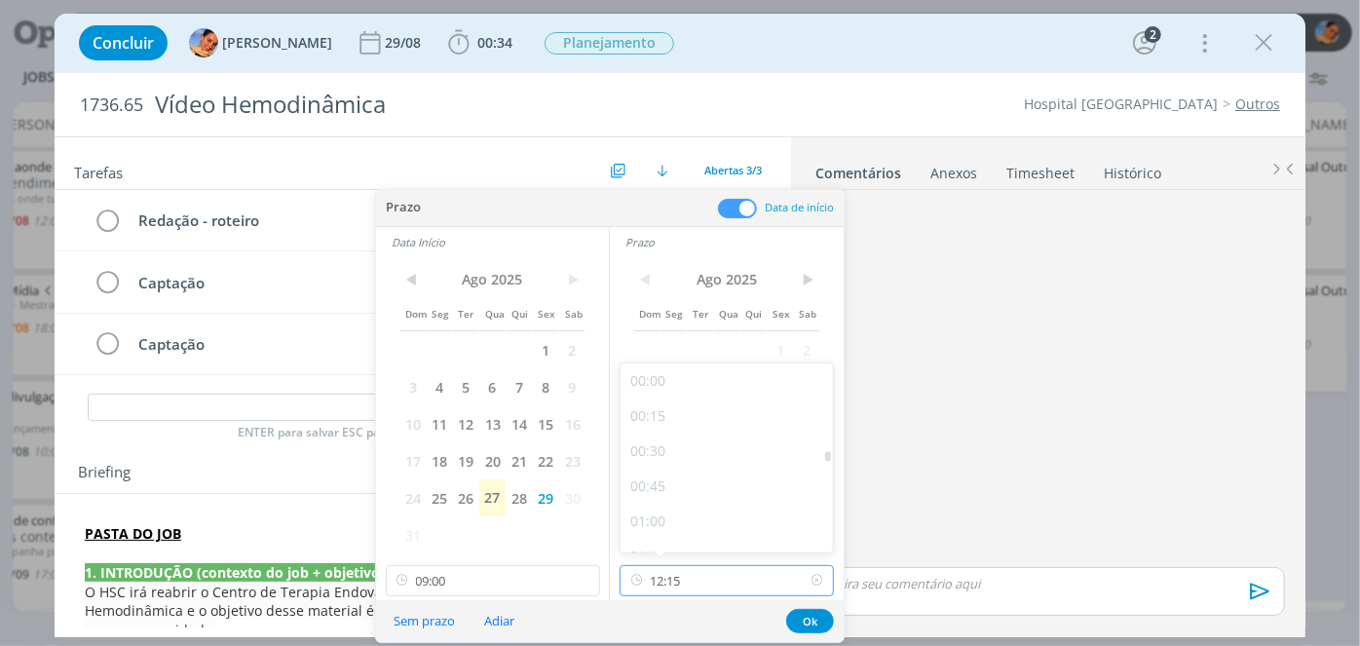
scroll to position [1570, 0]
drag, startPoint x: 692, startPoint y: 496, endPoint x: 818, endPoint y: 619, distance: 176.4
click at [693, 496] on div "12:00" at bounding box center [730, 493] width 218 height 35
click at [818, 619] on button "Ok" at bounding box center [810, 621] width 48 height 24
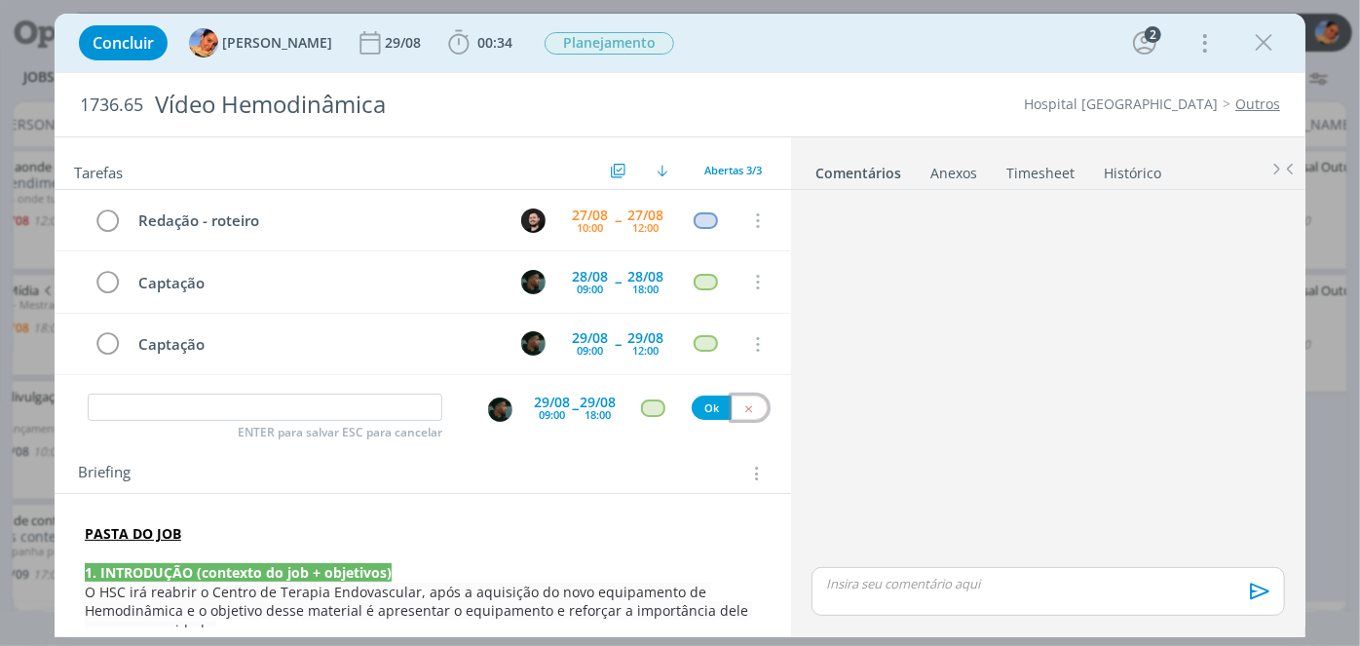
click at [742, 404] on icon "dialog" at bounding box center [748, 408] width 13 height 13
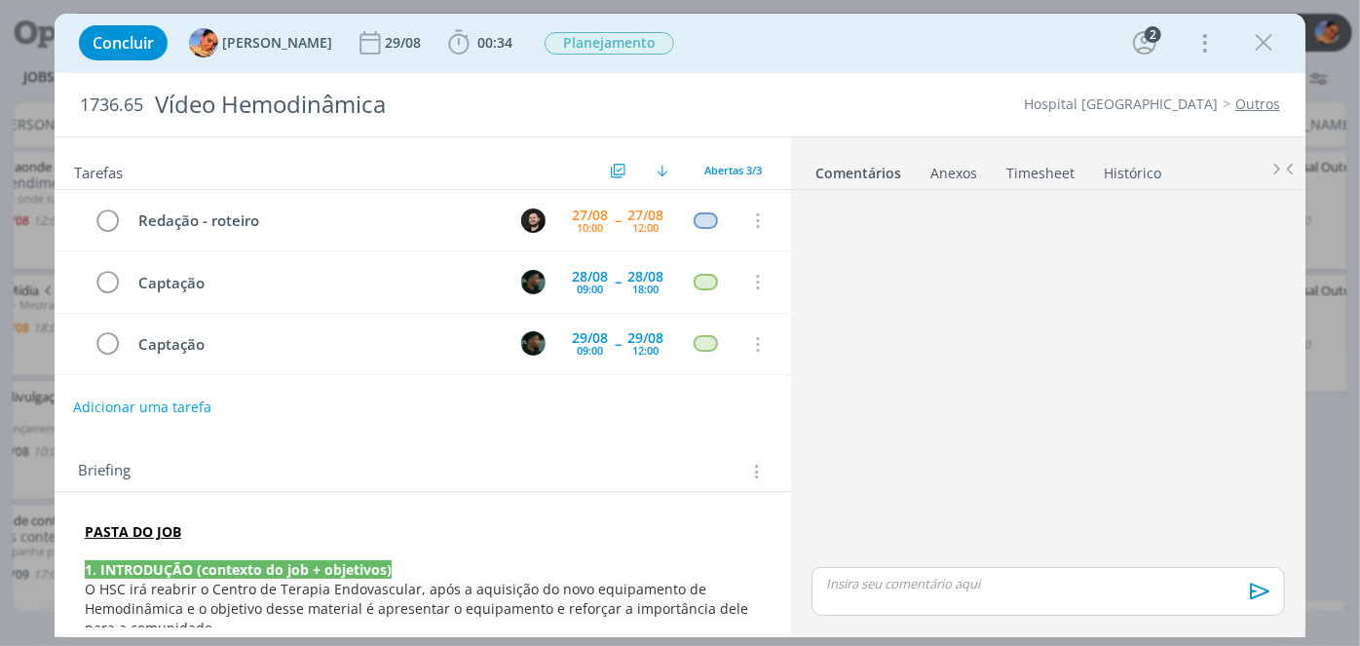
click at [182, 395] on button "Adicionar uma tarefa" at bounding box center [142, 407] width 138 height 33
click at [182, 395] on input "dialog" at bounding box center [293, 405] width 411 height 27
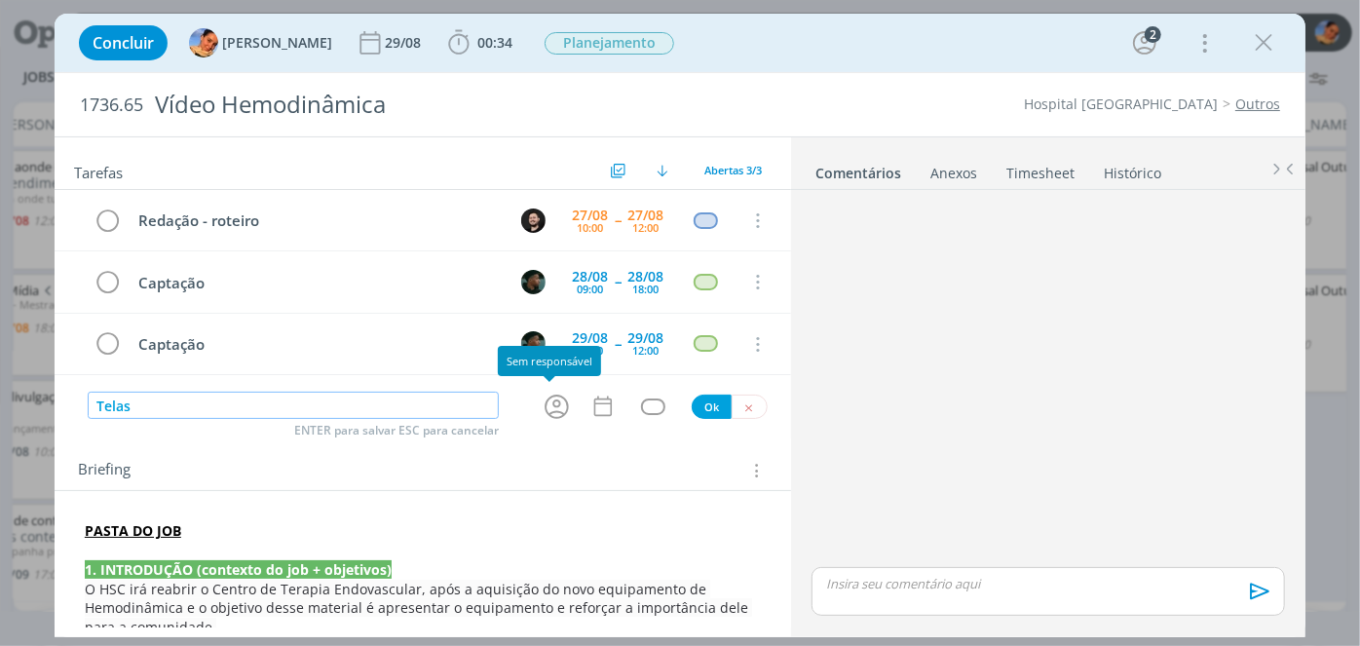
click at [549, 398] on icon "dialog" at bounding box center [557, 407] width 30 height 30
type input "Telas"
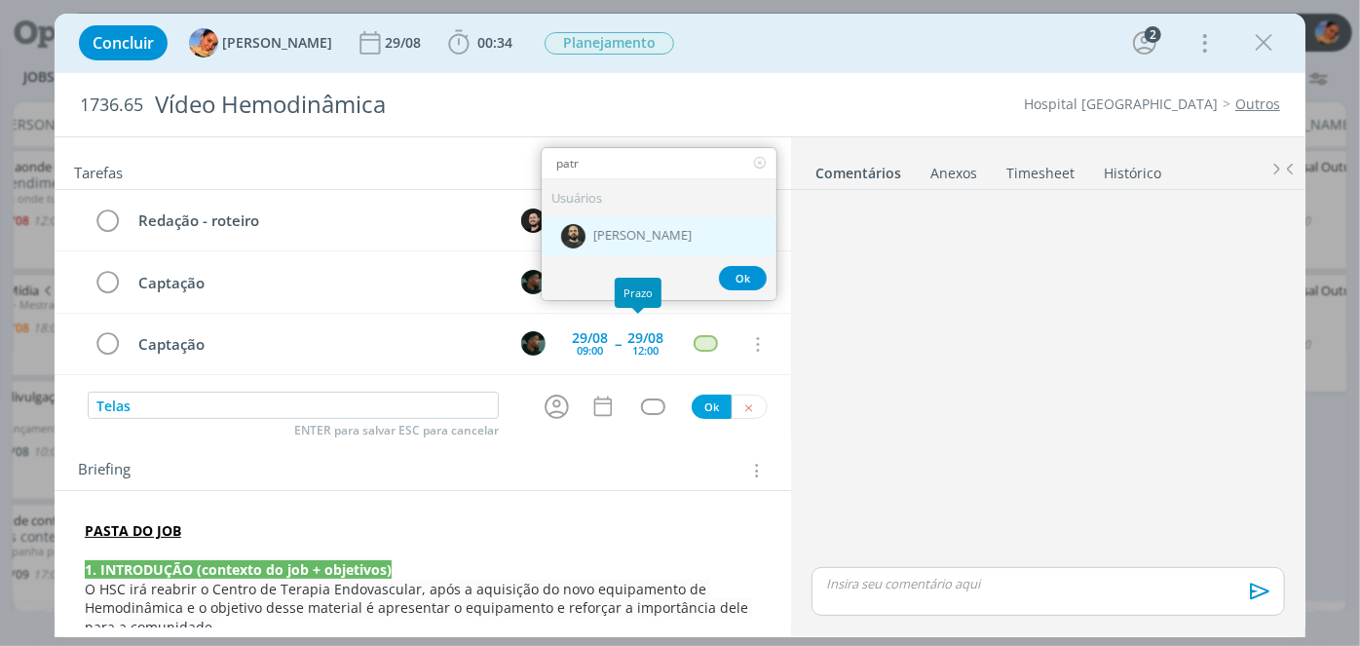
type input "patr"
click at [680, 241] on div "[PERSON_NAME]" at bounding box center [659, 236] width 235 height 40
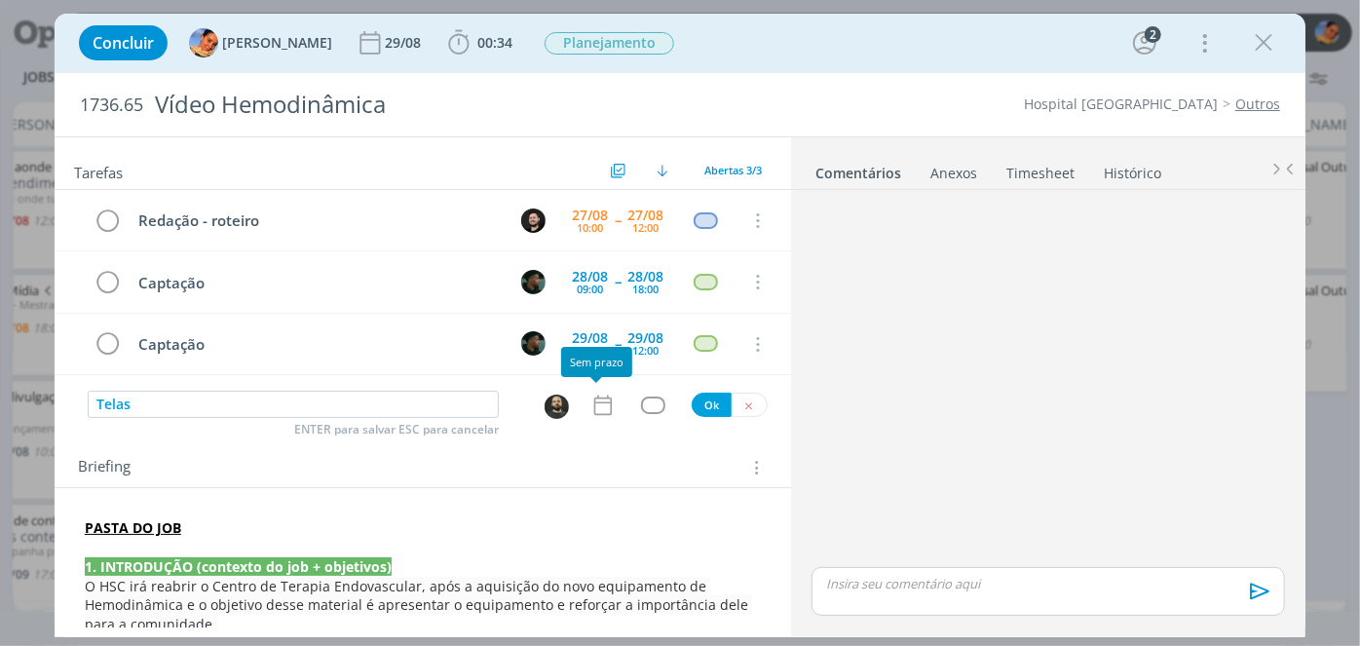
click at [590, 400] on icon "dialog" at bounding box center [602, 405] width 25 height 25
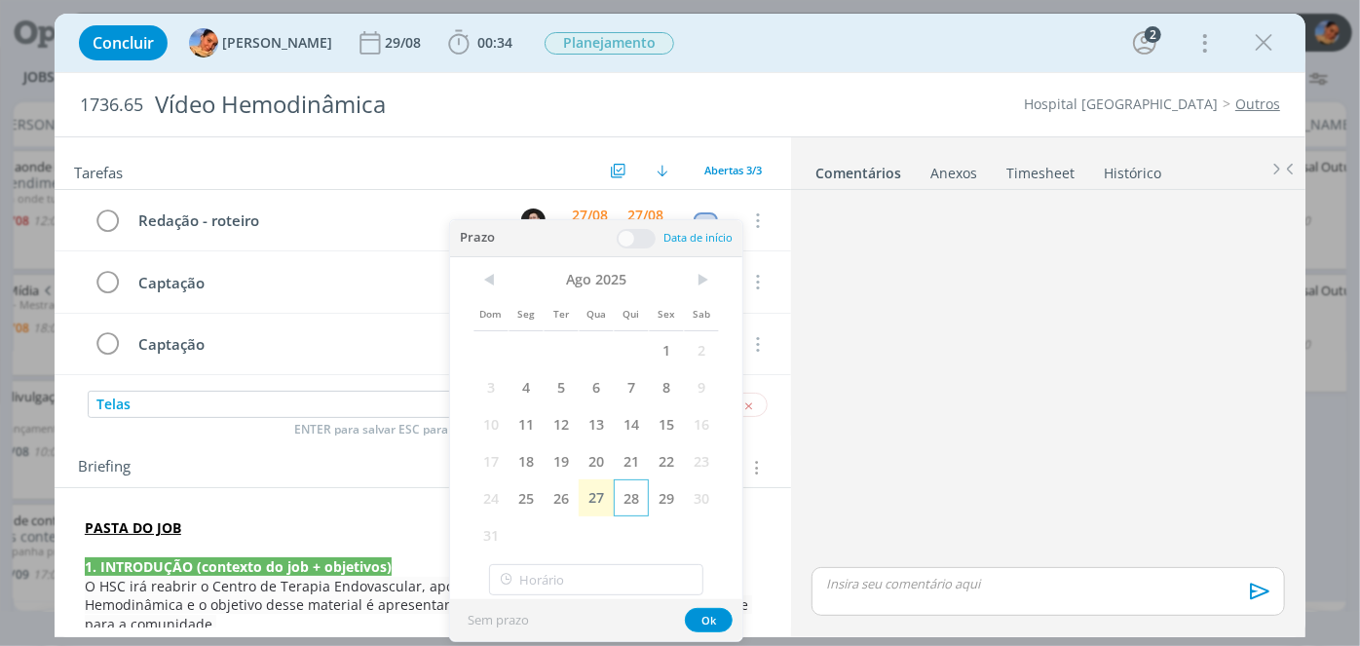
click at [631, 497] on span "28" at bounding box center [631, 497] width 35 height 37
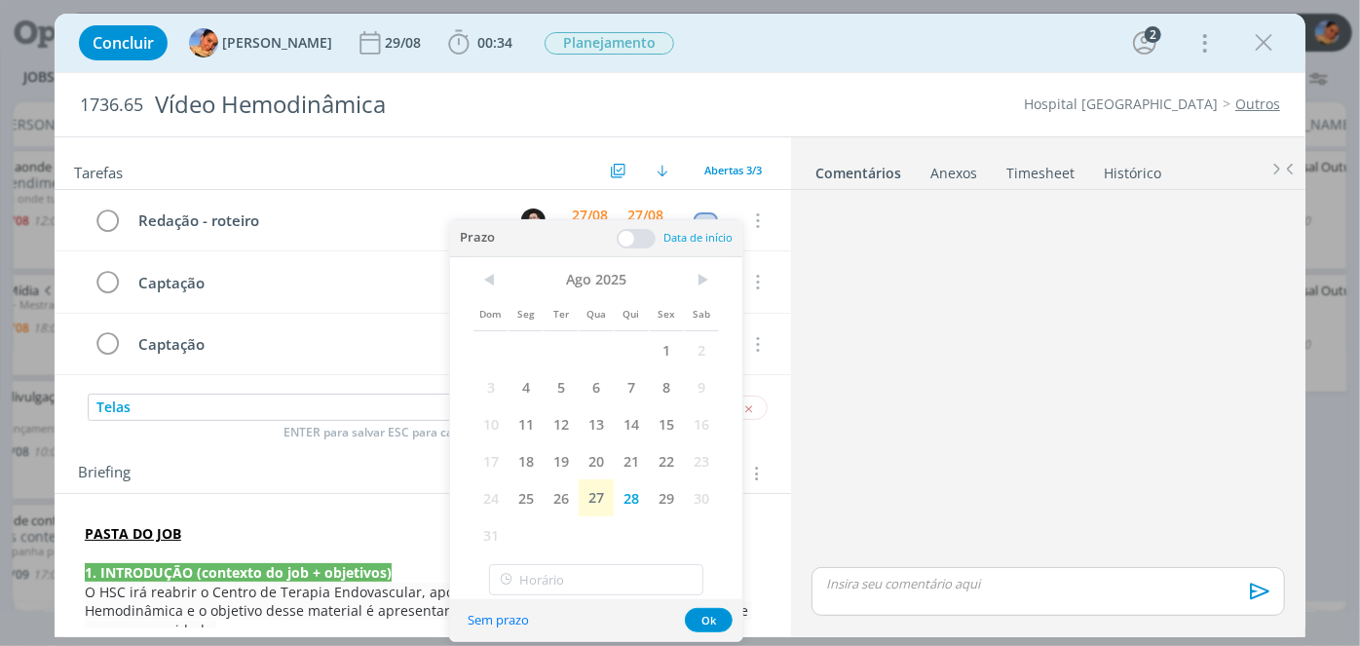
click at [635, 245] on span at bounding box center [636, 238] width 39 height 19
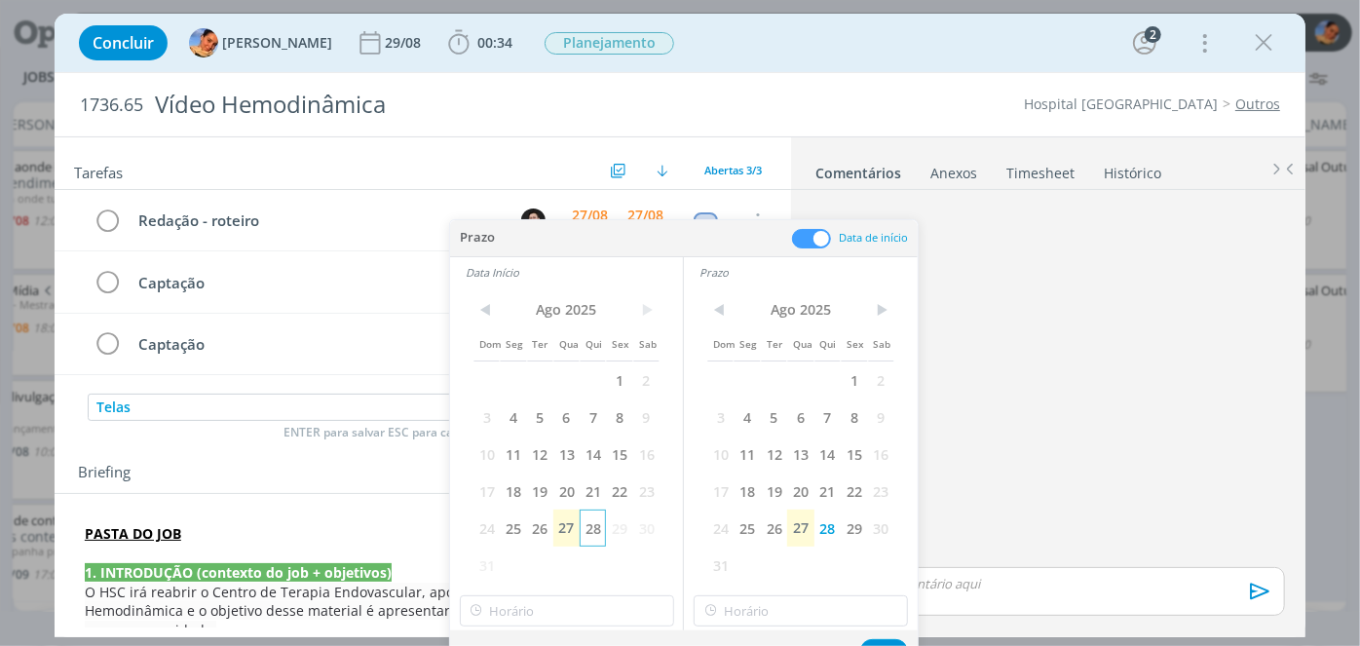
click at [590, 528] on span "28" at bounding box center [593, 528] width 26 height 37
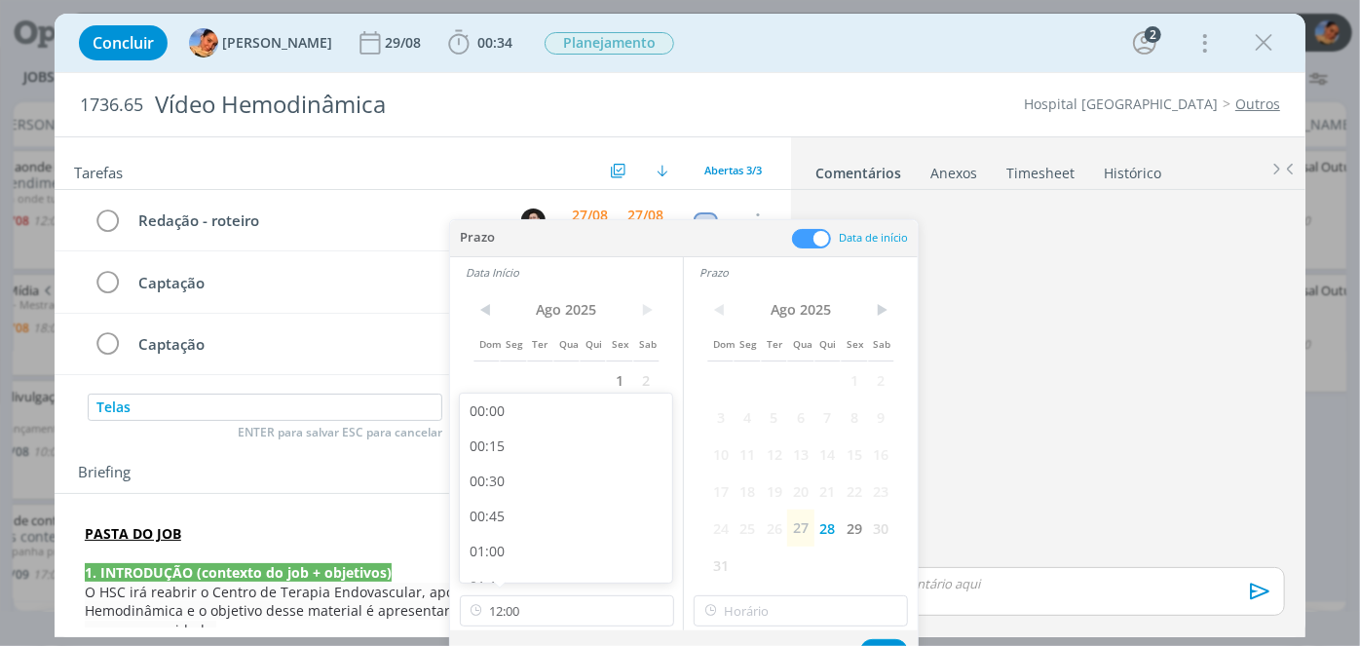
click at [544, 625] on div "< Ago 2025 > Dom Seg Ter Qua Qui Sex Sab 1 2 3 4 5 6 7 8 9 10 11 12 13 14 15 16…" at bounding box center [566, 458] width 233 height 343
click at [540, 608] on input "12:00" at bounding box center [567, 610] width 214 height 31
click at [535, 499] on div "14:00" at bounding box center [569, 486] width 218 height 35
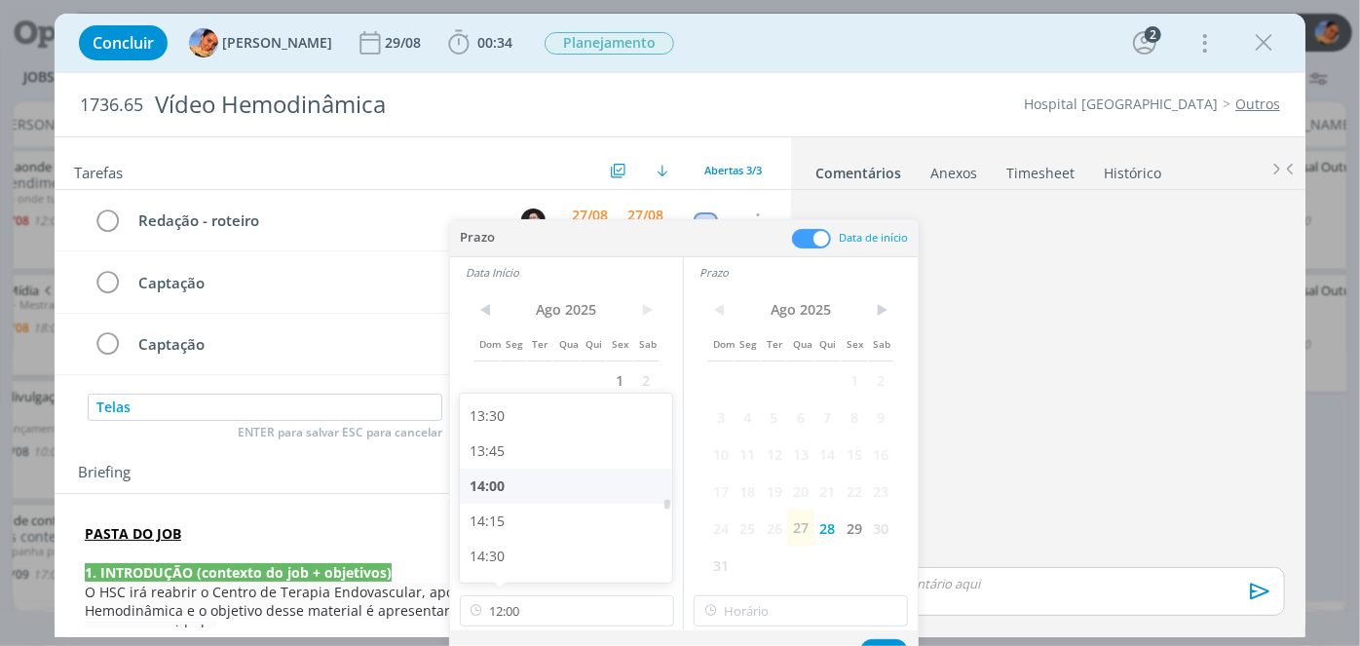
type input "14:00"
click at [800, 624] on div "< Ago 2025 > Dom Seg Ter Qua Qui Sex Sab 1 2 3 4 5 6 7 8 9 10 11 12 13 14 15 16…" at bounding box center [801, 458] width 234 height 343
click at [763, 621] on input "text" at bounding box center [801, 610] width 214 height 31
click at [769, 609] on input "text" at bounding box center [801, 610] width 214 height 31
click at [773, 608] on input "text" at bounding box center [801, 610] width 214 height 31
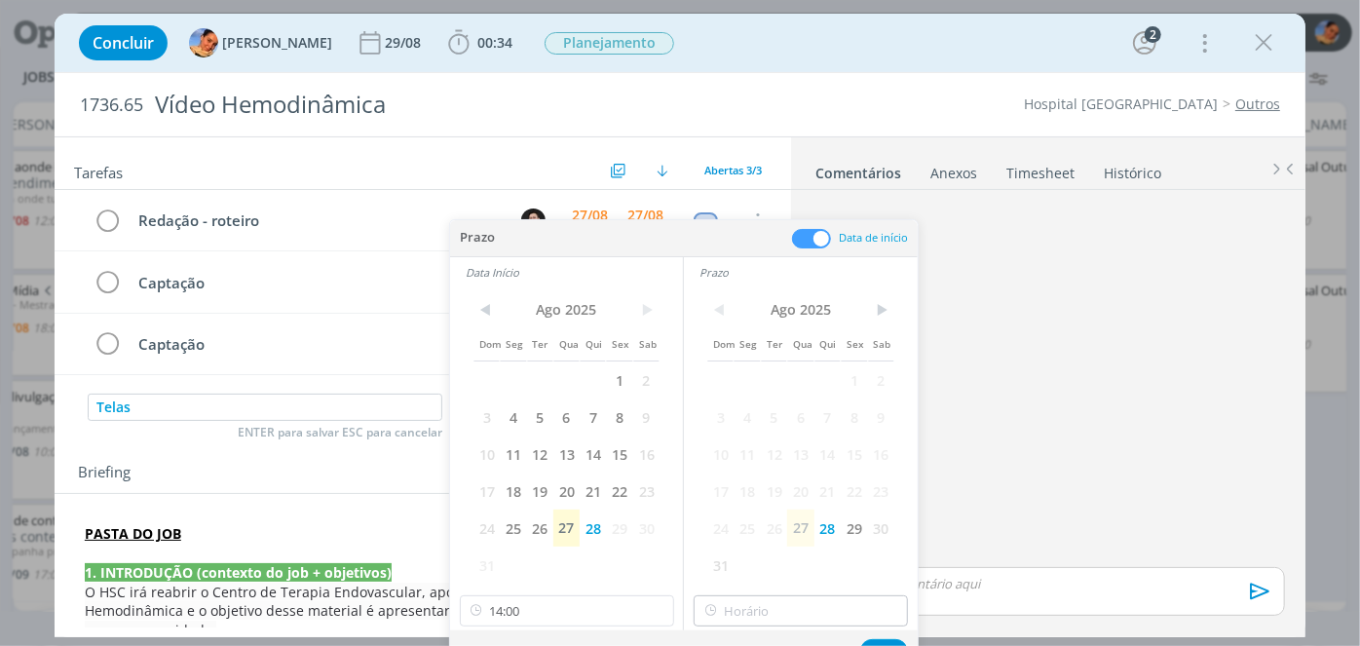
click at [813, 613] on input "text" at bounding box center [801, 610] width 214 height 31
click at [1058, 546] on div "dialog" at bounding box center [1048, 380] width 489 height 365
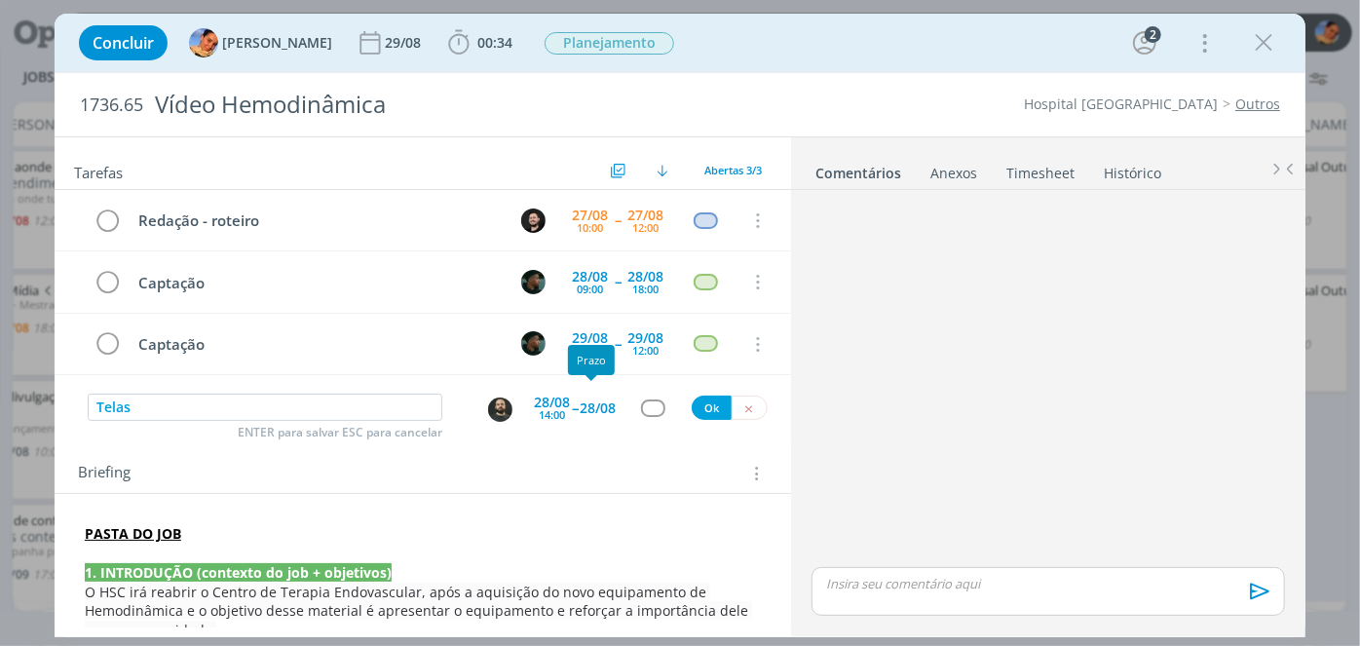
click at [580, 416] on div "28/08" at bounding box center [598, 408] width 36 height 35
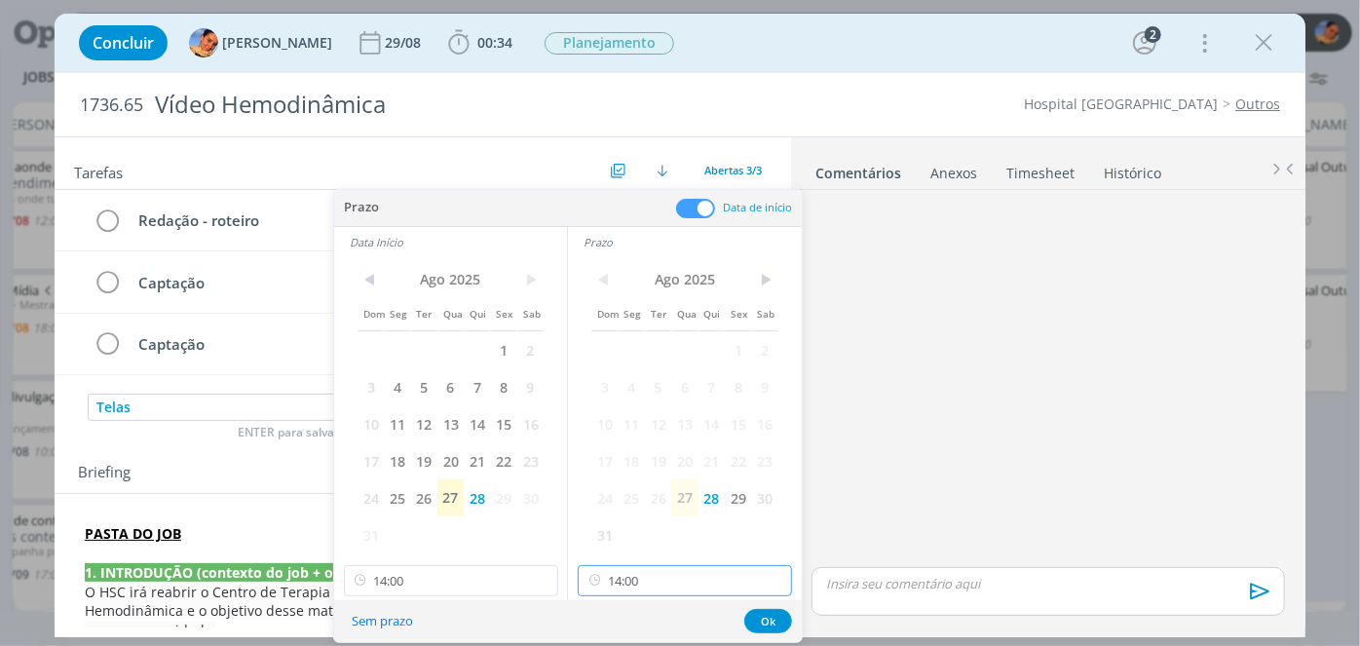
click at [722, 565] on input "14:00" at bounding box center [685, 580] width 214 height 31
click at [644, 498] on div "15:00" at bounding box center [688, 492] width 218 height 35
type input "15:00"
drag, startPoint x: 756, startPoint y: 615, endPoint x: 712, endPoint y: 489, distance: 133.1
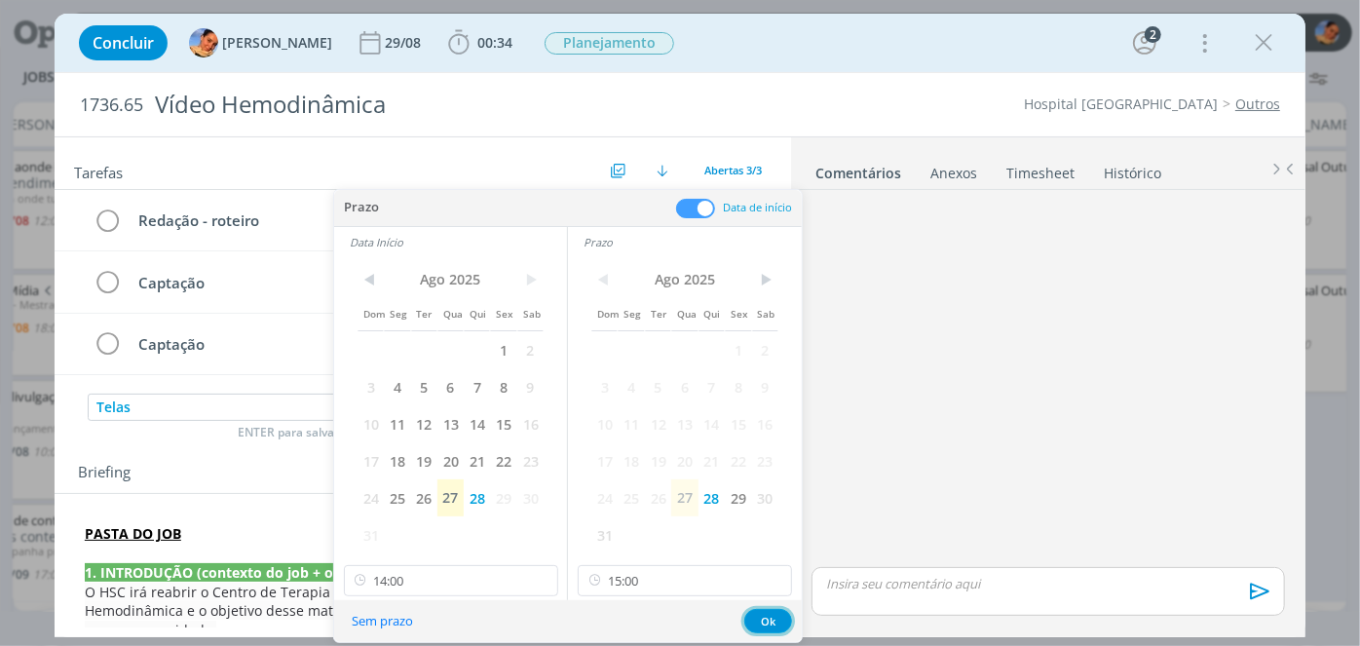
click at [756, 614] on button "Ok" at bounding box center [768, 621] width 48 height 24
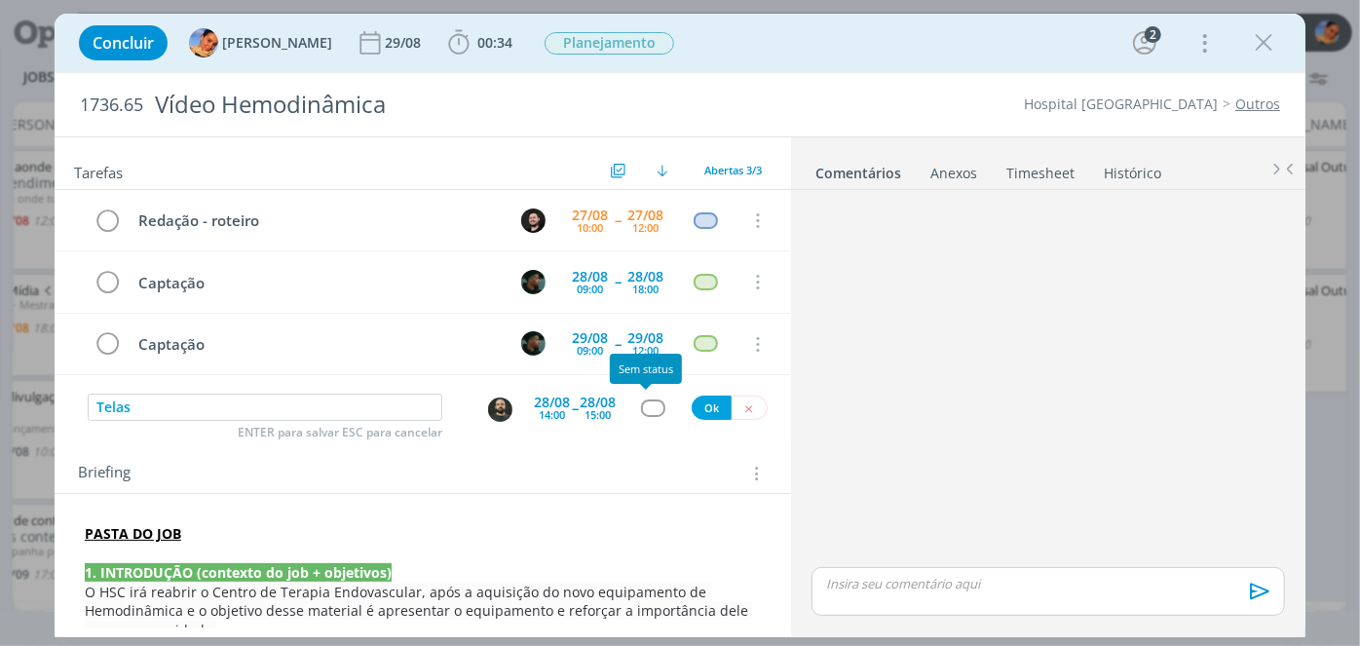
click at [649, 408] on div "dialog" at bounding box center [653, 407] width 24 height 17
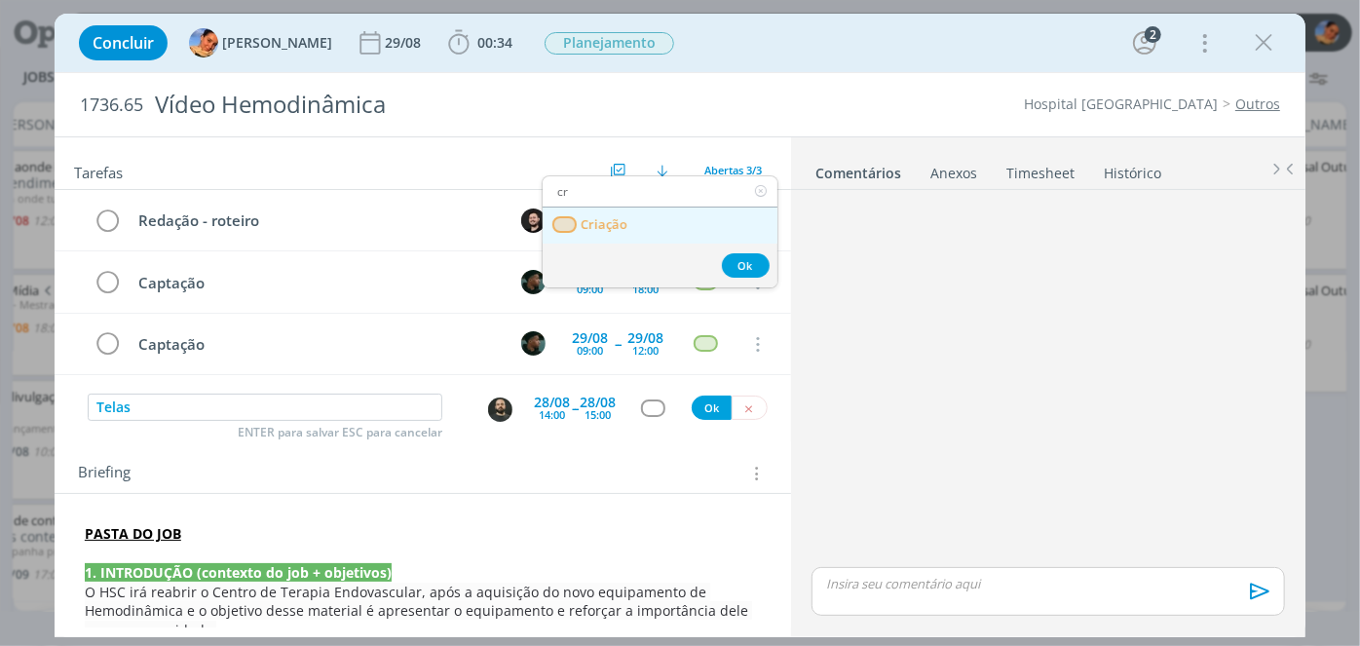
type input "cr"
click at [640, 219] on link "Criação" at bounding box center [660, 226] width 235 height 36
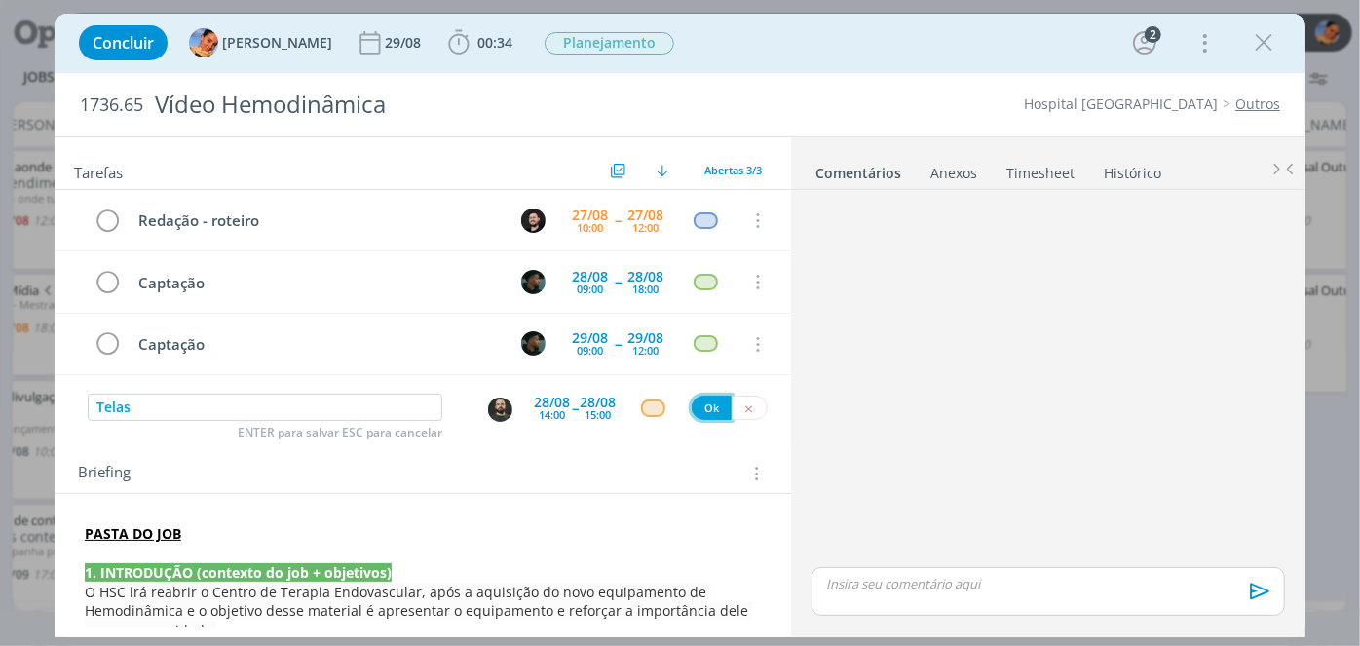
drag, startPoint x: 701, startPoint y: 401, endPoint x: 683, endPoint y: 536, distance: 135.7
click at [701, 401] on button "Ok" at bounding box center [712, 408] width 40 height 24
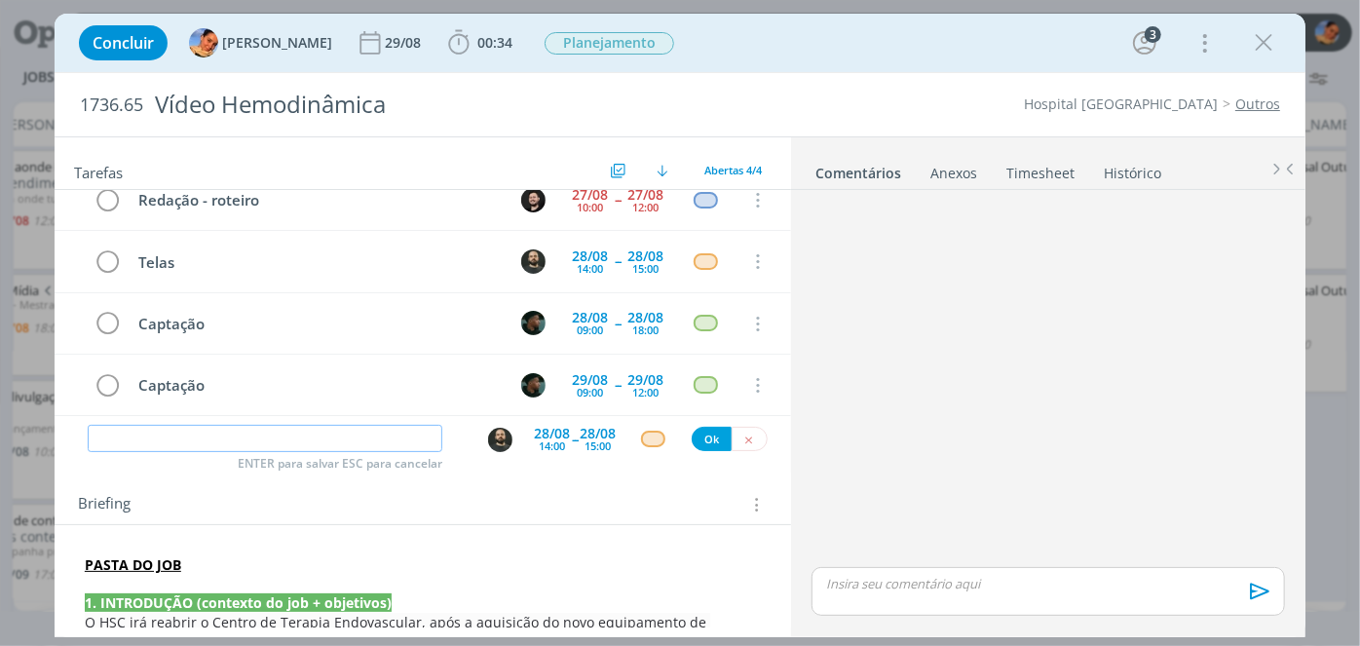
scroll to position [0, 0]
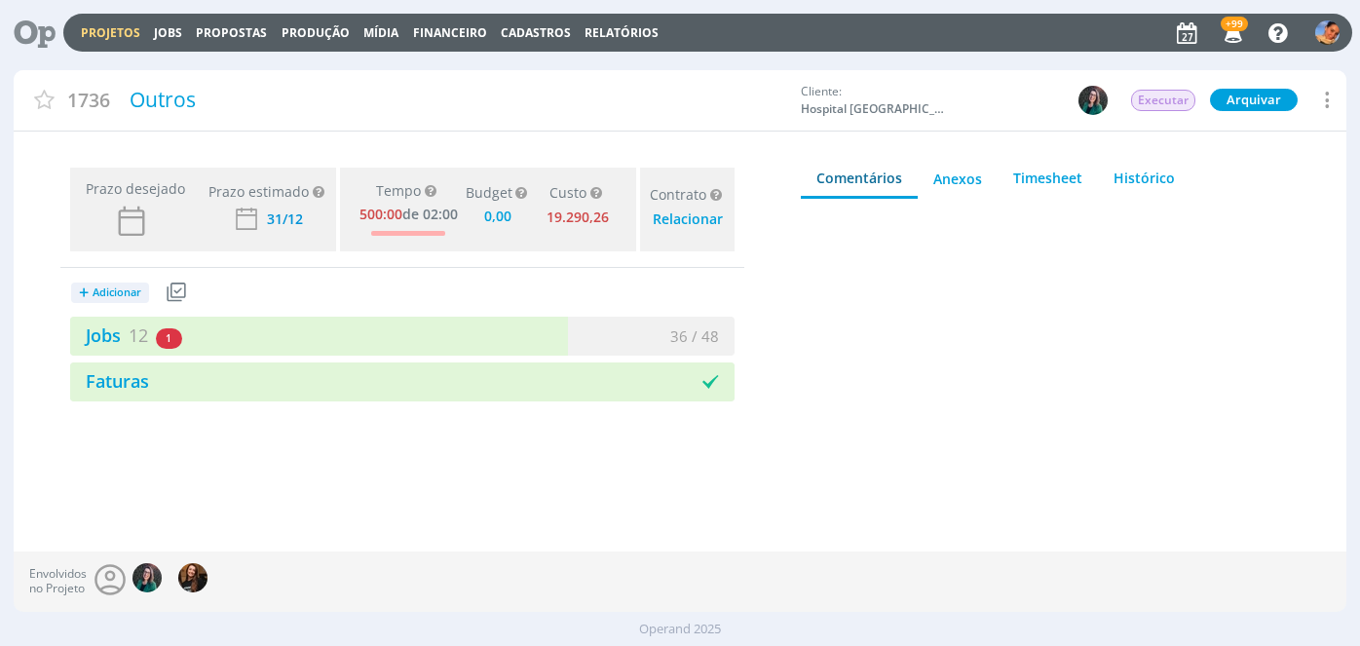
type input "0,00"
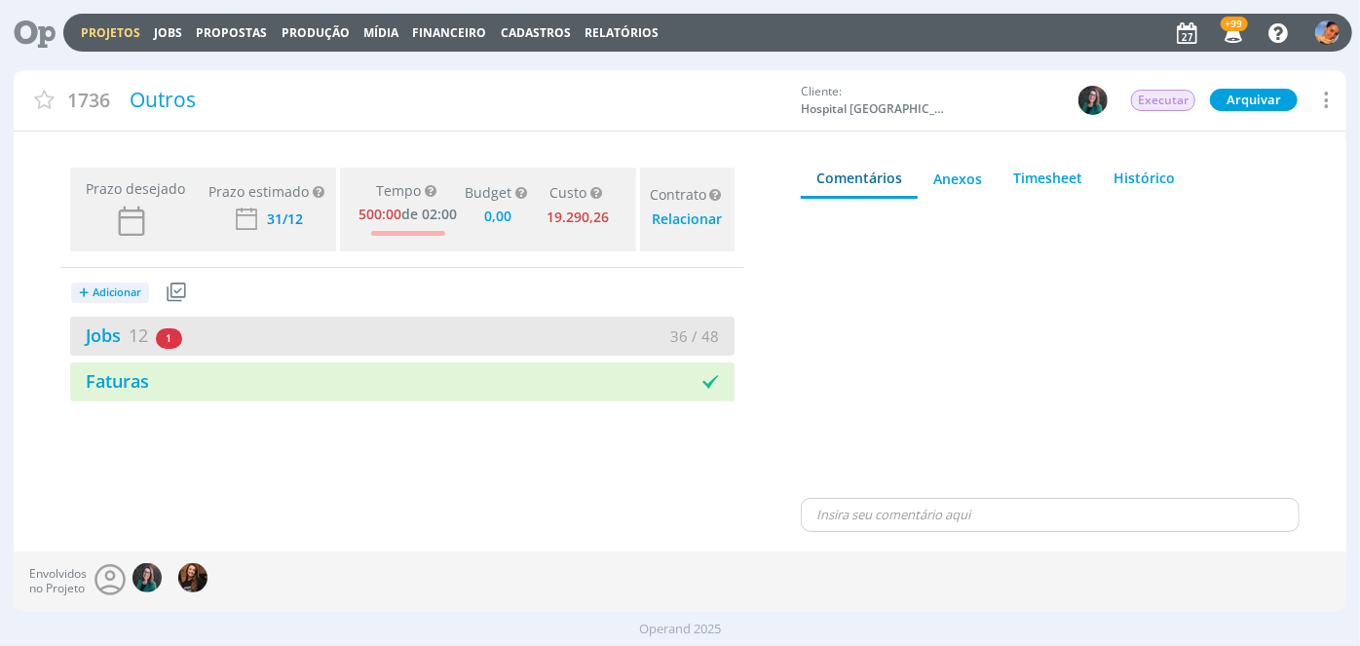
click at [399, 340] on div "Jobs 12 1 atrasado" at bounding box center [236, 335] width 332 height 26
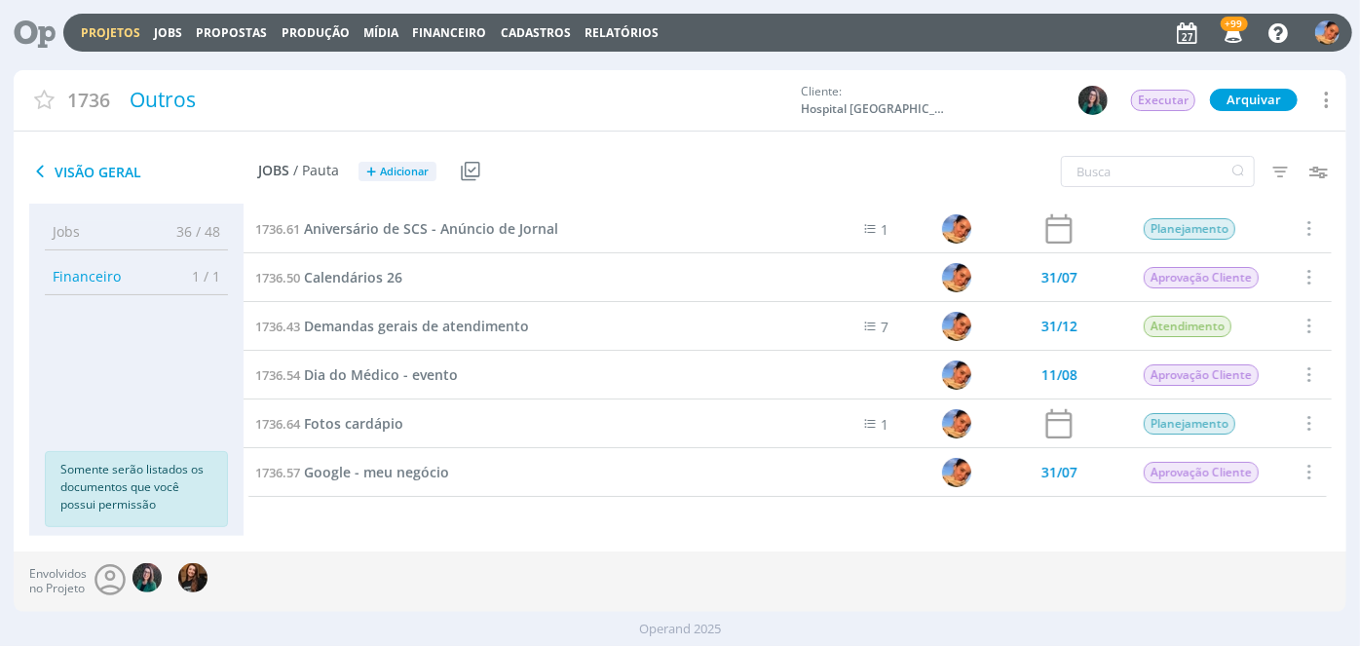
click at [396, 177] on span "Adicionar" at bounding box center [404, 172] width 49 height 13
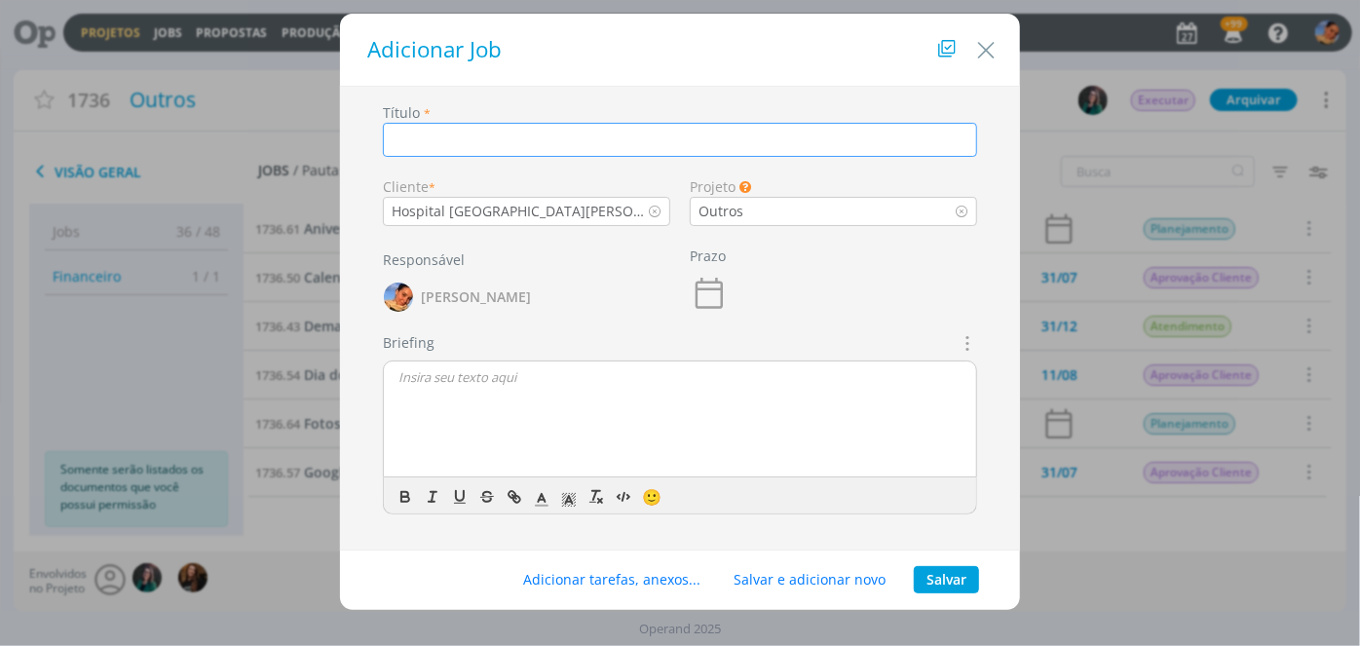
click at [535, 138] on input "dialog" at bounding box center [680, 140] width 594 height 34
type input "p"
type input "Painel de LED - comercial"
click at [962, 585] on button "Salvar" at bounding box center [946, 579] width 65 height 27
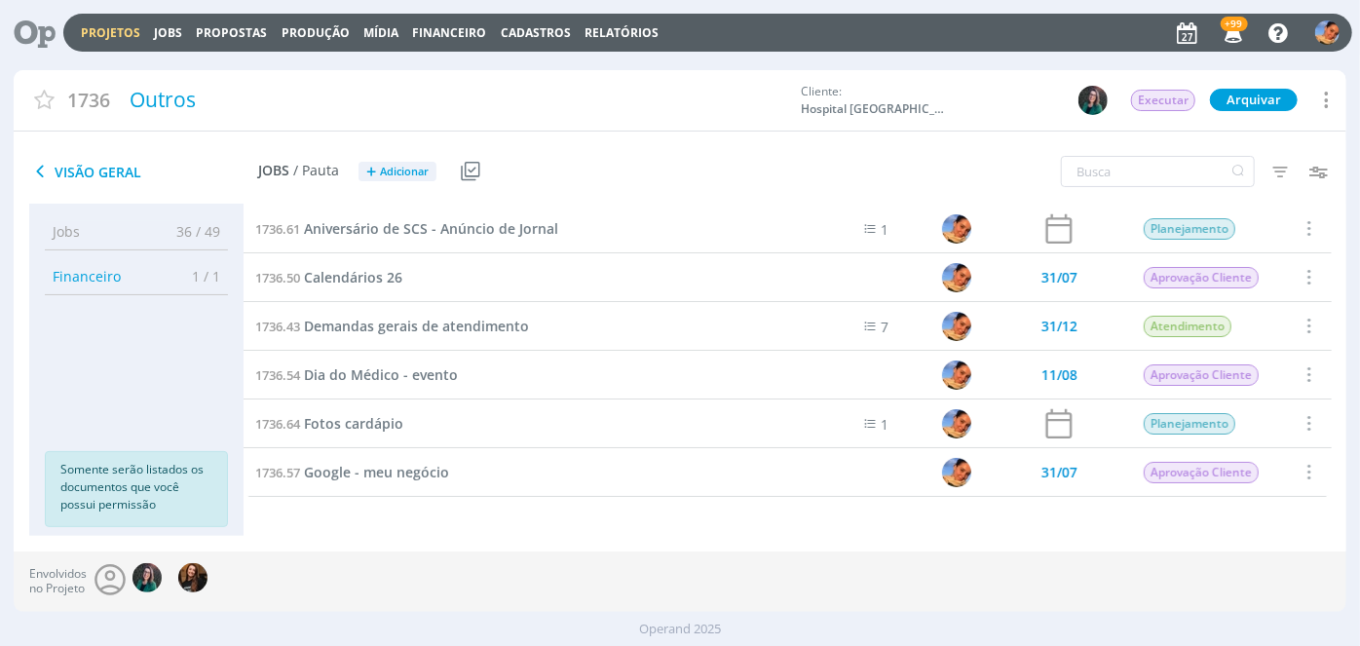
scroll to position [339, 0]
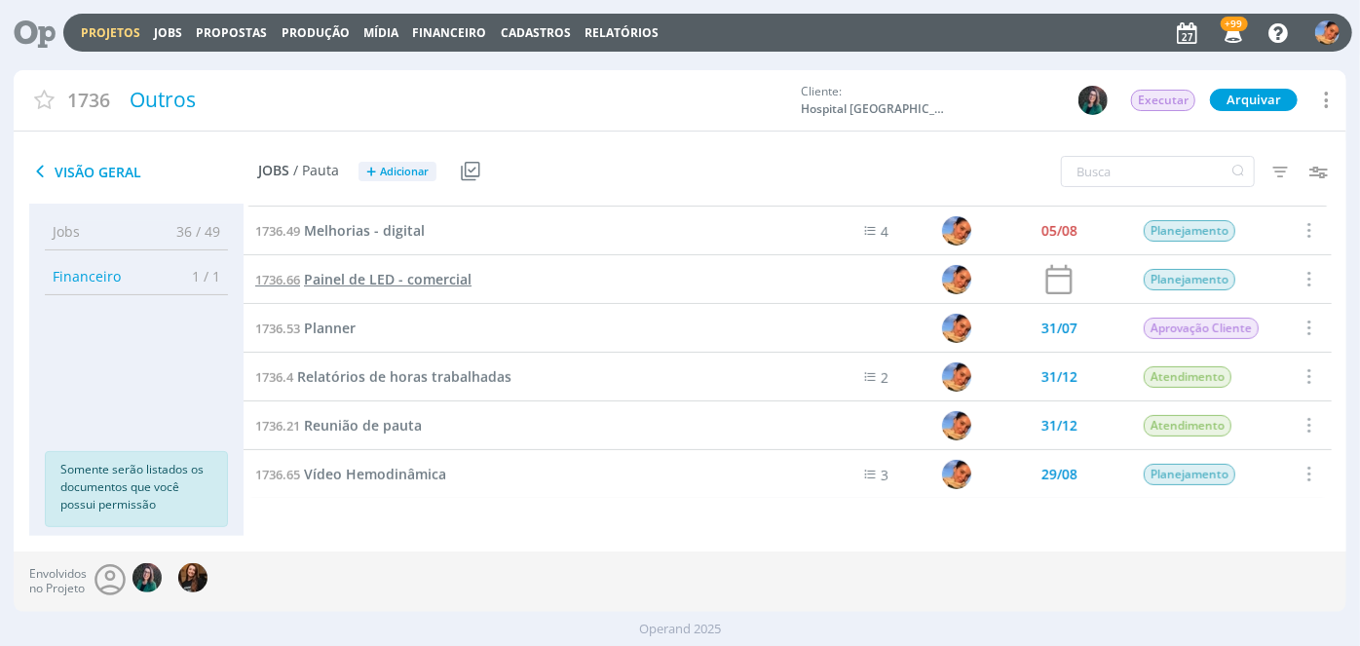
click at [463, 276] on span "Painel de LED - comercial" at bounding box center [388, 279] width 168 height 19
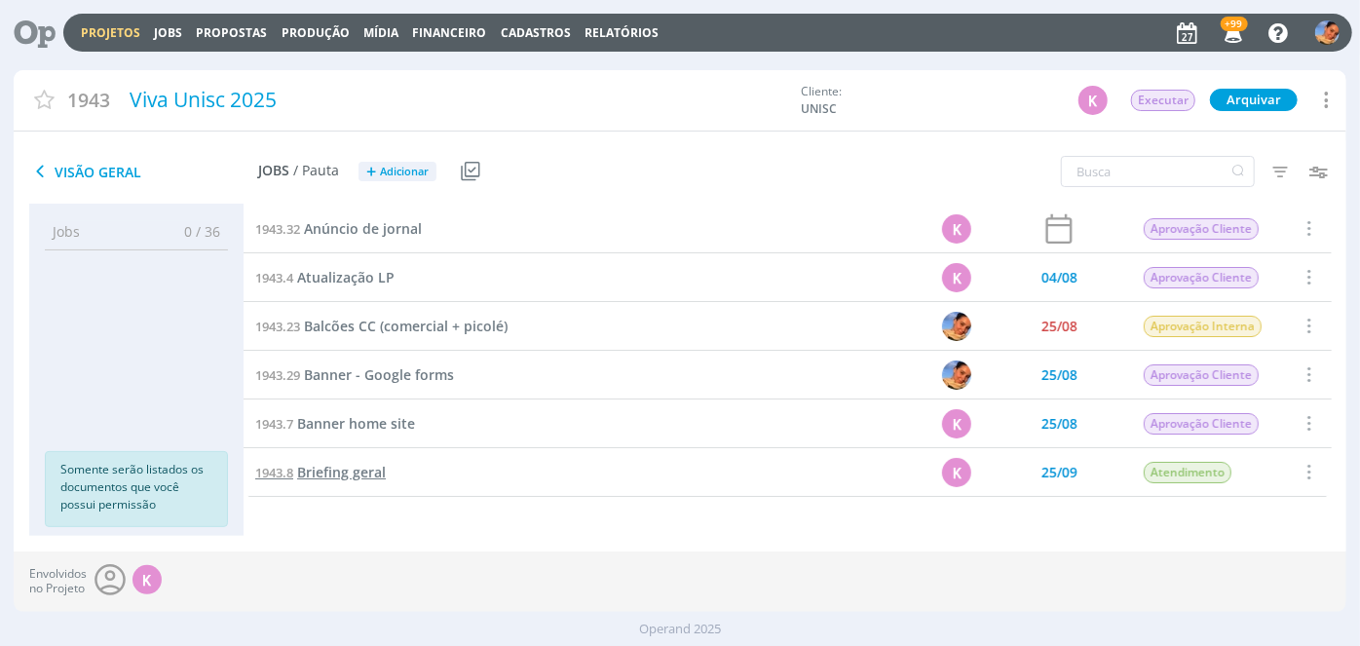
click at [378, 471] on span "Briefing geral" at bounding box center [341, 472] width 89 height 19
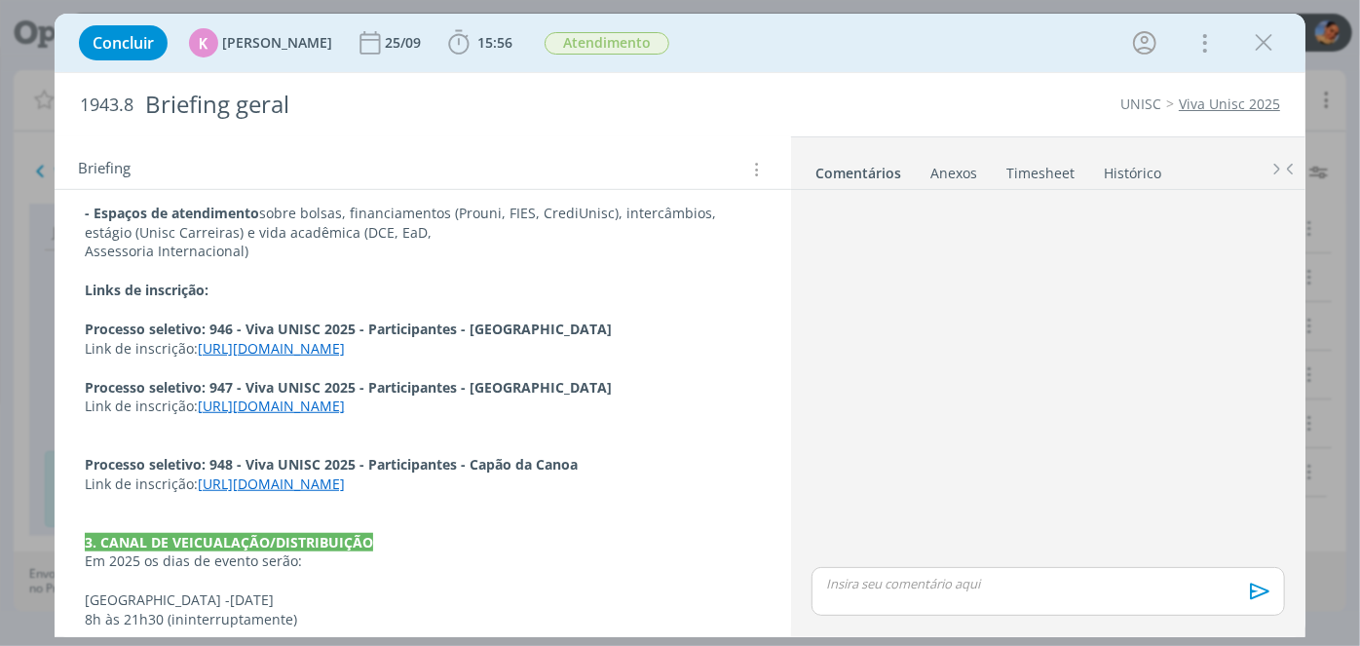
scroll to position [1060, 0]
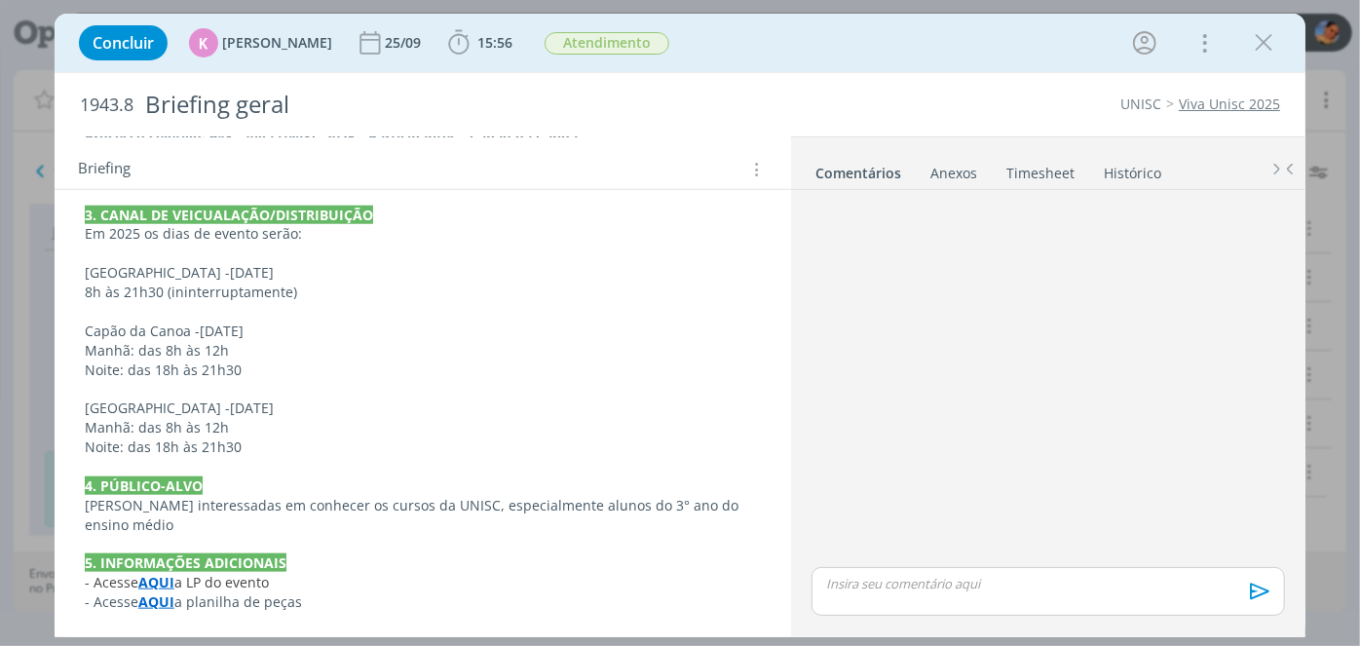
click at [166, 600] on strong "AQUI" at bounding box center [156, 601] width 36 height 19
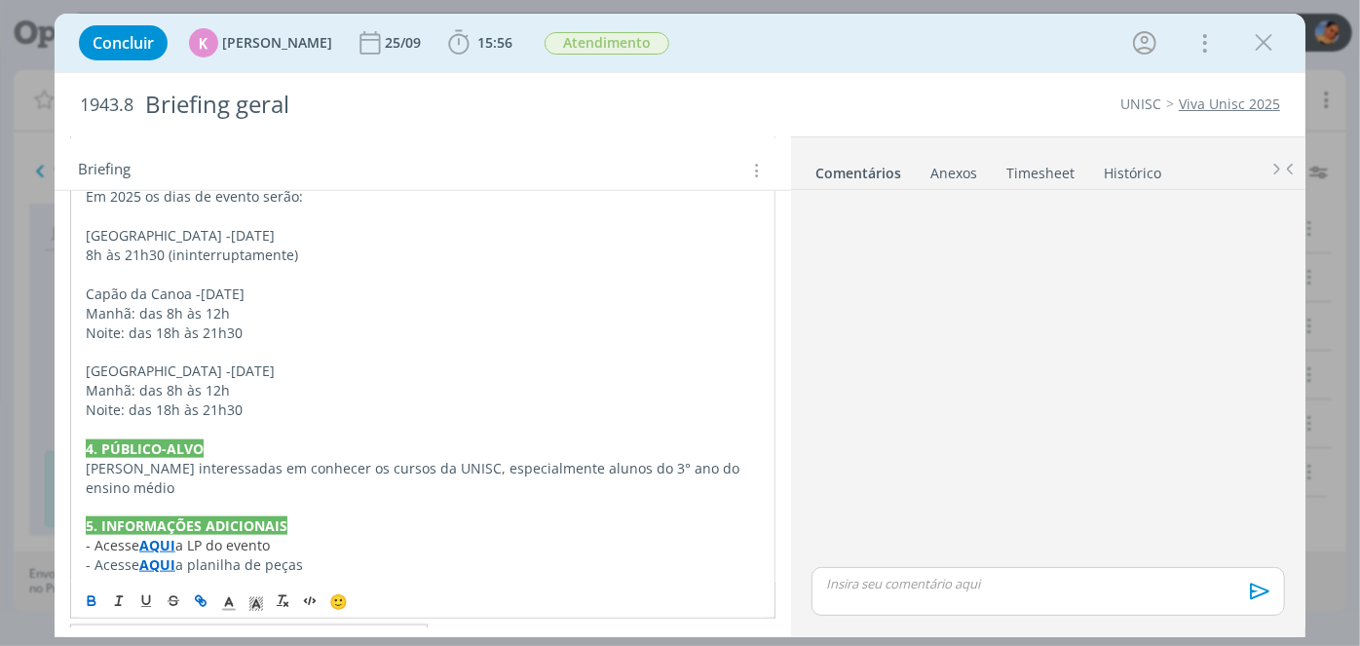
click at [210, 630] on link "[URL][DOMAIN_NAME]" at bounding box center [211, 642] width 147 height 25
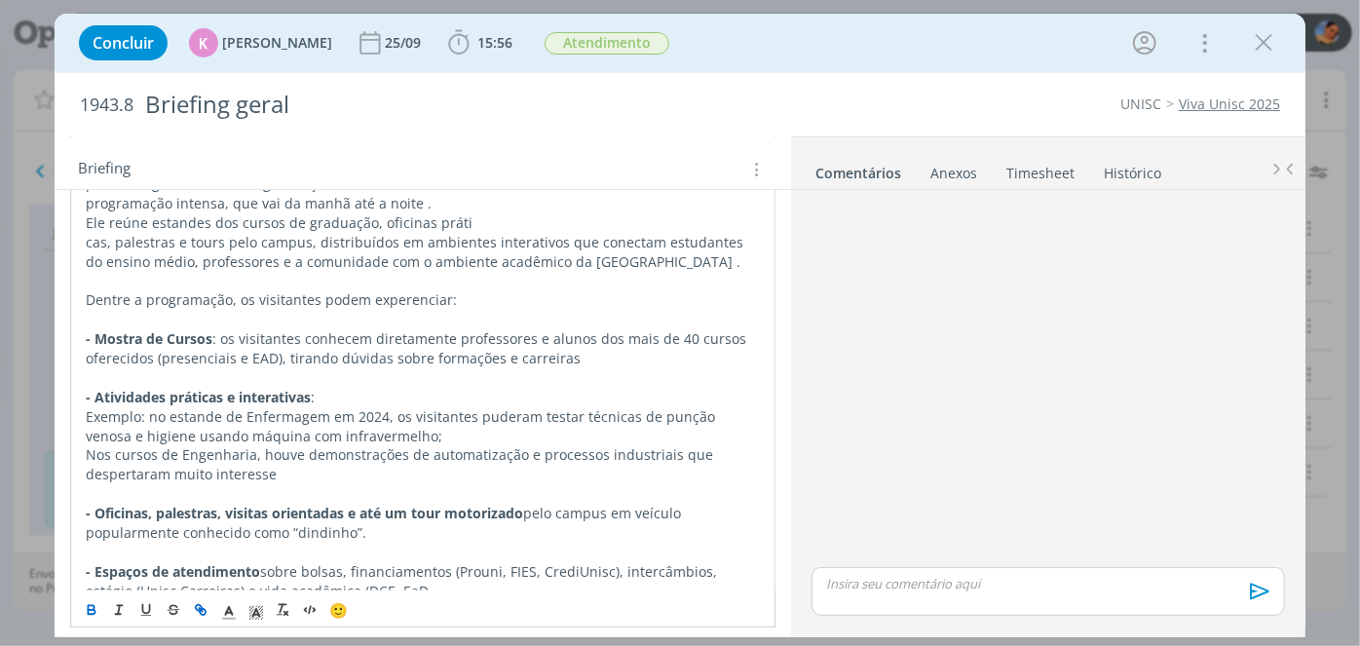
scroll to position [0, 0]
